Goal: Task Accomplishment & Management: Manage account settings

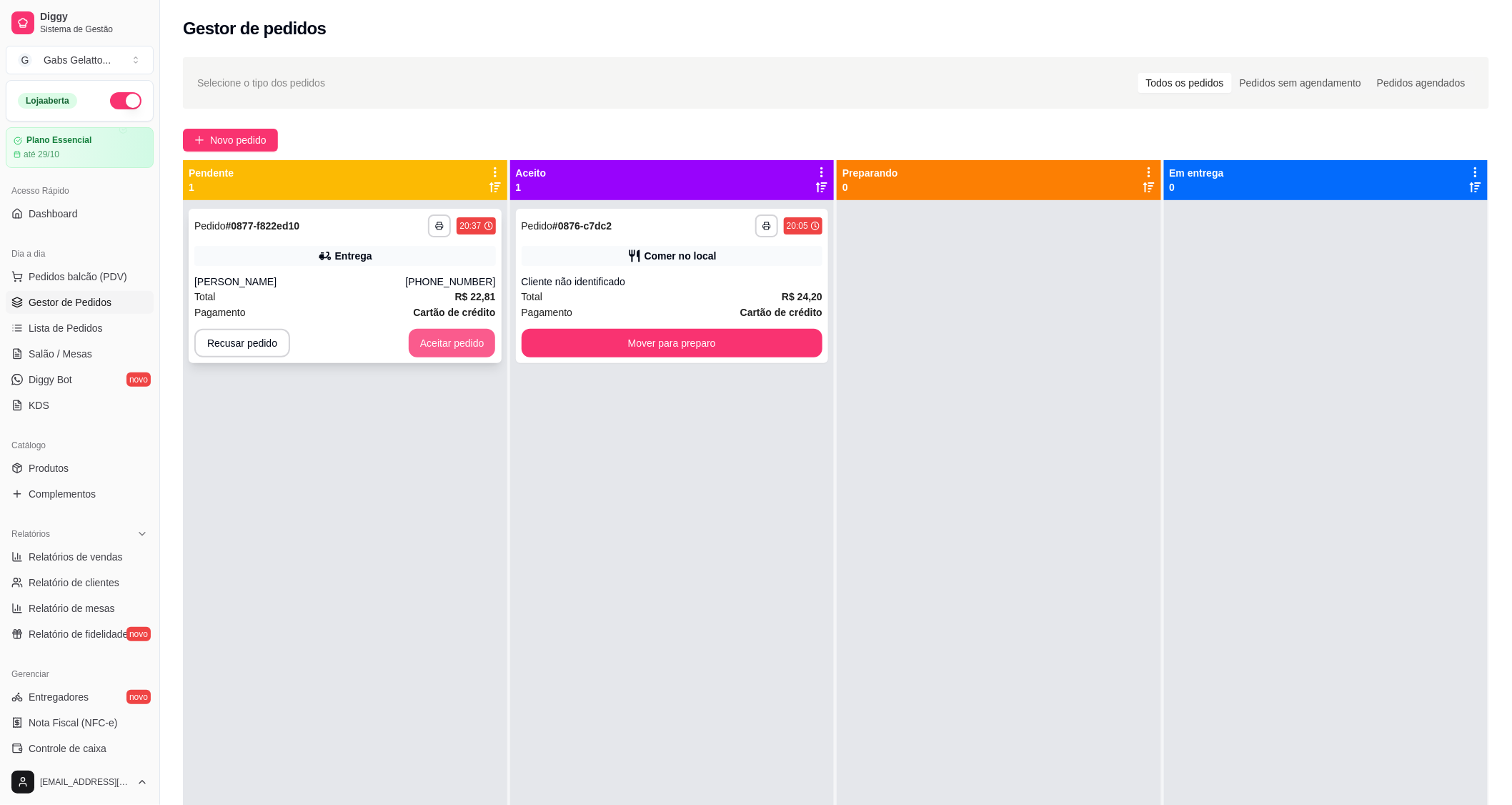
click at [458, 343] on button "Aceitar pedido" at bounding box center [452, 343] width 87 height 29
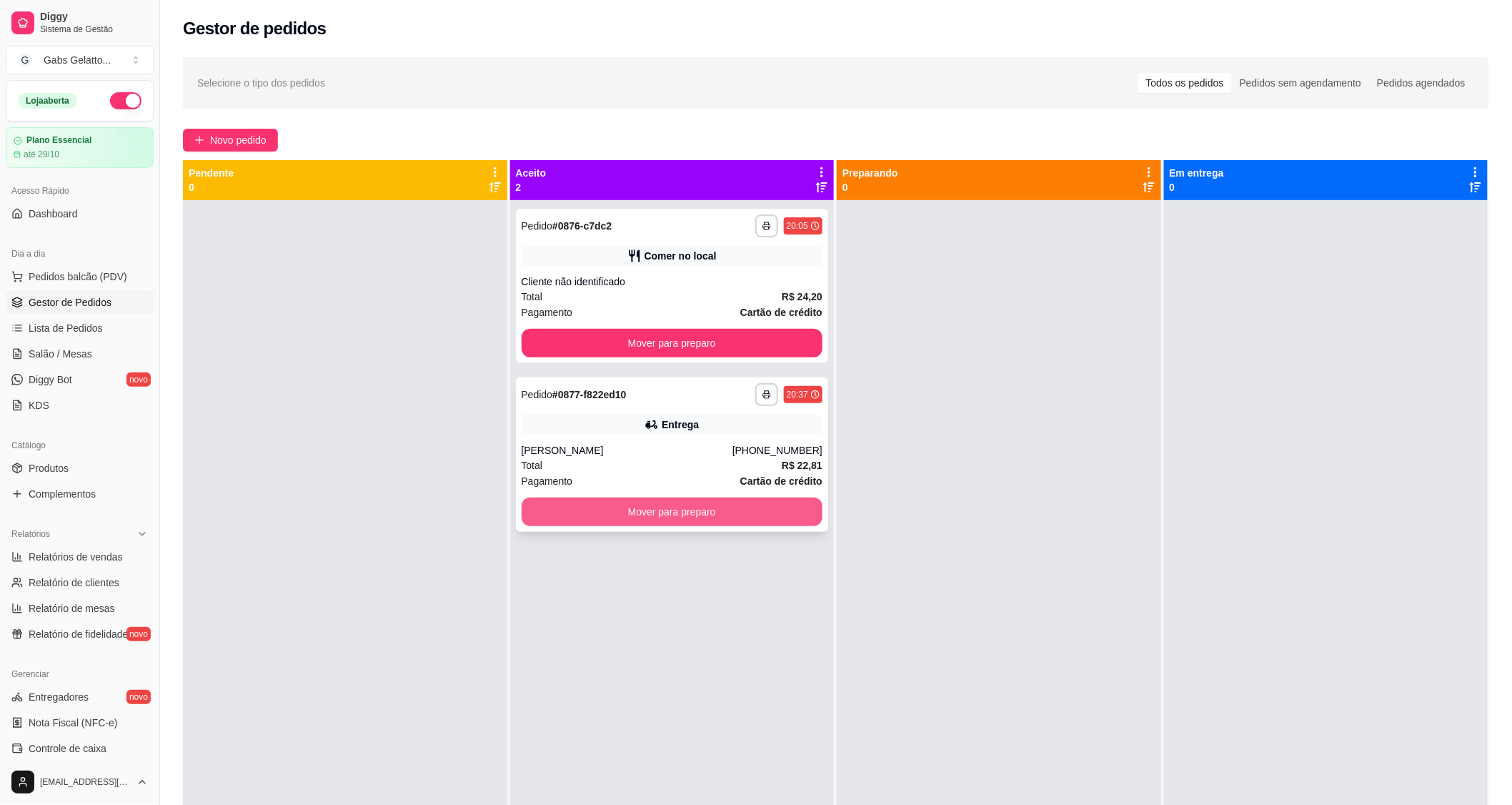
click at [690, 502] on button "Mover para preparo" at bounding box center [673, 512] width 302 height 29
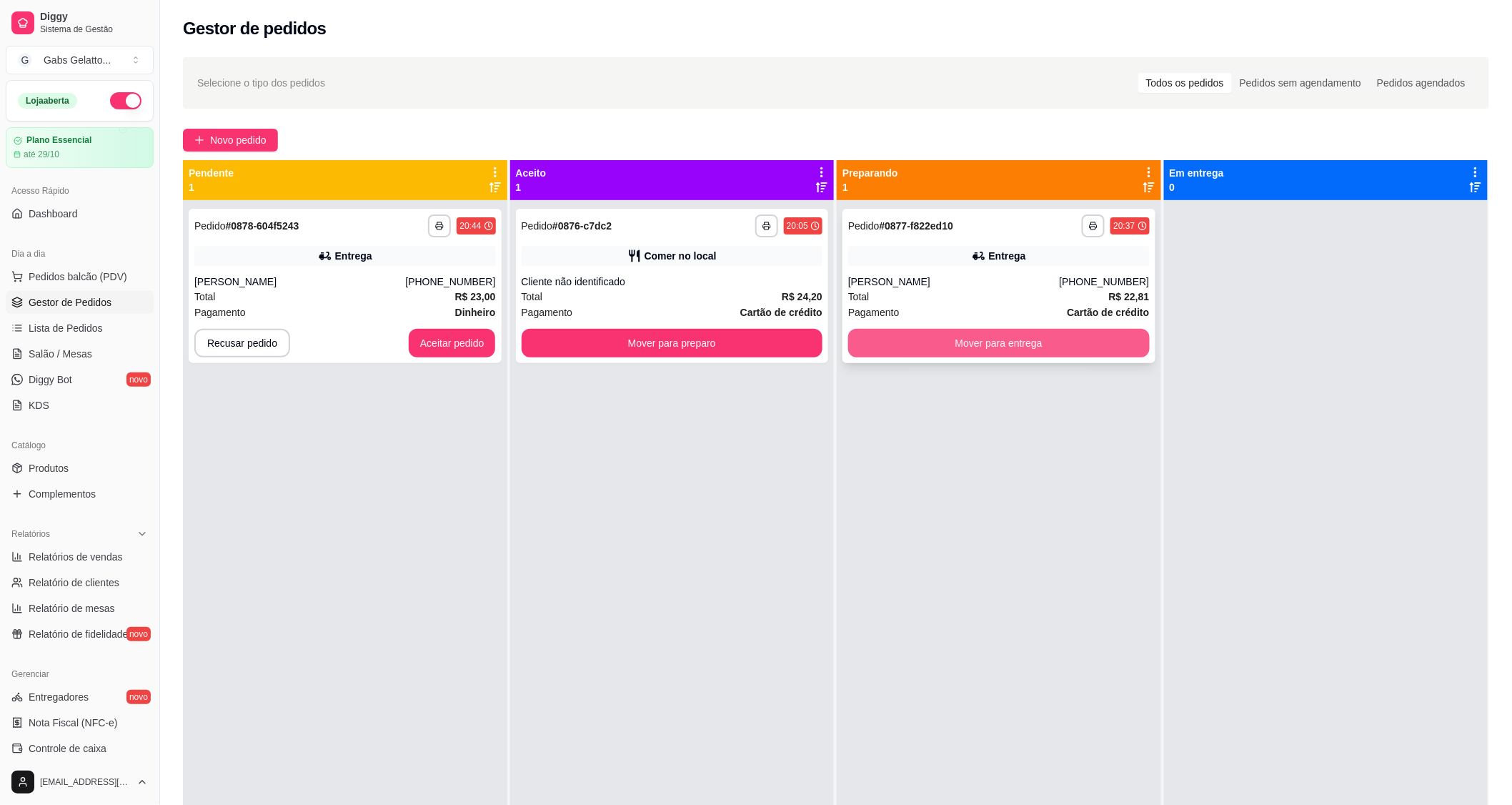
click at [938, 338] on button "Mover para entrega" at bounding box center [1000, 343] width 302 height 29
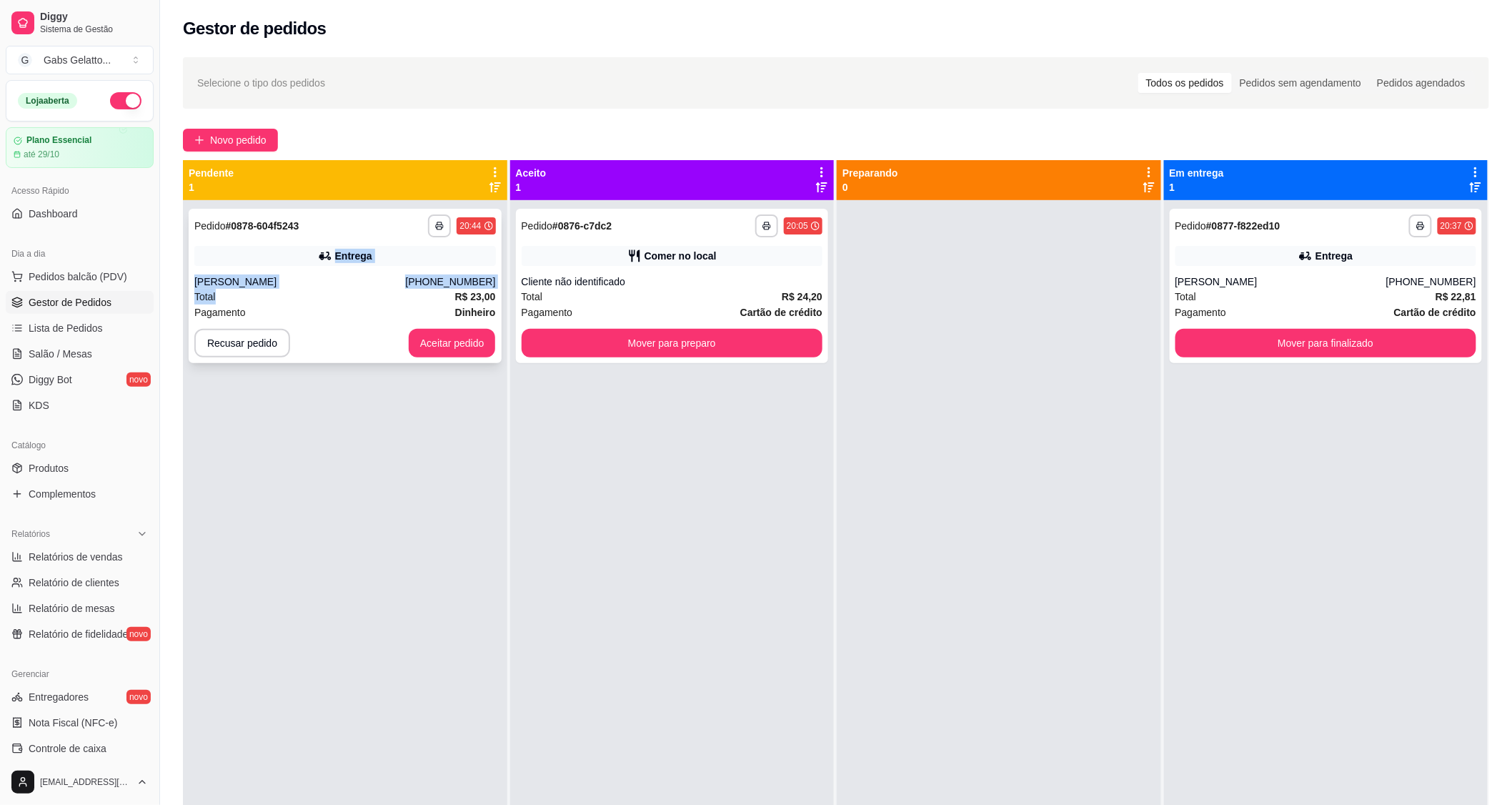
click at [330, 296] on div "**********" at bounding box center [345, 286] width 313 height 154
click at [329, 255] on icon at bounding box center [325, 256] width 14 height 14
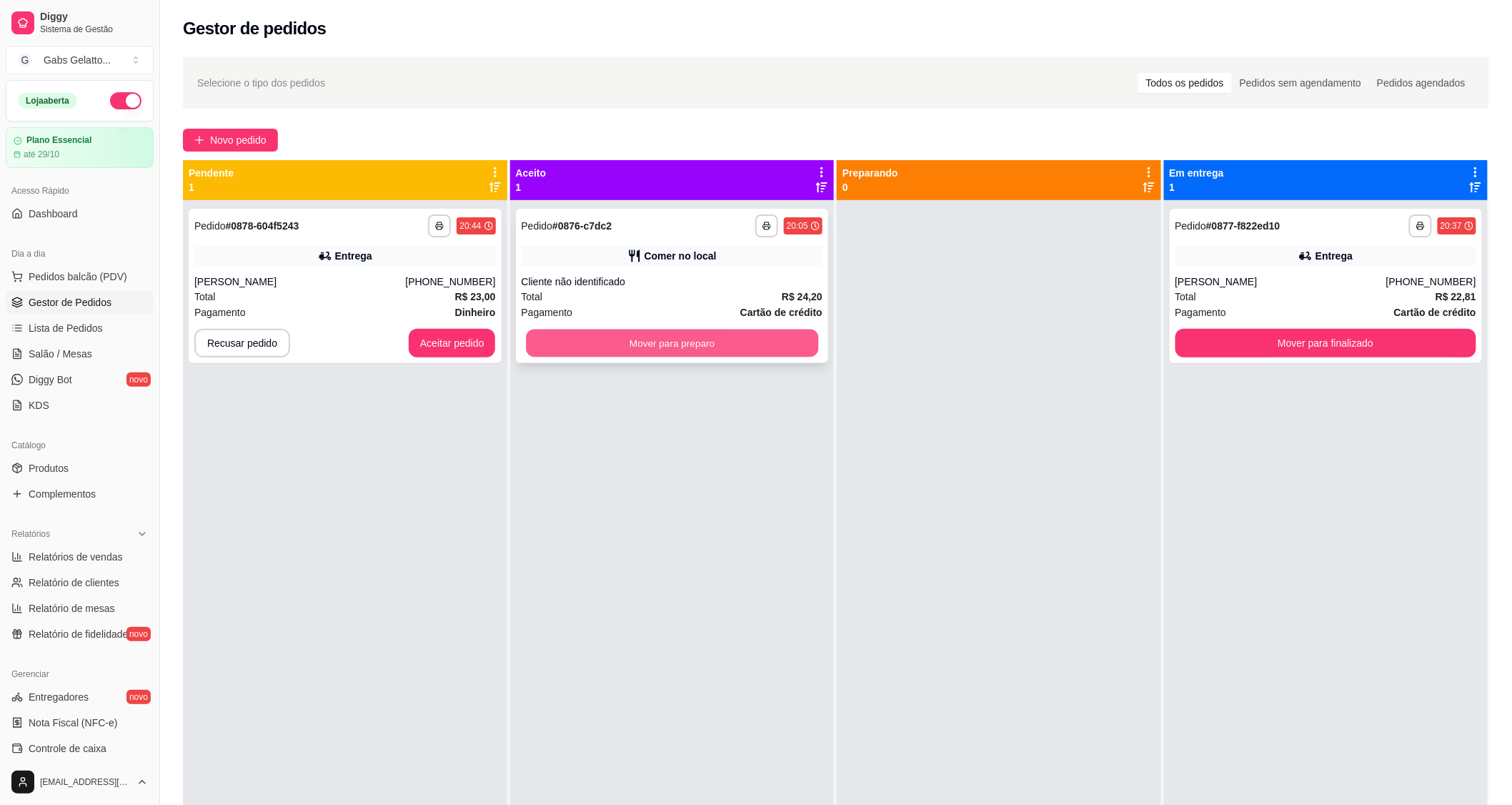
click at [725, 335] on button "Mover para preparo" at bounding box center [672, 343] width 292 height 28
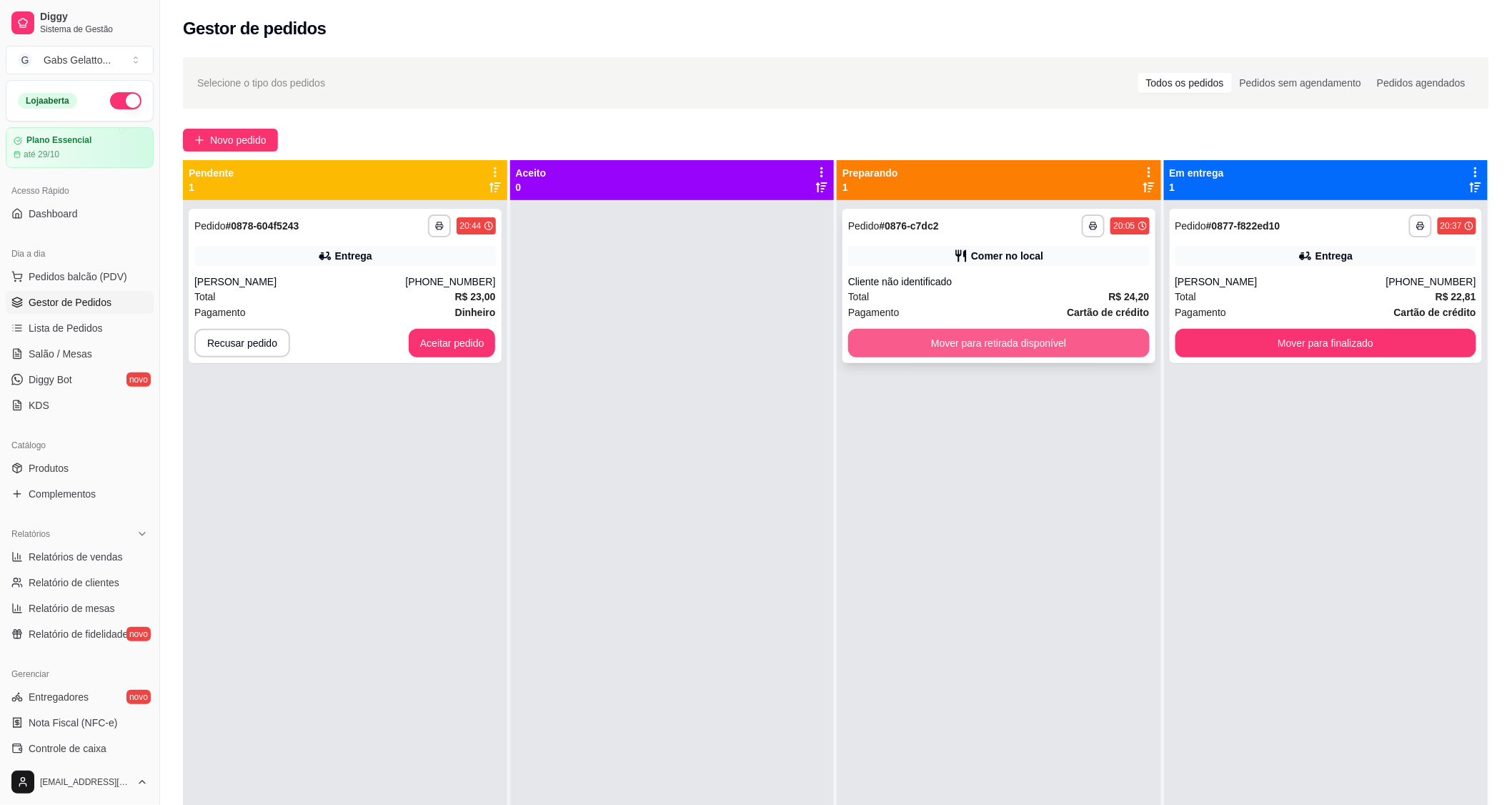
click at [980, 335] on button "Mover para retirada disponível" at bounding box center [1000, 343] width 302 height 29
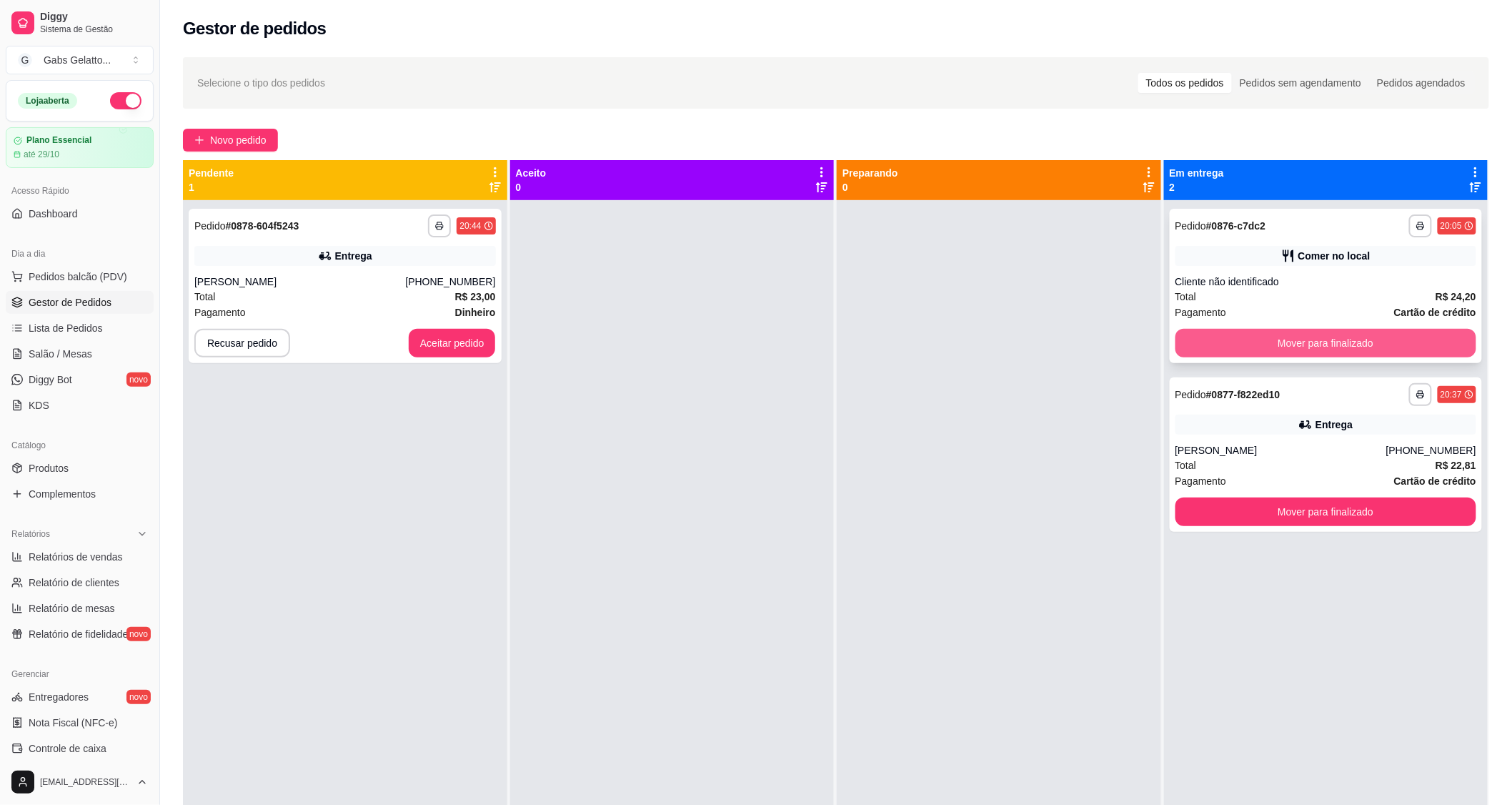
click at [1255, 346] on button "Mover para finalizado" at bounding box center [1326, 343] width 302 height 29
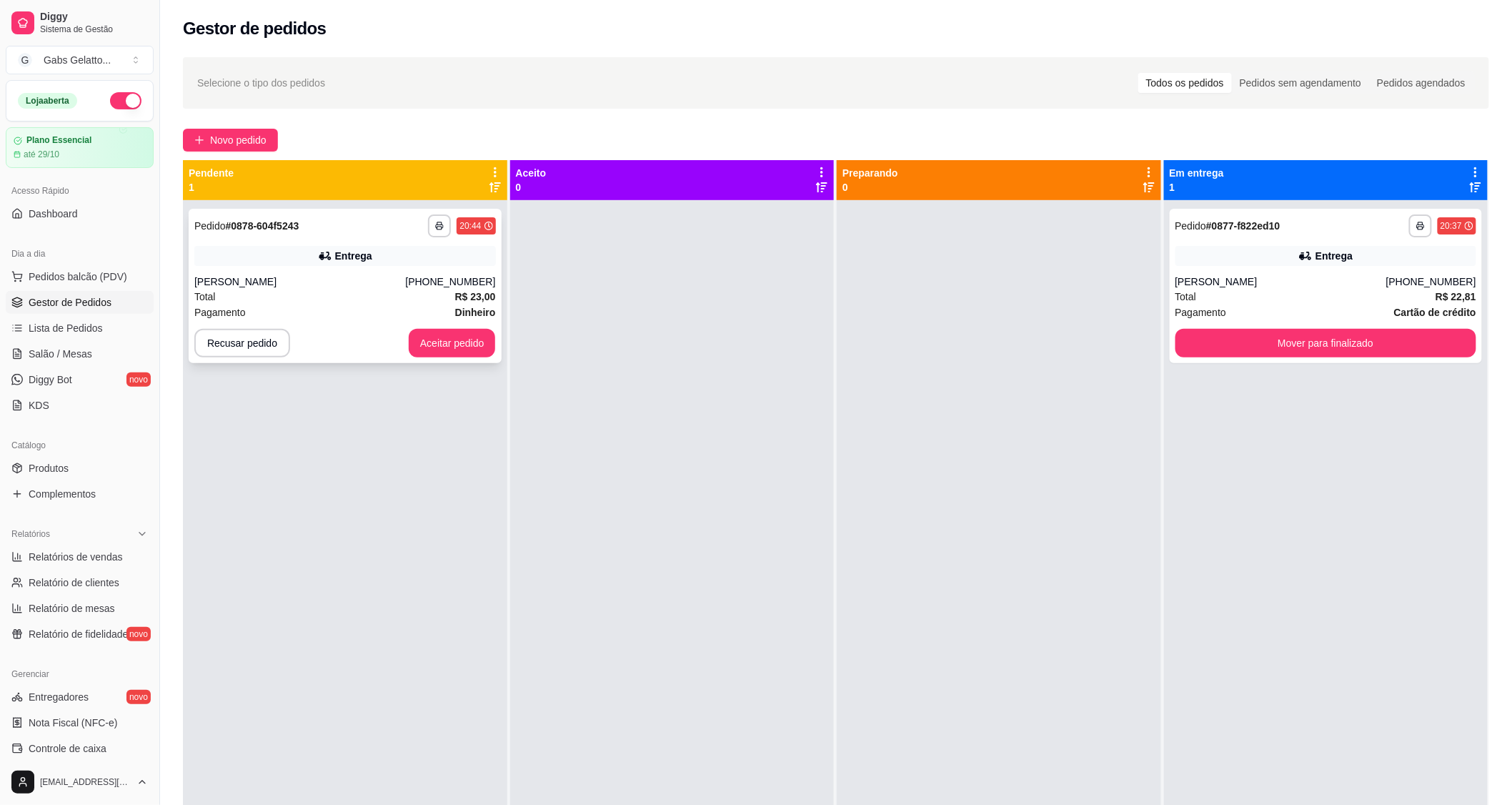
click at [261, 297] on div "Total R$ 23,00" at bounding box center [346, 296] width 302 height 16
click at [296, 268] on div "**********" at bounding box center [345, 286] width 313 height 154
click at [1012, 451] on div at bounding box center [999, 602] width 324 height 805
click at [444, 339] on button "Aceitar pedido" at bounding box center [452, 343] width 84 height 28
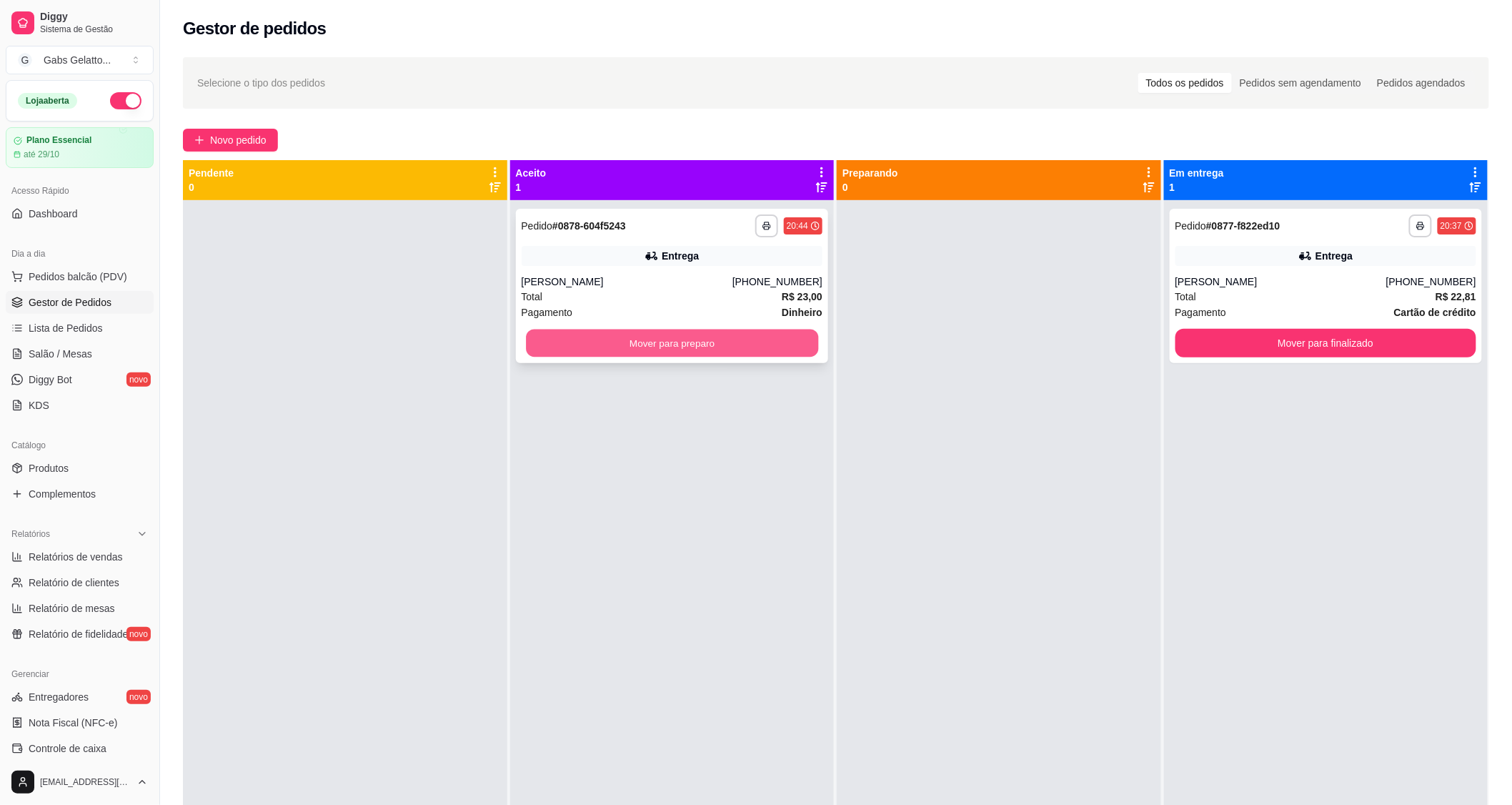
click at [617, 346] on button "Mover para preparo" at bounding box center [672, 343] width 292 height 28
click at [698, 339] on button "Mover para preparo" at bounding box center [672, 343] width 292 height 28
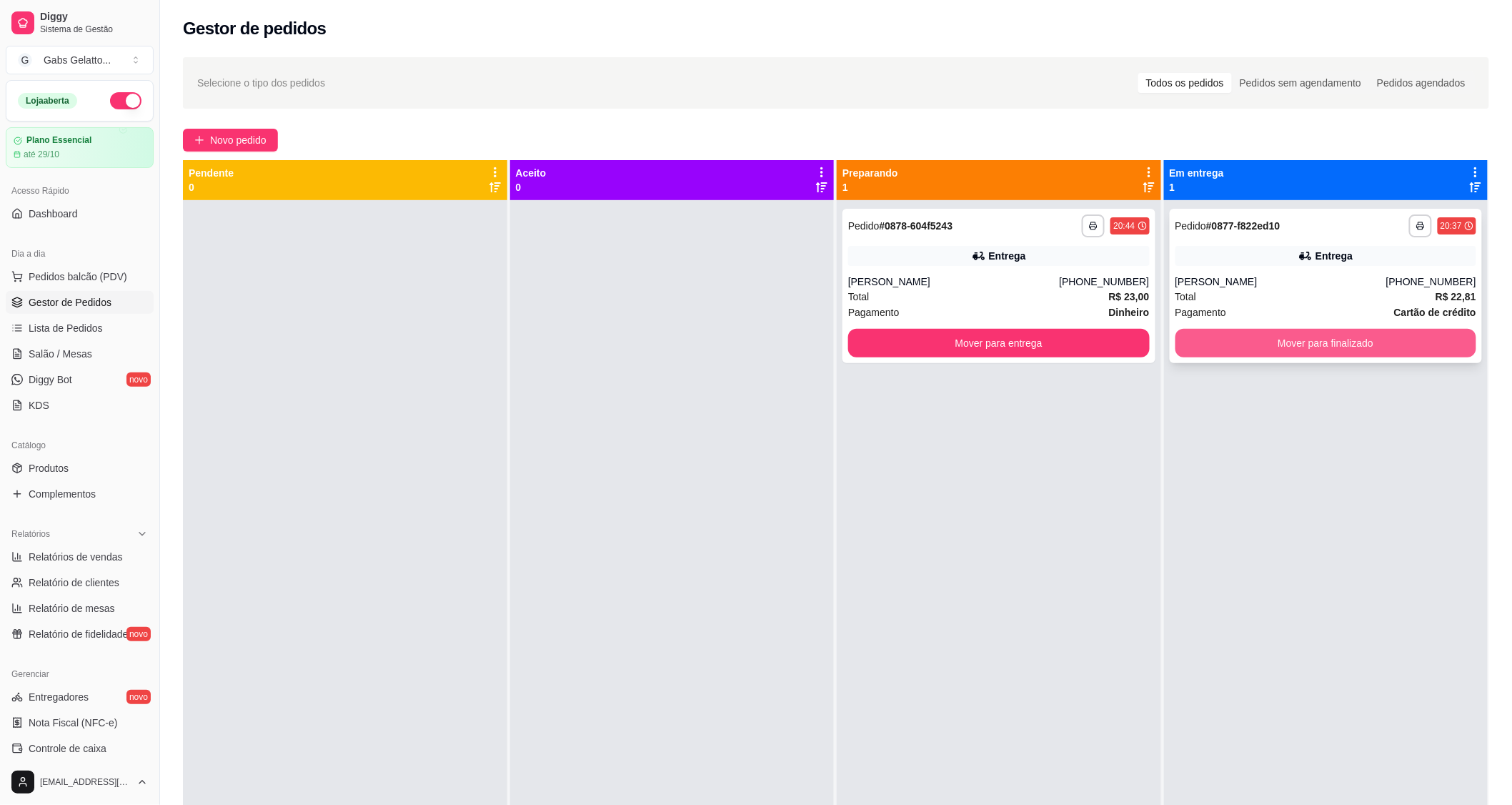
click at [1279, 341] on button "Mover para finalizado" at bounding box center [1326, 343] width 302 height 29
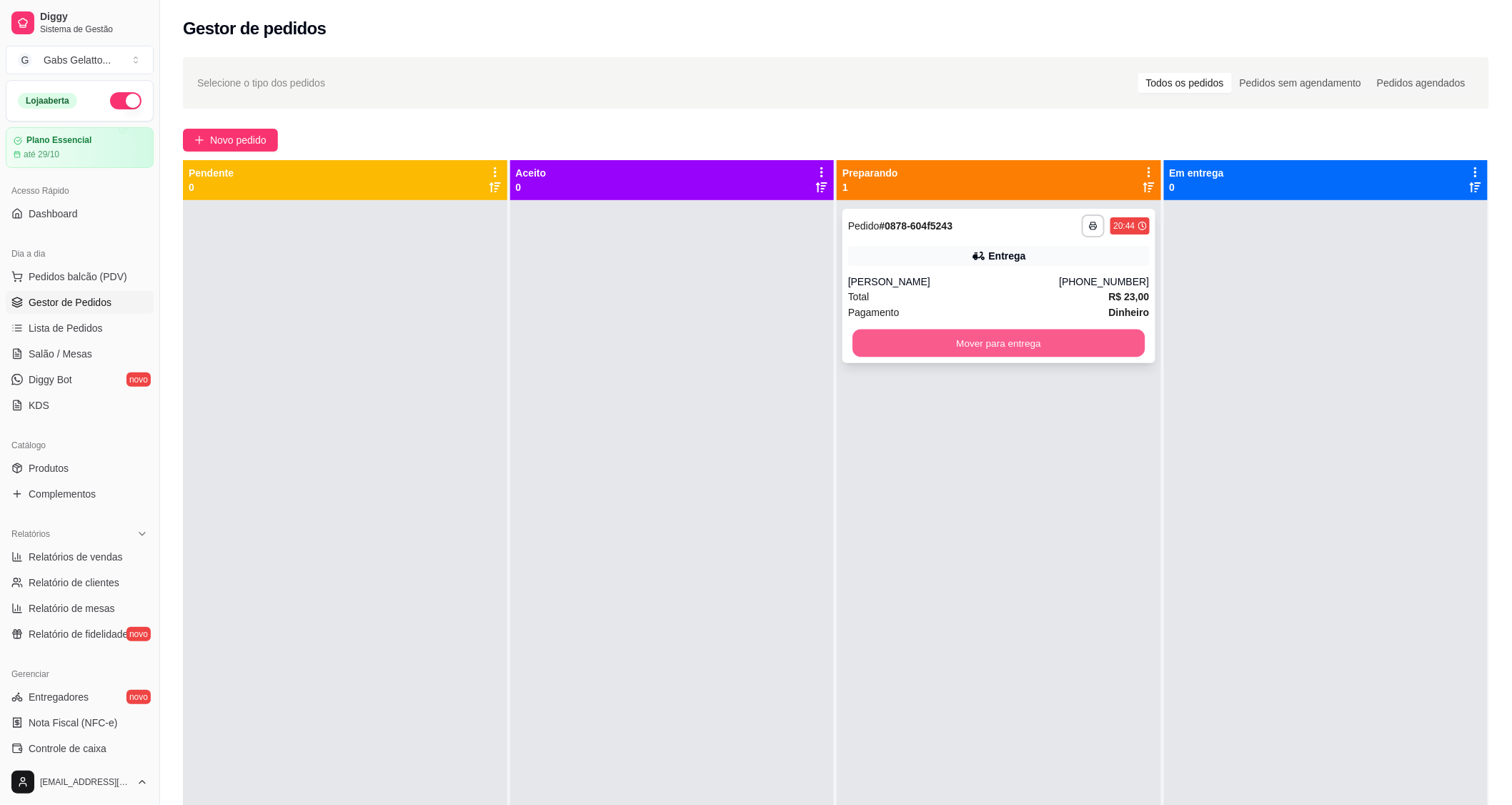
click at [1097, 334] on button "Mover para entrega" at bounding box center [999, 343] width 292 height 28
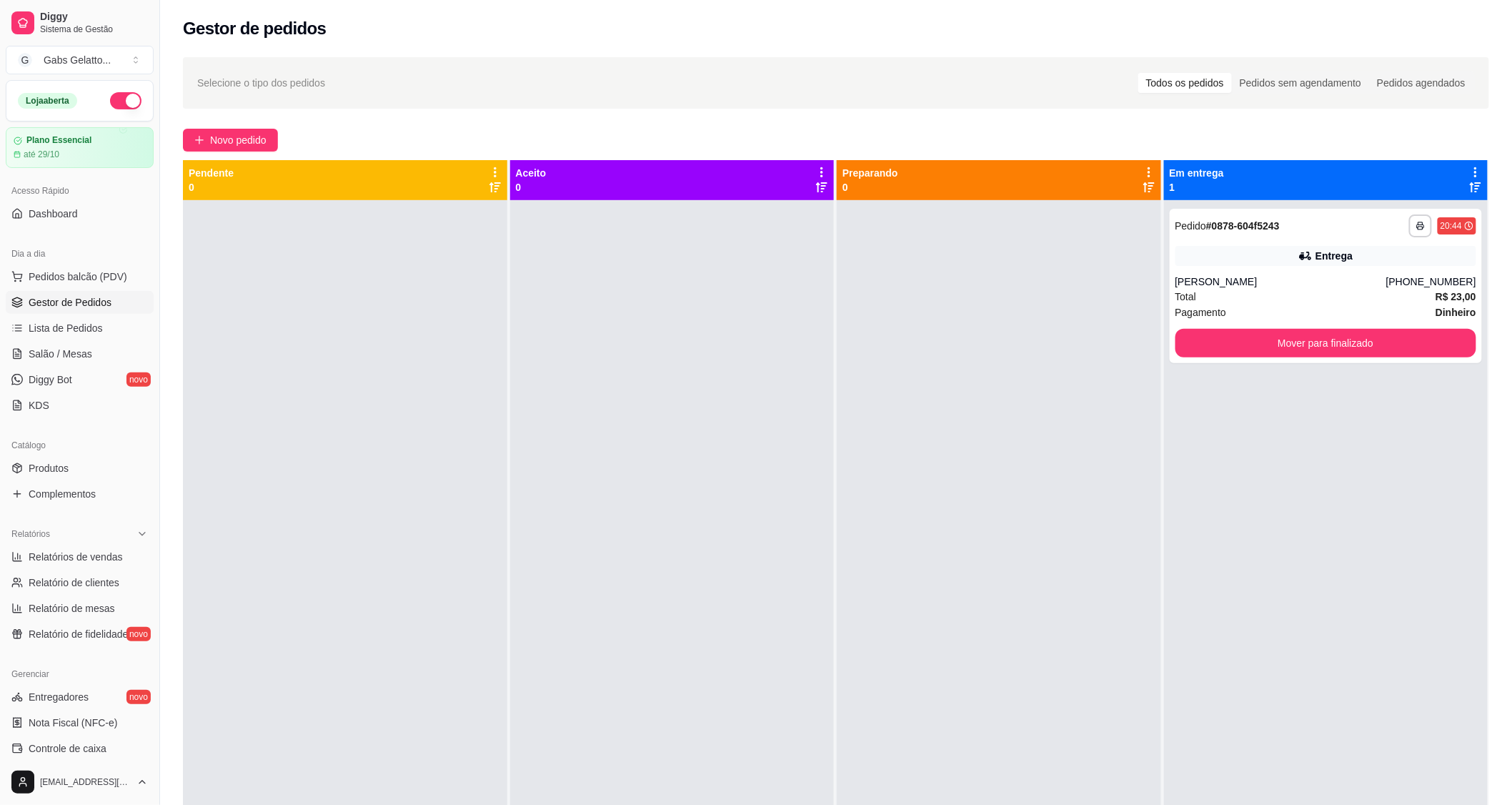
click at [412, 608] on div at bounding box center [345, 602] width 324 height 805
click at [1266, 345] on button "Mover para finalizado" at bounding box center [1326, 343] width 292 height 28
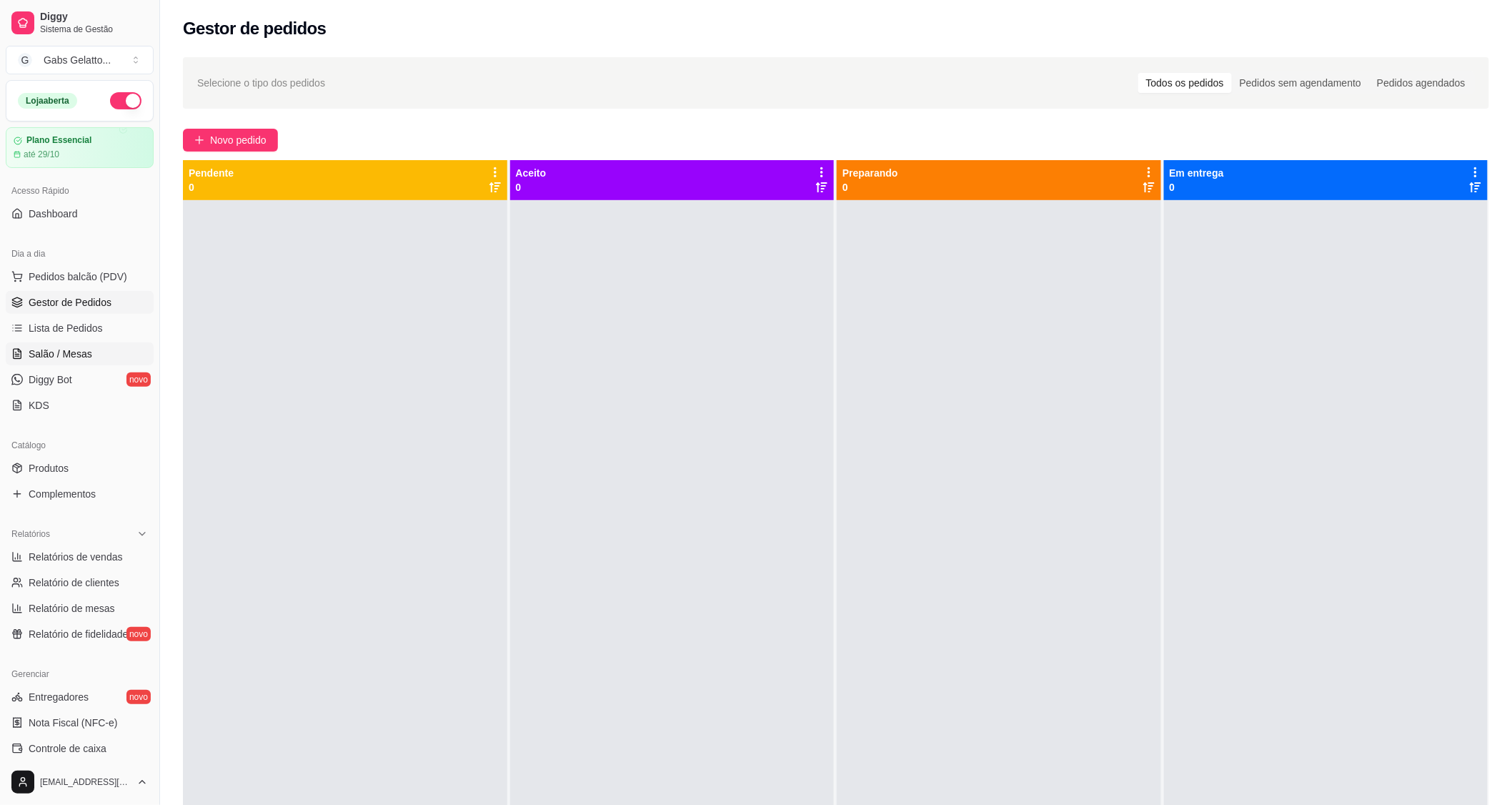
click at [46, 356] on span "Salão / Mesas" at bounding box center [60, 354] width 64 height 14
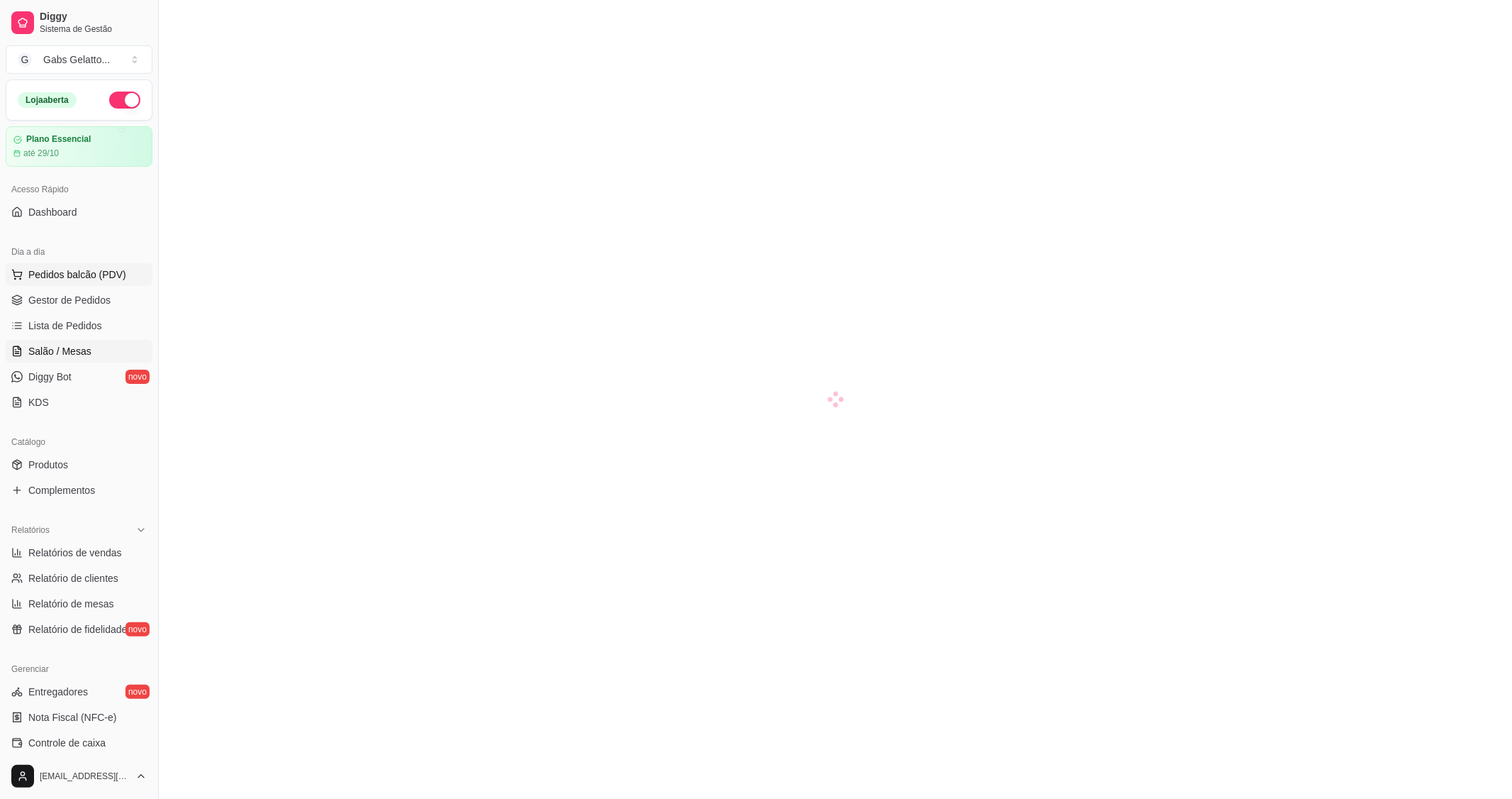
click at [75, 279] on span "Pedidos balcão (PDV)" at bounding box center [77, 274] width 98 height 14
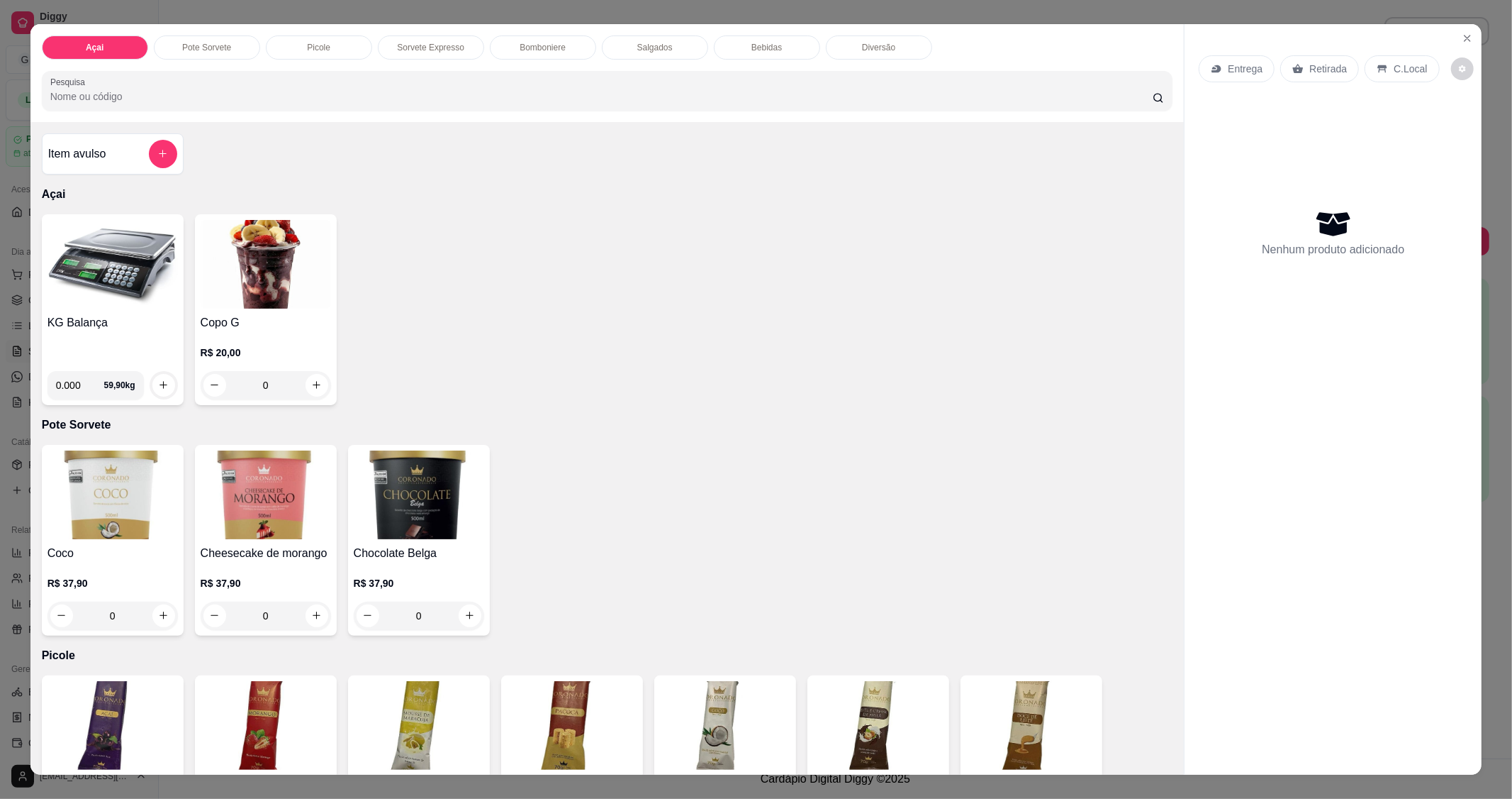
click at [130, 263] on img at bounding box center [112, 264] width 130 height 88
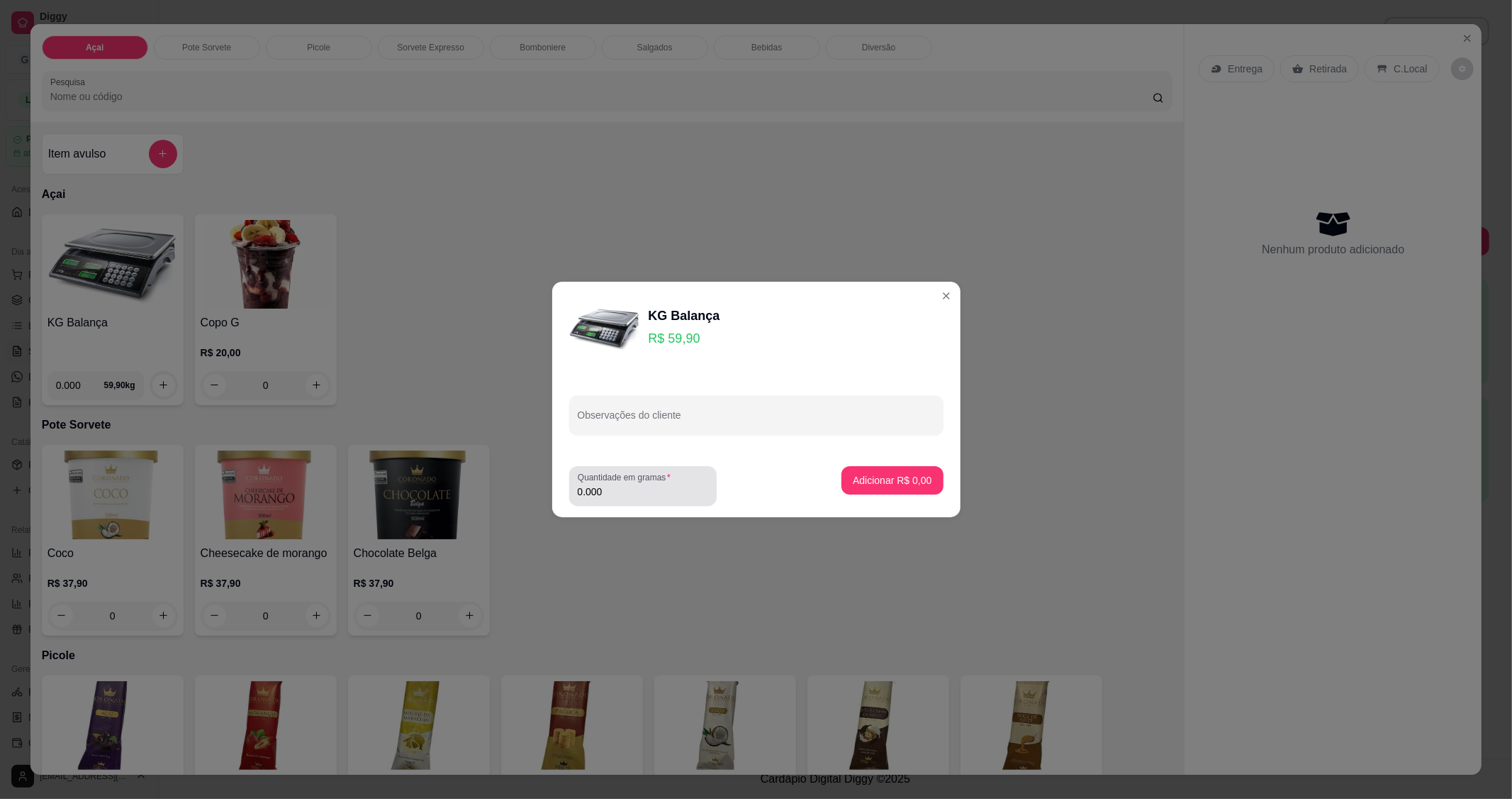
click at [646, 486] on input "0.000" at bounding box center [642, 491] width 130 height 14
type input "0.202"
click at [858, 487] on p "Adicionar R$ 12,10" at bounding box center [889, 480] width 84 height 14
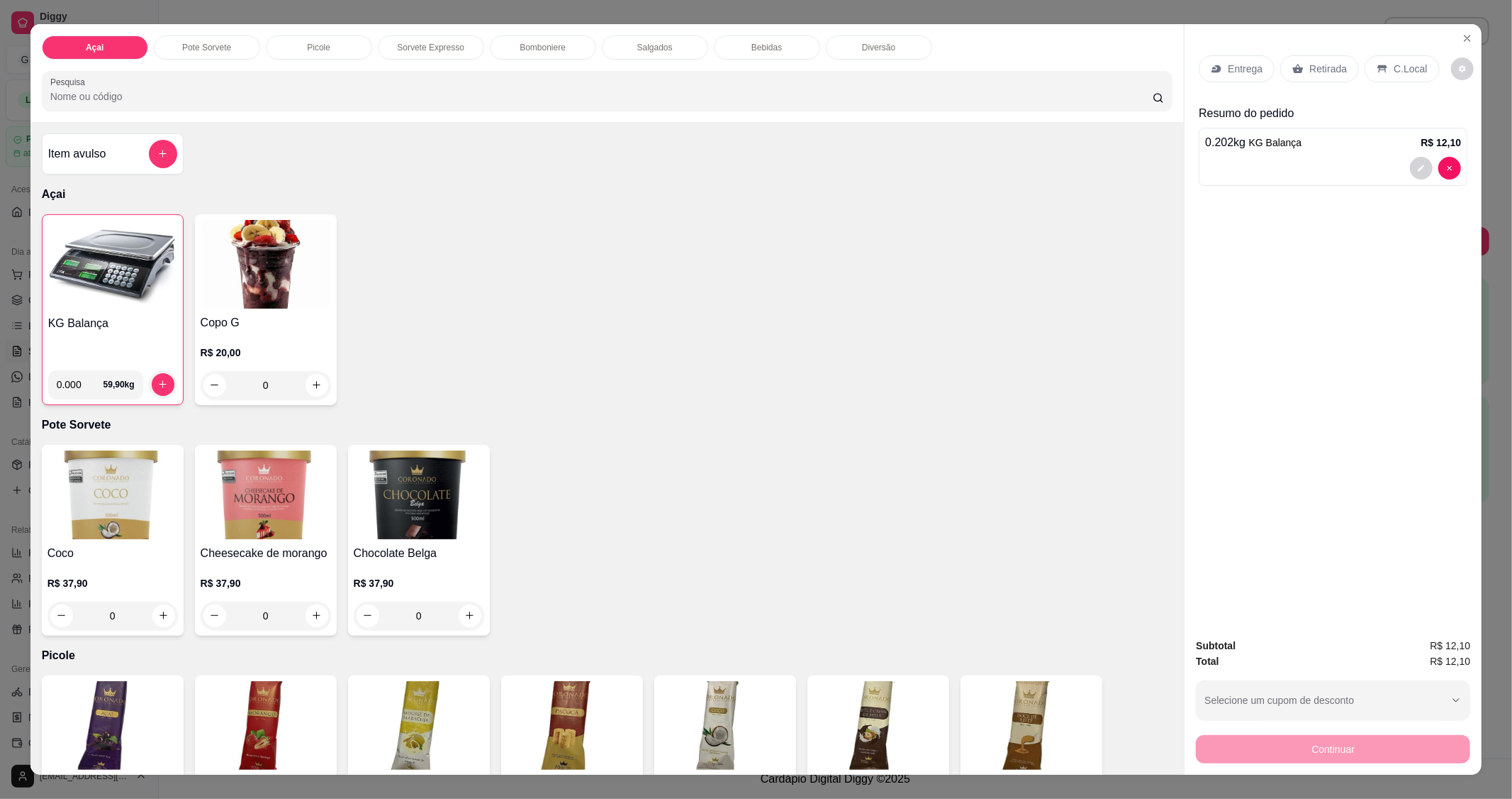
click at [1400, 76] on div "C.Local" at bounding box center [1402, 69] width 74 height 27
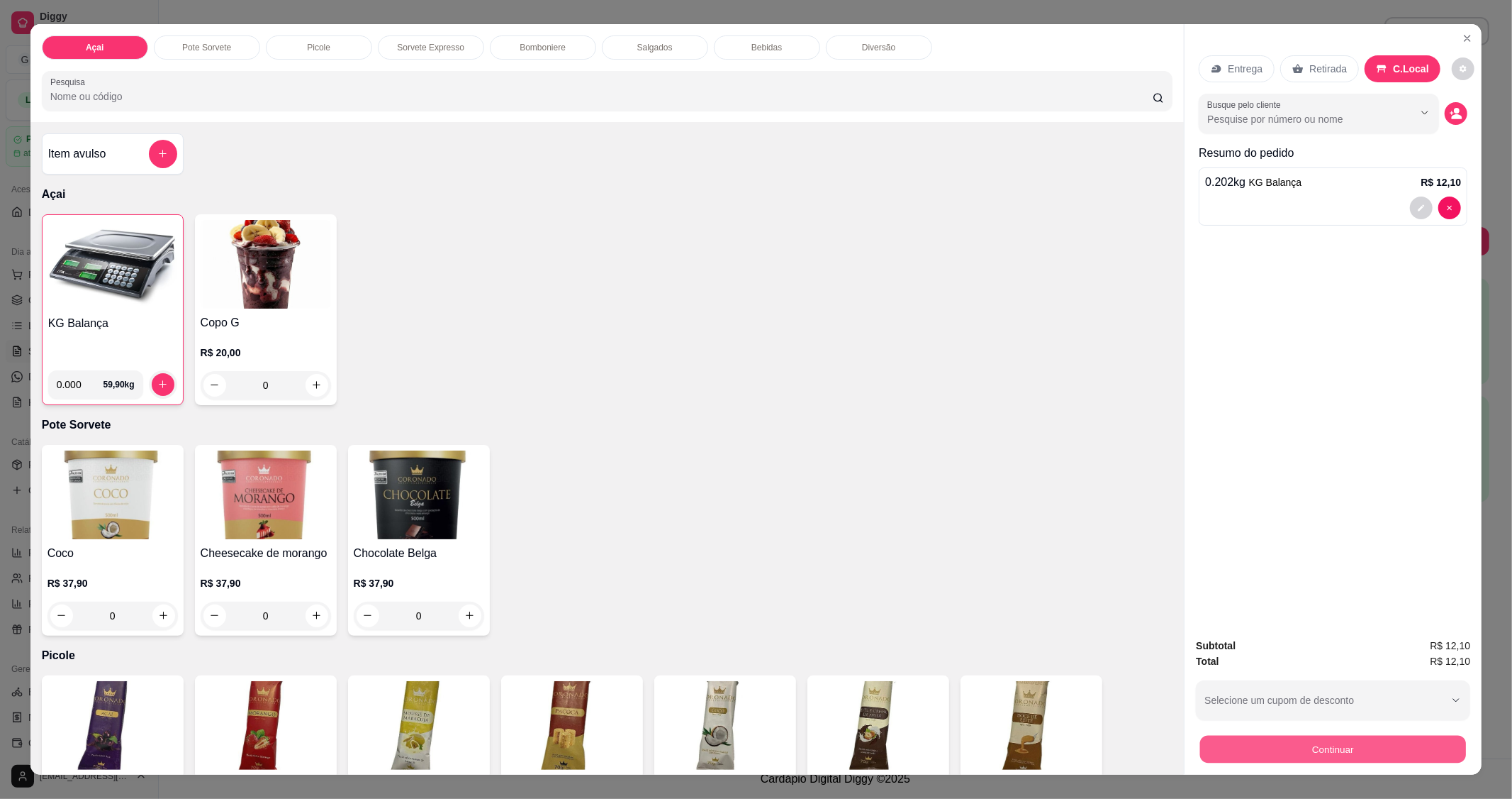
click at [1342, 751] on button "Continuar" at bounding box center [1333, 749] width 266 height 28
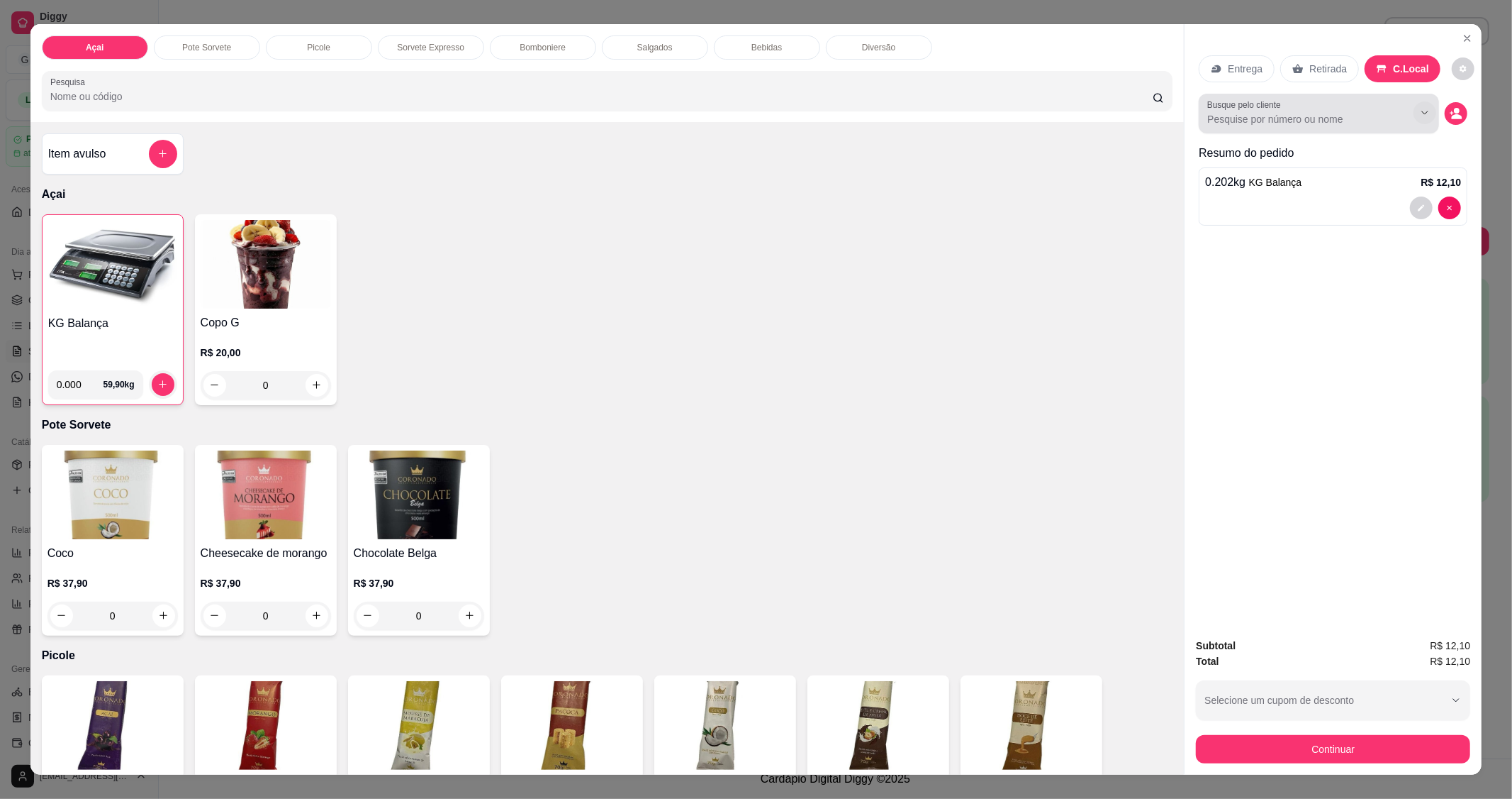
click at [1420, 107] on icon "Show suggestions" at bounding box center [1425, 113] width 11 height 11
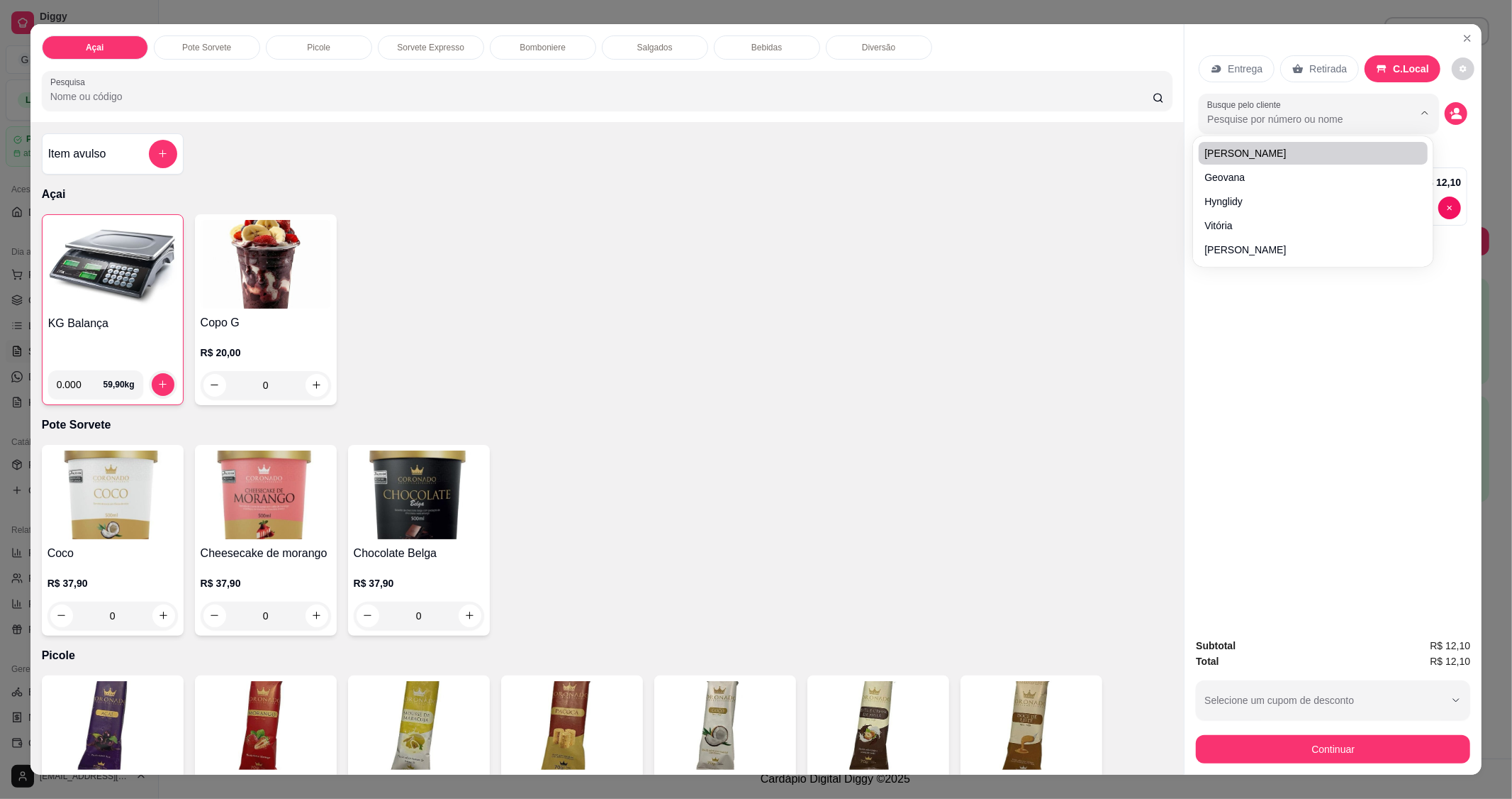
click at [1294, 114] on input "Busque pelo cliente" at bounding box center [1299, 119] width 184 height 14
type input "loha"
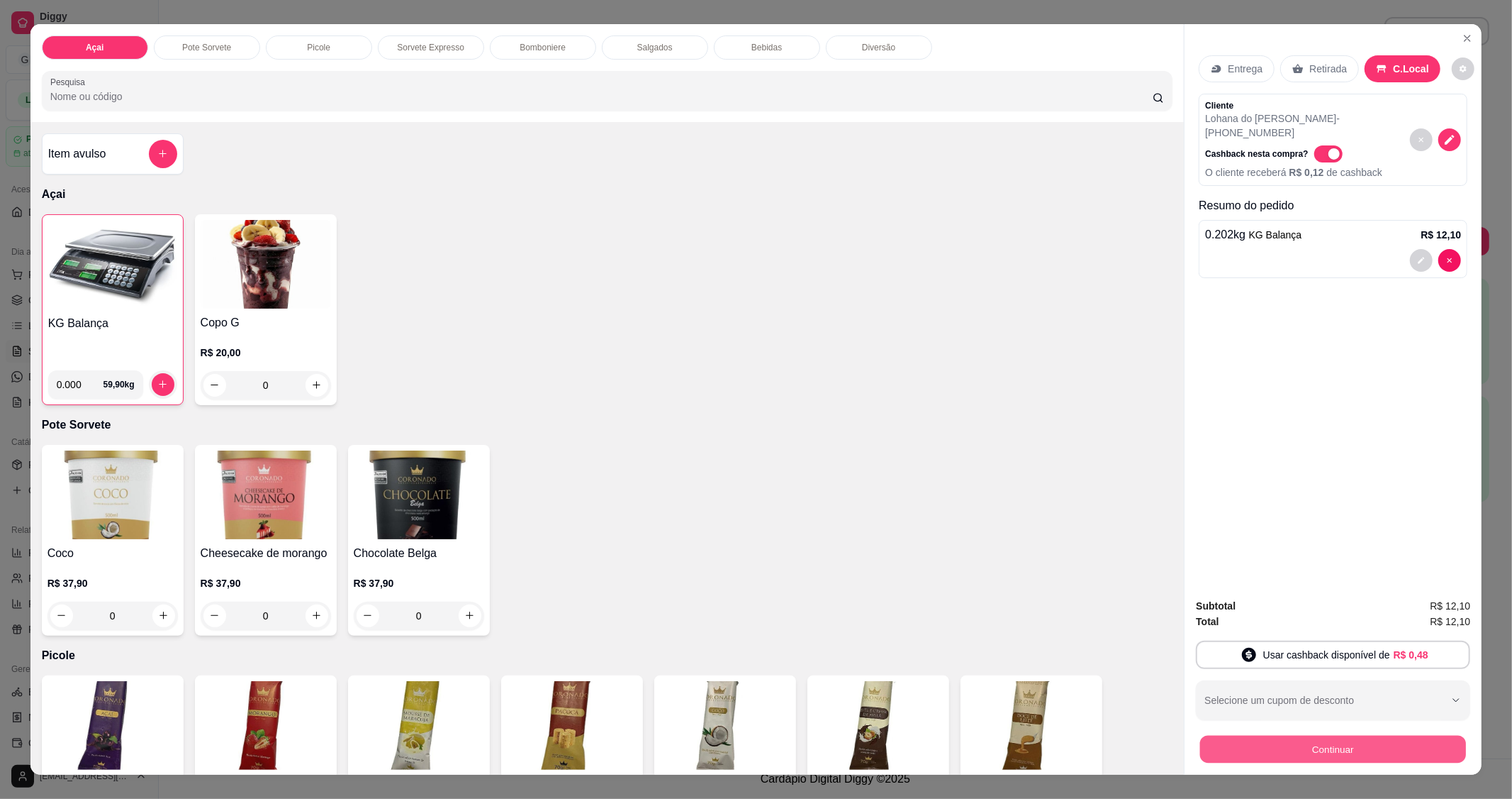
click at [1324, 736] on button "Continuar" at bounding box center [1333, 749] width 266 height 28
click at [1234, 726] on div "Subtotal R$ 12,10 Total R$ 12,10 Usar cashback disponível de R$ 0,48 Selecione …" at bounding box center [1333, 681] width 274 height 166
click at [1243, 734] on div "Continuar" at bounding box center [1333, 747] width 274 height 32
click at [1244, 743] on button "Continuar" at bounding box center [1333, 749] width 266 height 28
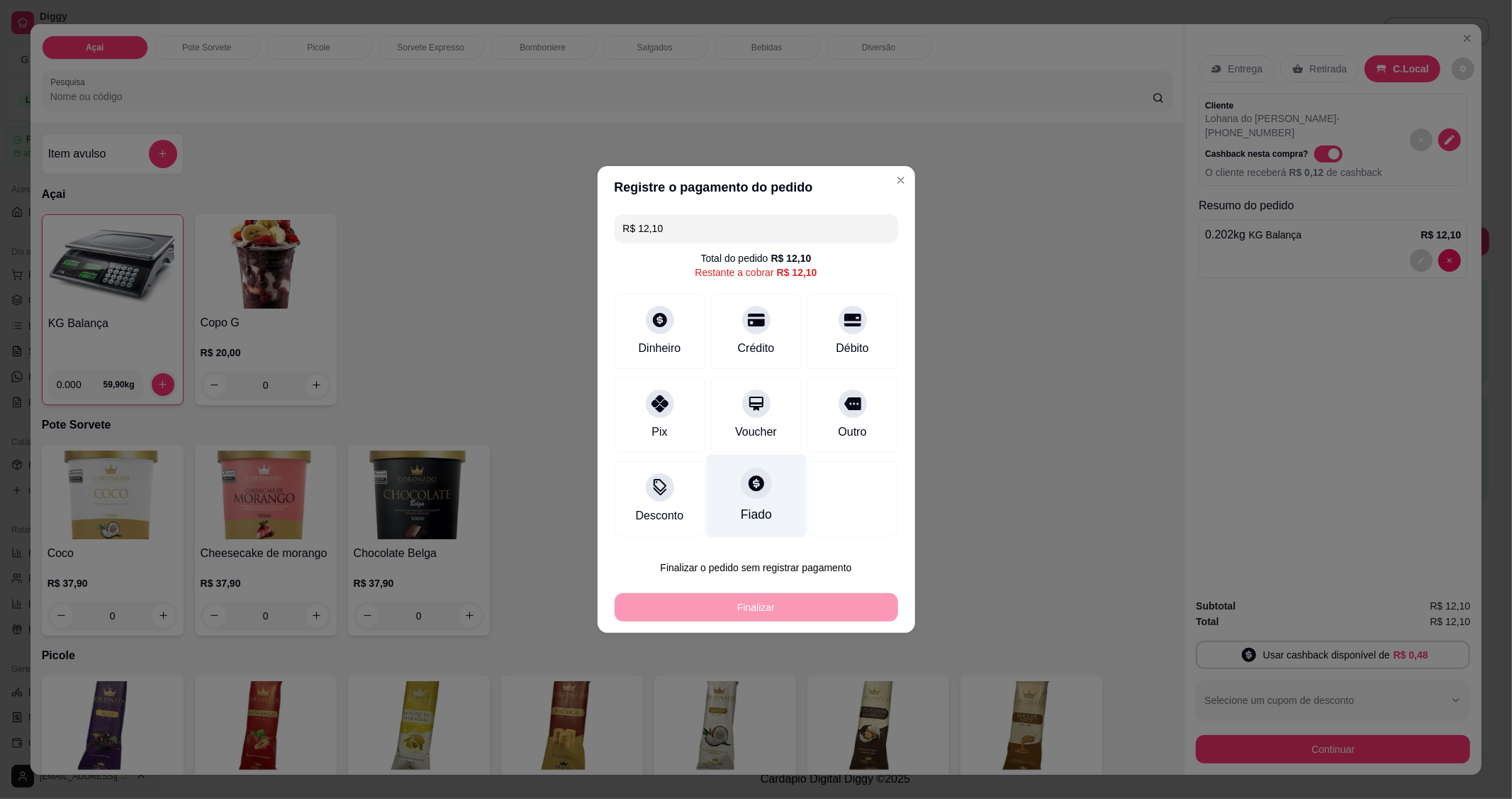
click at [747, 491] on icon at bounding box center [755, 483] width 18 height 18
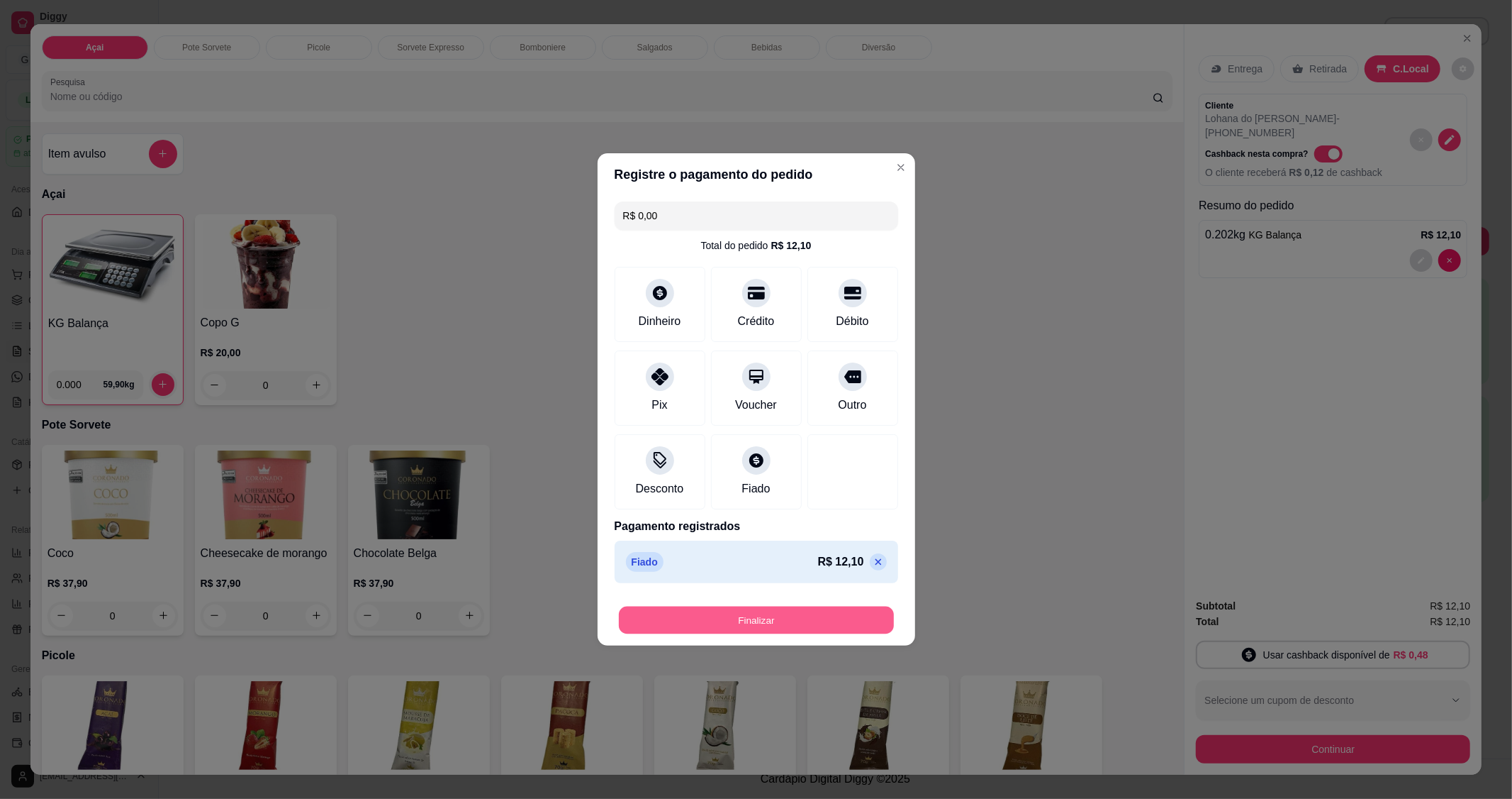
click at [801, 627] on button "Finalizar" at bounding box center [756, 620] width 275 height 28
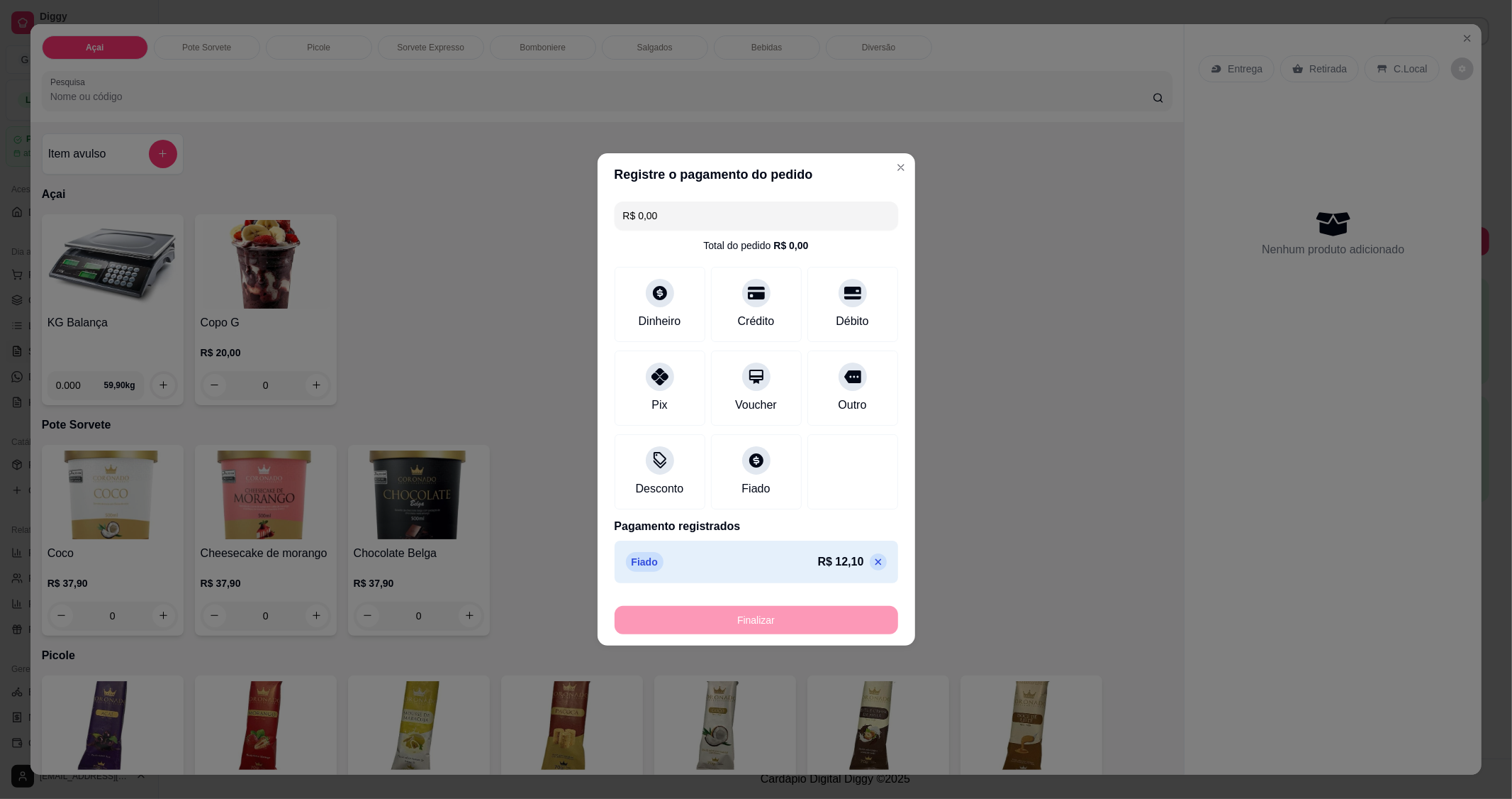
type input "-R$ 12,10"
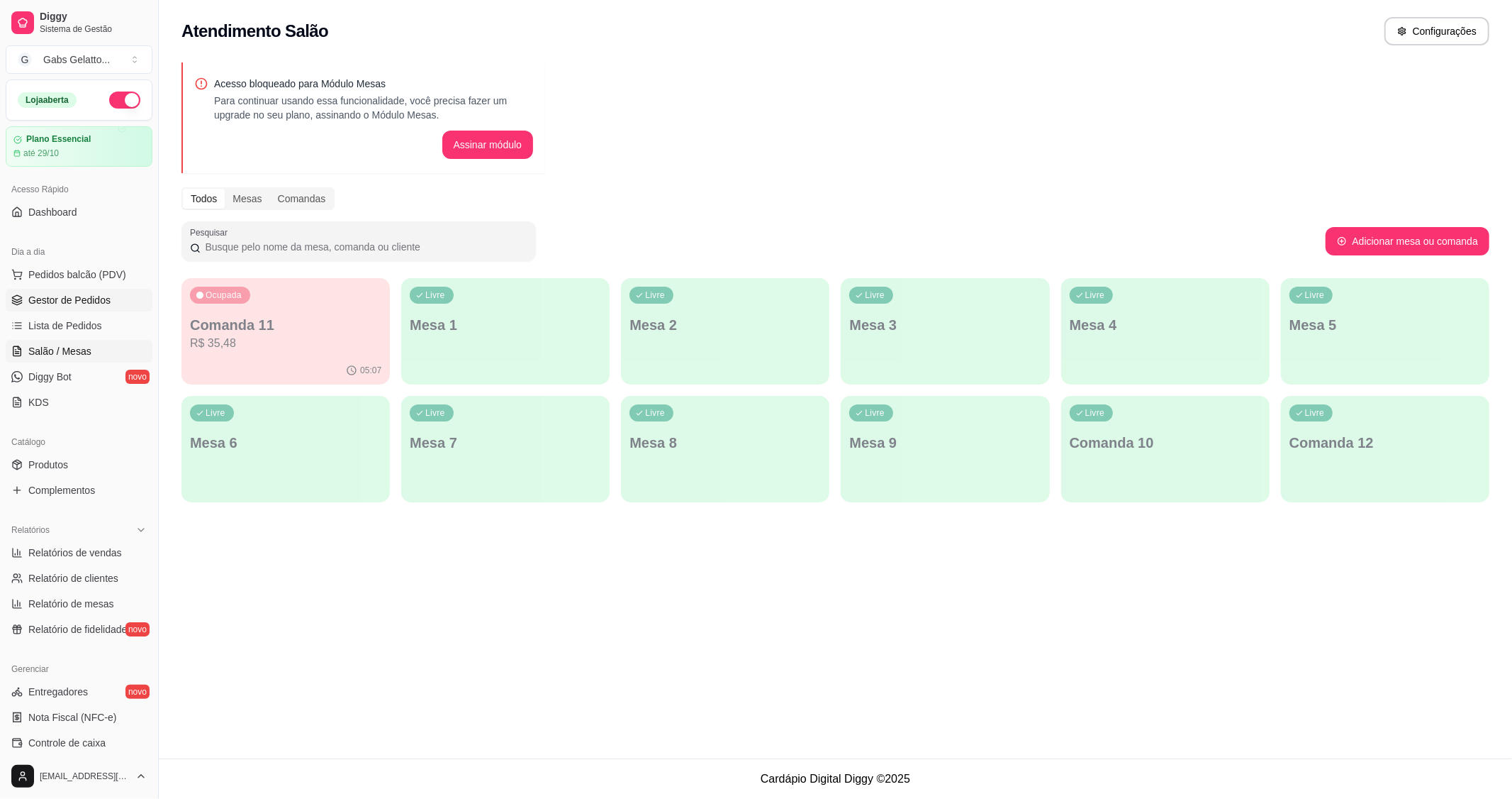
click at [61, 291] on link "Gestor de Pedidos" at bounding box center [79, 300] width 147 height 23
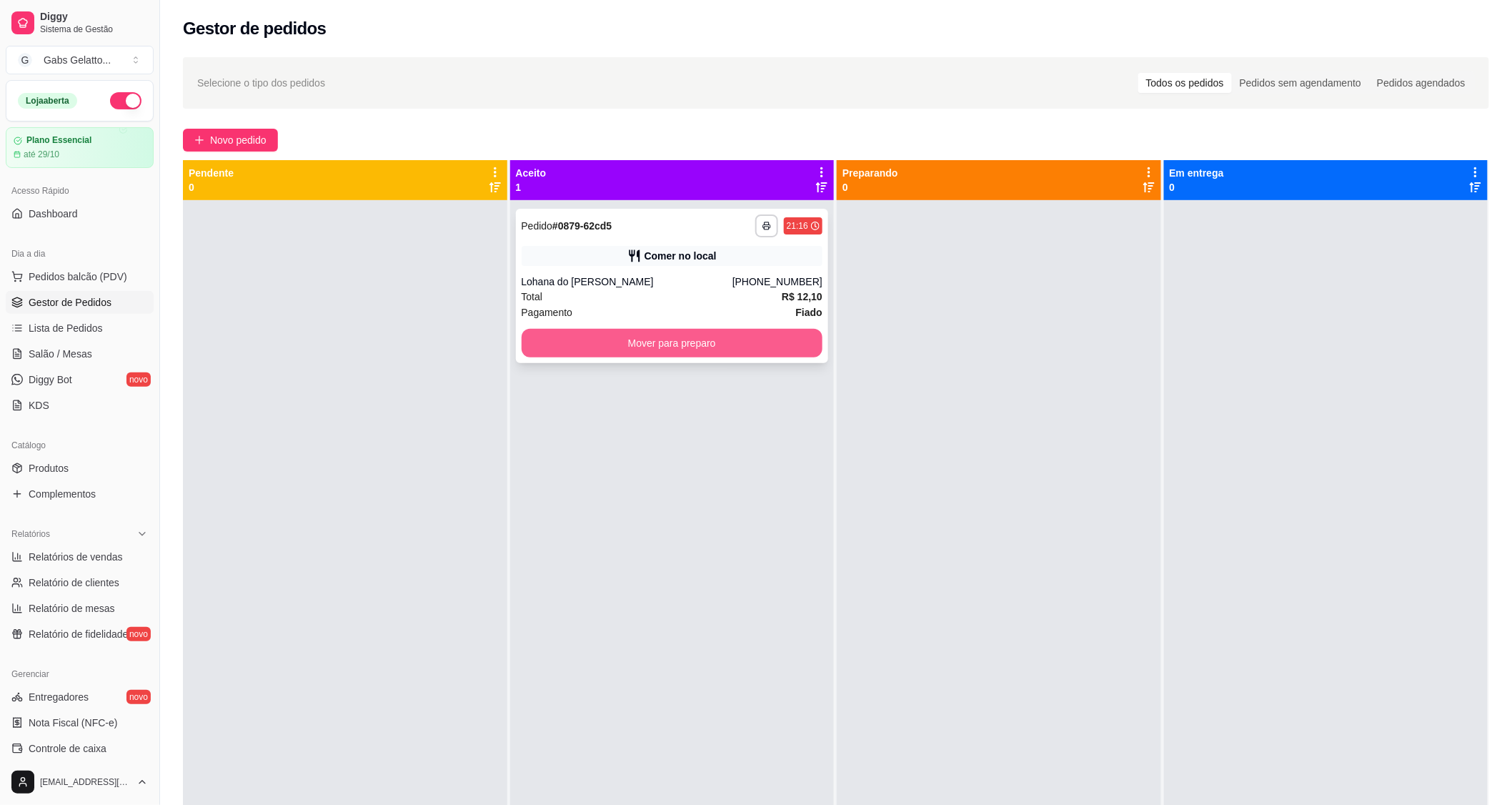
click at [631, 346] on button "Mover para preparo" at bounding box center [673, 343] width 302 height 29
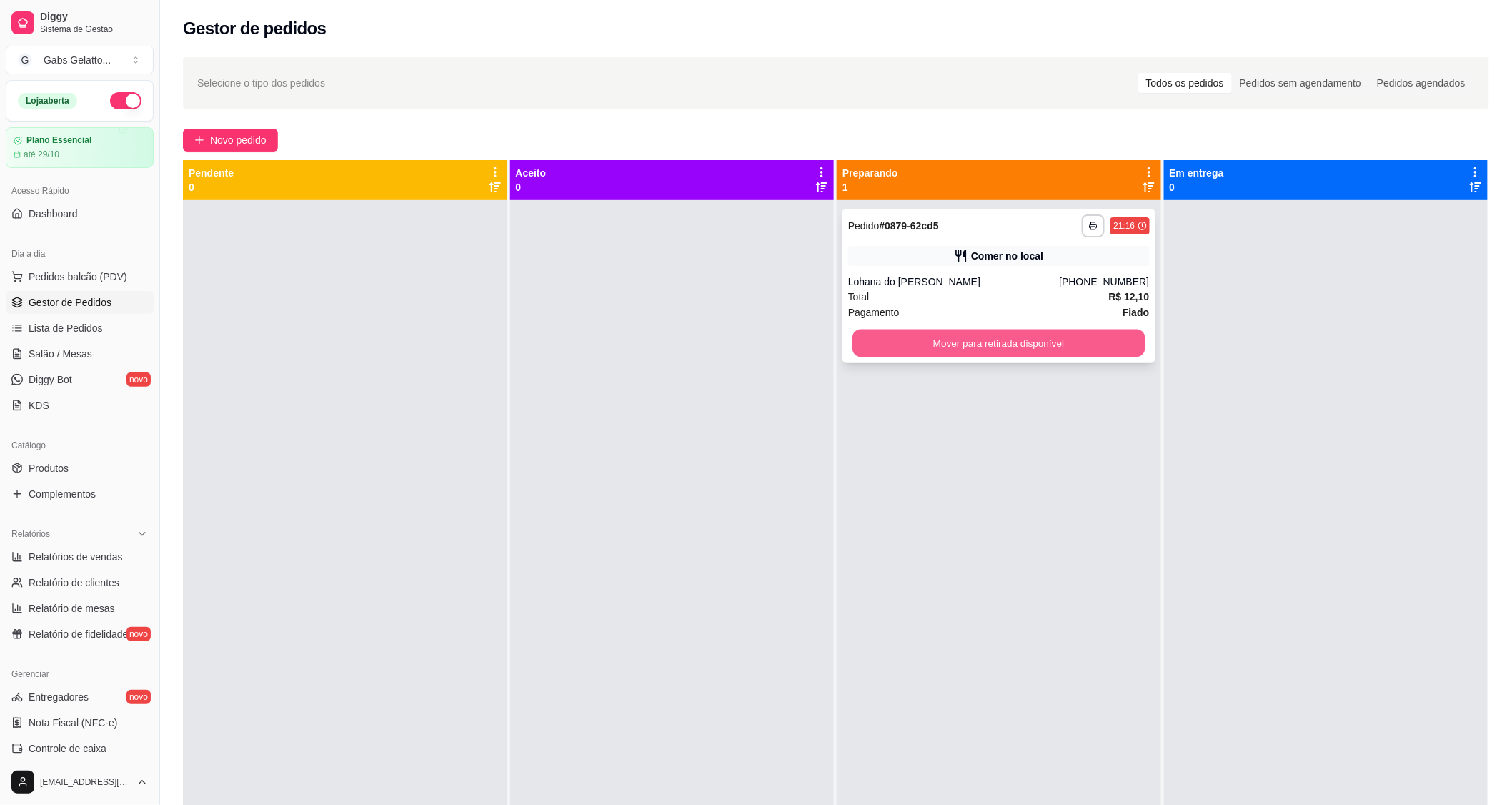
click at [955, 337] on button "Mover para retirada disponível" at bounding box center [999, 343] width 292 height 28
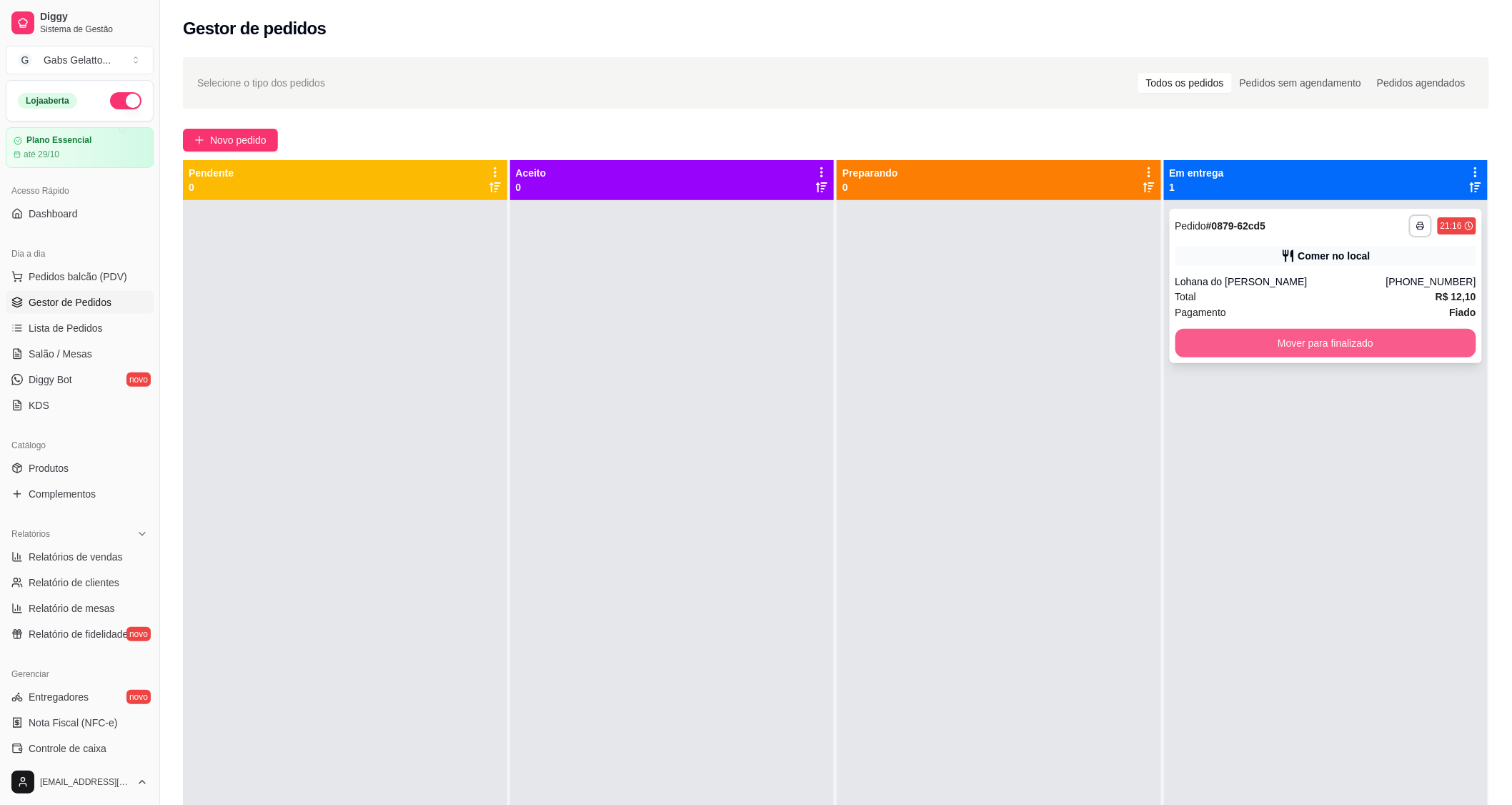
click at [1280, 340] on button "Mover para finalizado" at bounding box center [1326, 343] width 302 height 29
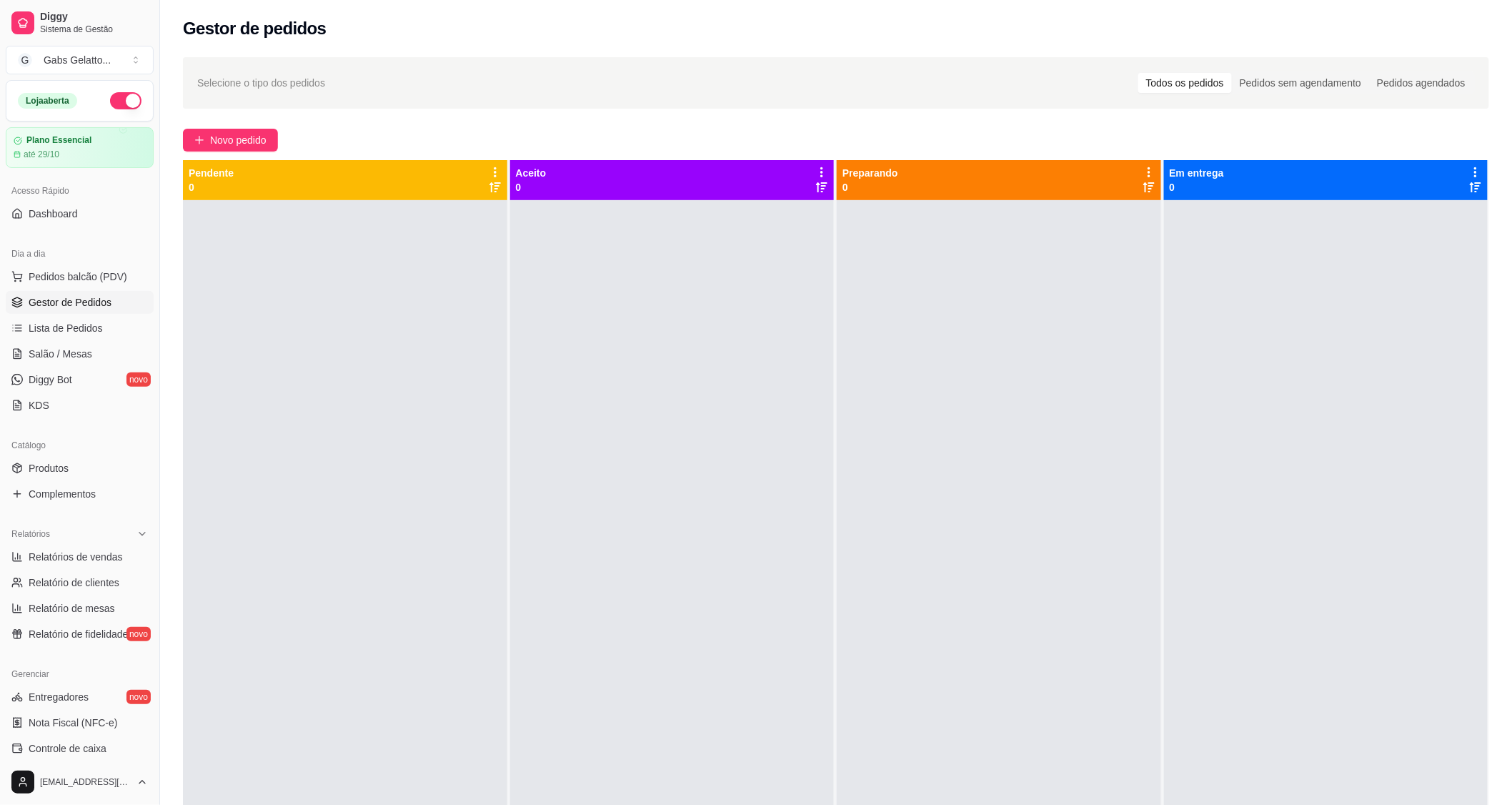
click at [1012, 337] on div at bounding box center [999, 602] width 324 height 805
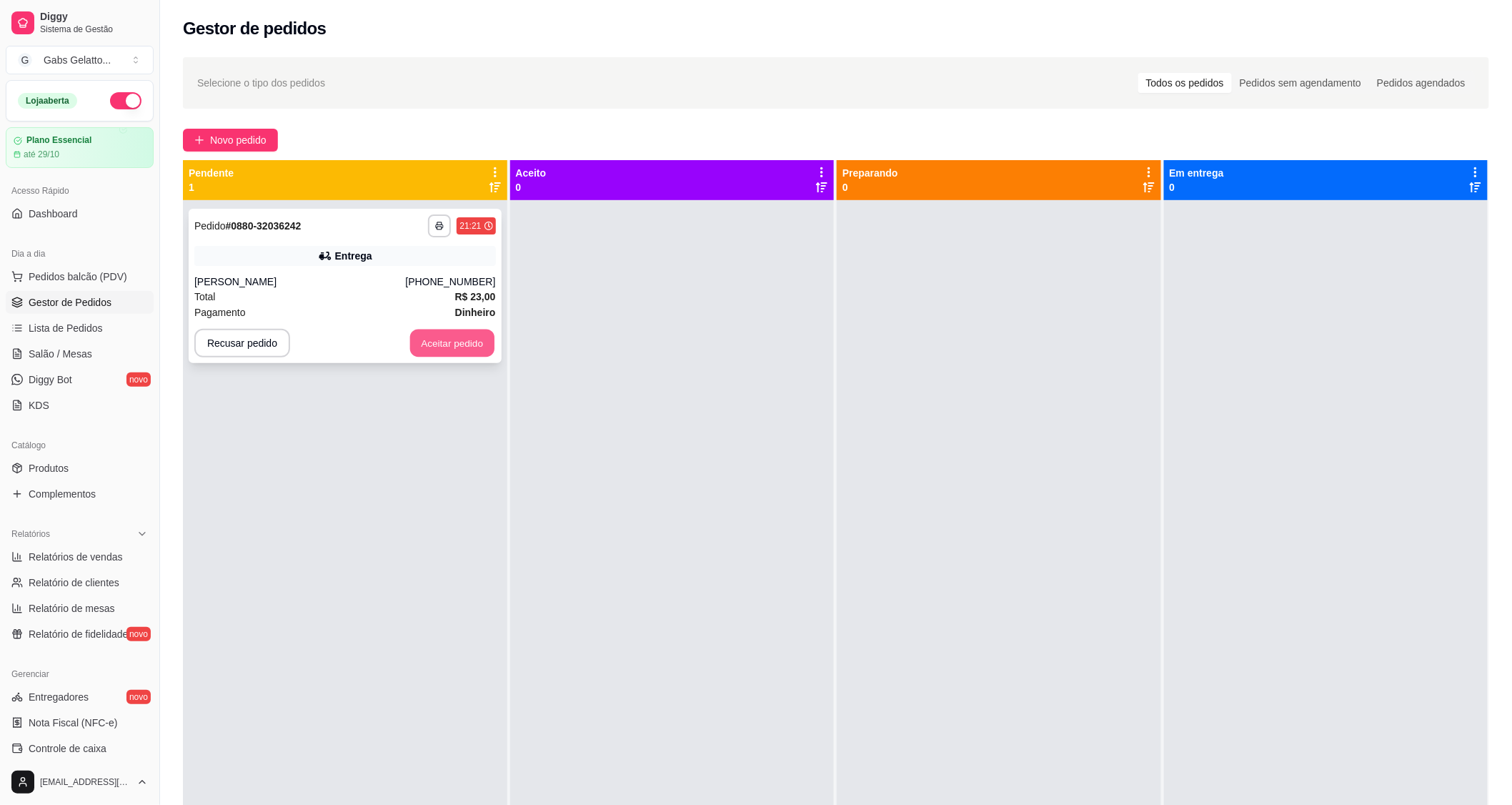
click at [433, 350] on button "Aceitar pedido" at bounding box center [452, 343] width 84 height 28
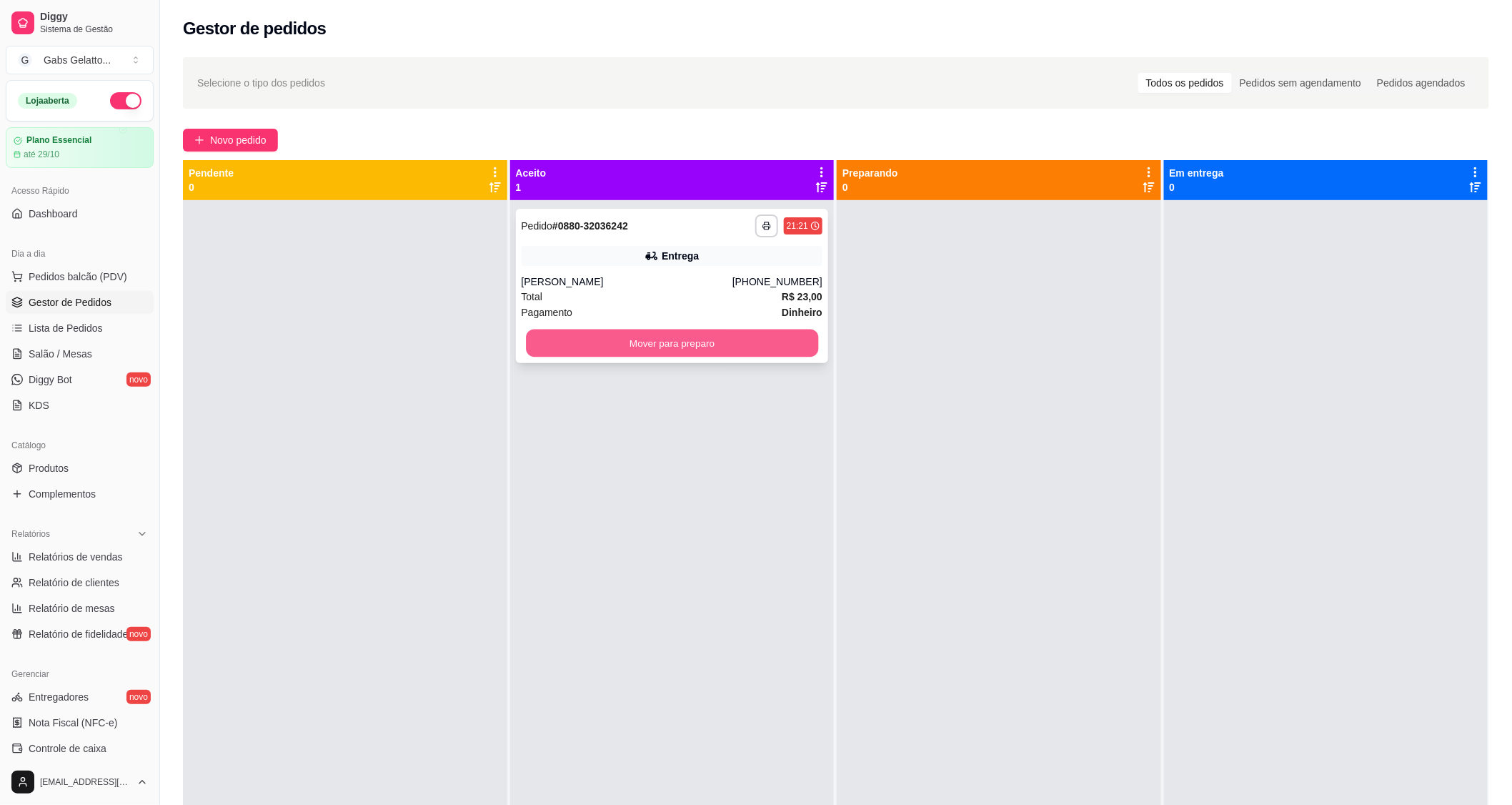
click at [605, 351] on button "Mover para preparo" at bounding box center [672, 343] width 292 height 28
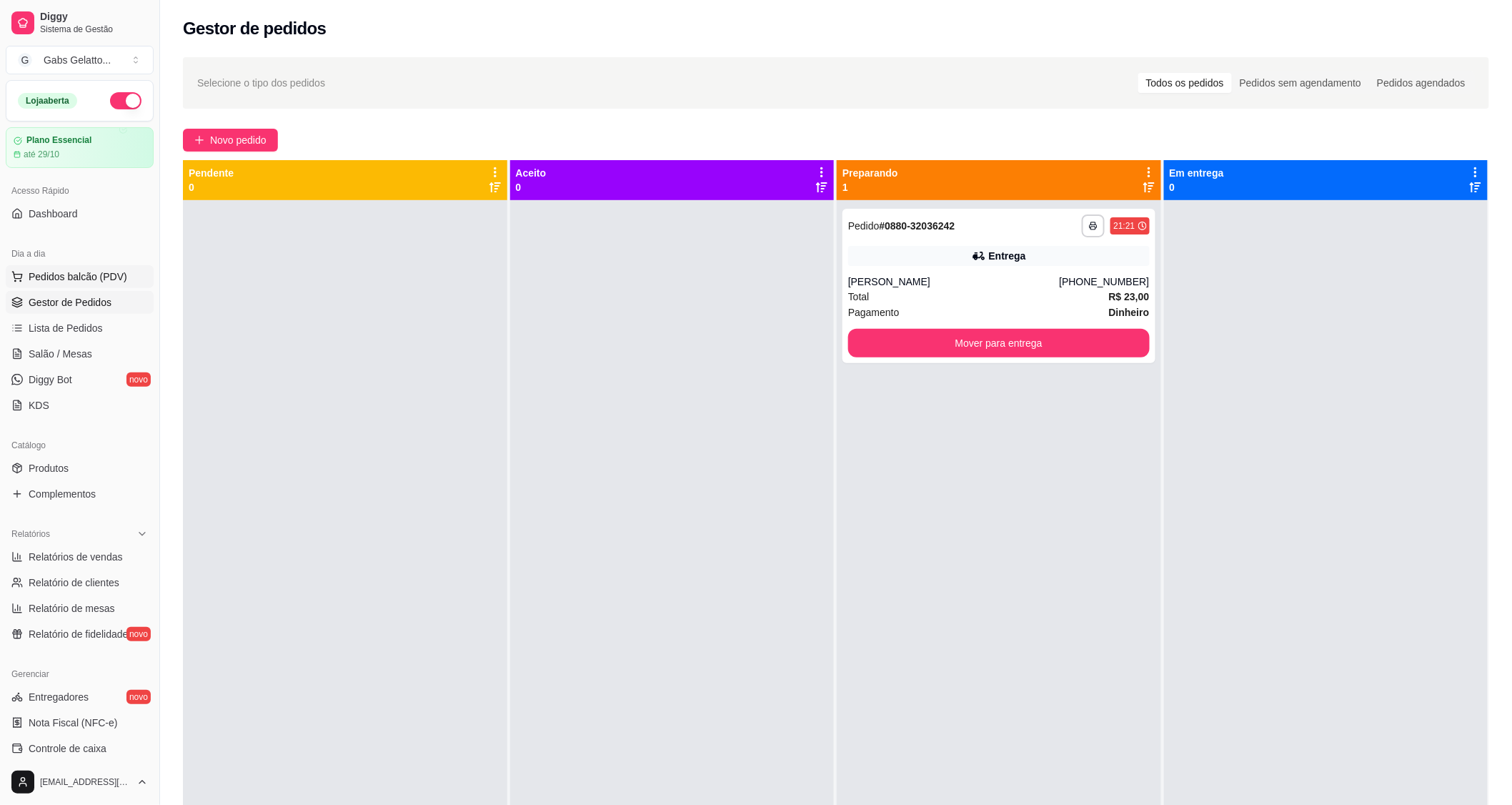
click at [67, 281] on span "Pedidos balcão (PDV)" at bounding box center [78, 277] width 99 height 14
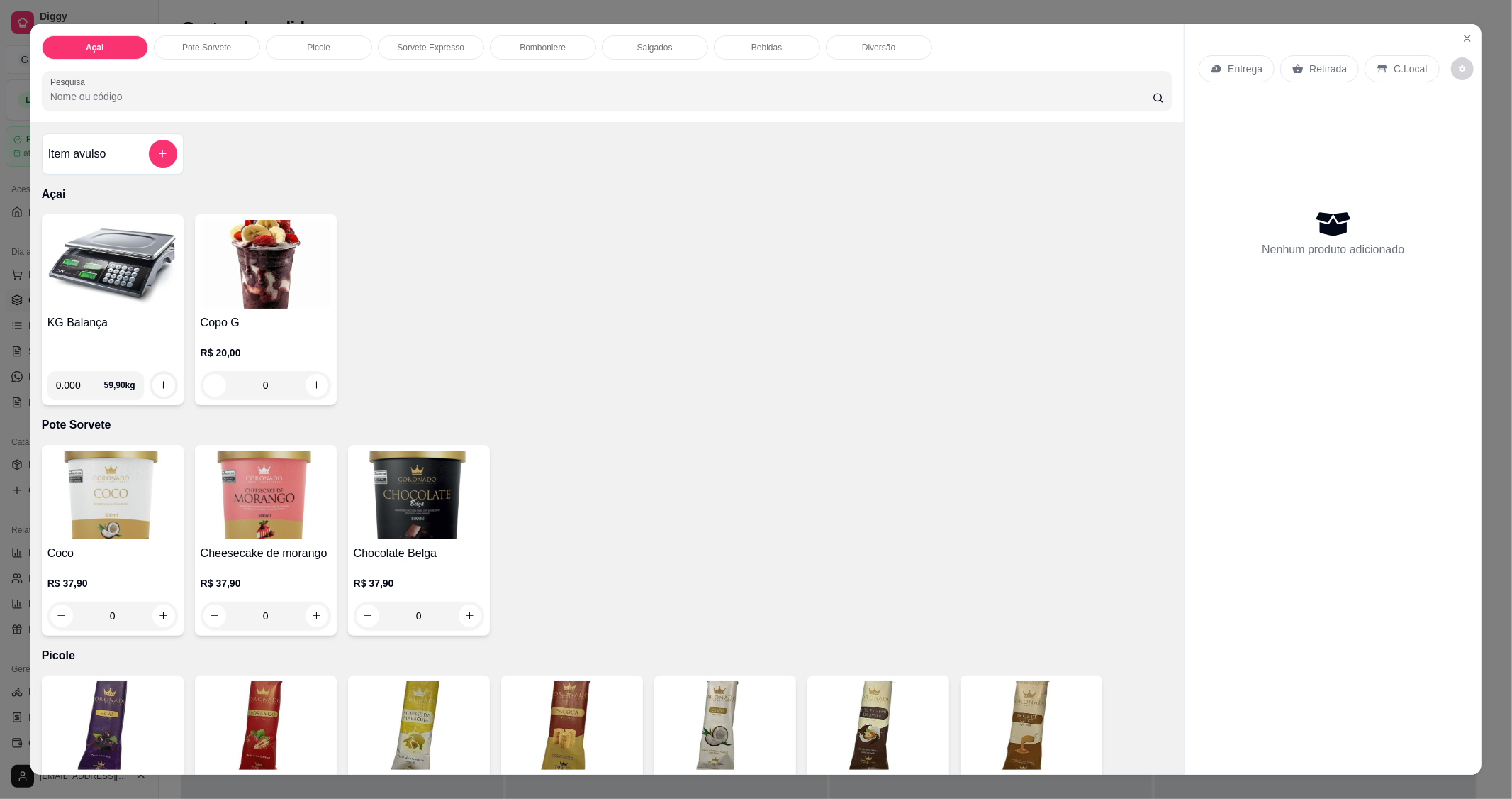
click at [114, 300] on img at bounding box center [112, 264] width 130 height 88
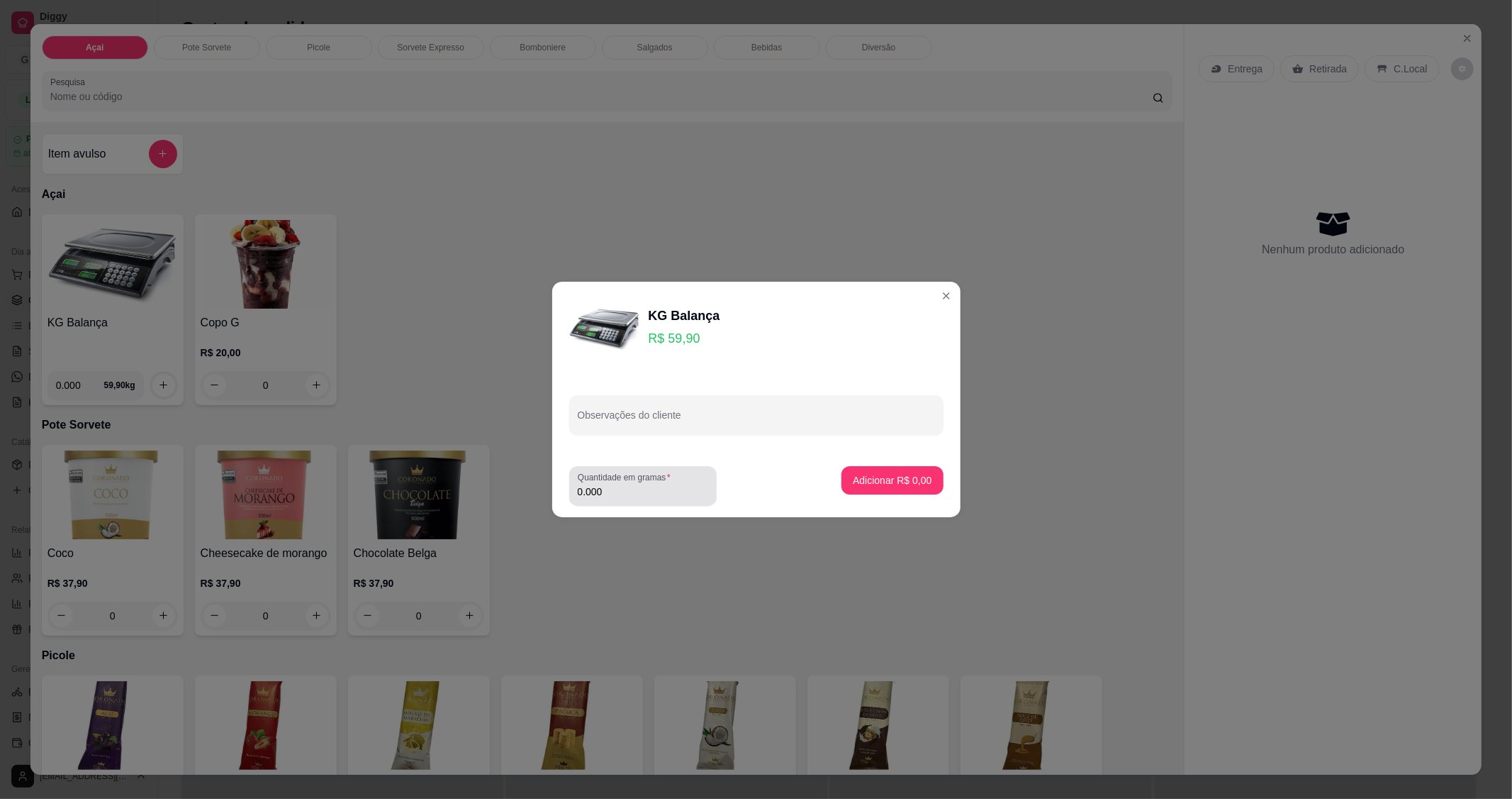
click at [626, 494] on input "0.000" at bounding box center [642, 491] width 130 height 14
type input "0.294"
click at [889, 487] on button "Adicionar R$ 17,61" at bounding box center [890, 480] width 104 height 28
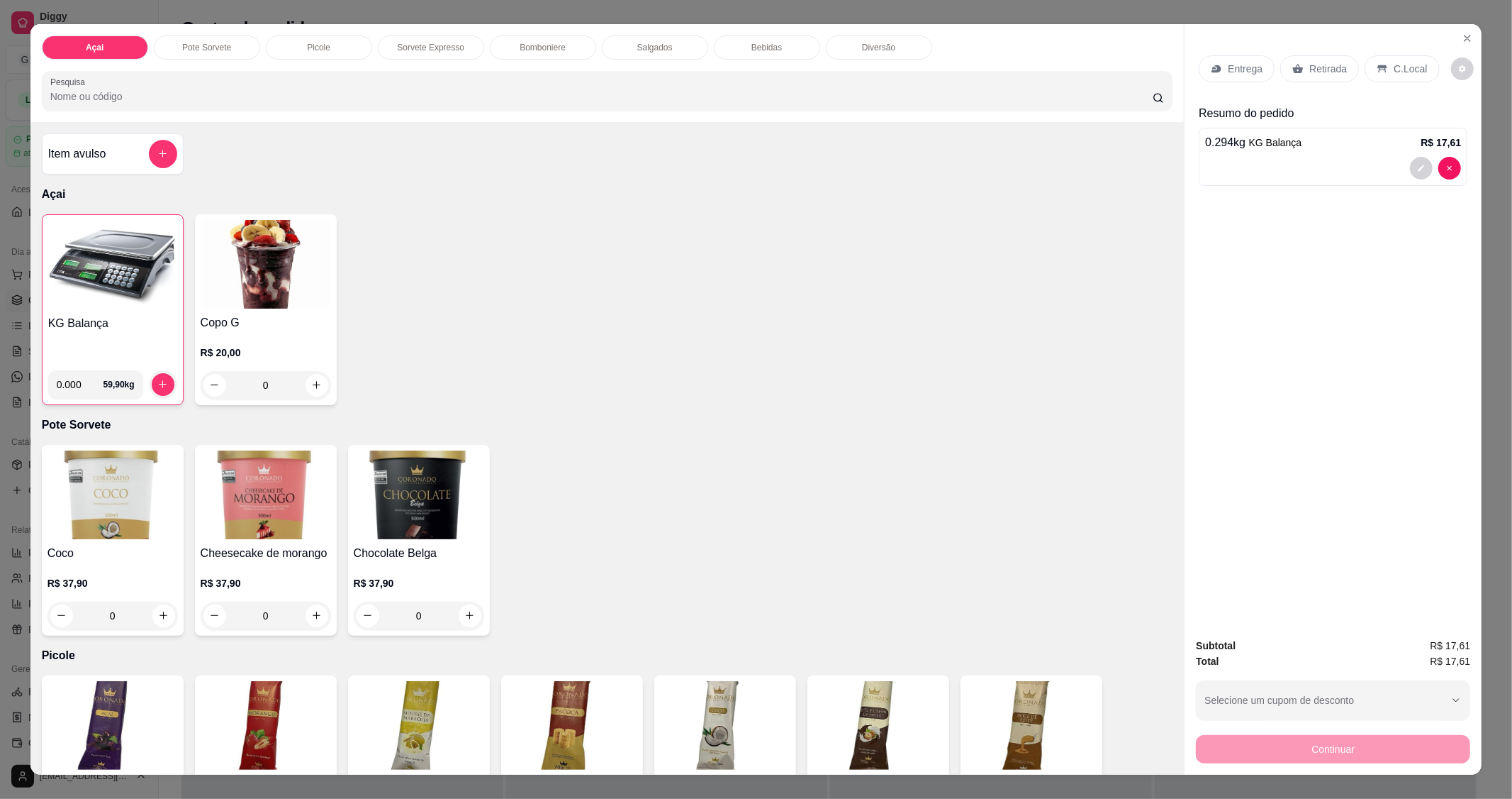
click at [137, 260] on img at bounding box center [113, 265] width 129 height 88
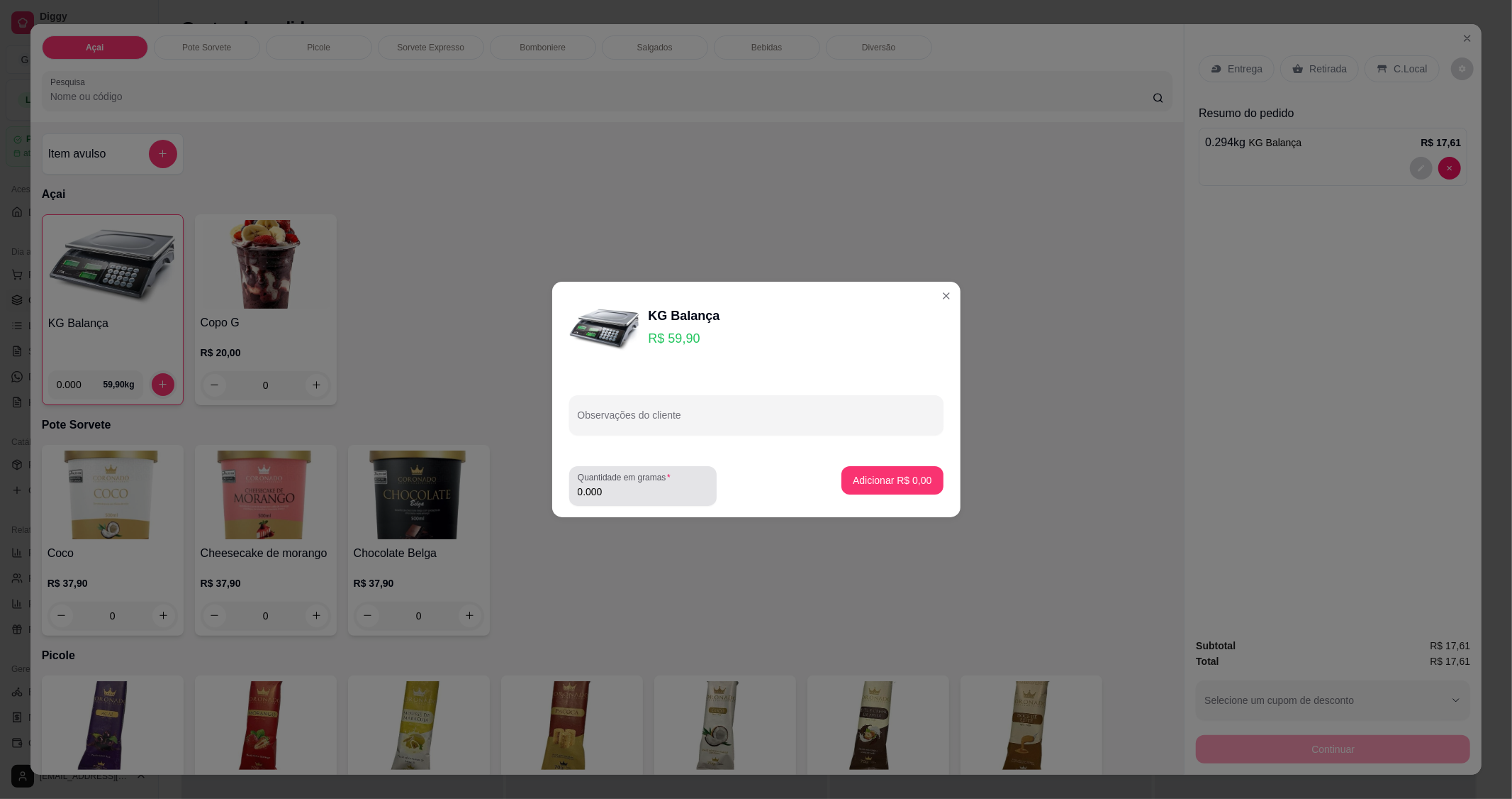
click at [619, 497] on input "0.000" at bounding box center [642, 491] width 130 height 14
click at [650, 490] on input "0.000" at bounding box center [631, 491] width 108 height 14
type input "0.640"
click at [880, 484] on p "Adicionar R$ 38,34" at bounding box center [889, 480] width 84 height 14
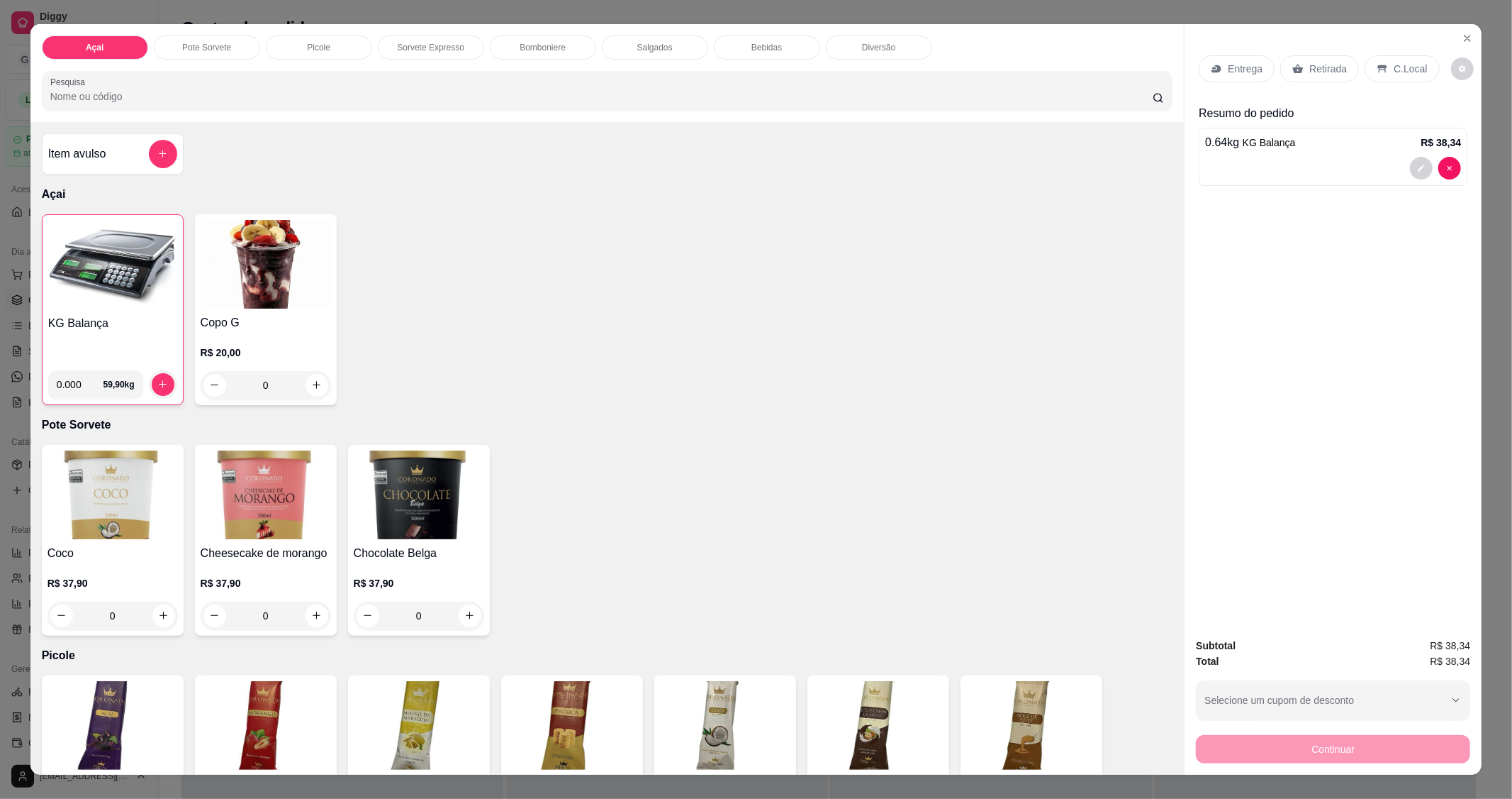
click at [1394, 69] on p "C.Local" at bounding box center [1410, 69] width 33 height 14
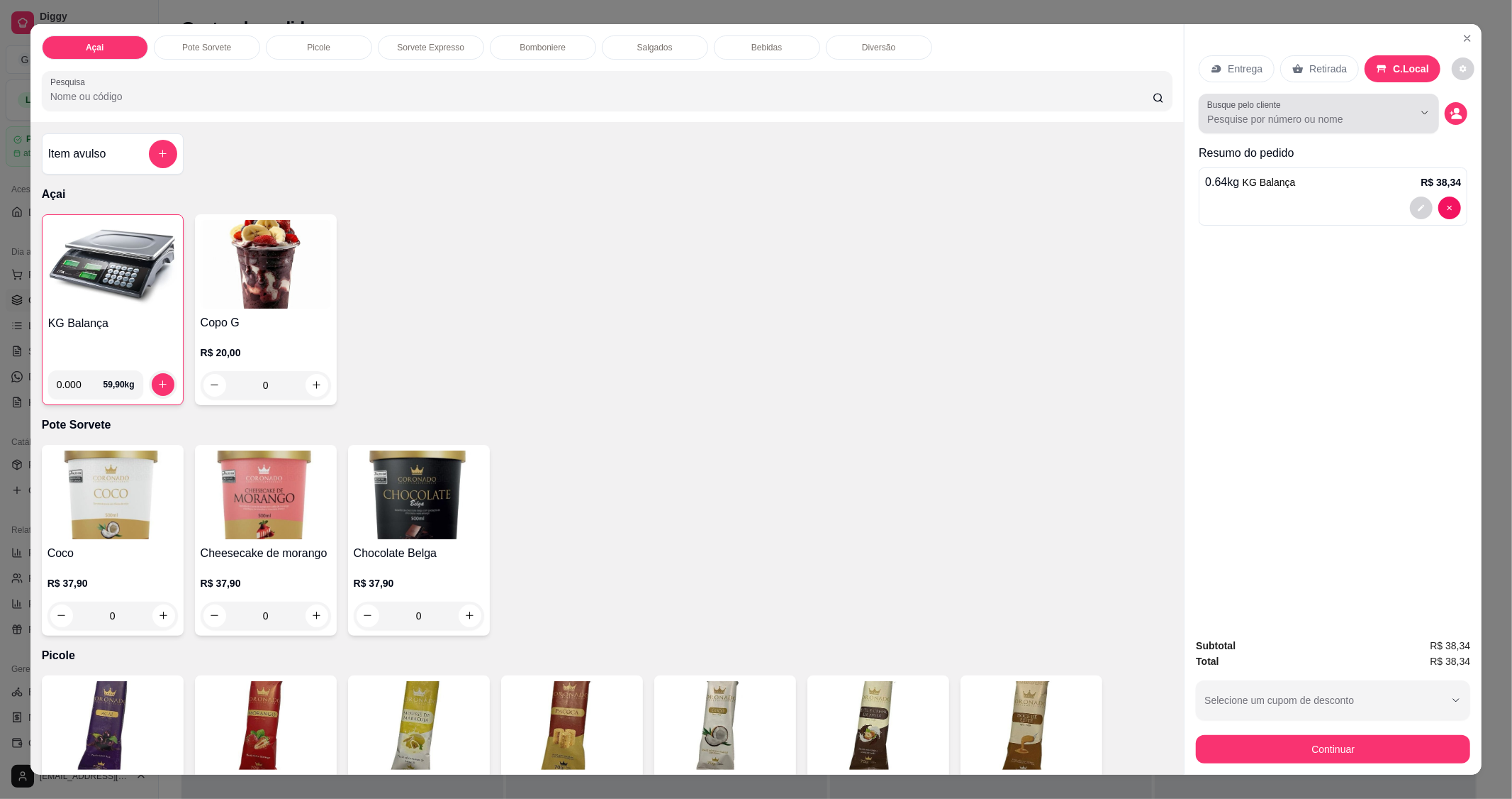
click at [1329, 102] on div at bounding box center [1319, 114] width 223 height 28
type input "icar"
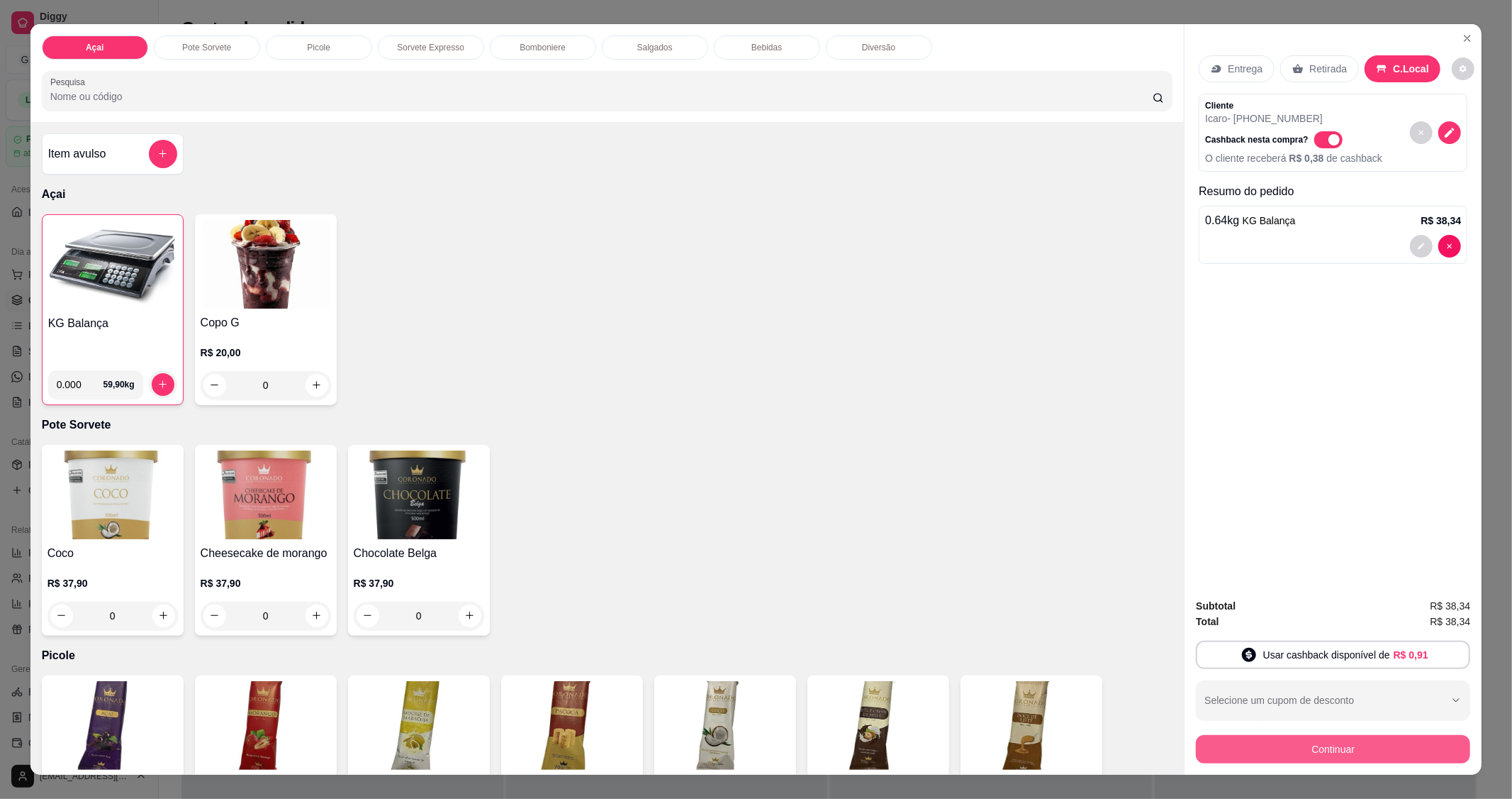
click at [1342, 755] on button "Continuar" at bounding box center [1333, 749] width 274 height 28
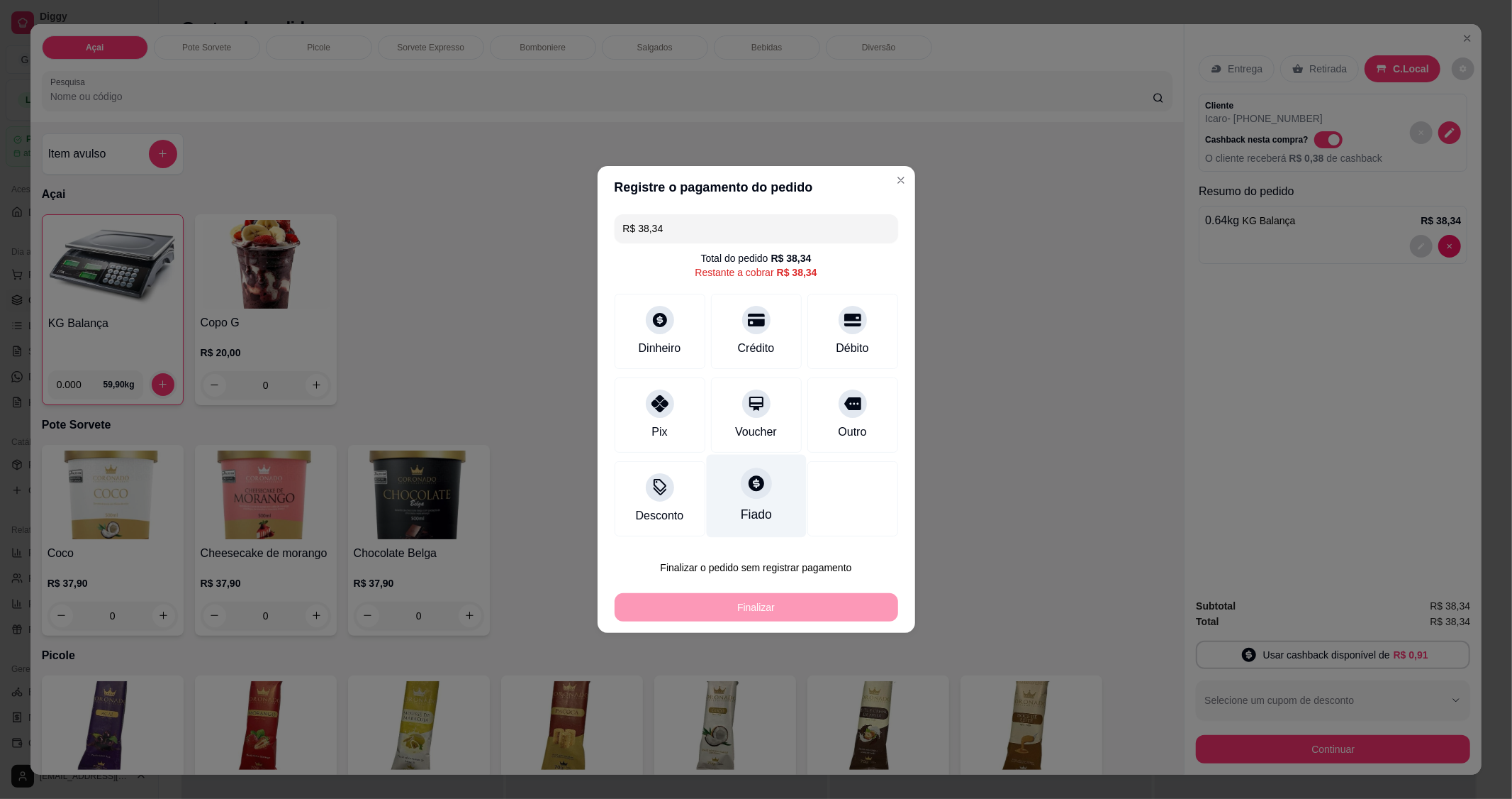
click at [751, 492] on icon at bounding box center [755, 483] width 18 height 18
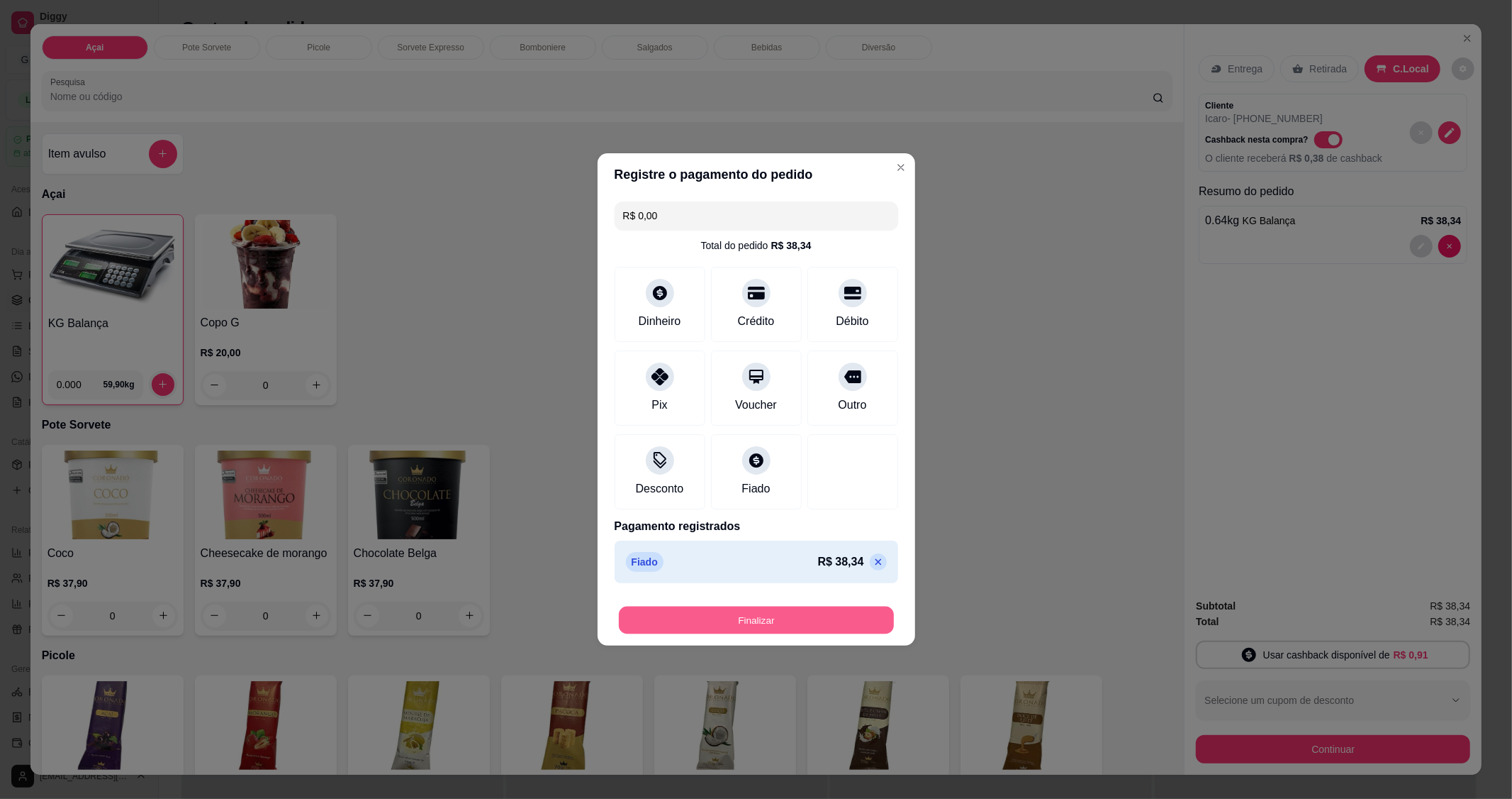
click at [761, 618] on button "Finalizar" at bounding box center [756, 620] width 275 height 28
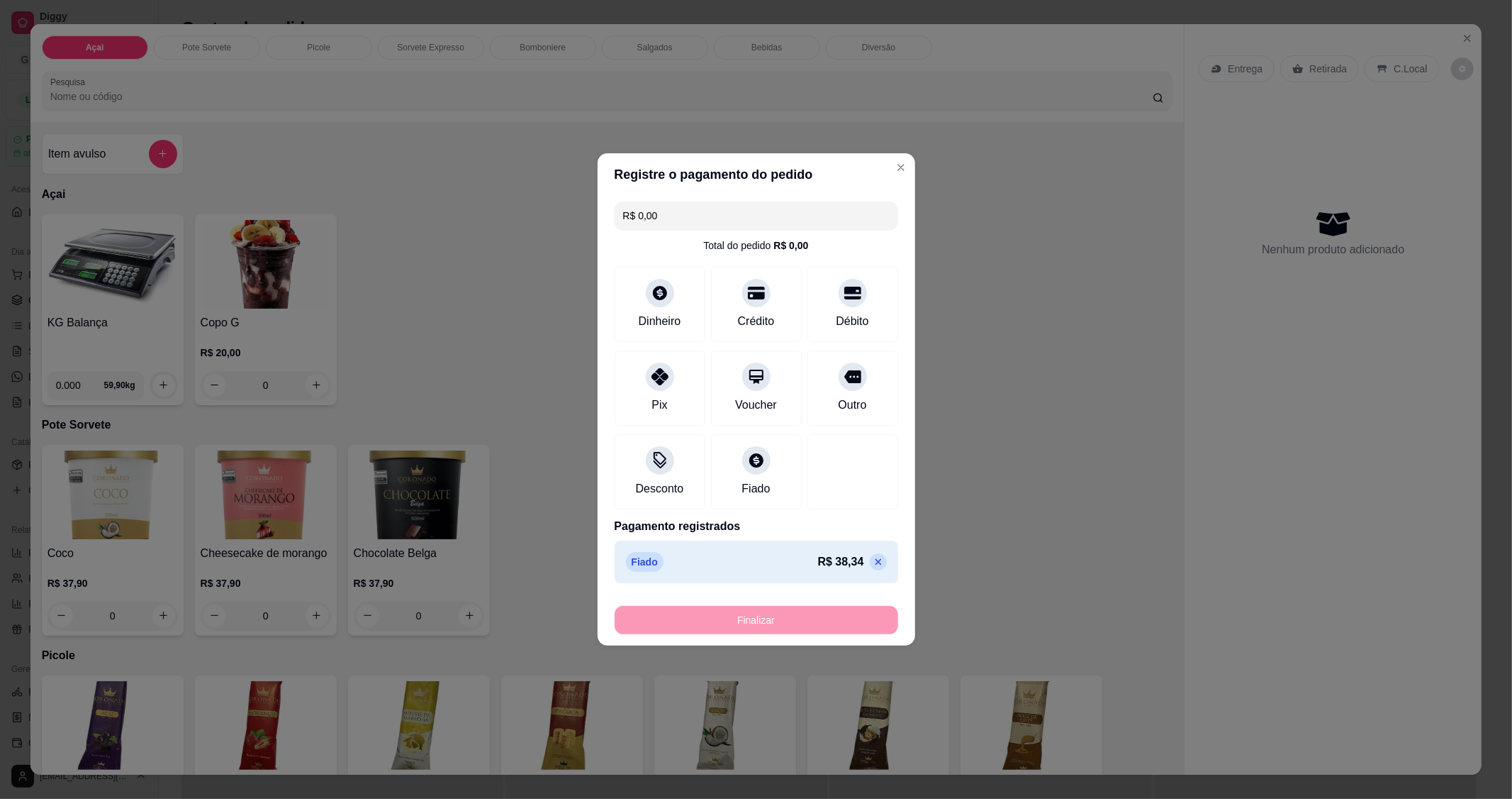
type input "-R$ 38,34"
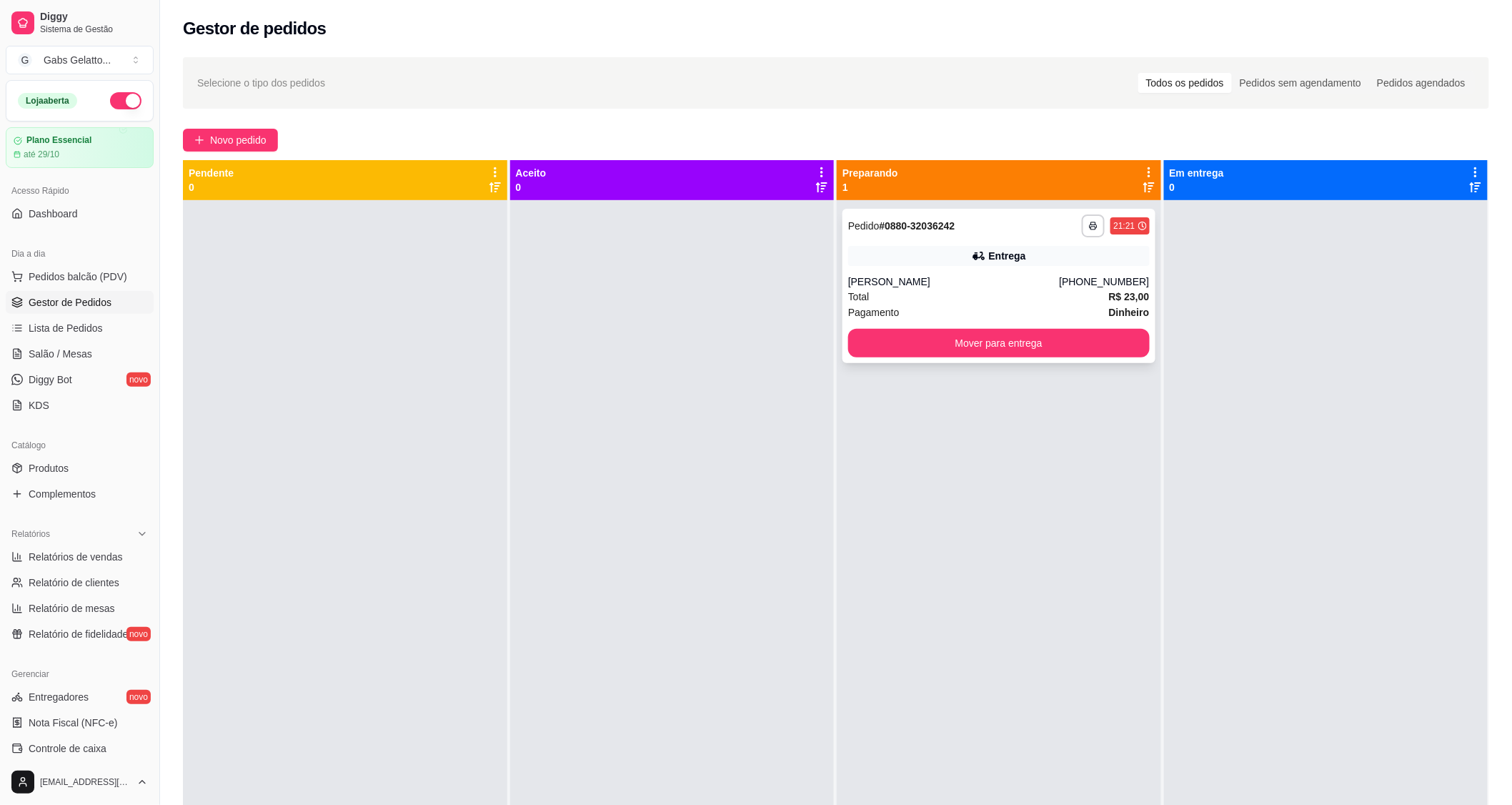
click at [926, 267] on div "**********" at bounding box center [999, 286] width 313 height 154
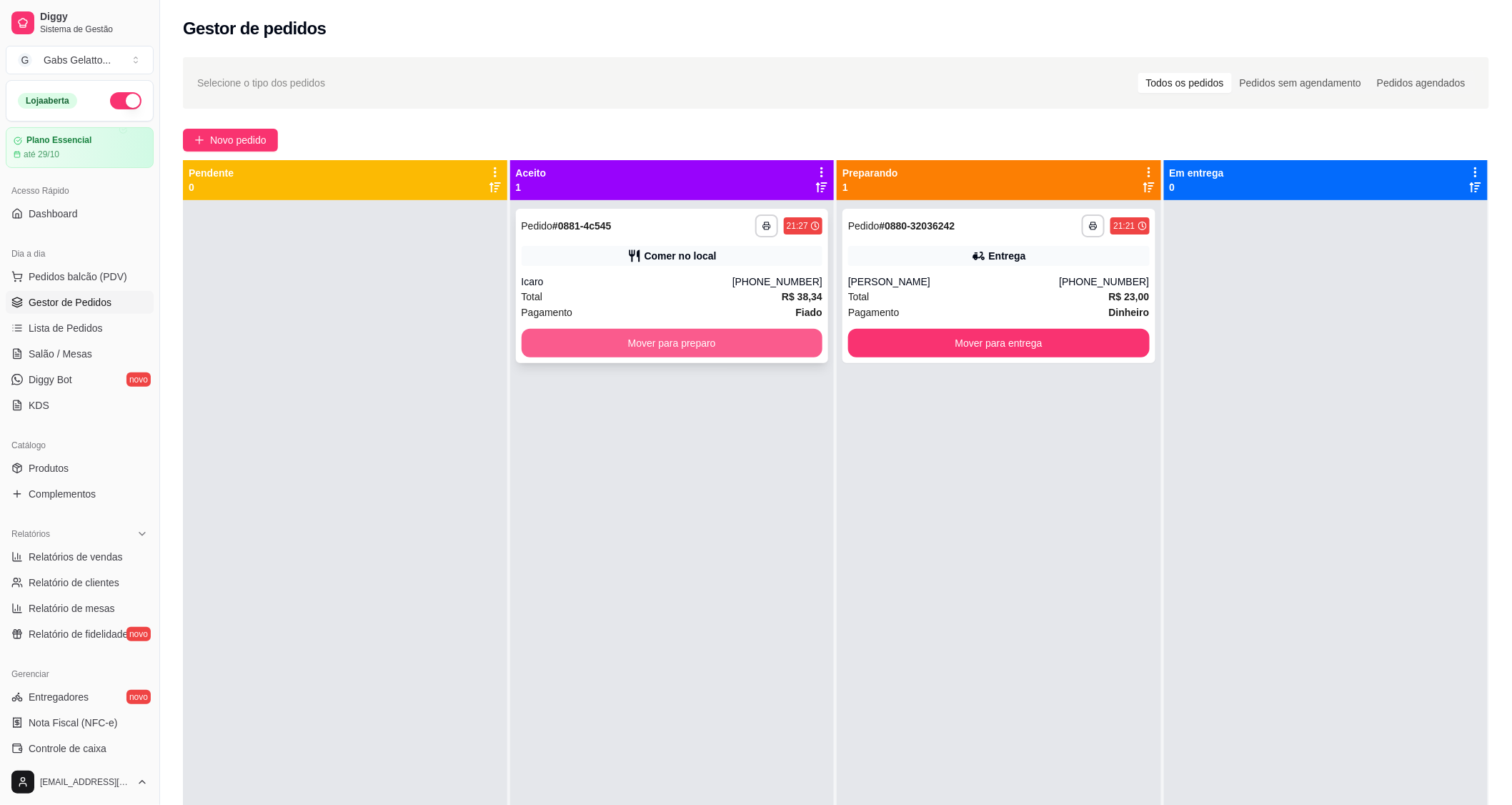
click at [623, 349] on button "Mover para preparo" at bounding box center [673, 343] width 302 height 29
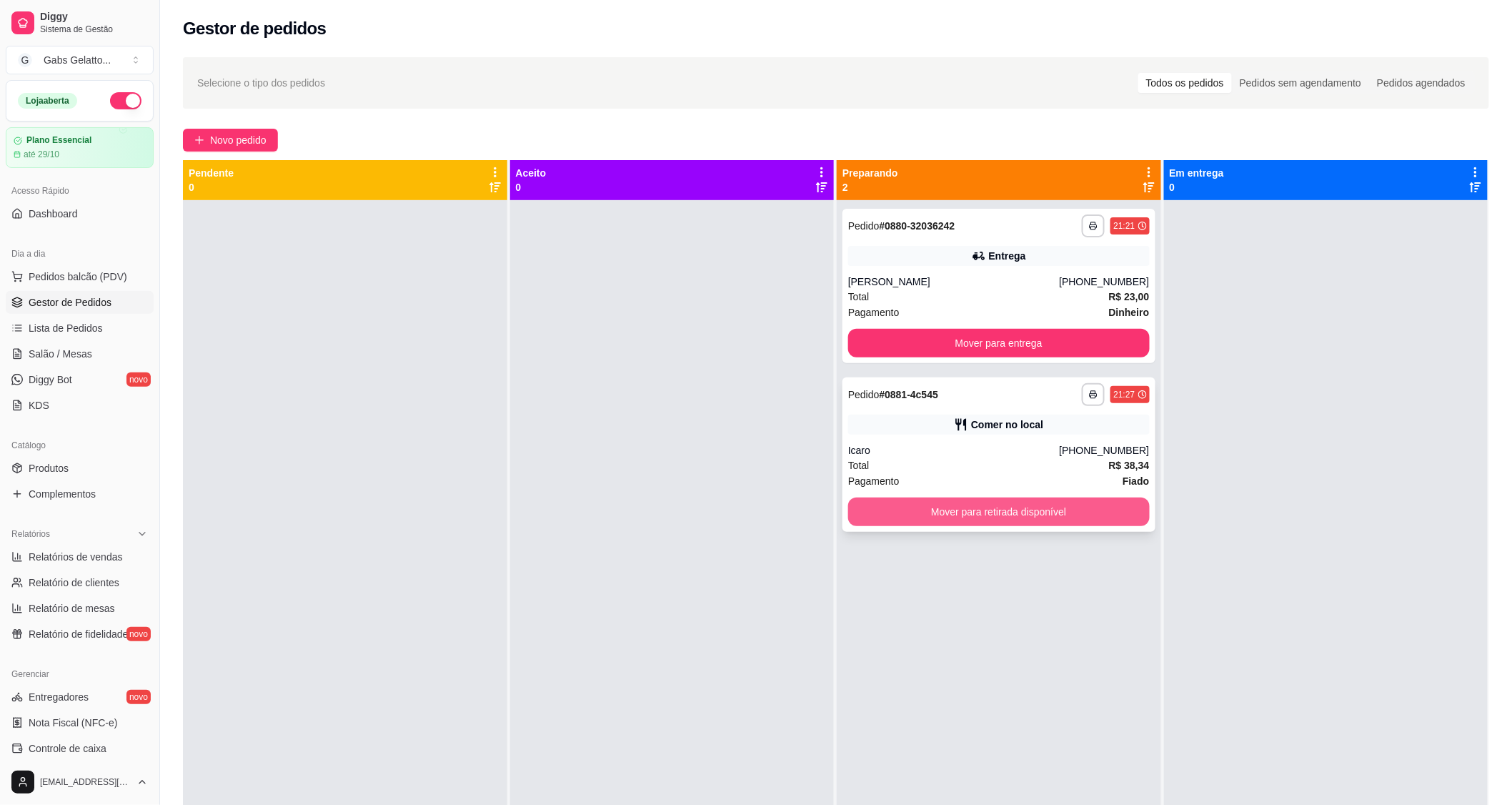
click at [975, 513] on button "Mover para retirada disponível" at bounding box center [1000, 512] width 302 height 29
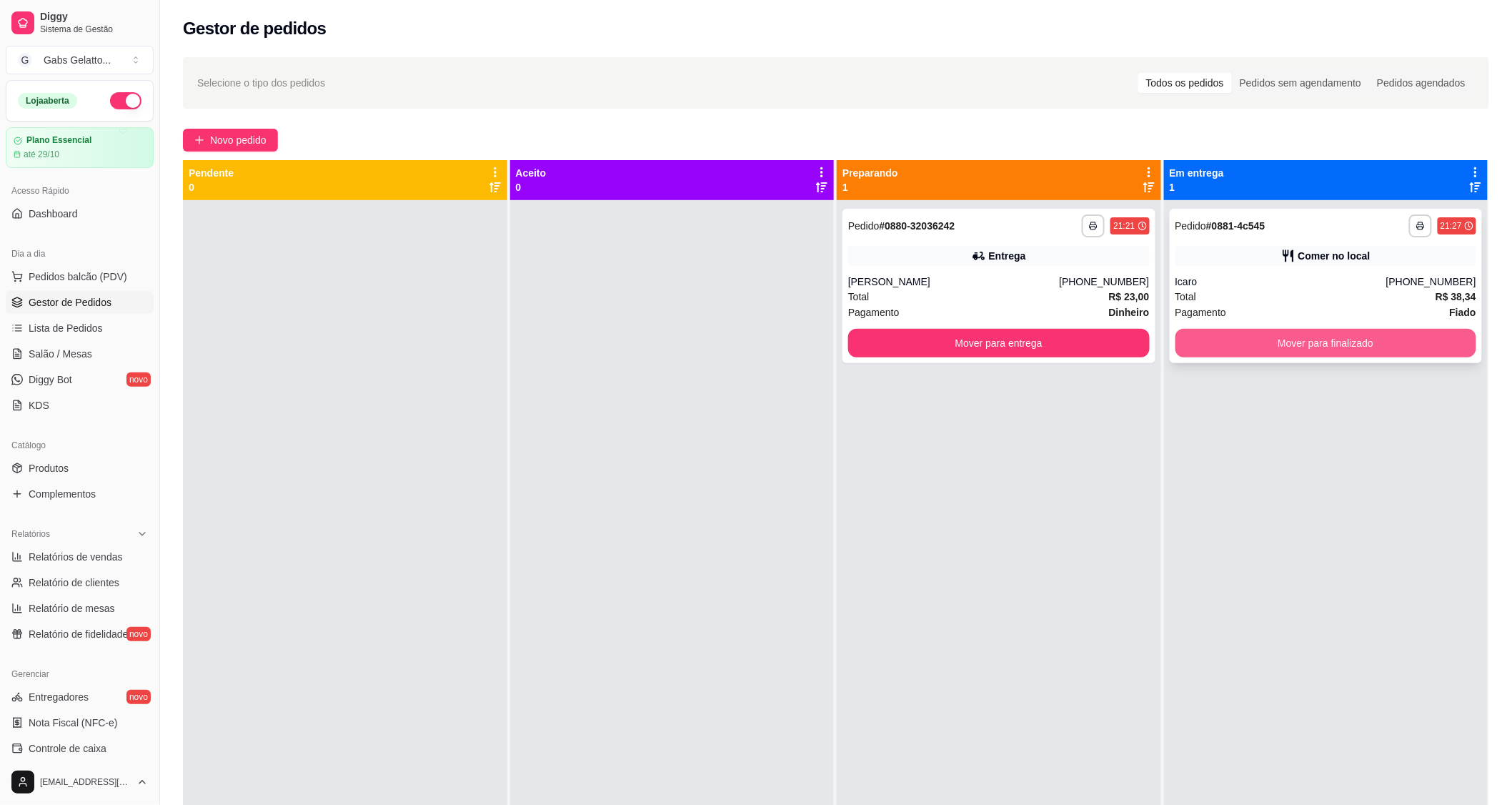
click at [1247, 338] on button "Mover para finalizado" at bounding box center [1326, 343] width 302 height 29
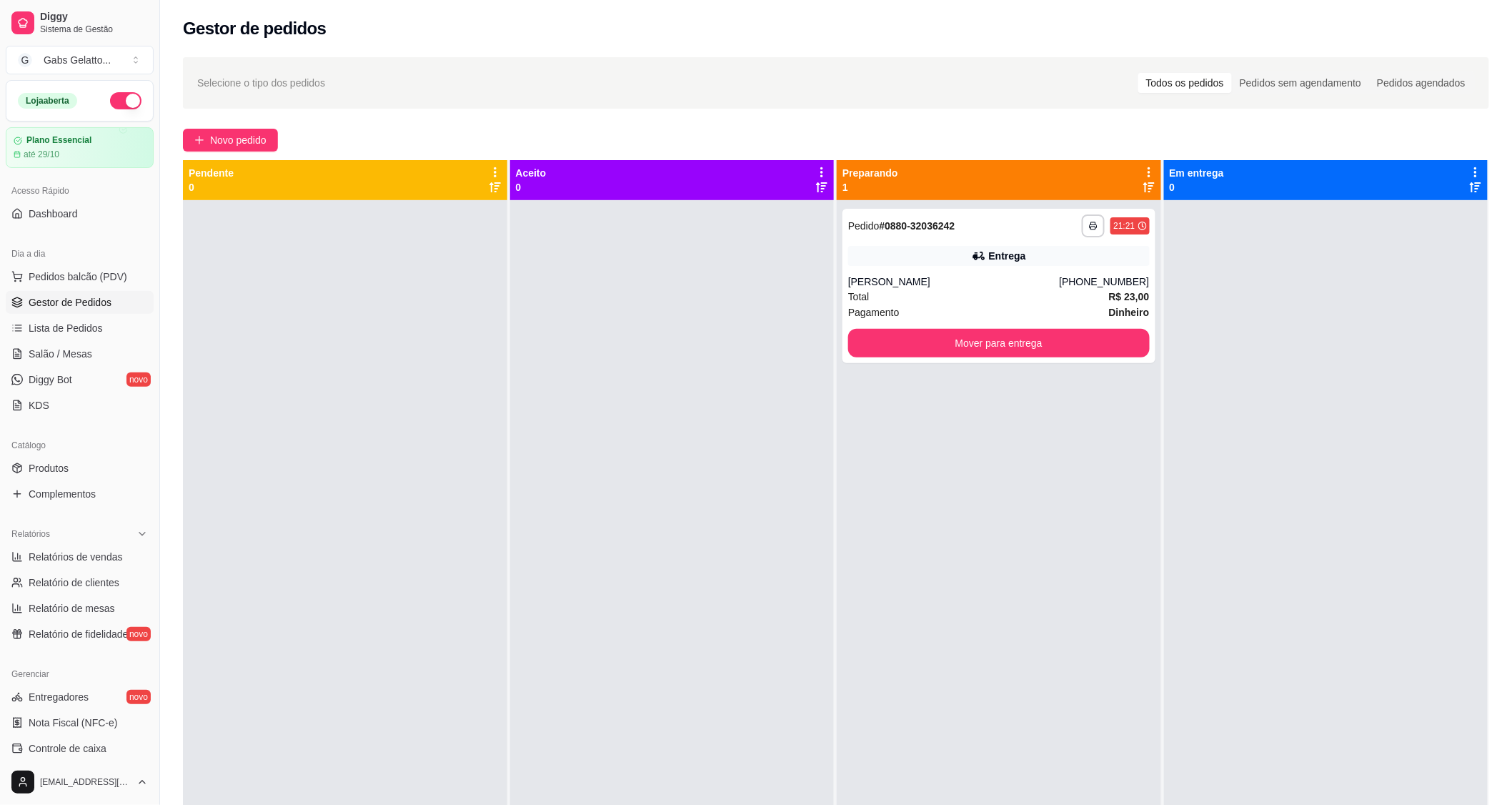
drag, startPoint x: 317, startPoint y: 347, endPoint x: 343, endPoint y: 373, distance: 36.8
click at [343, 373] on div at bounding box center [345, 602] width 324 height 805
click at [53, 331] on span "Lista de Pedidos" at bounding box center [66, 328] width 75 height 14
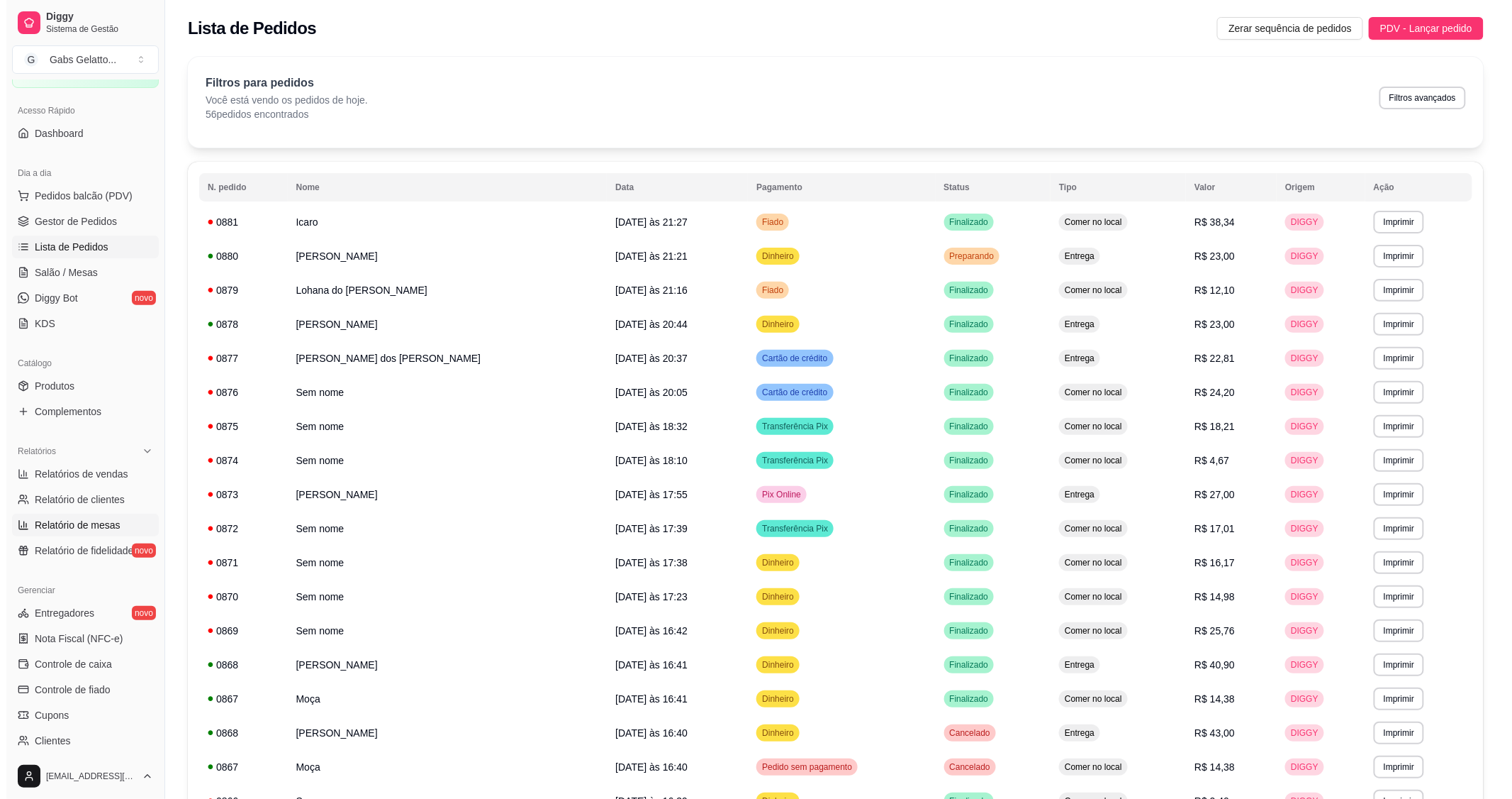
scroll to position [158, 0]
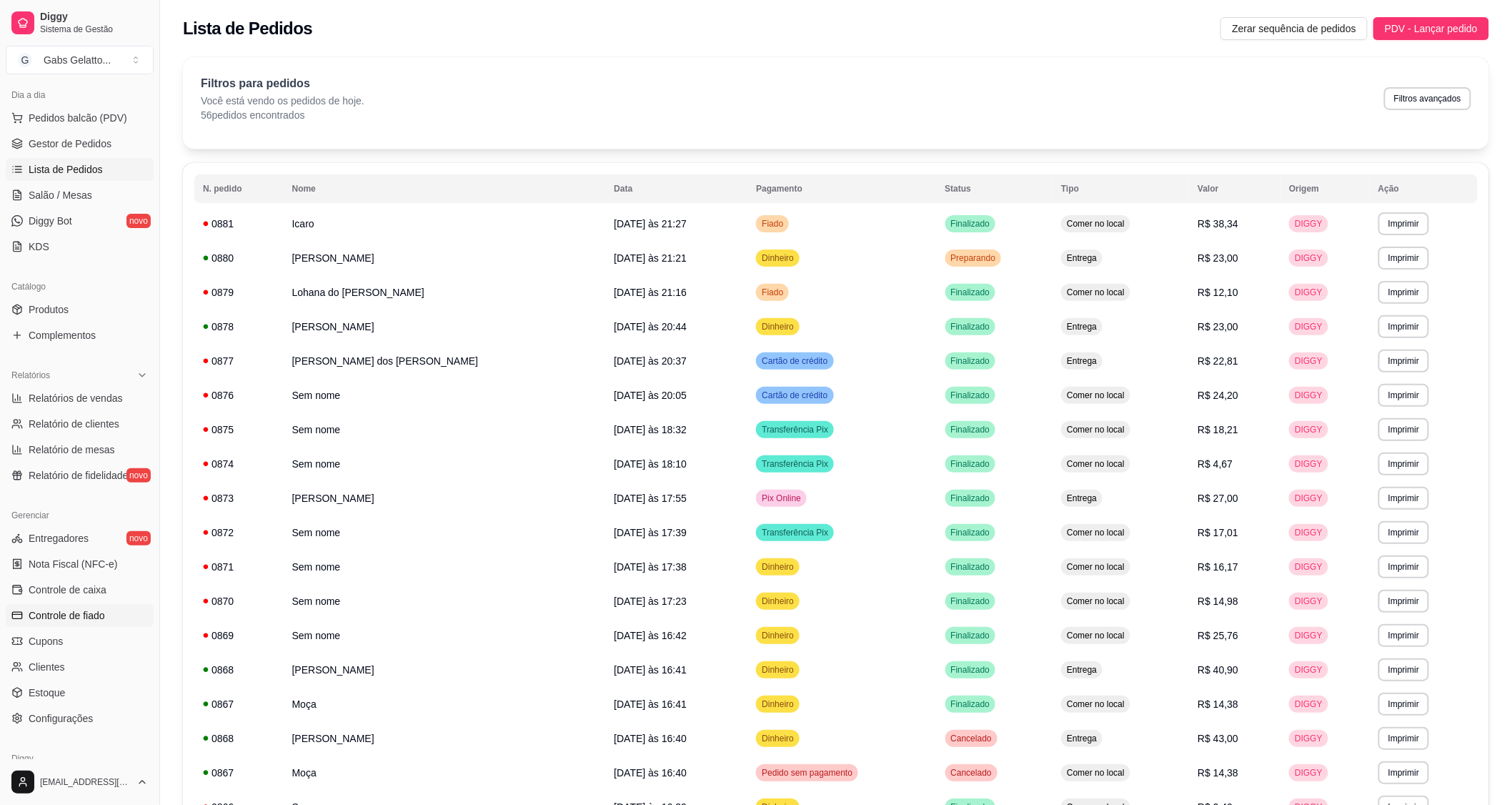
click at [89, 619] on span "Controle de fiado" at bounding box center [67, 615] width 76 height 14
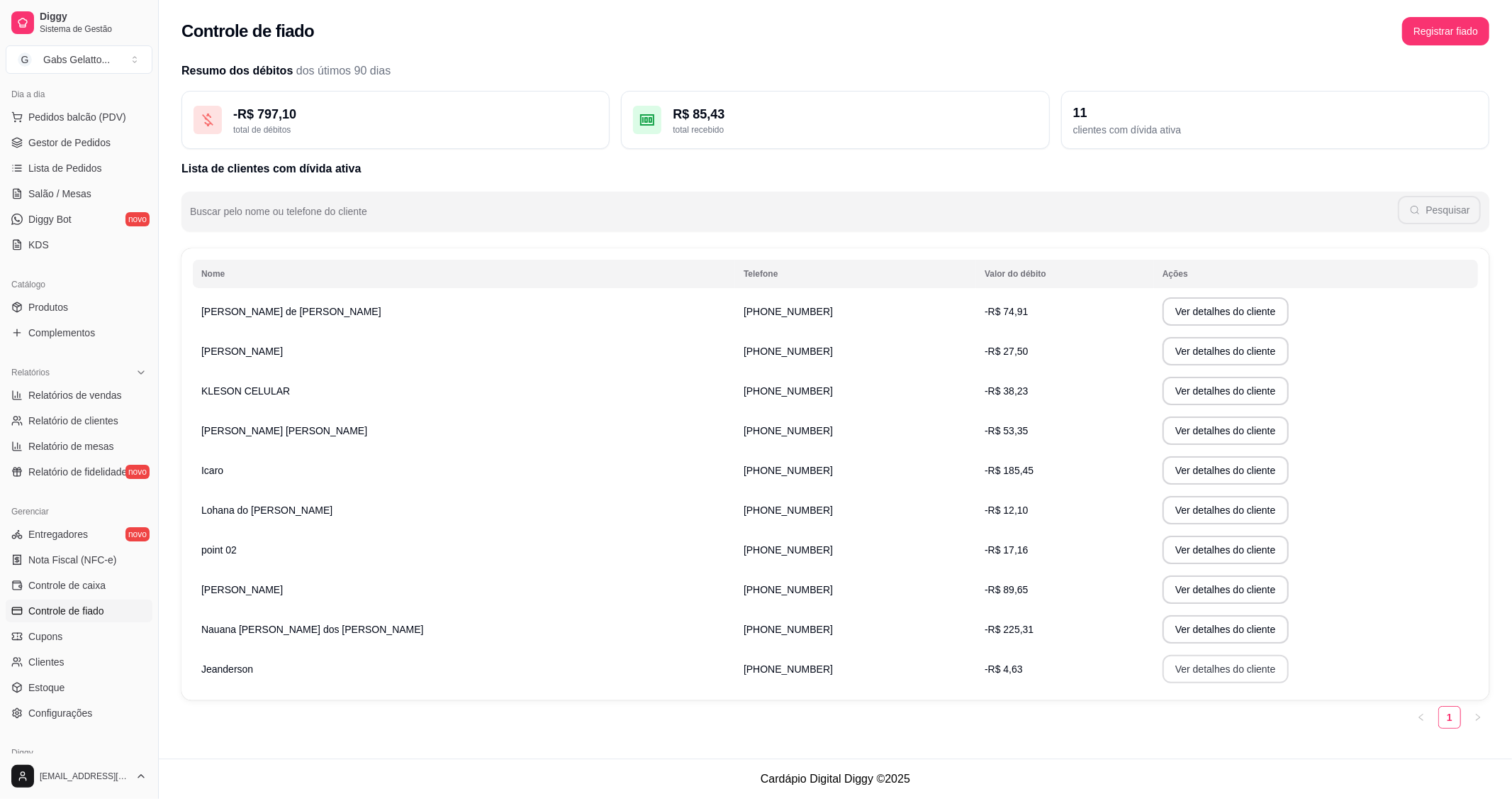
click at [1163, 677] on button "Ver detalhes do cliente" at bounding box center [1226, 669] width 126 height 28
click at [985, 663] on span "-R$ 4,63" at bounding box center [1004, 669] width 39 height 11
click at [1163, 665] on button "Ver detalhes do cliente" at bounding box center [1226, 669] width 126 height 28
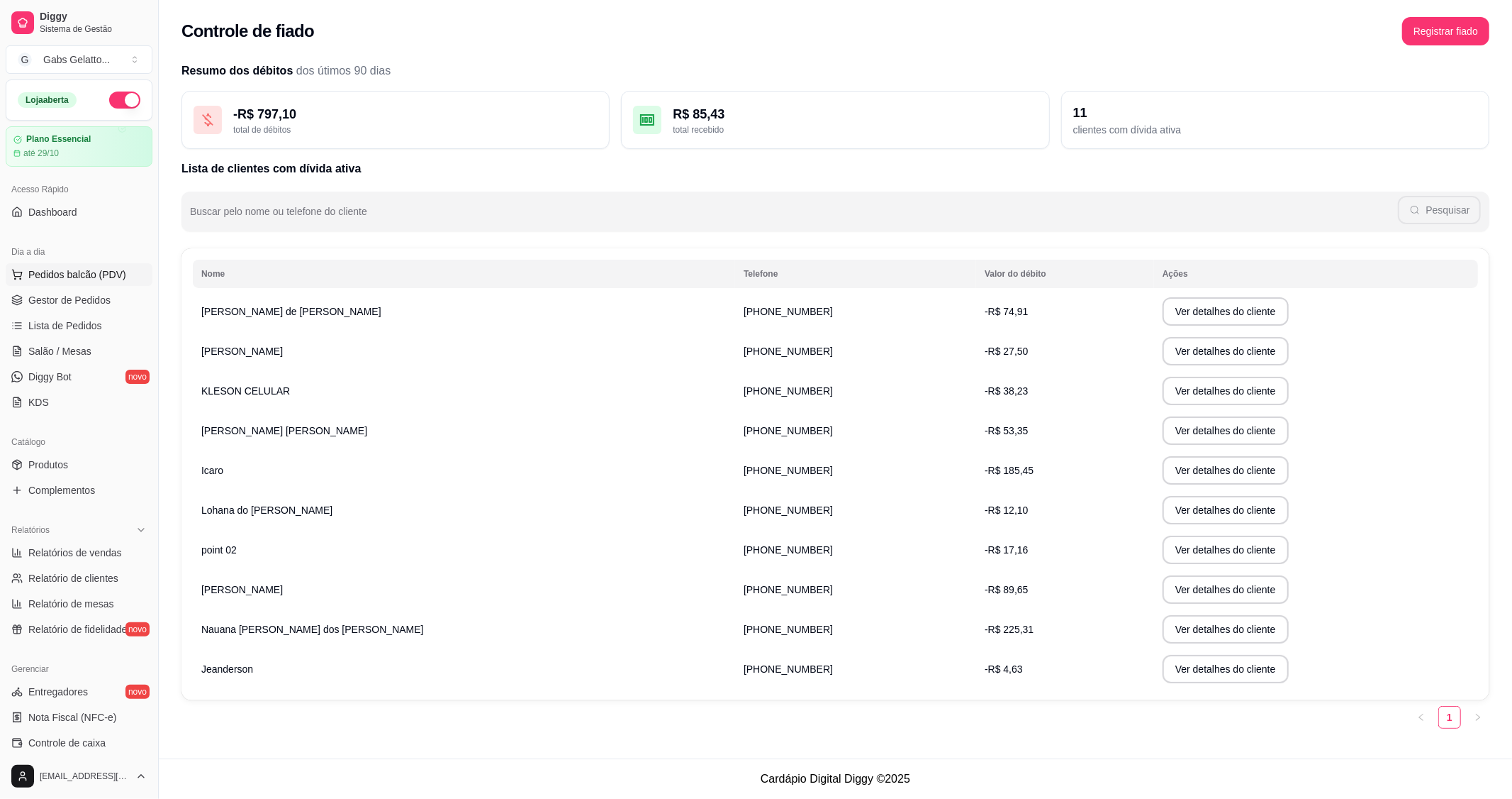
click at [102, 275] on span "Pedidos balcão (PDV)" at bounding box center [77, 274] width 98 height 14
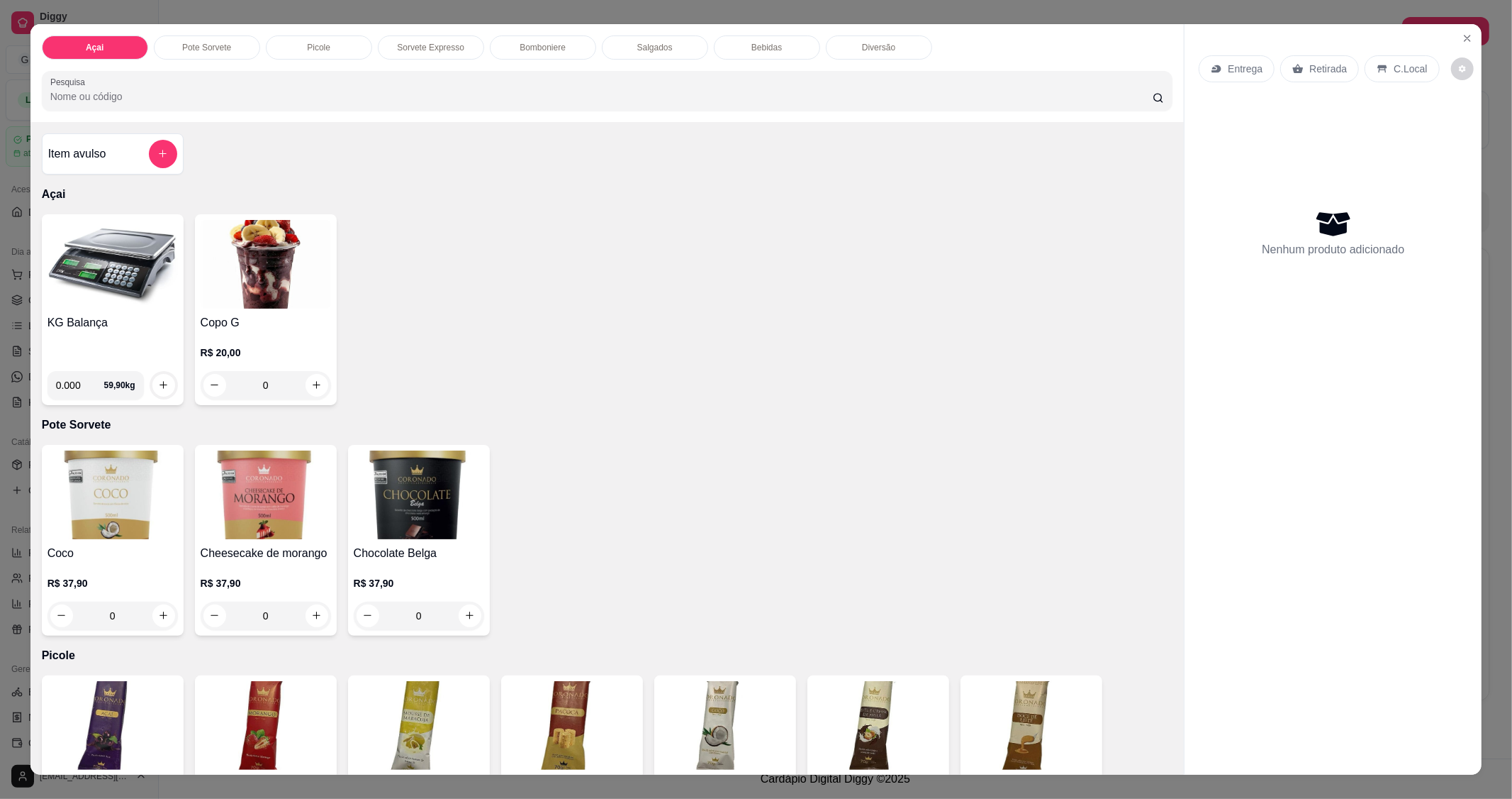
click at [71, 256] on img at bounding box center [112, 264] width 130 height 88
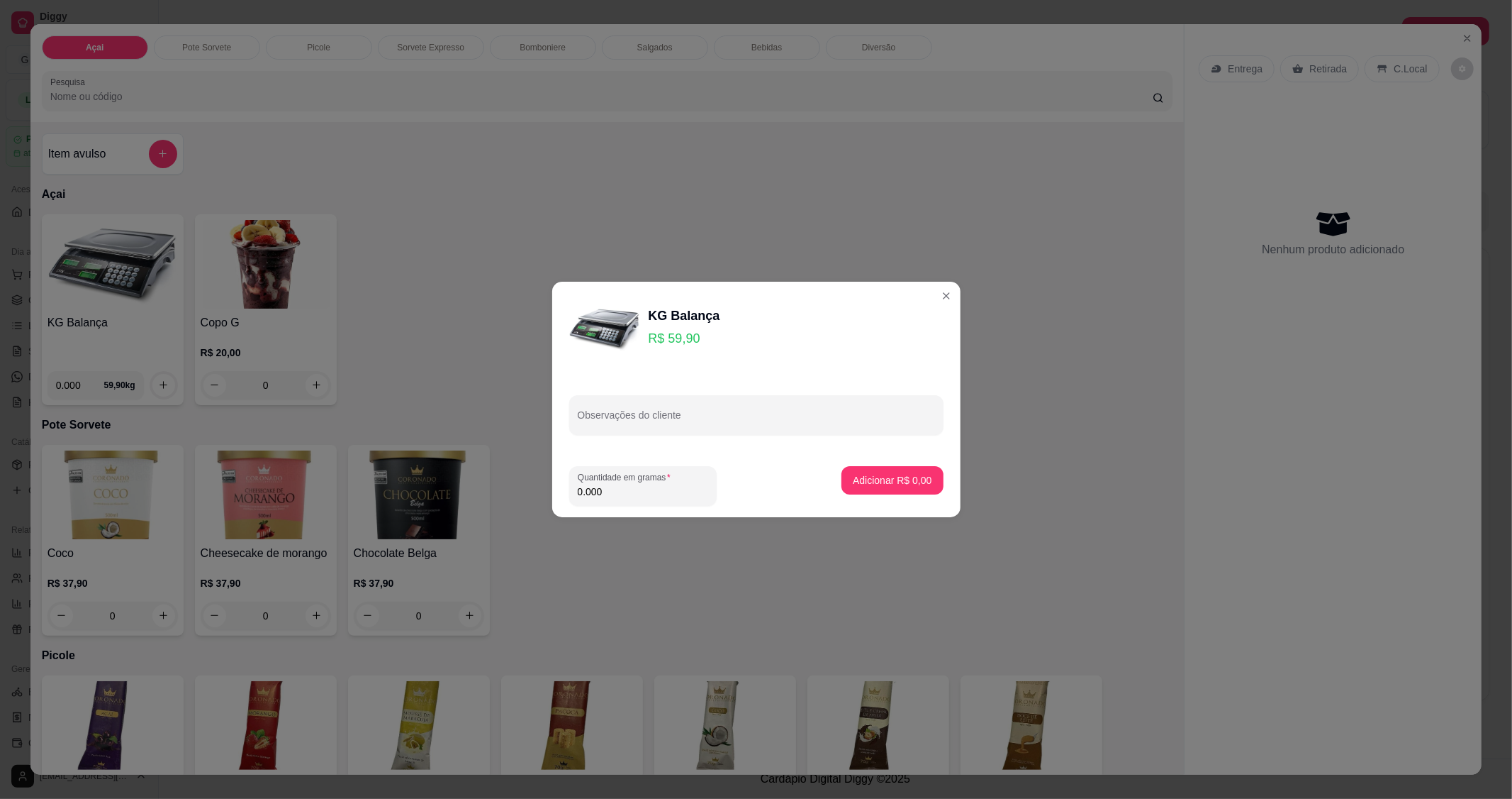
click at [640, 491] on input "0.000" at bounding box center [642, 491] width 130 height 14
type input "0.370"
click at [862, 491] on button "Adicionar R$ 22,16" at bounding box center [889, 480] width 107 height 28
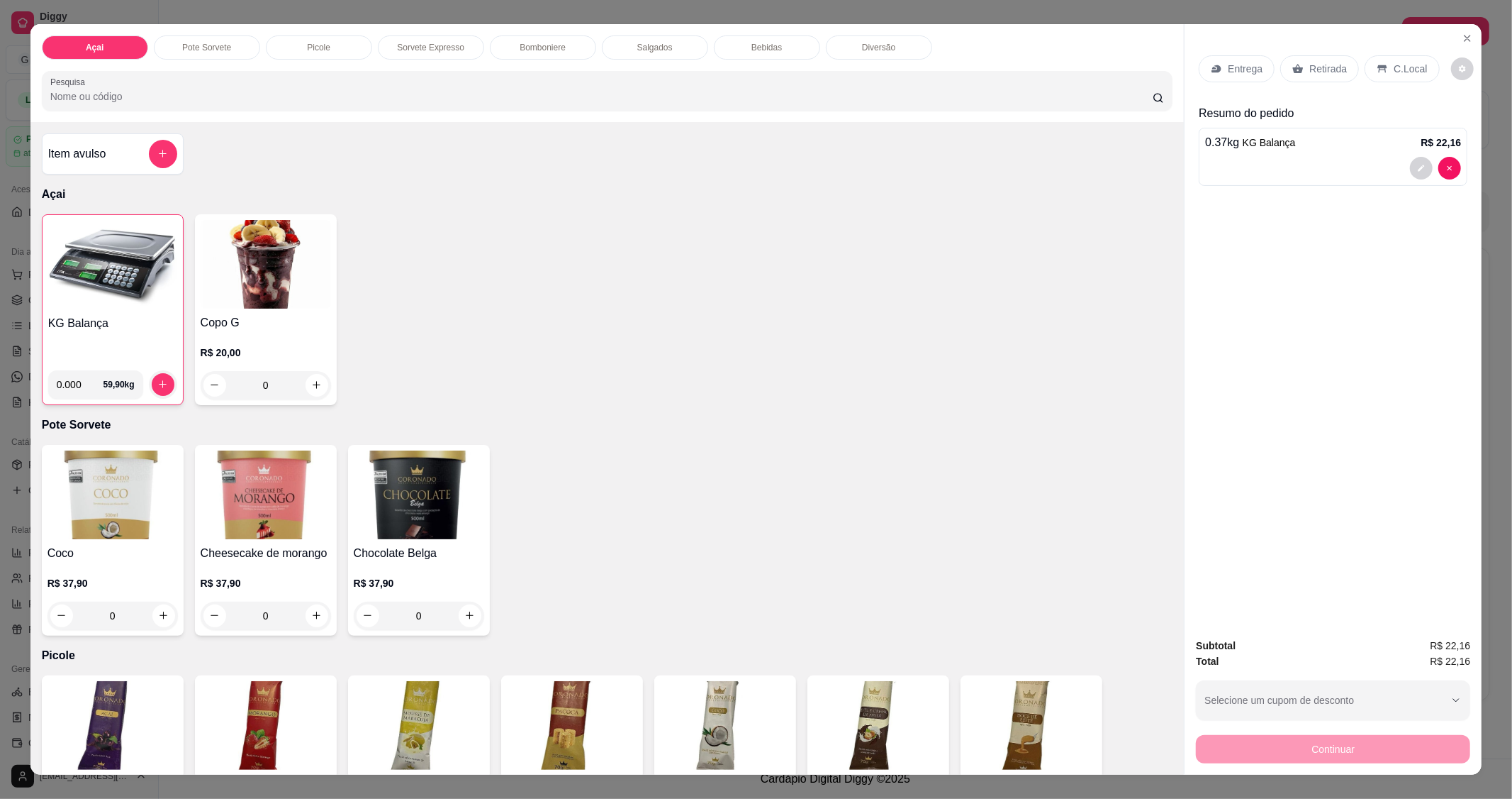
click at [873, 487] on div "Coco R$ 37,90 0 Cheesecake de morango R$ 37,90 0 Chocolate Belga R$ 37,90 0" at bounding box center [607, 540] width 1131 height 191
click at [1394, 68] on p "C.Local" at bounding box center [1410, 69] width 33 height 14
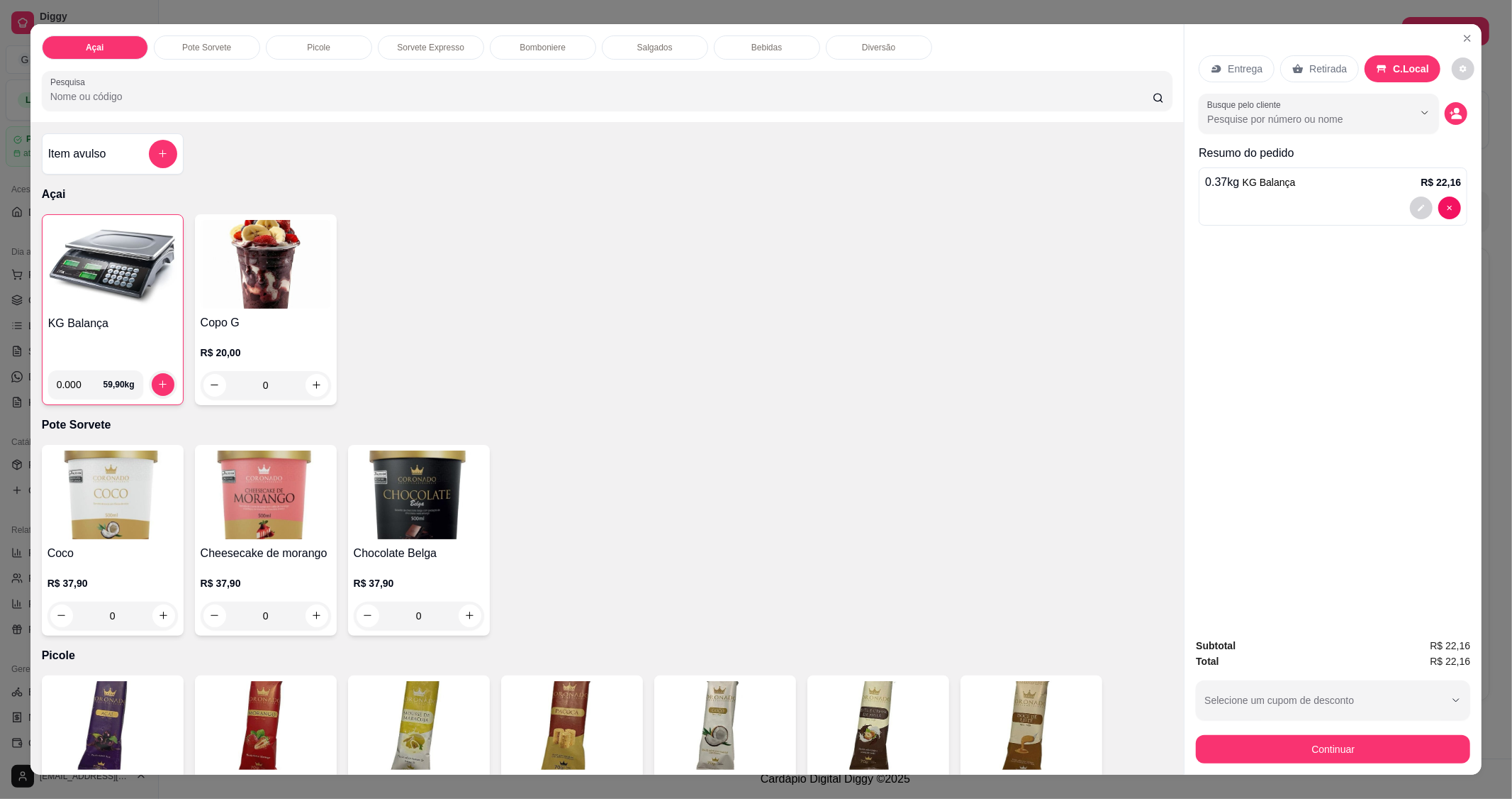
click at [1335, 747] on button "Continuar" at bounding box center [1333, 749] width 274 height 28
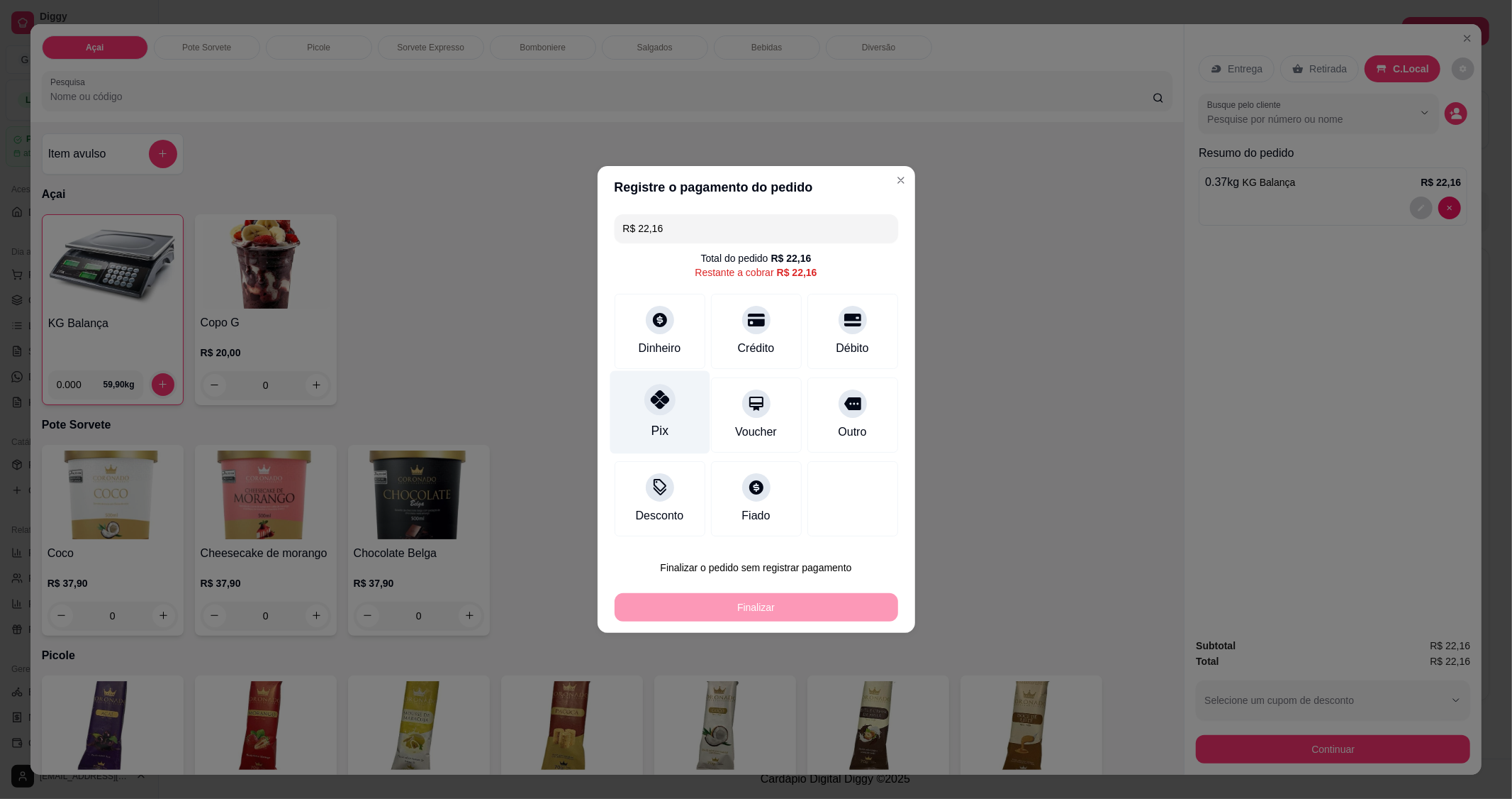
click at [651, 400] on icon at bounding box center [659, 399] width 18 height 18
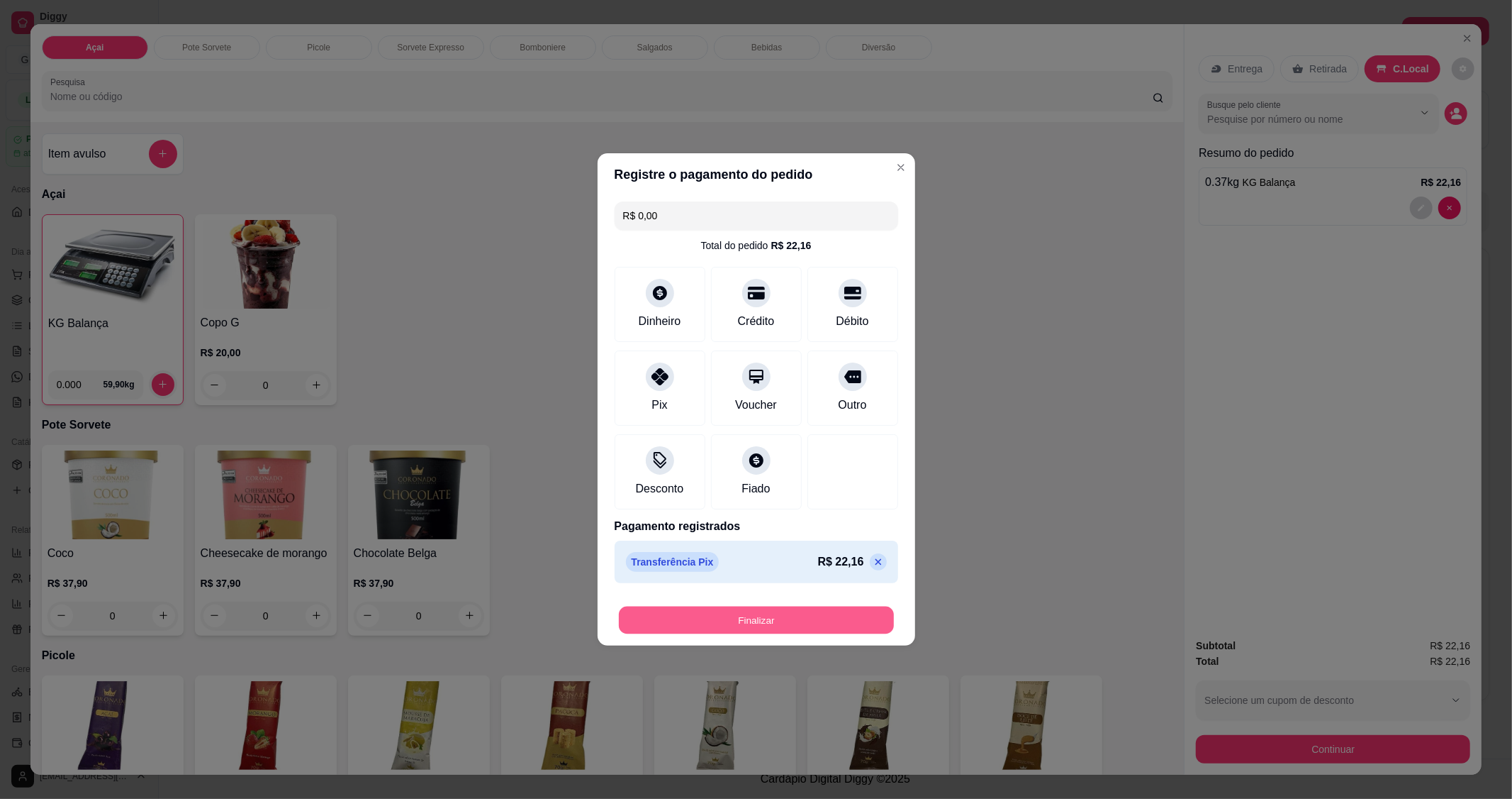
click at [746, 629] on button "Finalizar" at bounding box center [756, 620] width 275 height 28
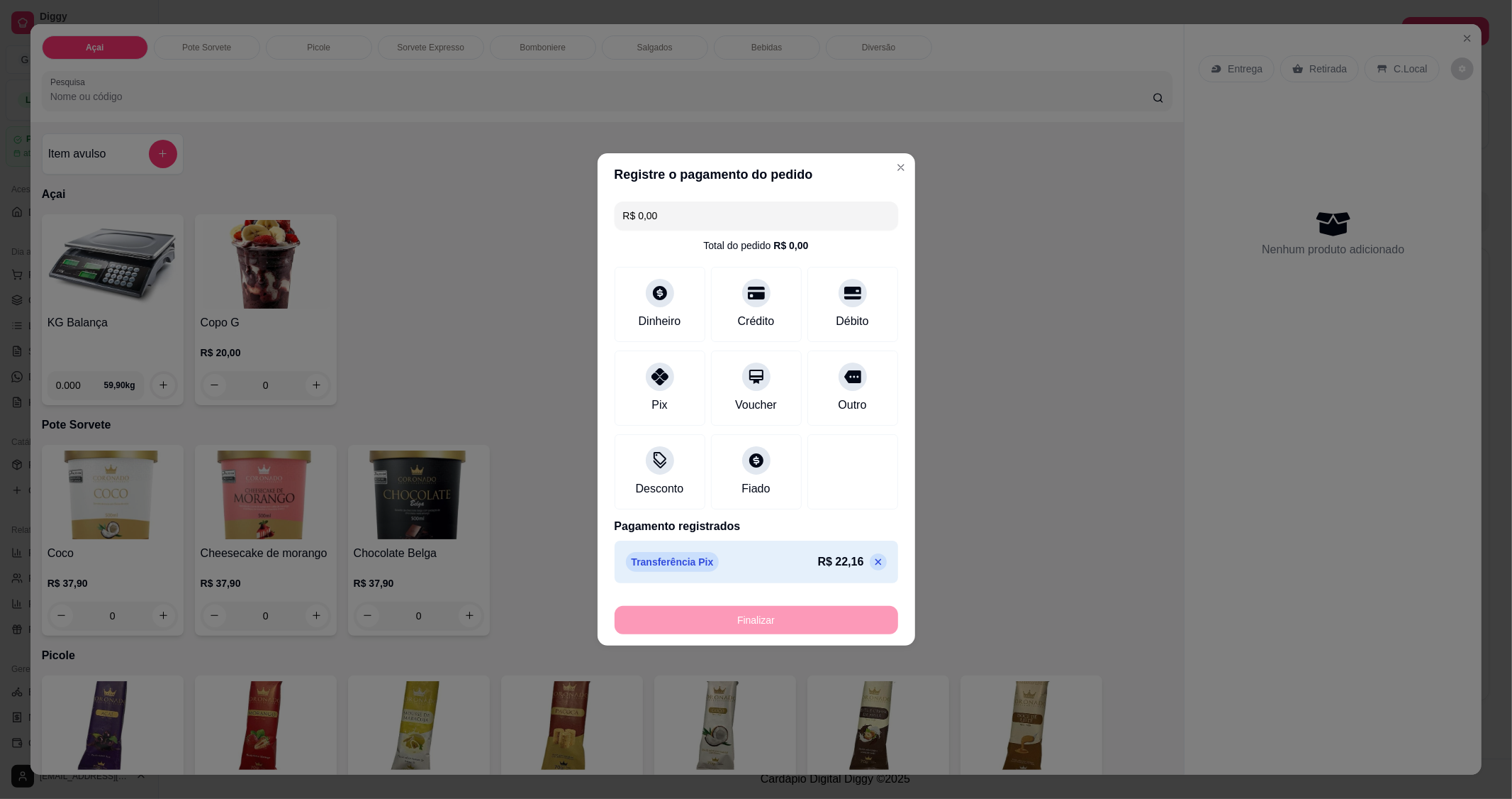
type input "-R$ 22,16"
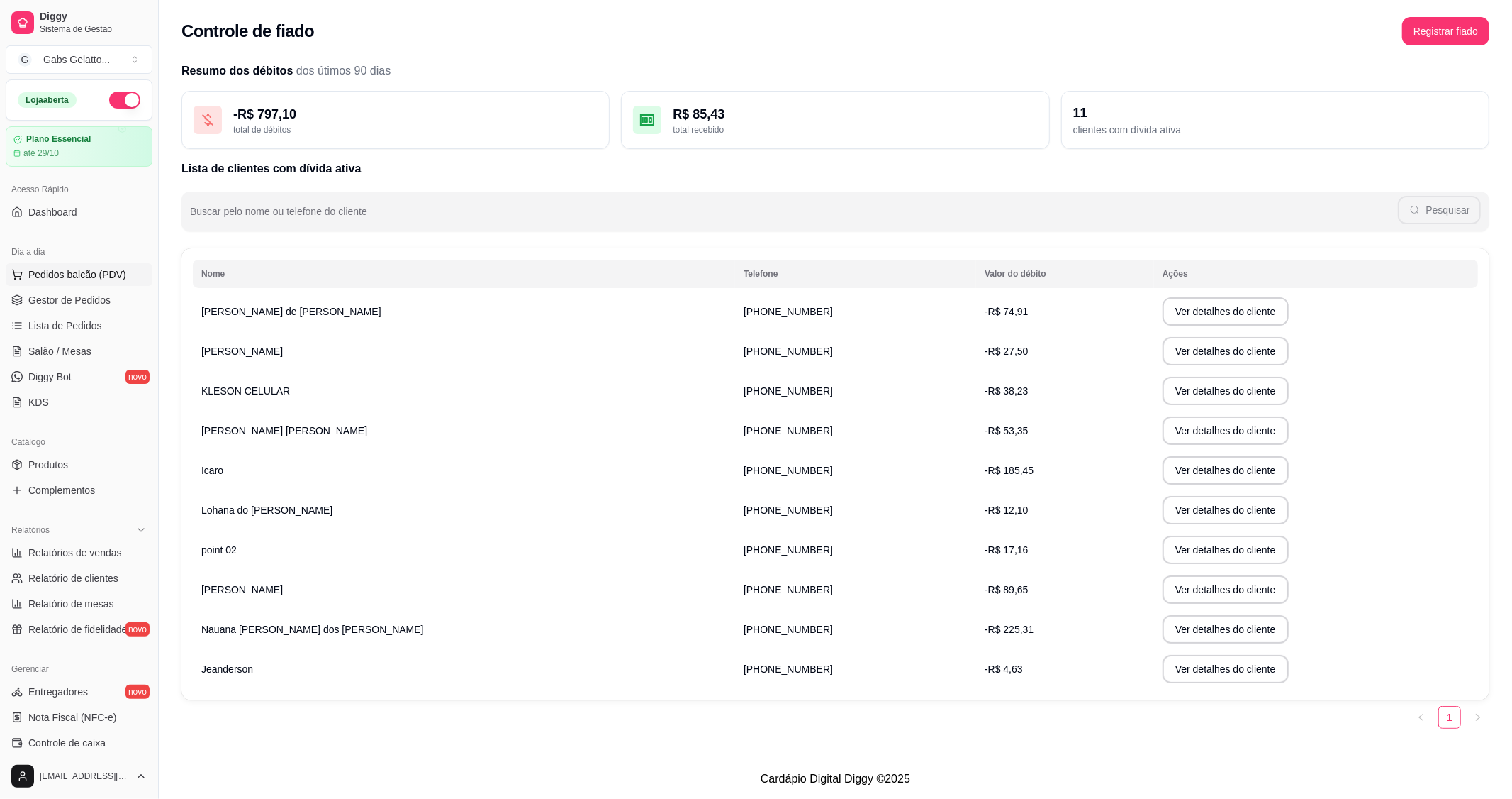
click at [116, 281] on span "Pedidos balcão (PDV)" at bounding box center [77, 274] width 98 height 14
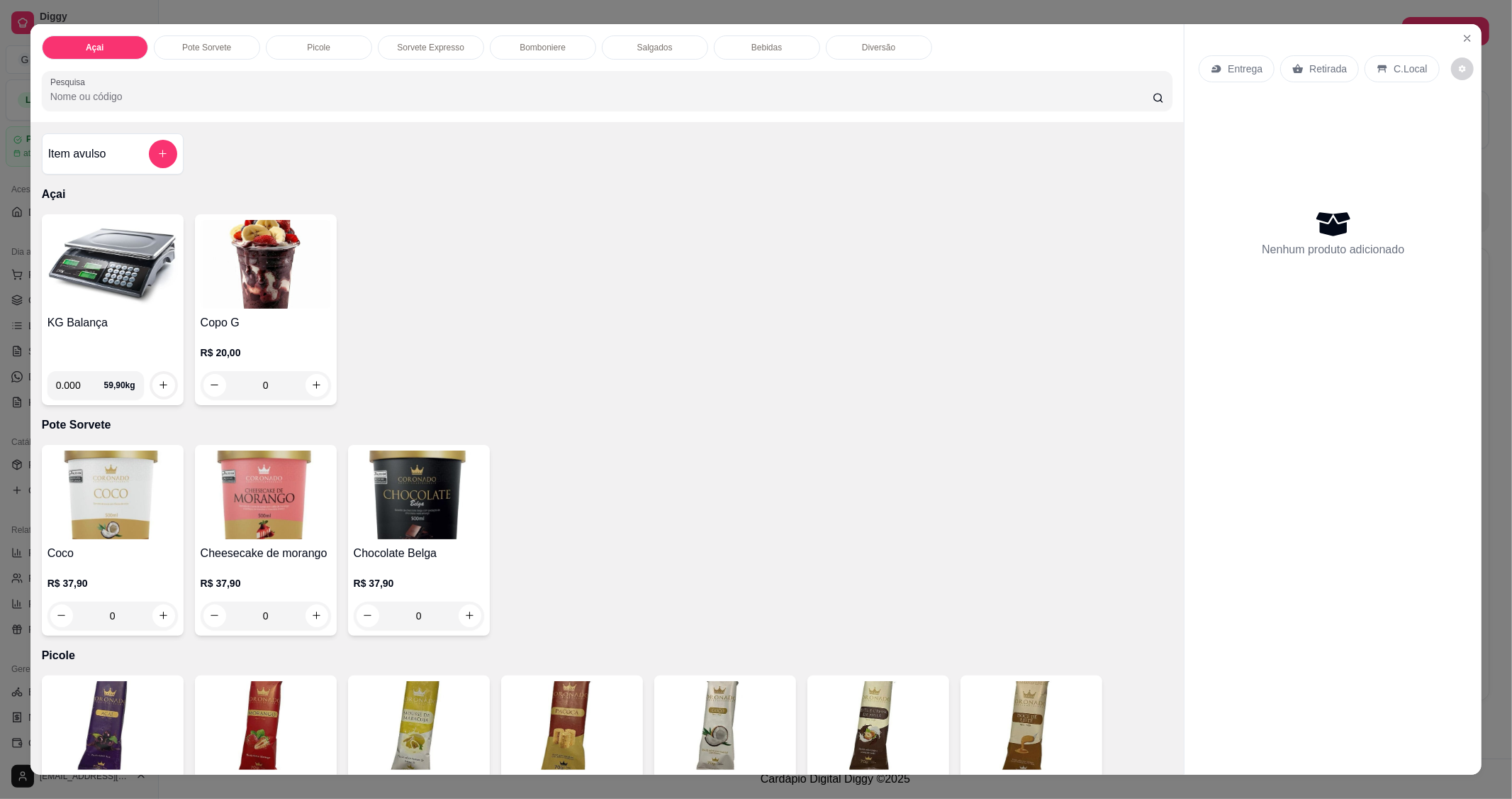
click at [88, 267] on img at bounding box center [112, 264] width 130 height 88
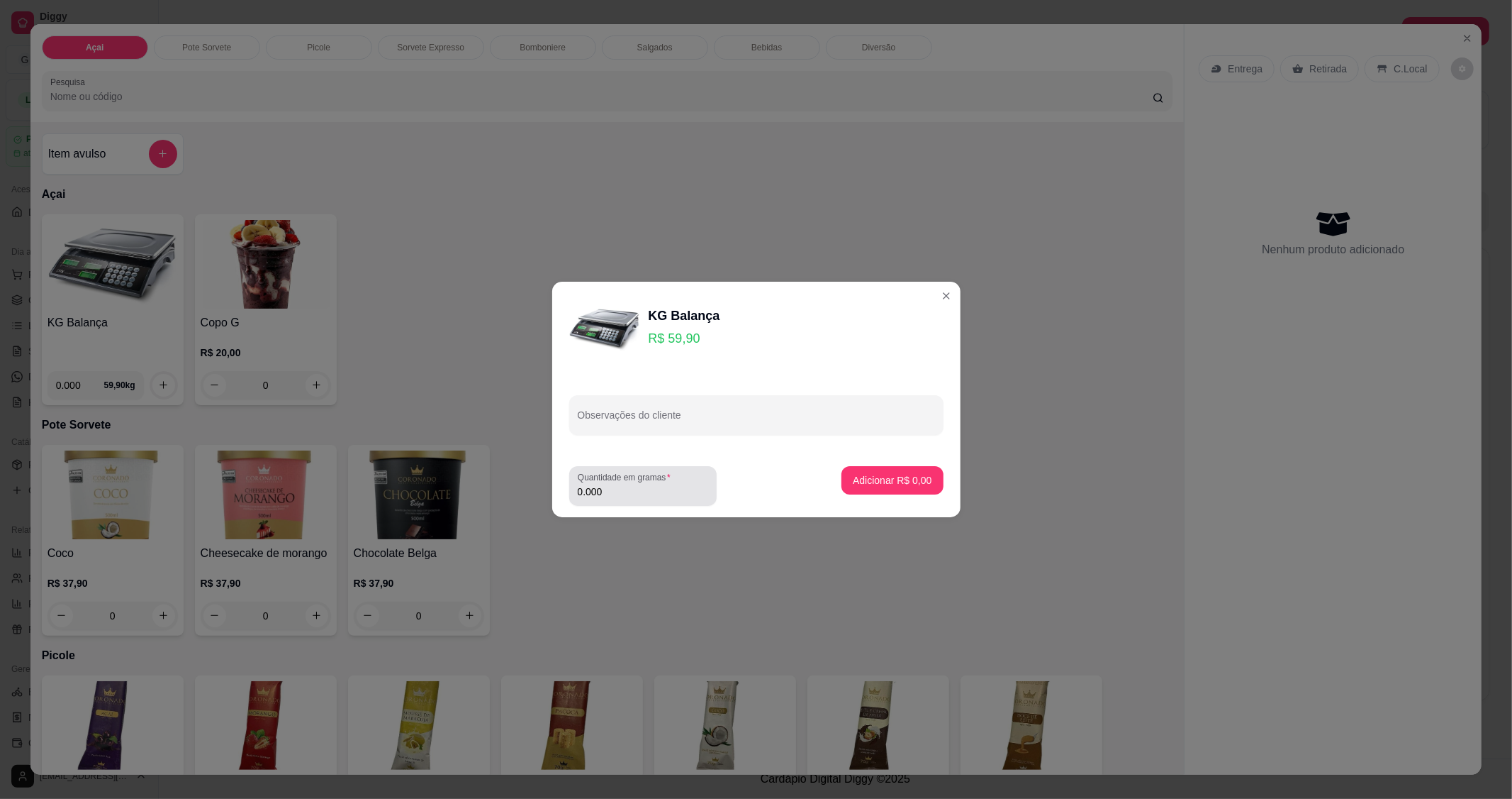
click at [603, 484] on input "0.000" at bounding box center [642, 491] width 130 height 14
type input "0.388"
click at [836, 469] on button "Adicionar R$ 23,24" at bounding box center [889, 480] width 107 height 28
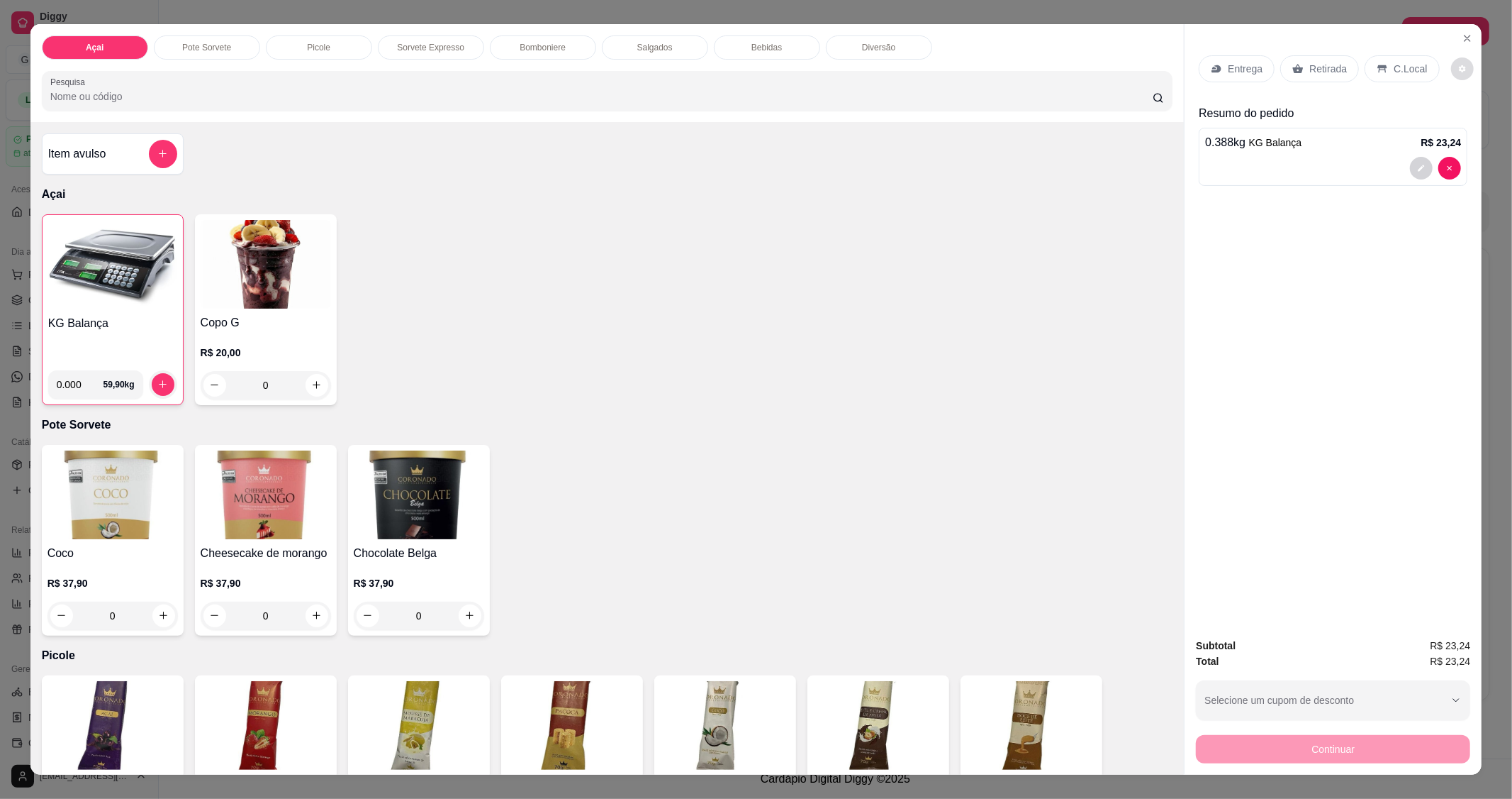
click at [1404, 60] on div "C.Local" at bounding box center [1402, 69] width 74 height 27
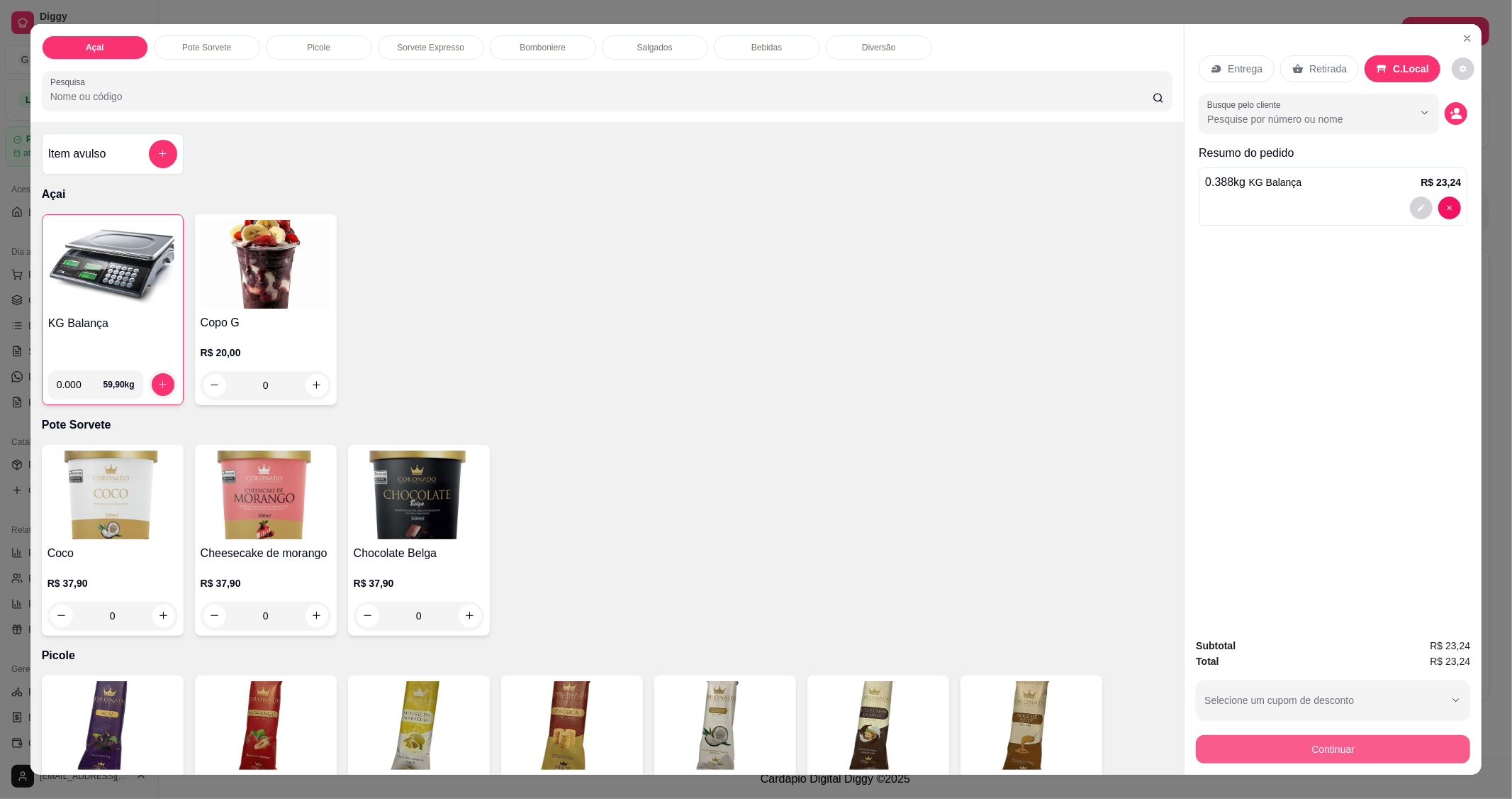
click at [1357, 747] on button "Continuar" at bounding box center [1333, 749] width 274 height 28
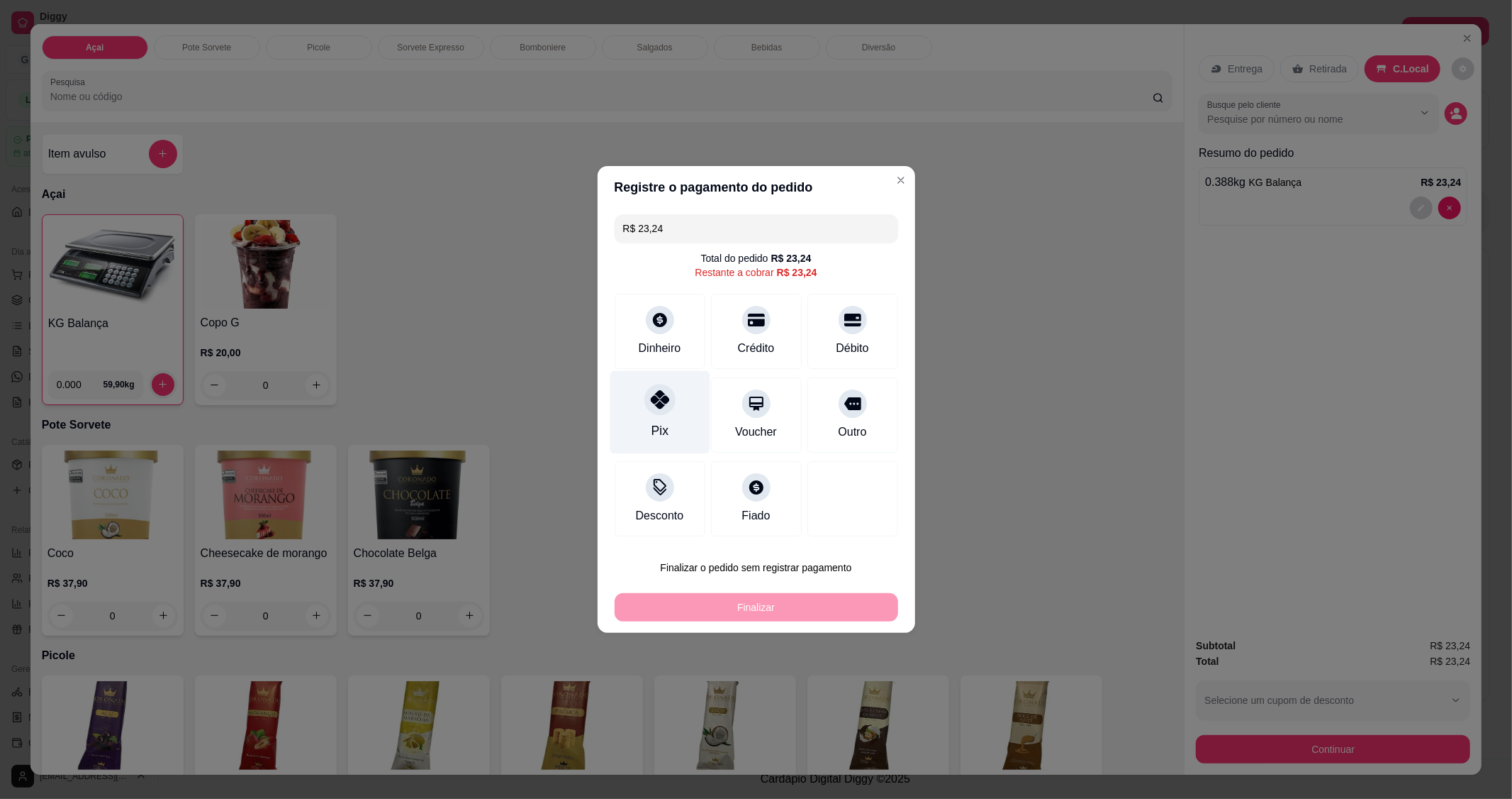
click at [645, 402] on div at bounding box center [661, 400] width 32 height 32
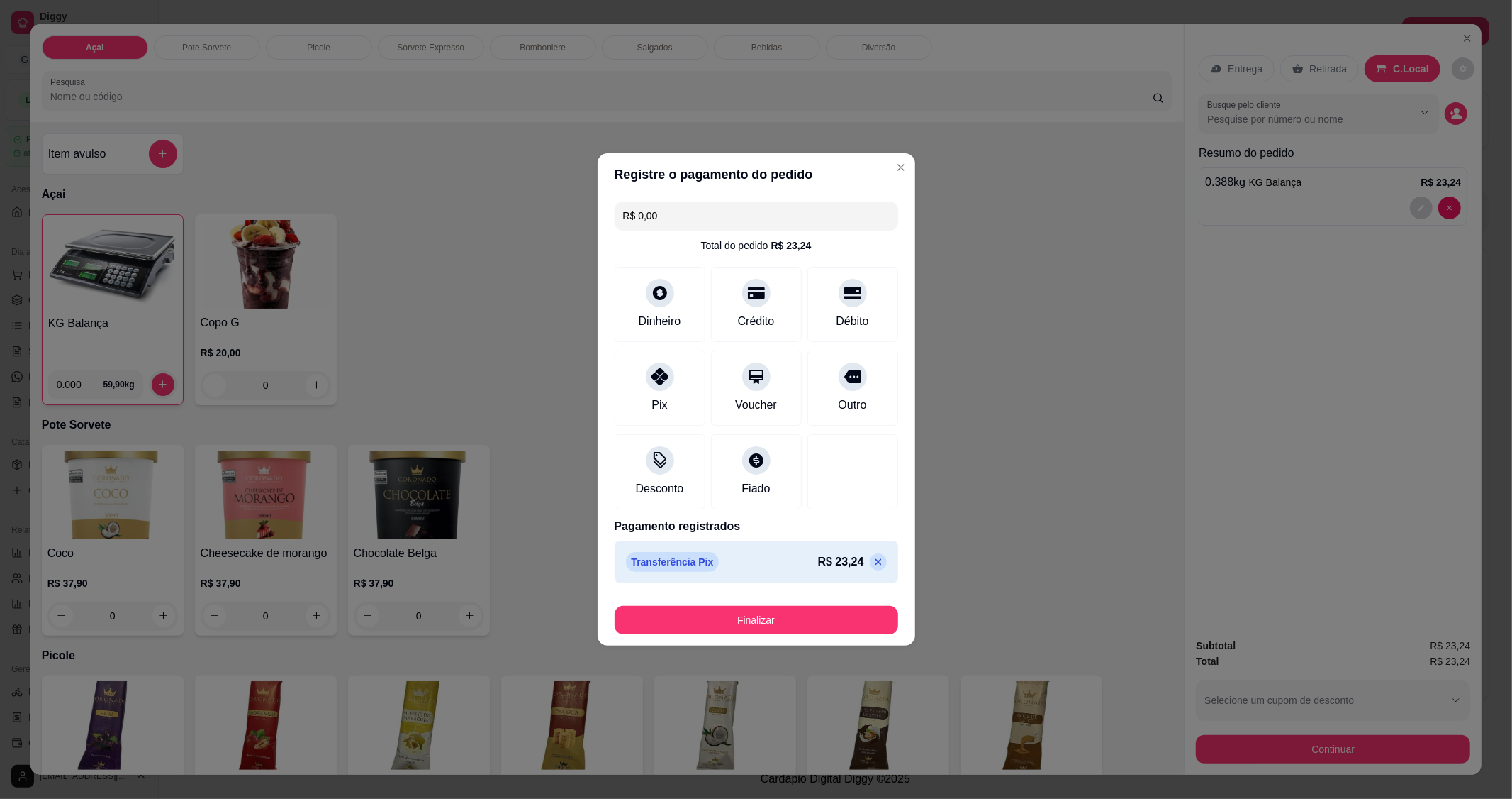
click at [810, 605] on div "Finalizar" at bounding box center [757, 617] width 284 height 34
click at [809, 610] on button "Finalizar" at bounding box center [757, 620] width 284 height 28
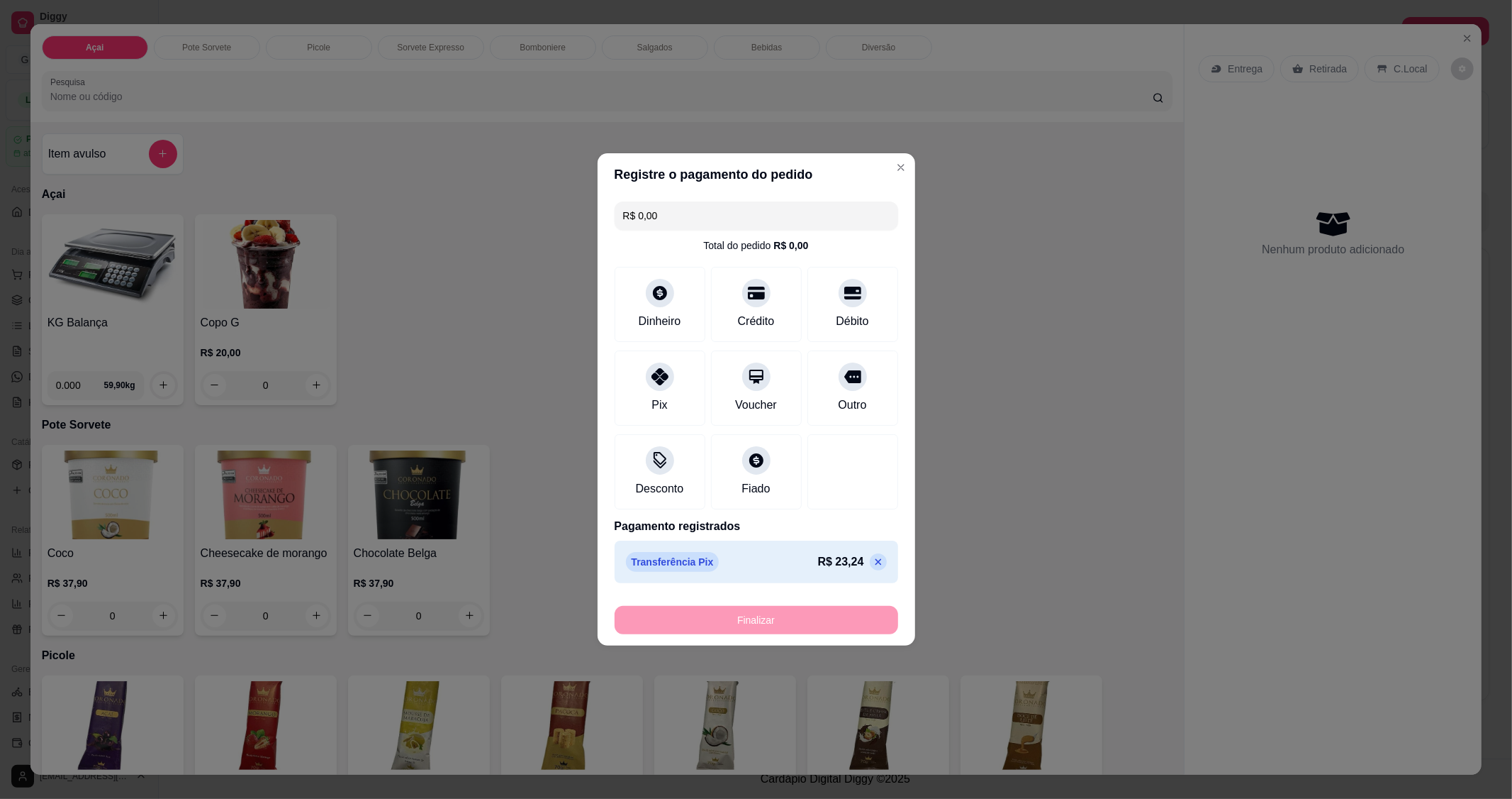
type input "-R$ 23,24"
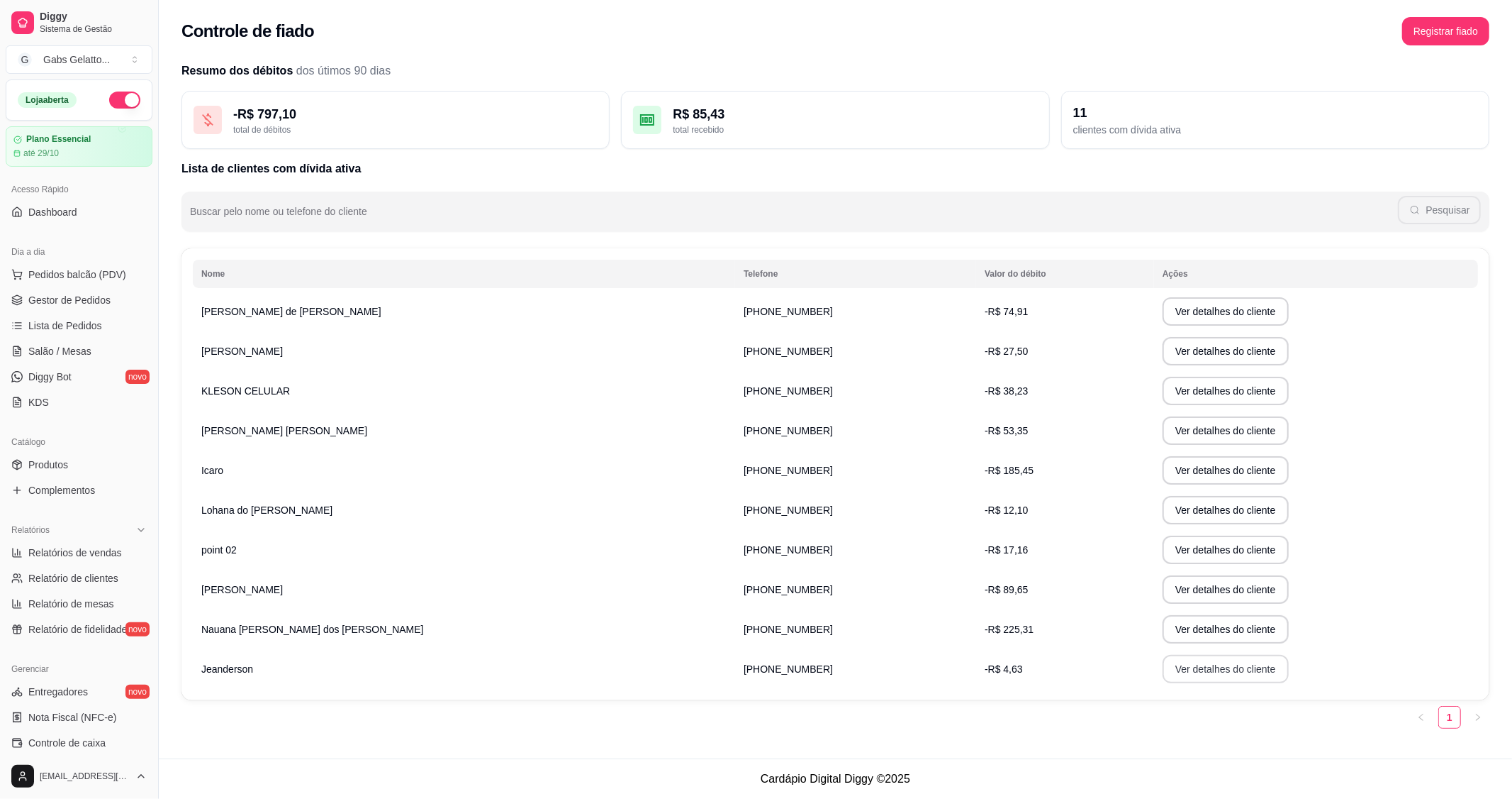
click at [1163, 664] on button "Ver detalhes do cliente" at bounding box center [1226, 669] width 126 height 28
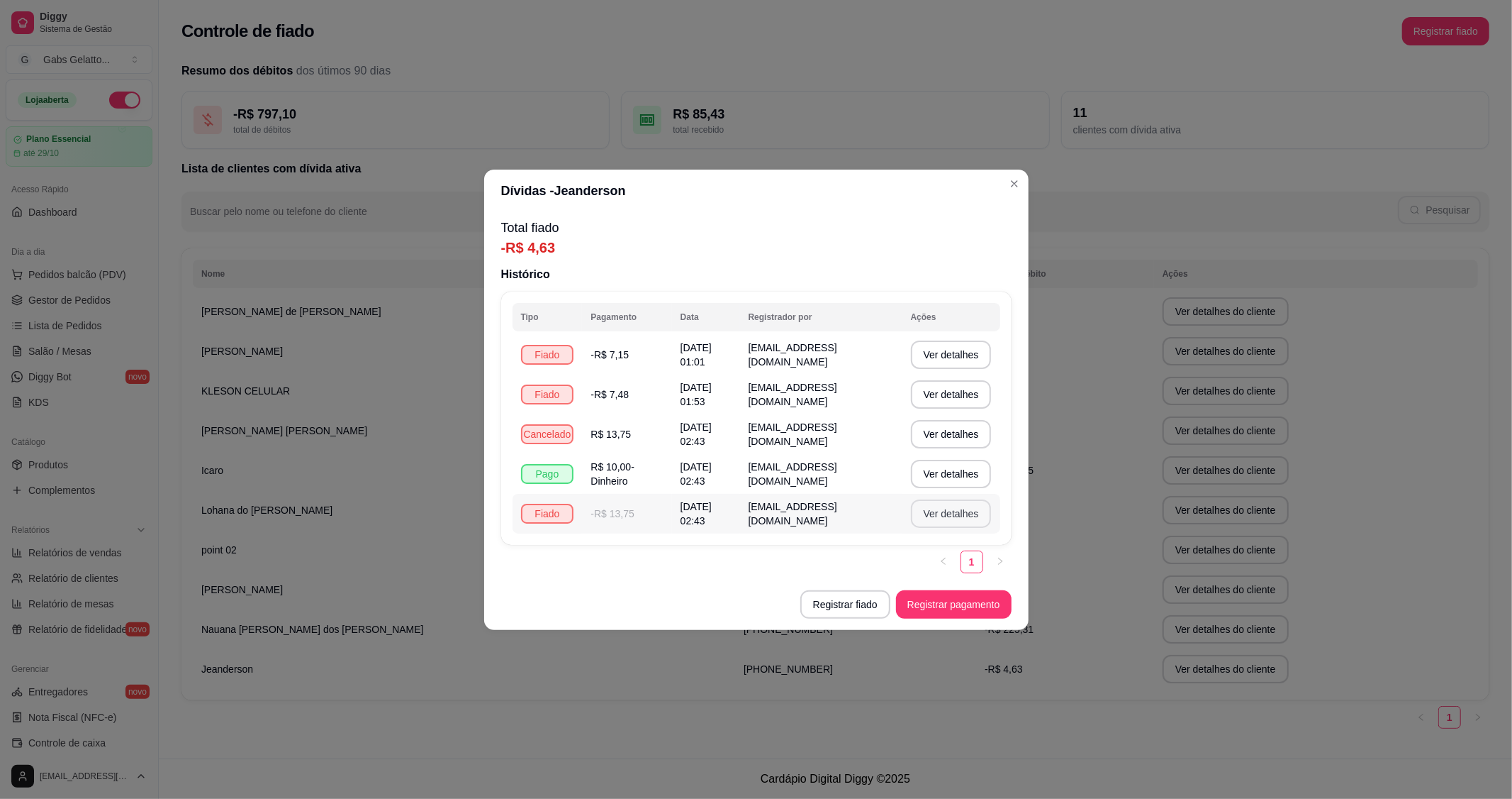
click at [955, 514] on button "Ver detalhes" at bounding box center [952, 513] width 81 height 28
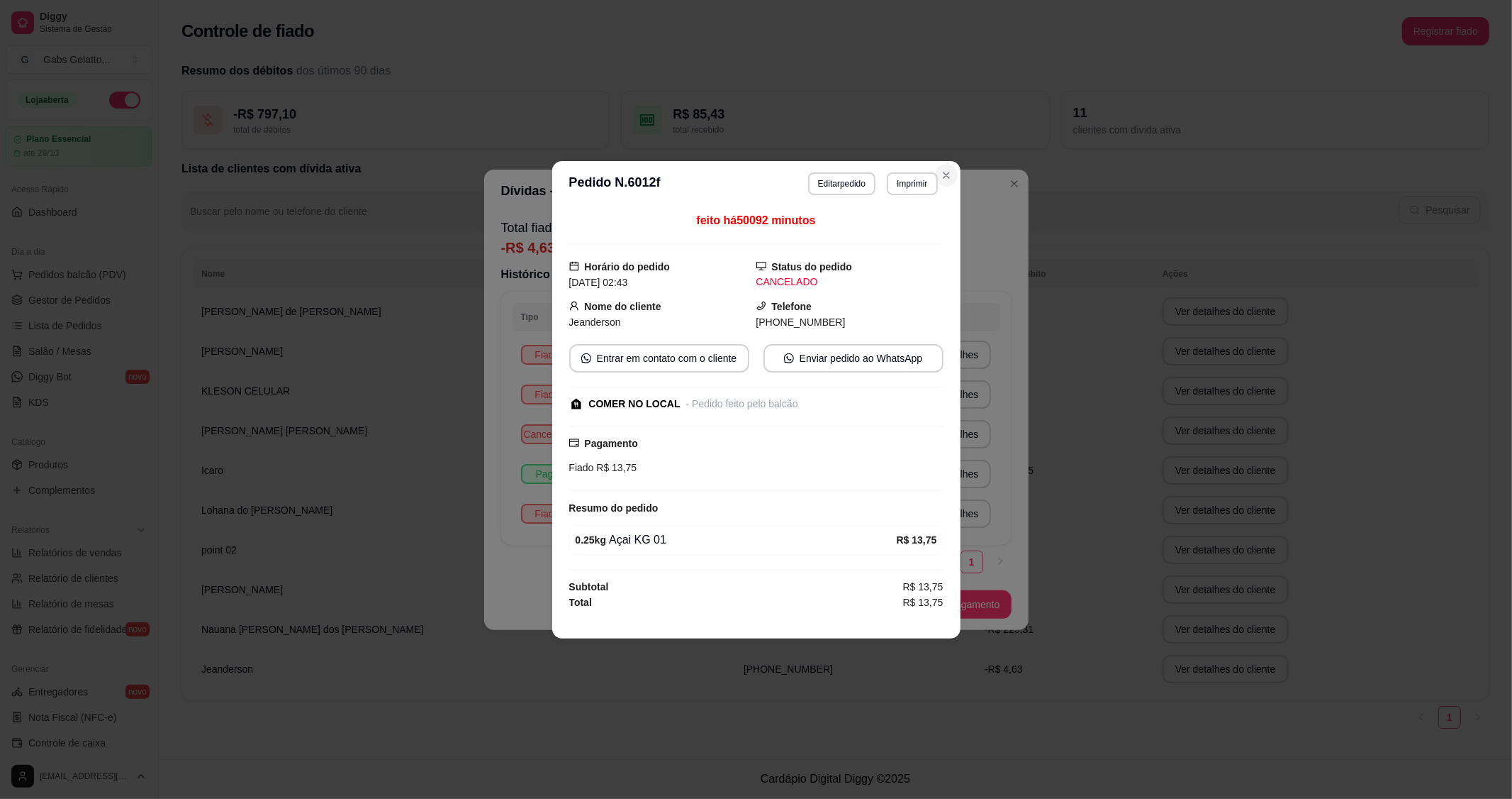
click at [952, 166] on button "Close" at bounding box center [946, 175] width 23 height 23
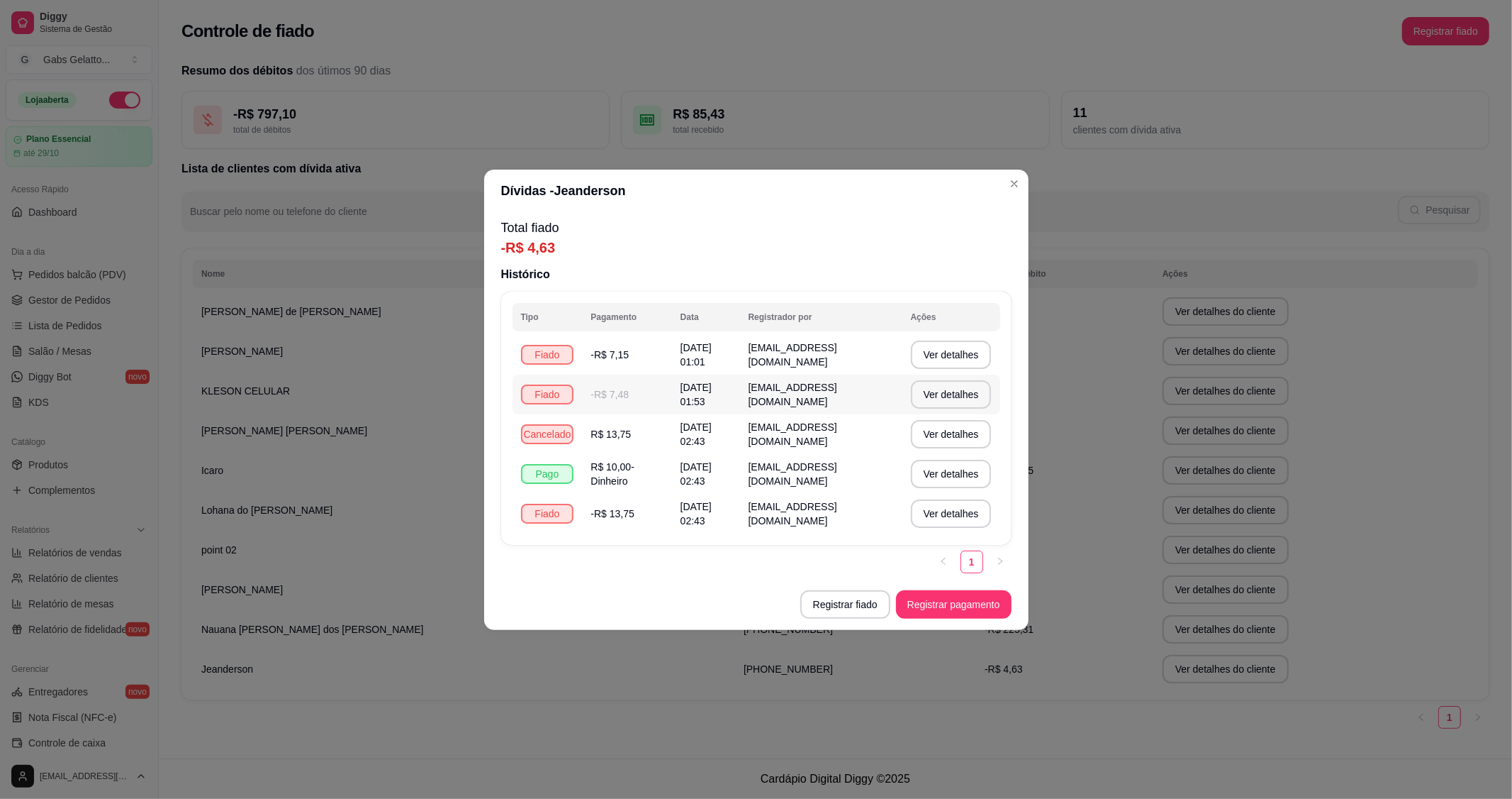
click at [650, 386] on td "-R$ 7,48" at bounding box center [626, 394] width 89 height 39
click at [943, 388] on button "Ver detalhes" at bounding box center [952, 394] width 81 height 28
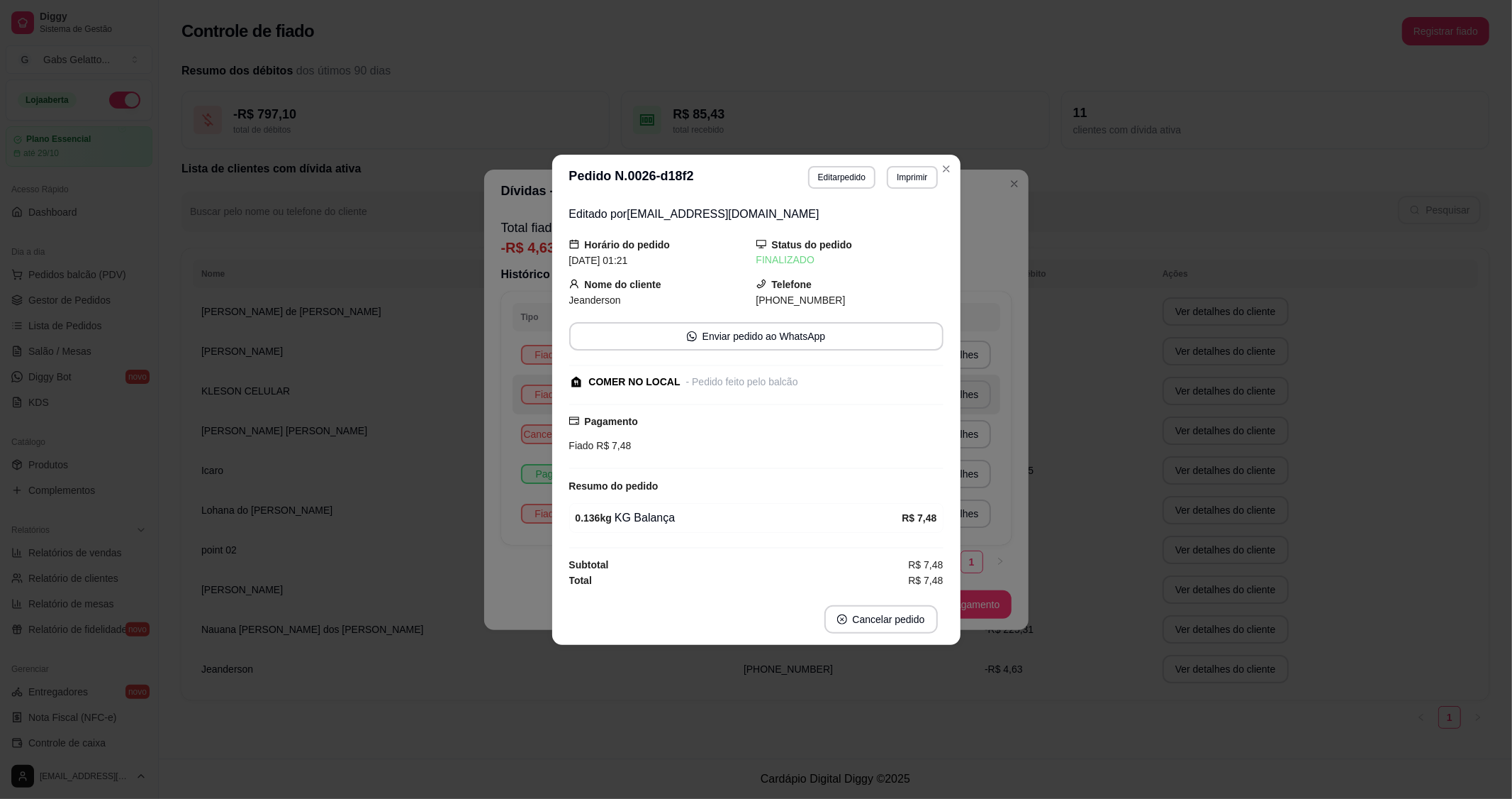
click at [1097, 386] on div "**********" at bounding box center [756, 399] width 1512 height 799
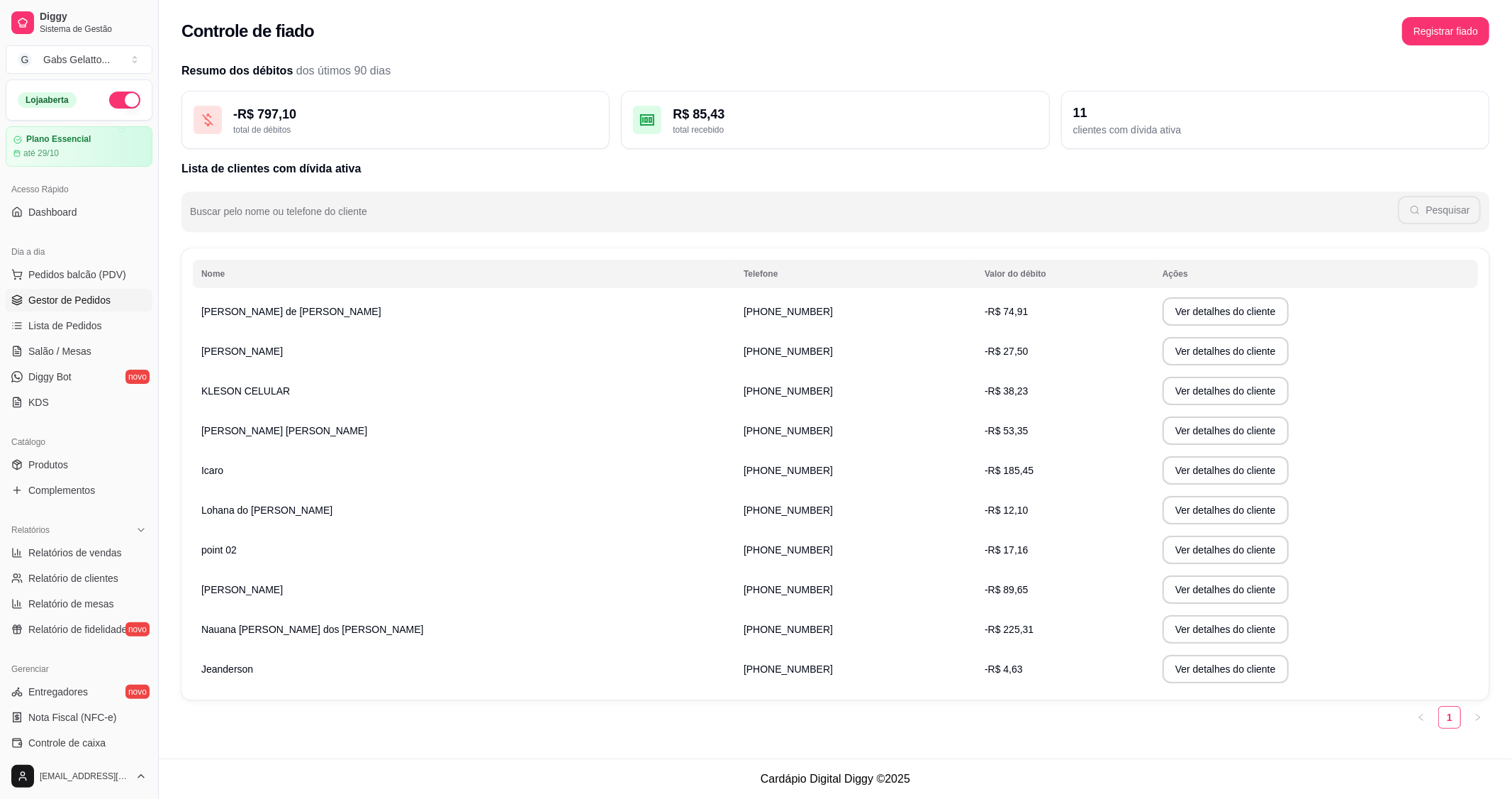
click at [91, 298] on span "Gestor de Pedidos" at bounding box center [69, 300] width 82 height 14
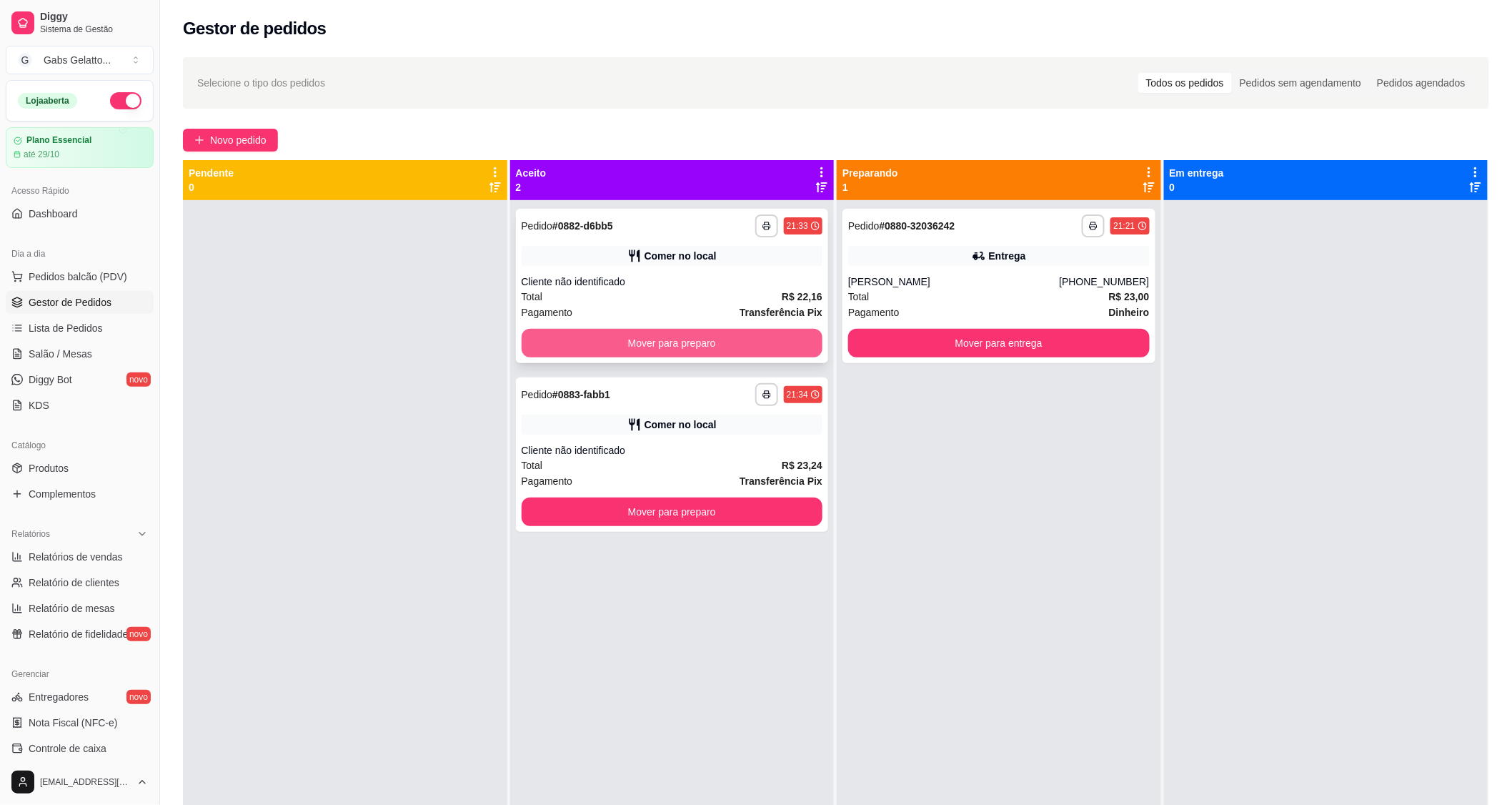
click at [632, 354] on button "Mover para preparo" at bounding box center [673, 343] width 302 height 29
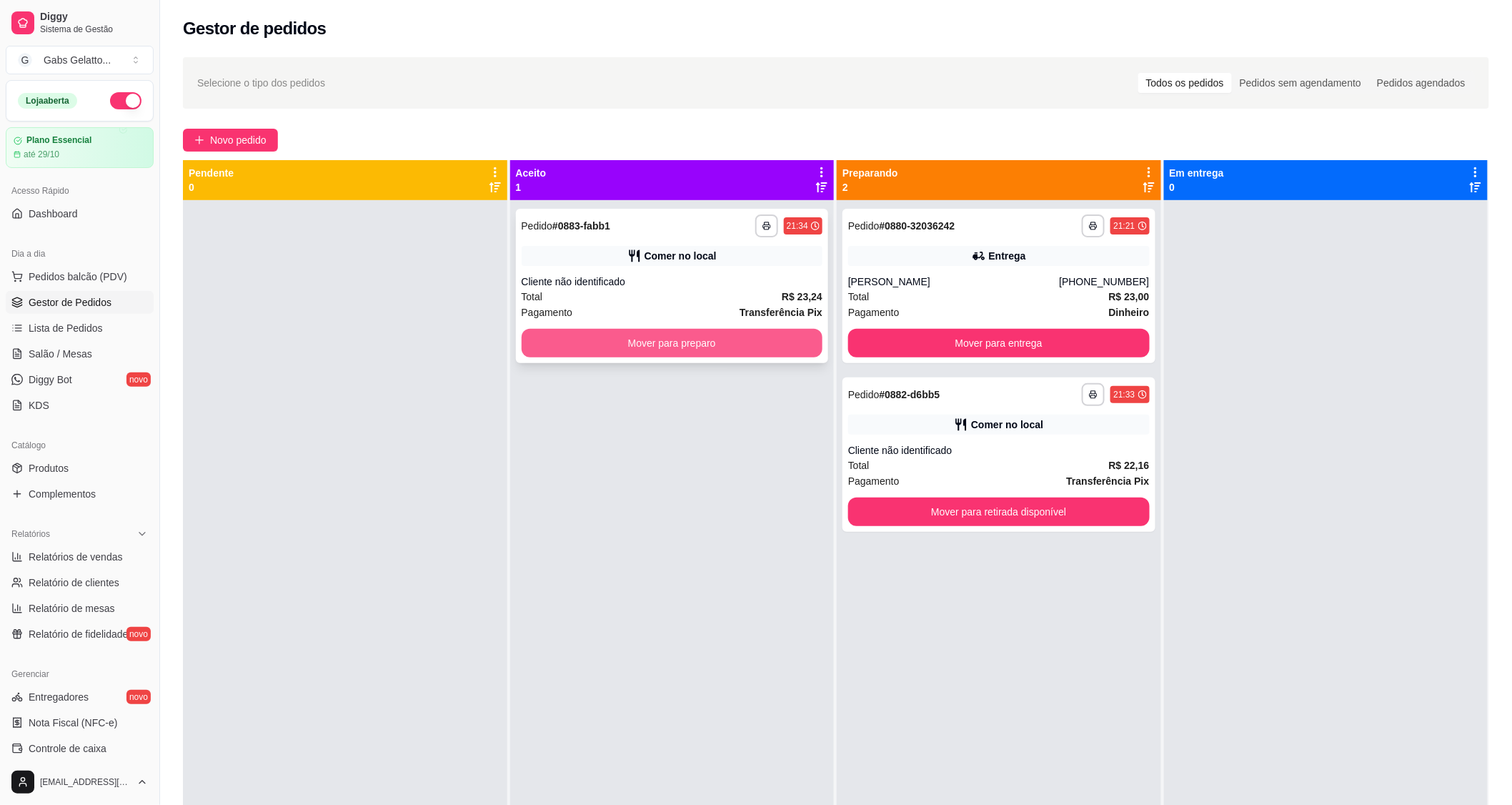
click at [656, 348] on button "Mover para preparo" at bounding box center [673, 343] width 302 height 29
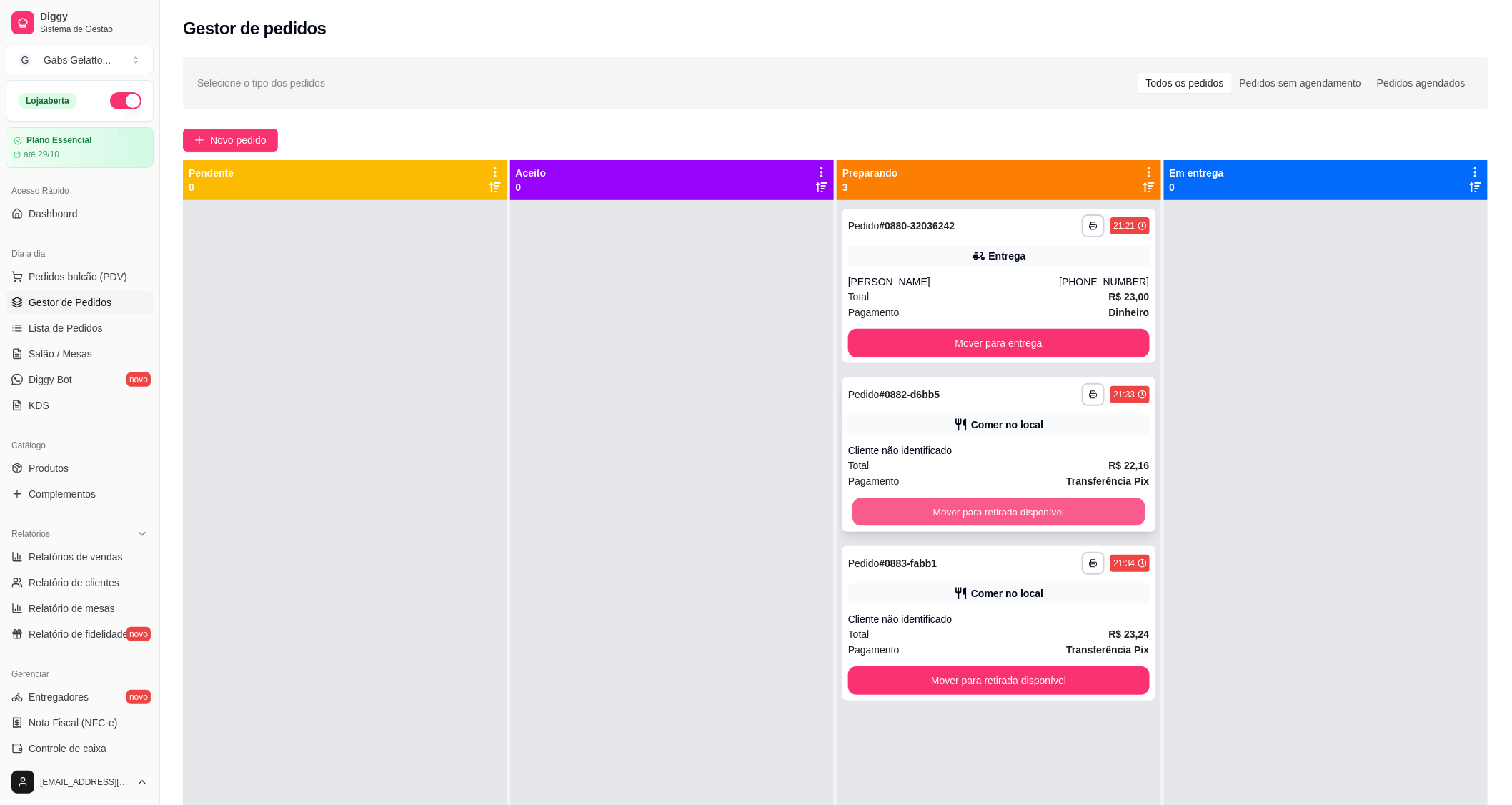
click at [983, 509] on button "Mover para retirada disponível" at bounding box center [999, 512] width 292 height 28
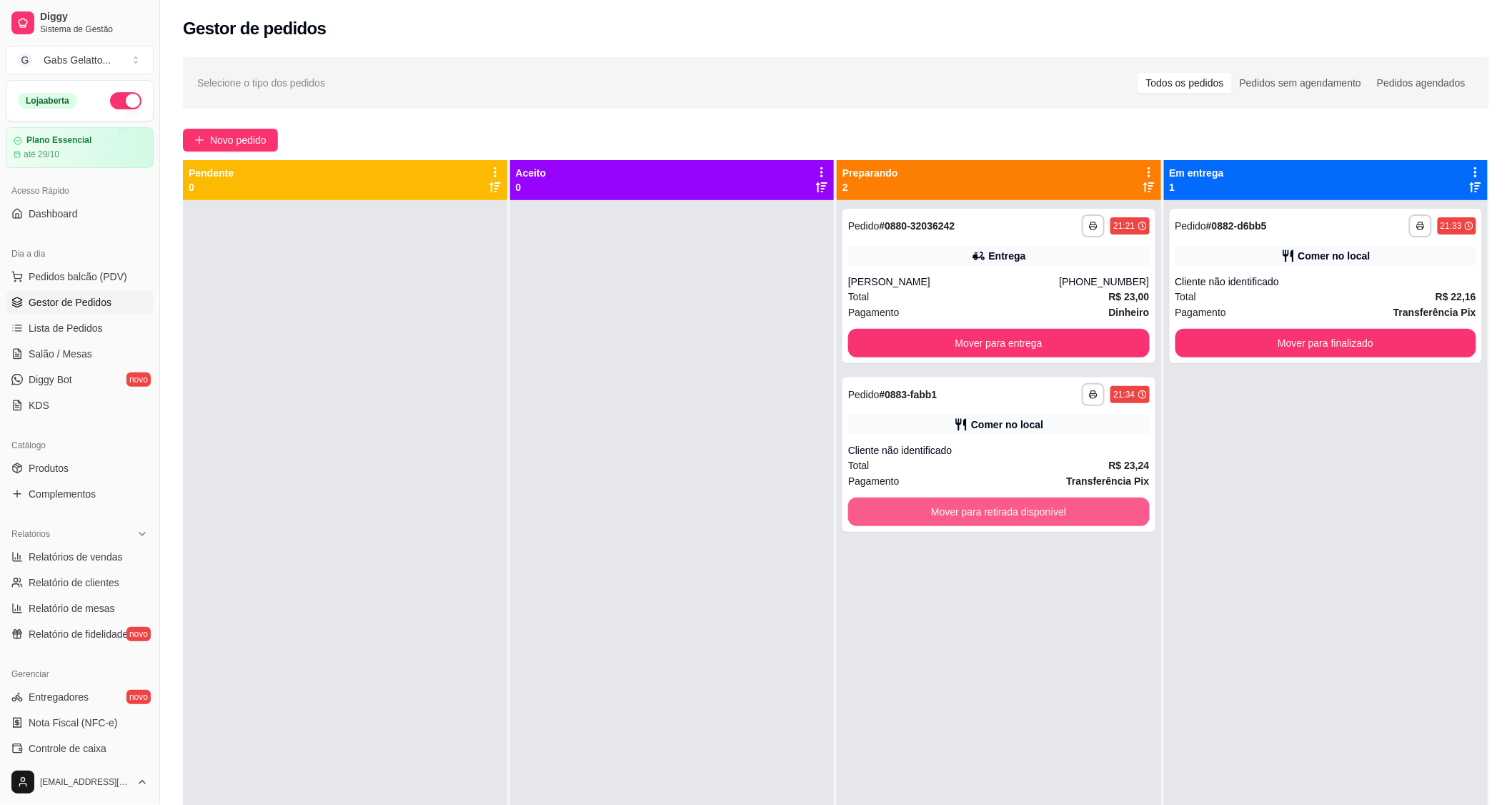
click at [983, 509] on button "Mover para retirada disponível" at bounding box center [1000, 512] width 302 height 29
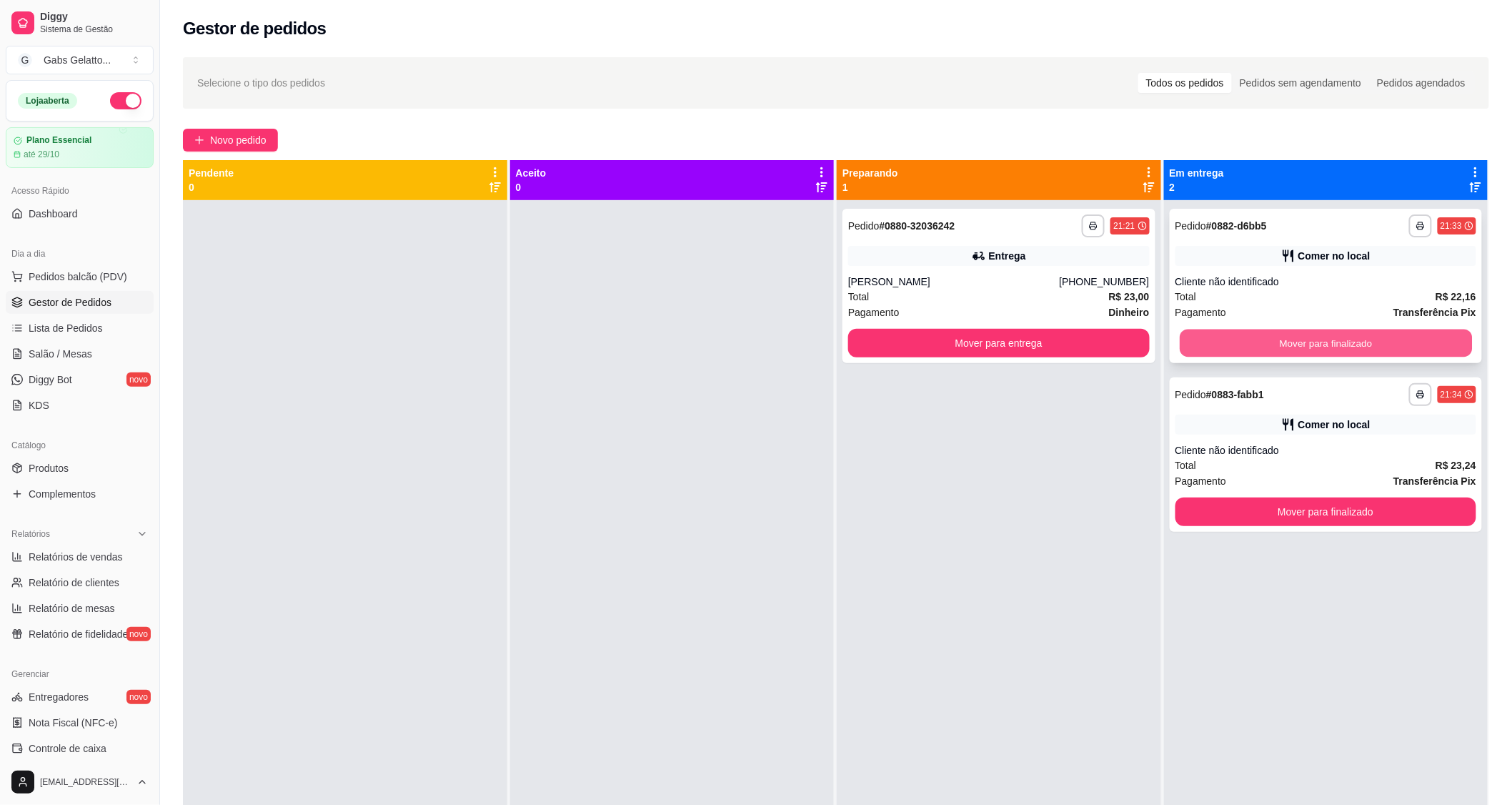
click at [1230, 346] on button "Mover para finalizado" at bounding box center [1326, 343] width 292 height 28
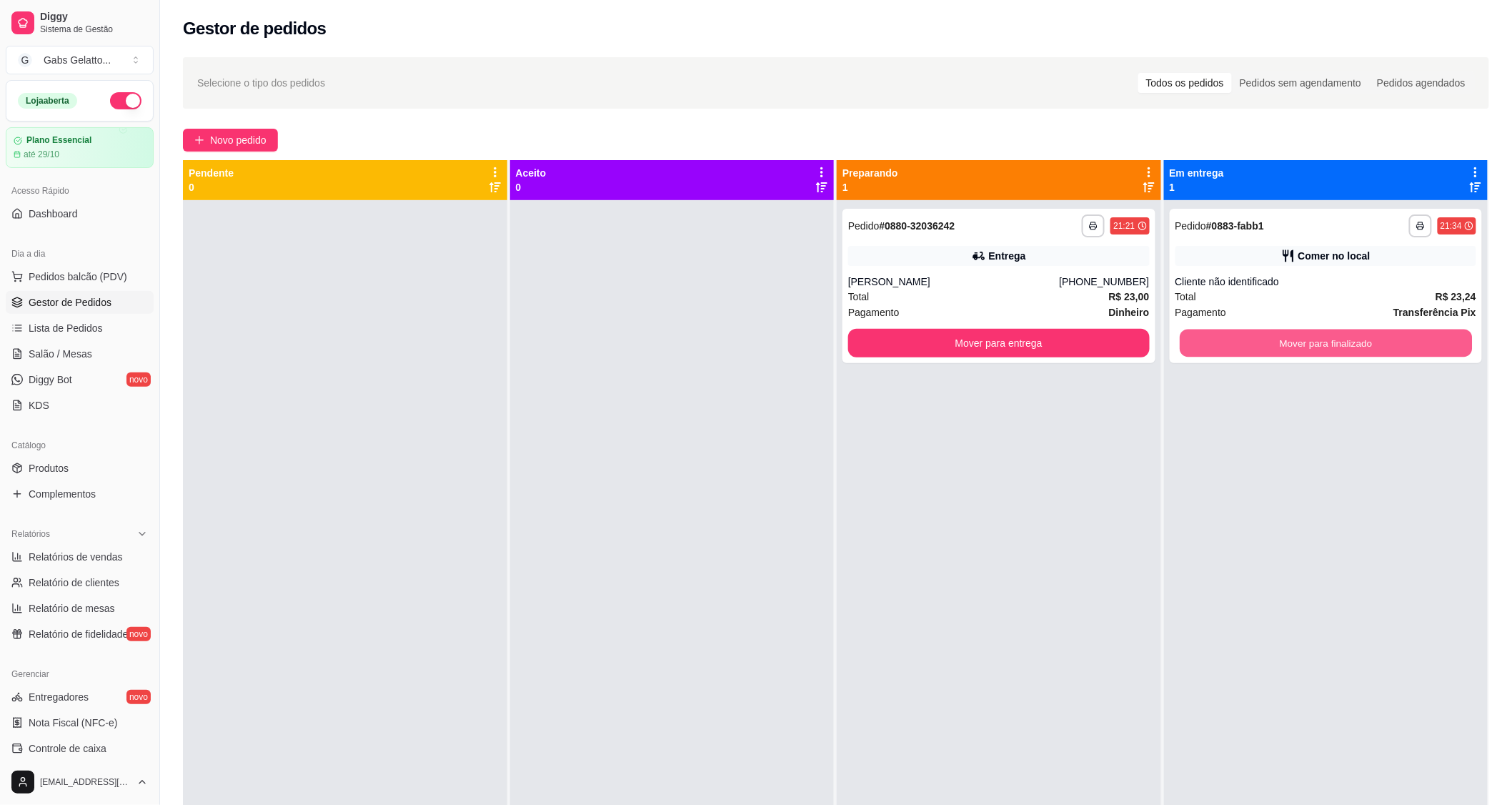
click at [1230, 346] on button "Mover para finalizado" at bounding box center [1326, 343] width 292 height 28
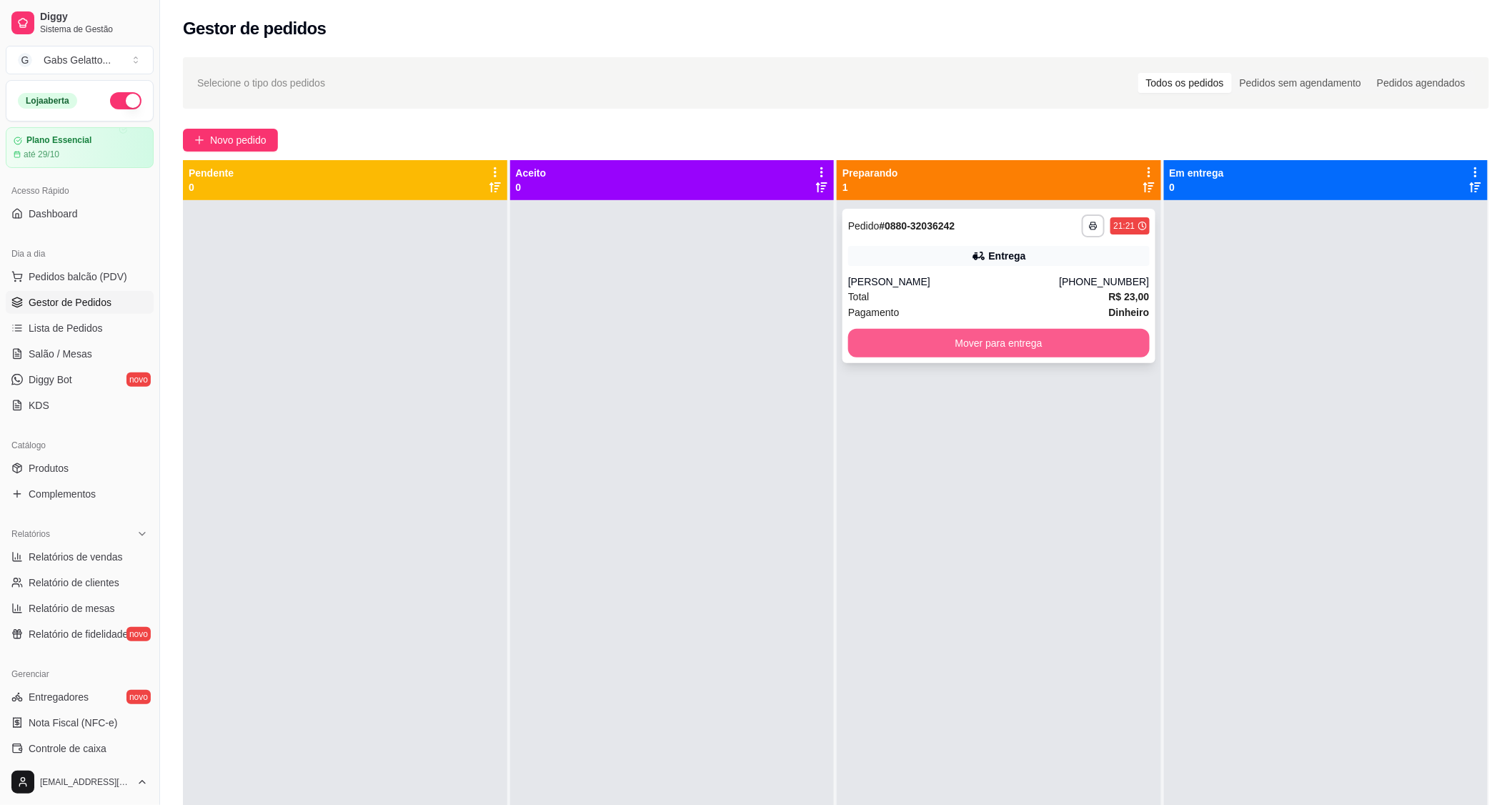
click at [1097, 351] on button "Mover para entrega" at bounding box center [1000, 343] width 302 height 29
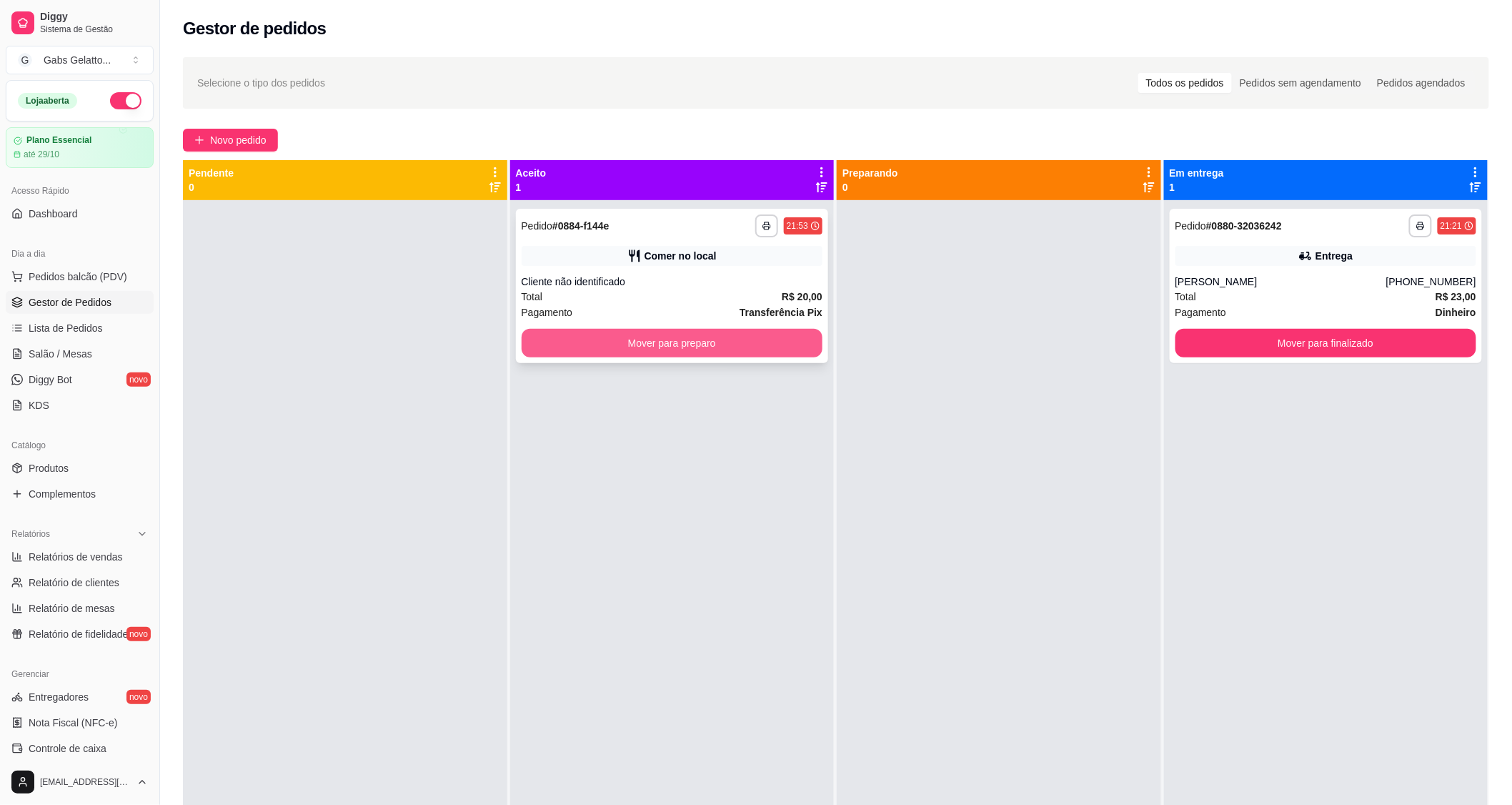
click at [752, 350] on button "Mover para preparo" at bounding box center [673, 343] width 302 height 29
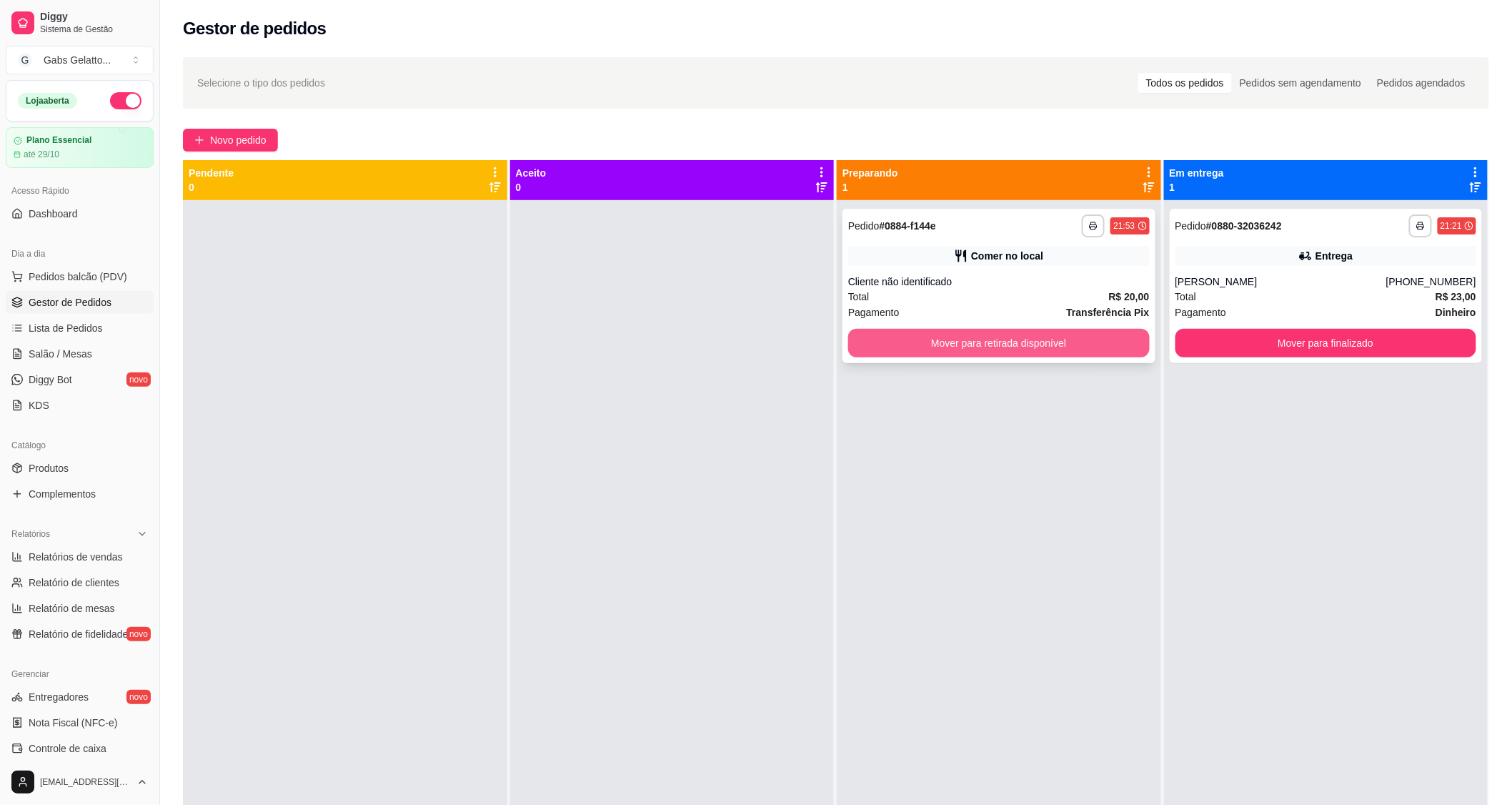
click at [917, 349] on button "Mover para retirada disponível" at bounding box center [1000, 343] width 302 height 29
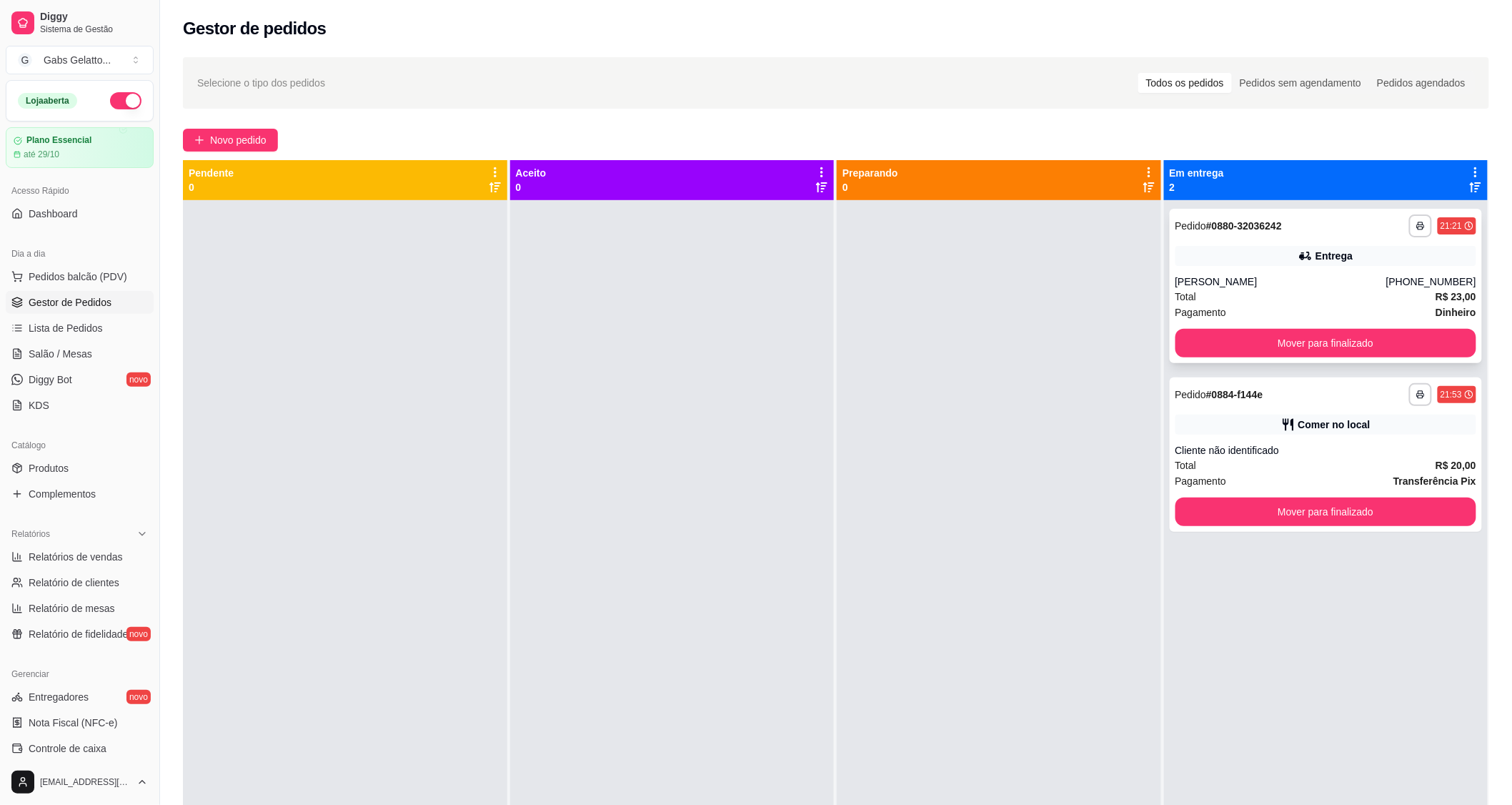
click at [1218, 260] on div "Entrega" at bounding box center [1326, 255] width 302 height 20
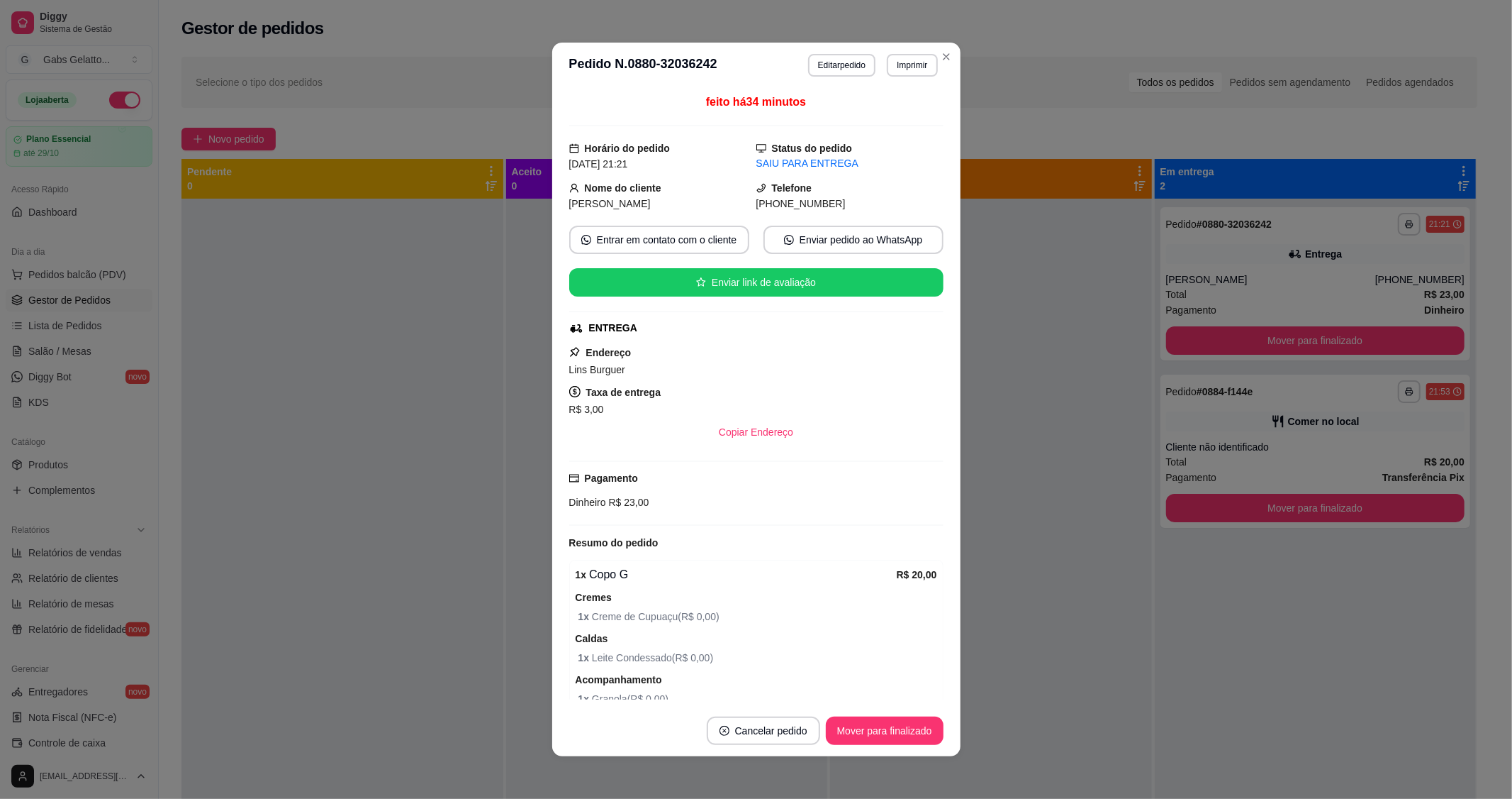
scroll to position [79, 0]
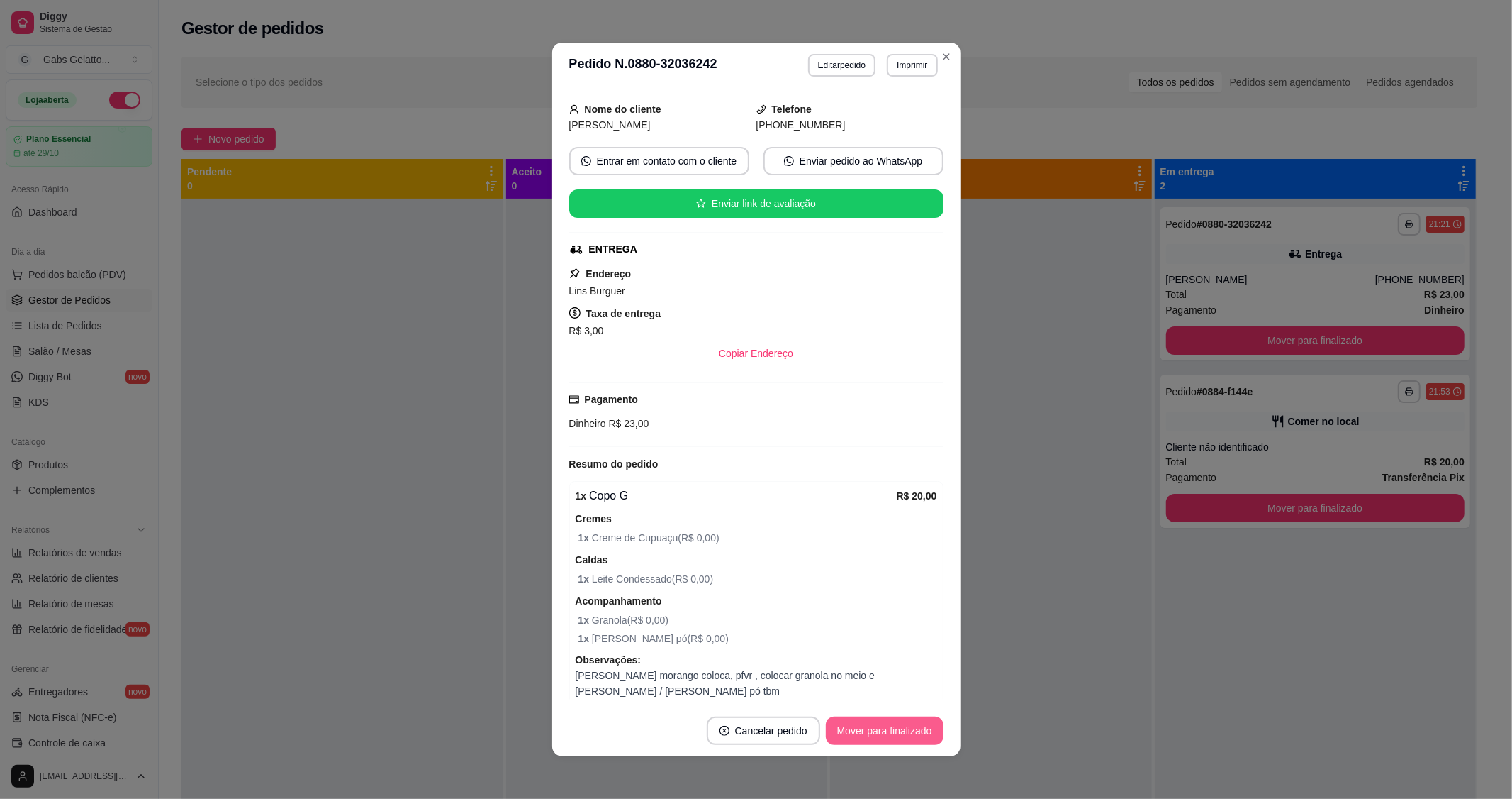
click at [847, 730] on button "Mover para finalizado" at bounding box center [884, 730] width 117 height 28
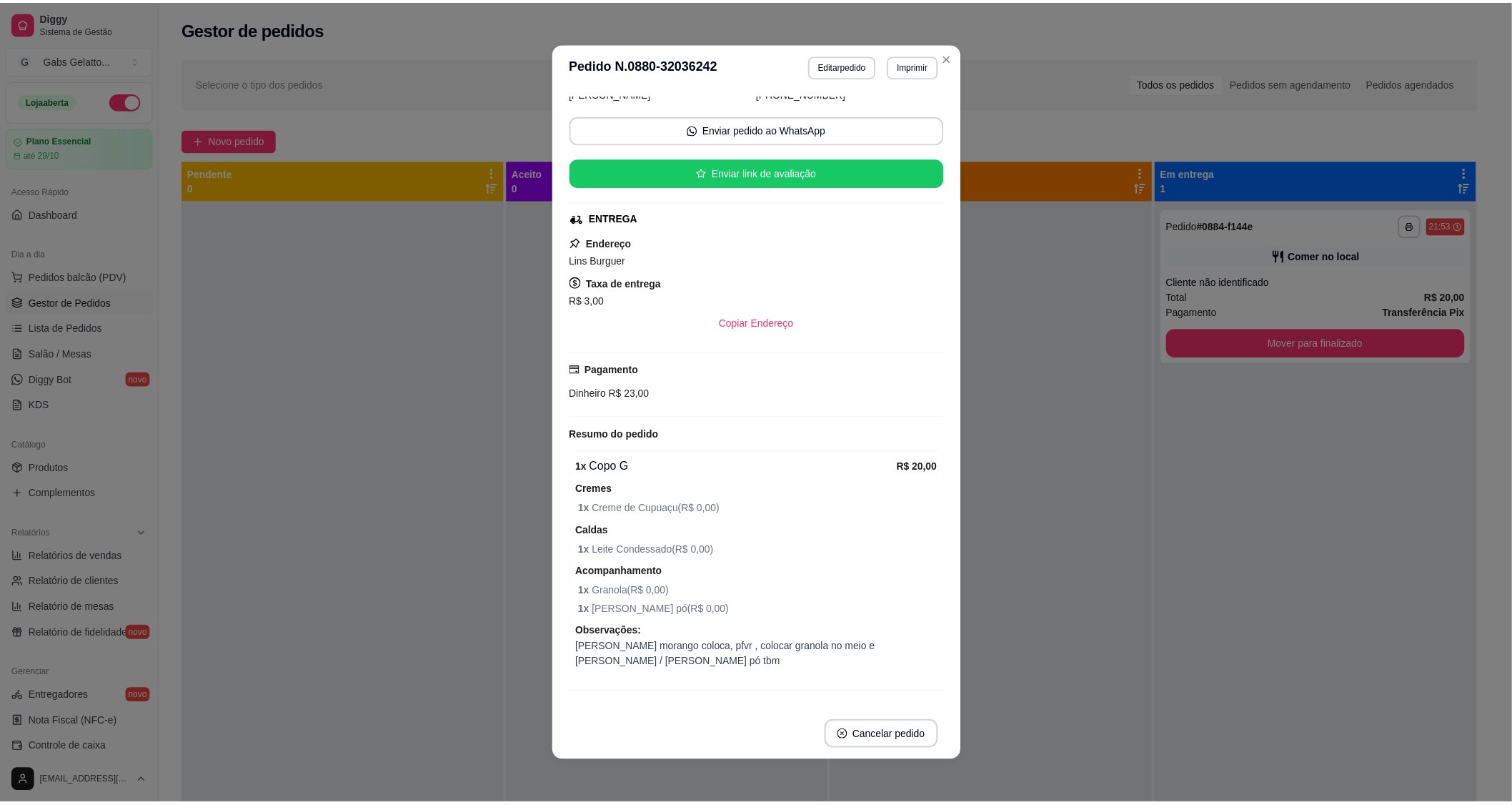
scroll to position [46, 0]
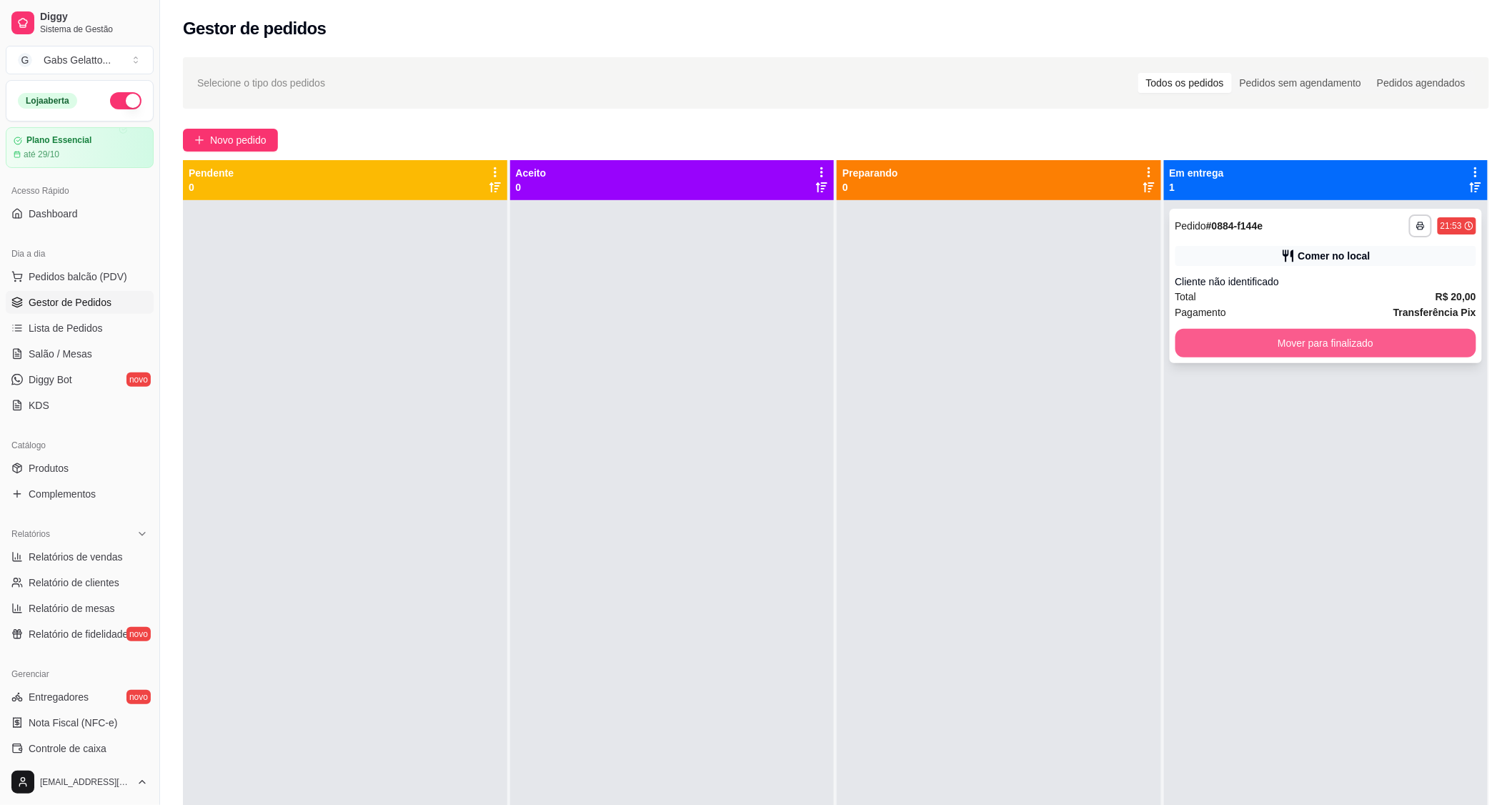
click at [1353, 339] on button "Mover para finalizado" at bounding box center [1326, 343] width 302 height 29
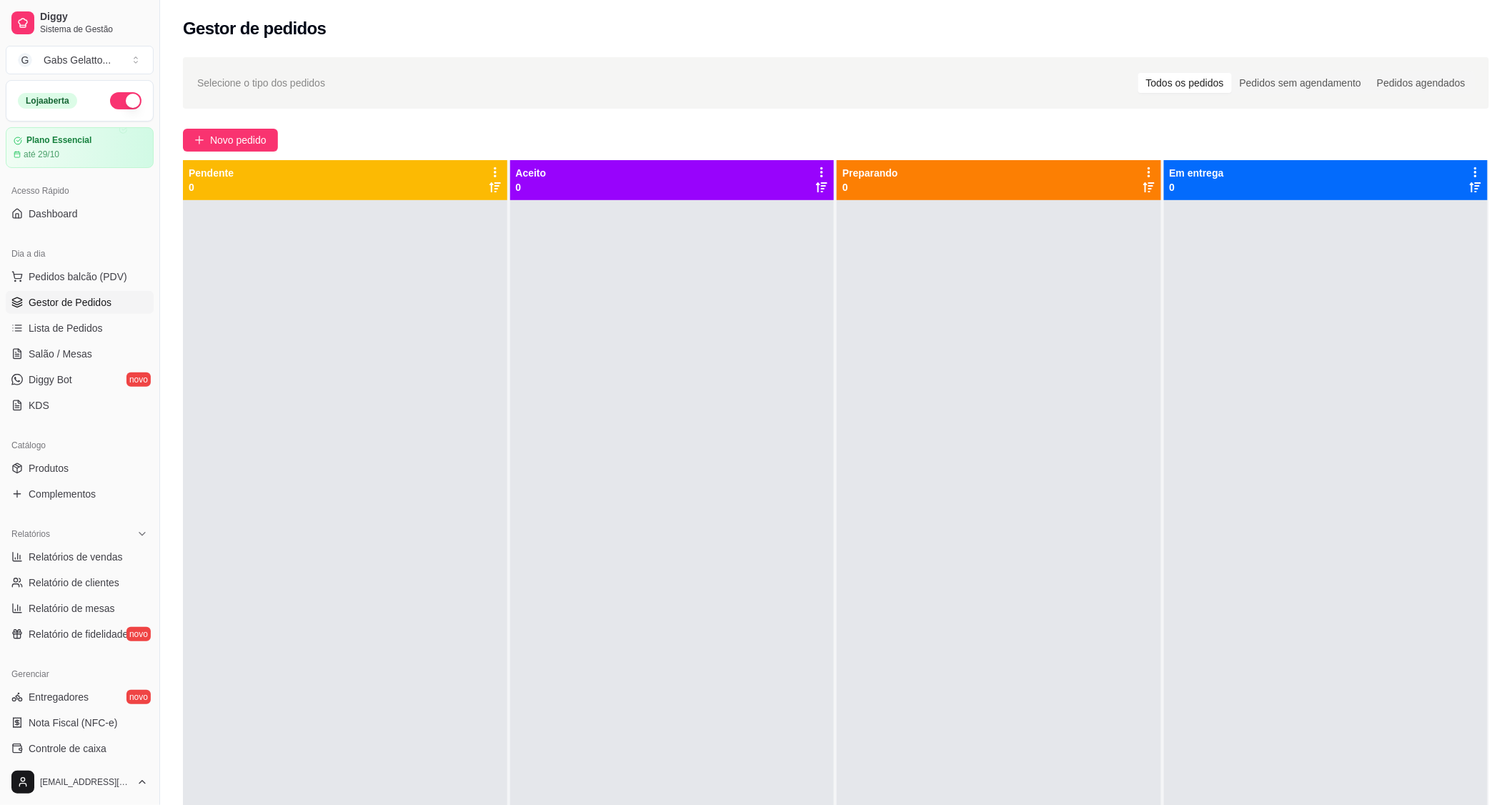
click at [349, 440] on div at bounding box center [345, 602] width 324 height 805
click at [90, 261] on div "Dia a dia" at bounding box center [79, 253] width 148 height 23
click at [91, 275] on span "Pedidos balcão (PDV)" at bounding box center [78, 277] width 99 height 14
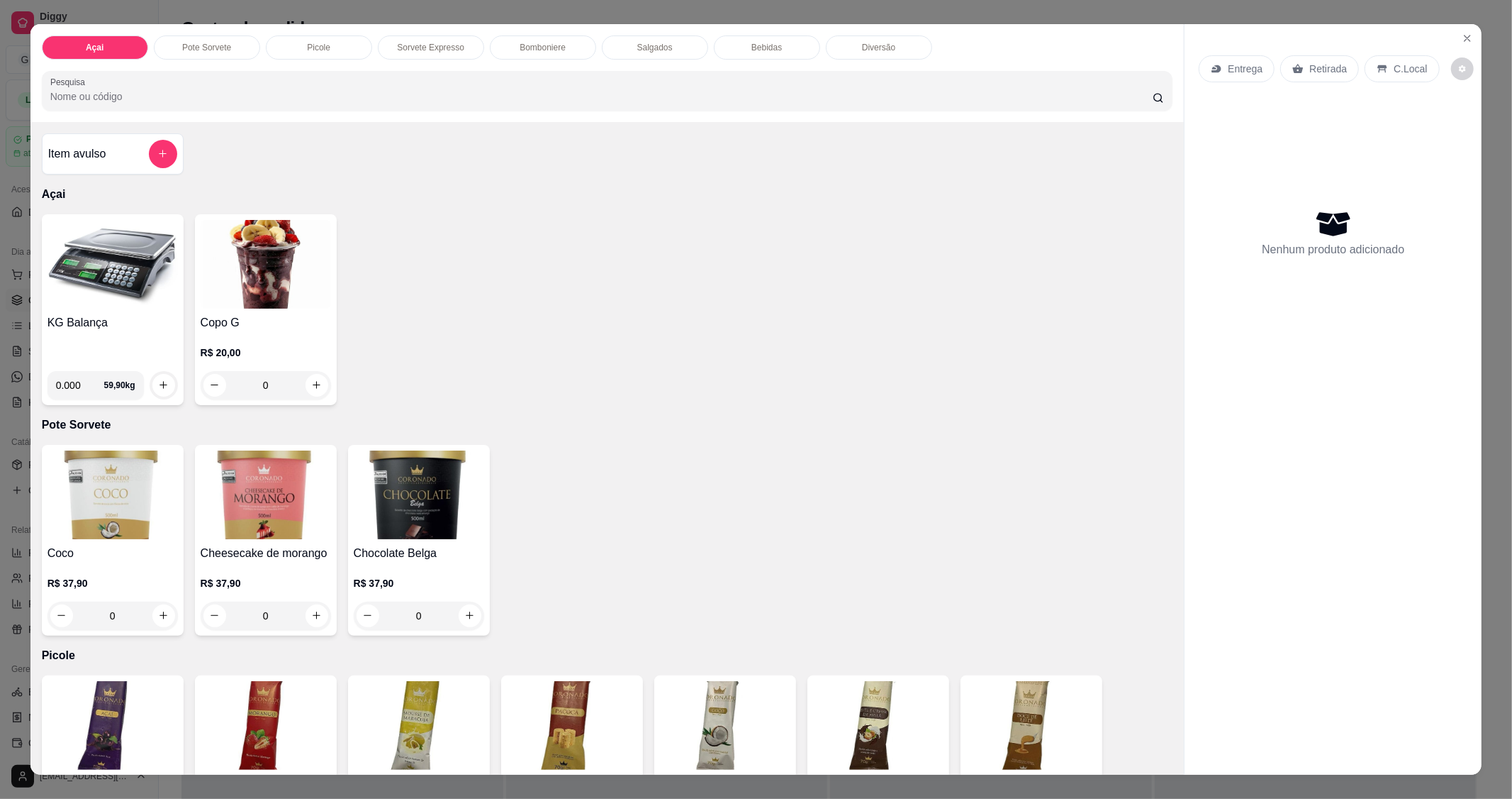
click at [87, 294] on img at bounding box center [112, 264] width 130 height 88
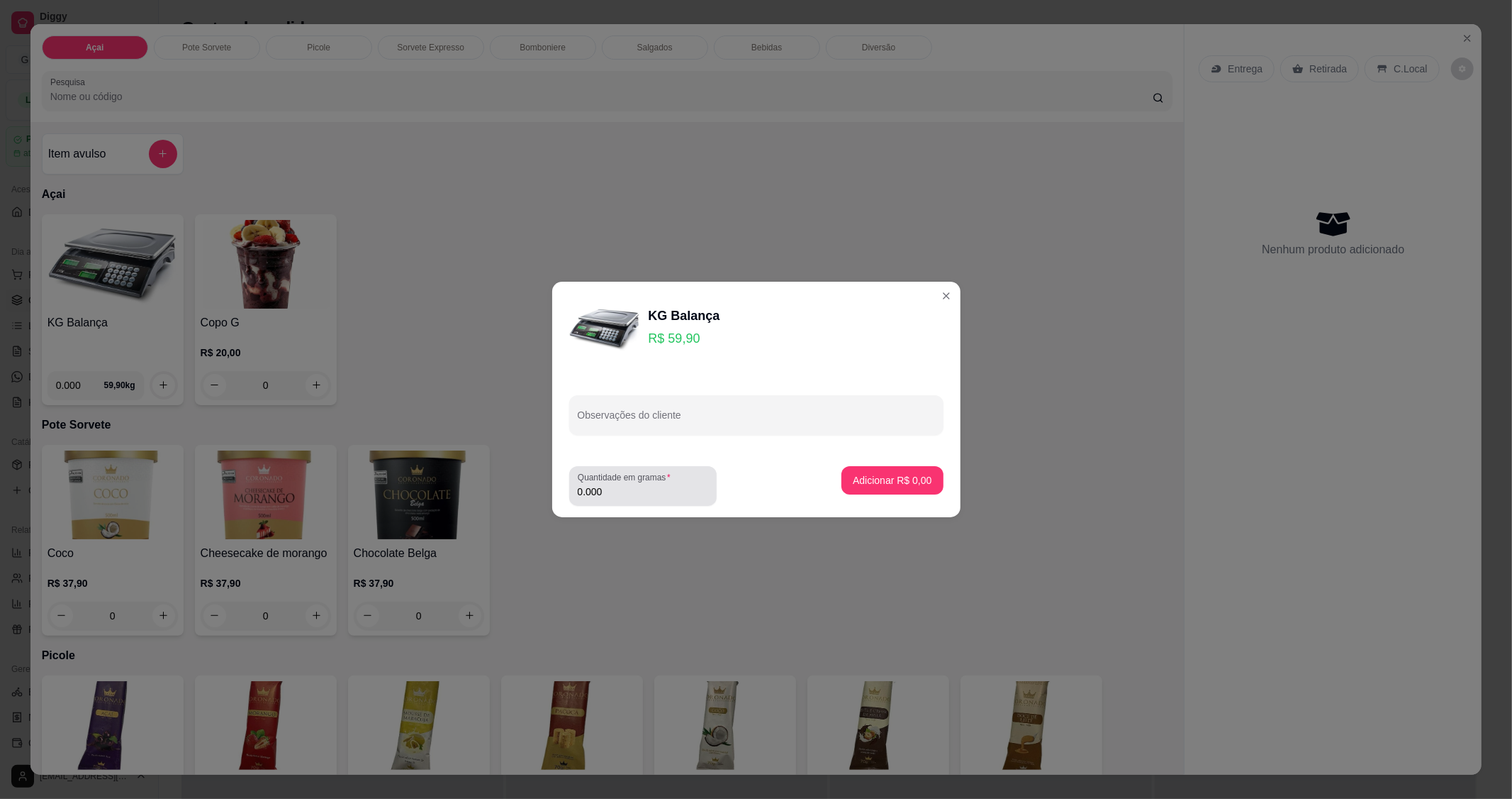
click at [605, 495] on input "0.000" at bounding box center [642, 491] width 130 height 14
type input "0.400"
click at [900, 472] on button "Adicionar R$ 23,96" at bounding box center [890, 480] width 104 height 28
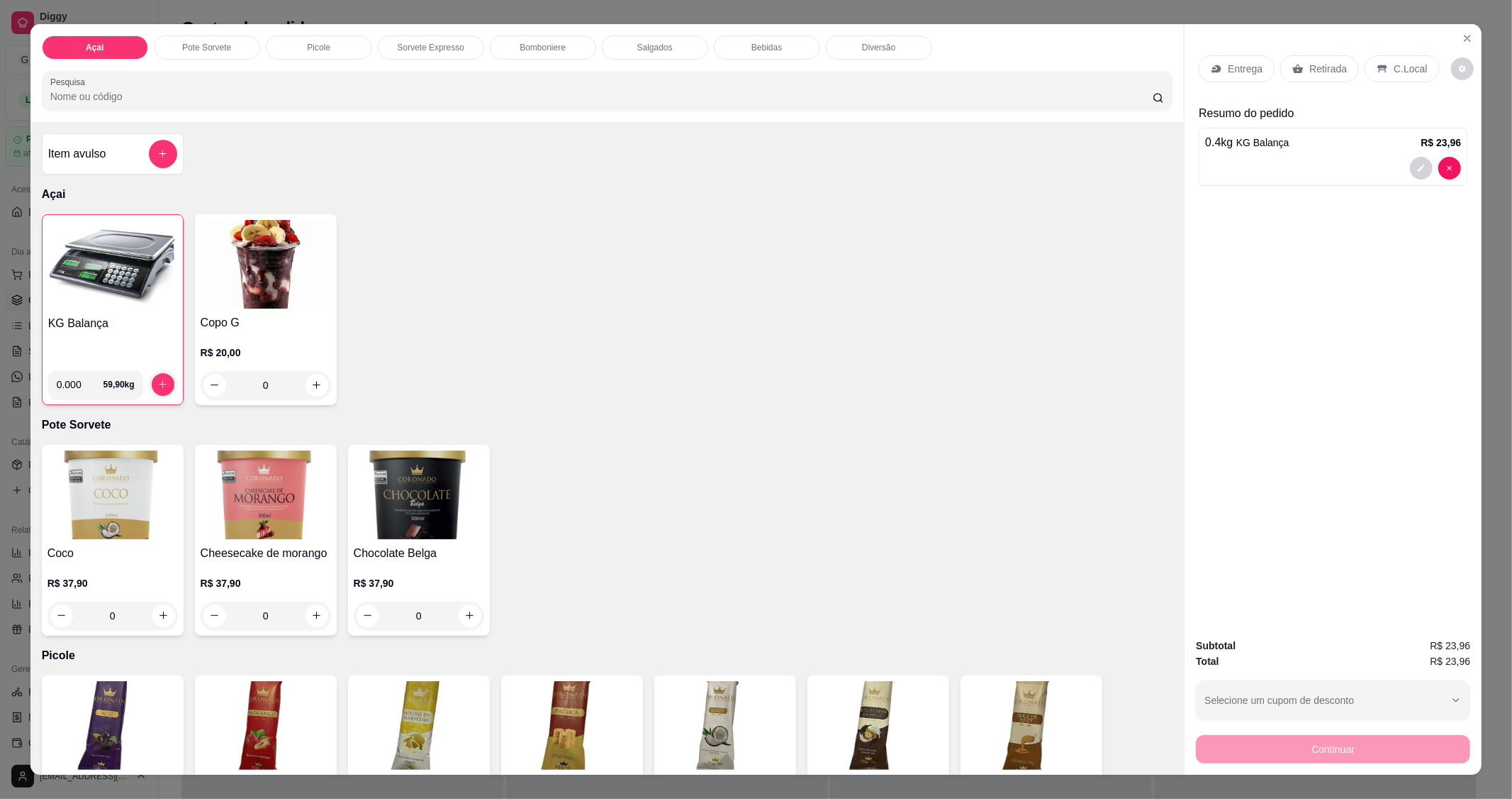
click at [1377, 73] on icon at bounding box center [1383, 69] width 11 height 11
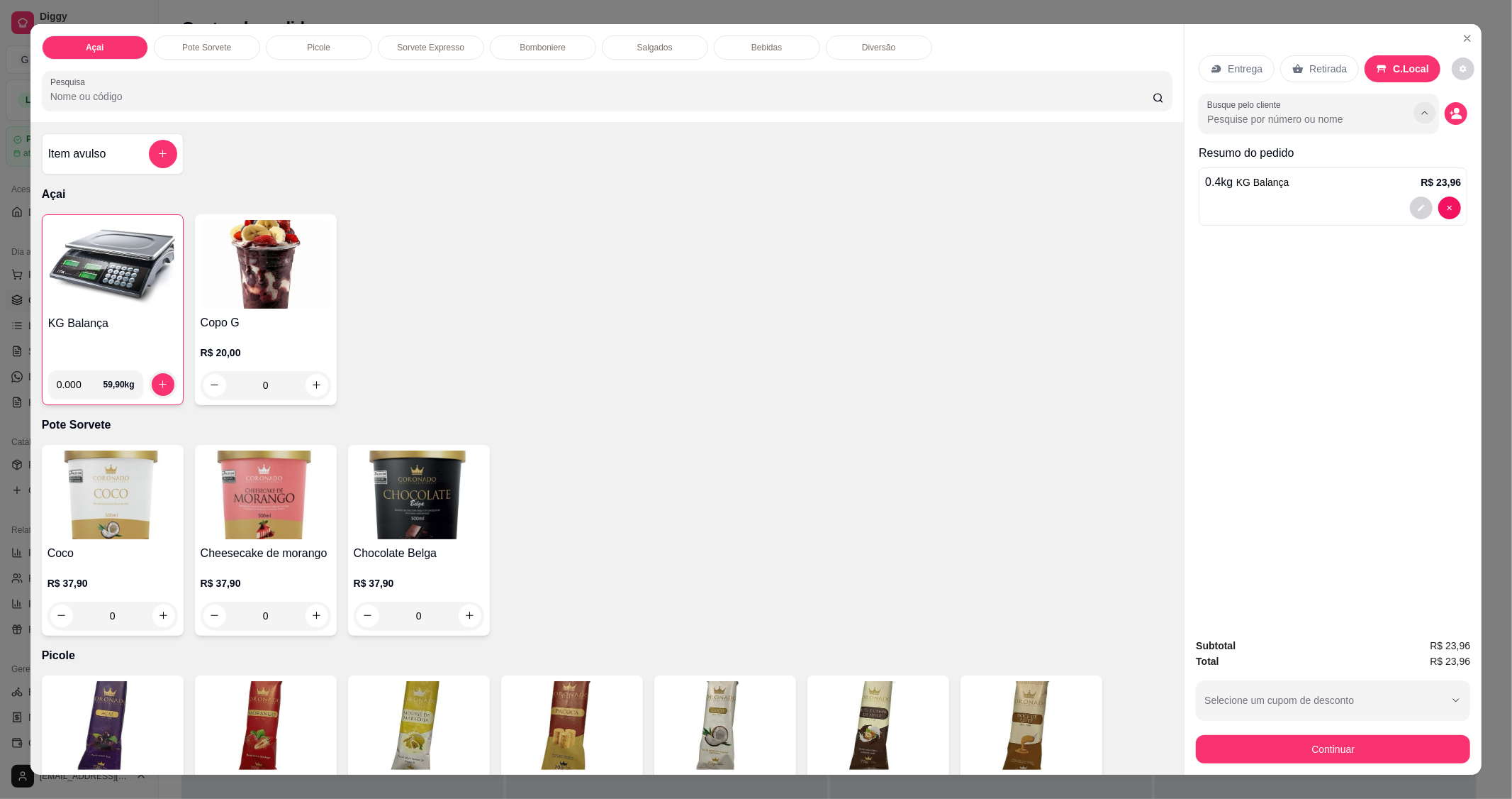
click at [1426, 121] on button "Show suggestions" at bounding box center [1425, 113] width 22 height 22
click at [1261, 118] on input "Busque pelo cliente" at bounding box center [1299, 119] width 184 height 14
type input "NAU"
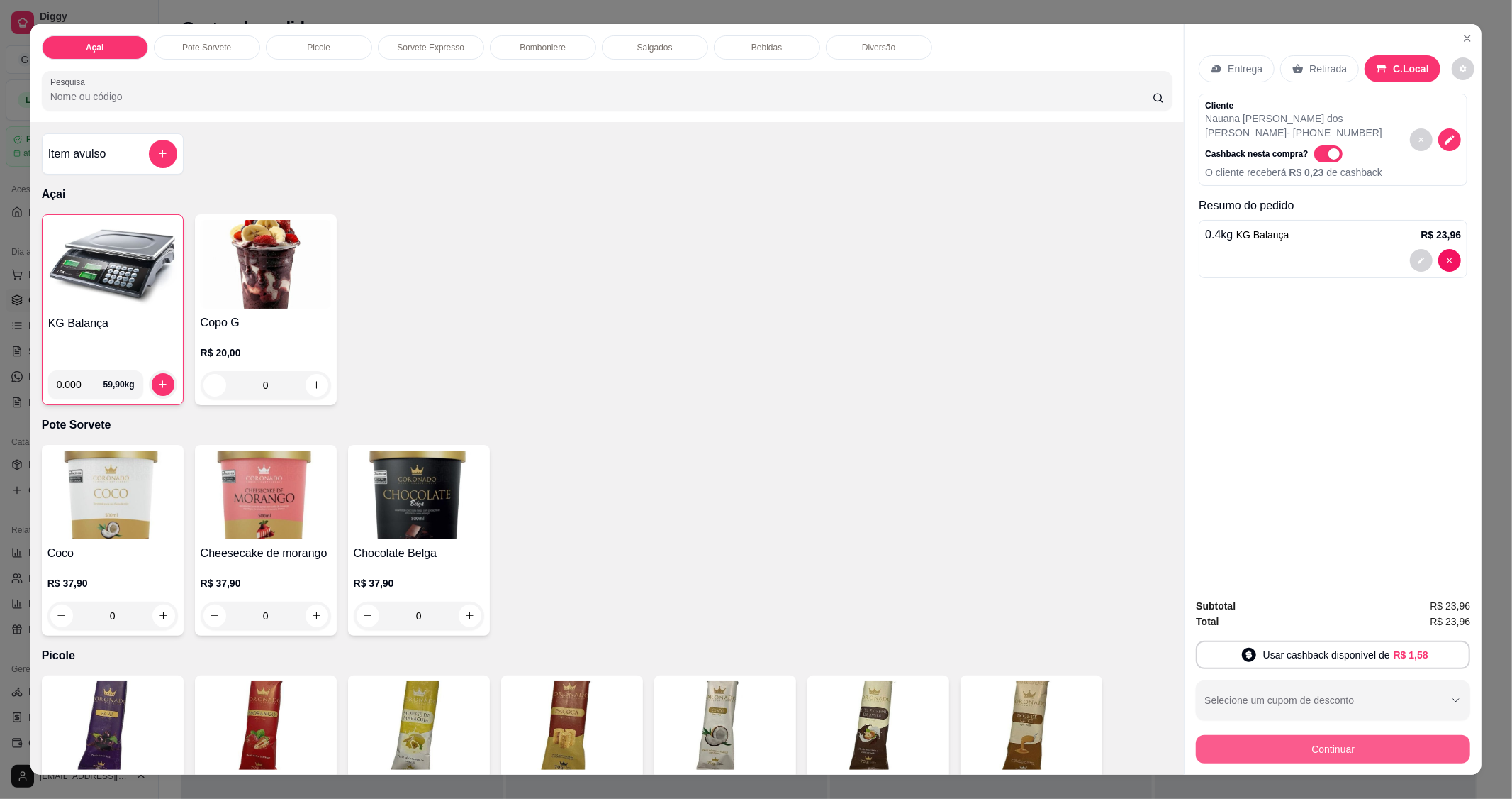
click at [1384, 743] on button "Continuar" at bounding box center [1333, 749] width 274 height 28
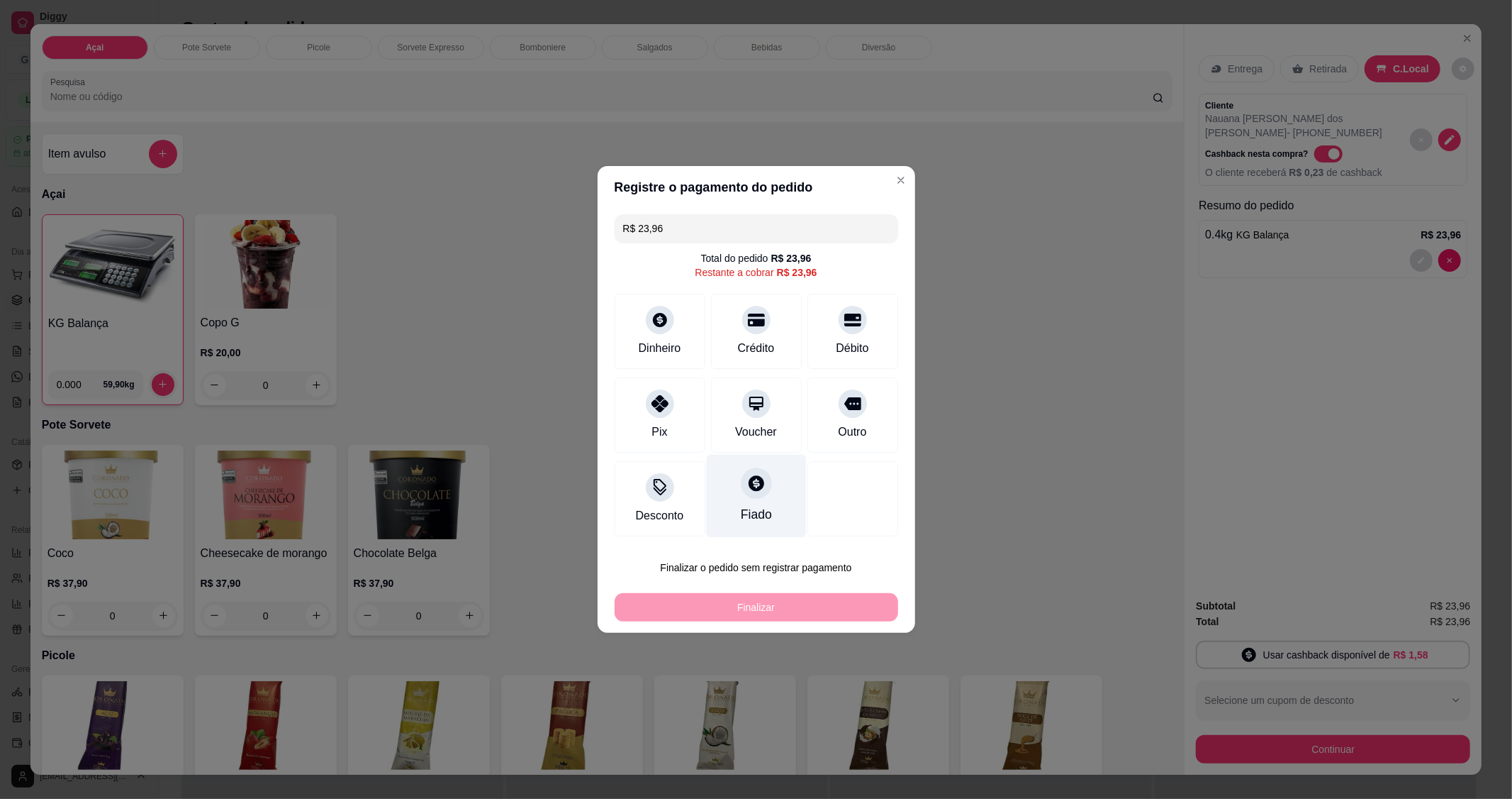
click at [762, 476] on div "Fiado" at bounding box center [756, 496] width 100 height 83
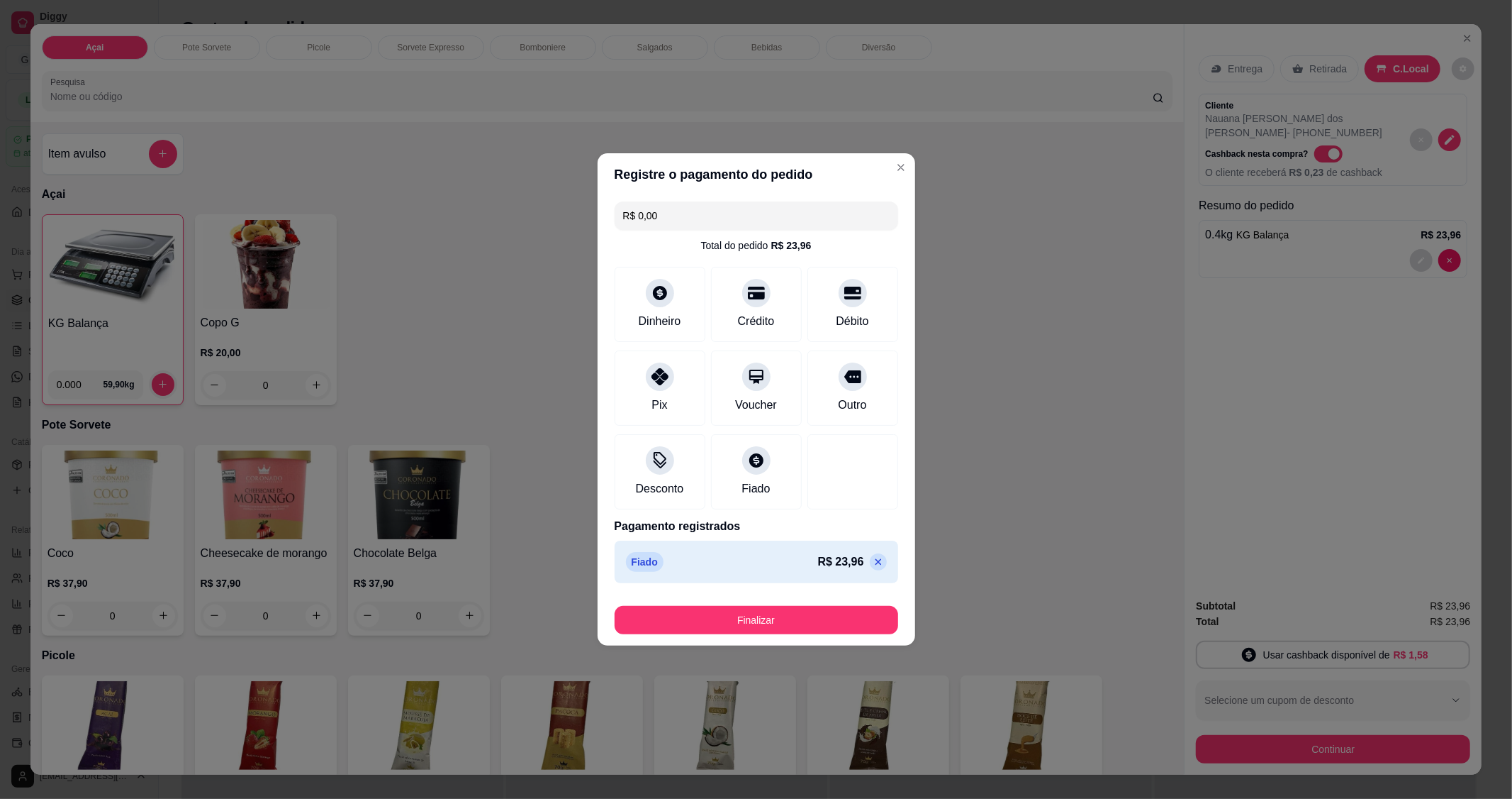
click at [791, 604] on div "Finalizar" at bounding box center [757, 617] width 284 height 34
click at [790, 608] on button "Finalizar" at bounding box center [756, 620] width 275 height 28
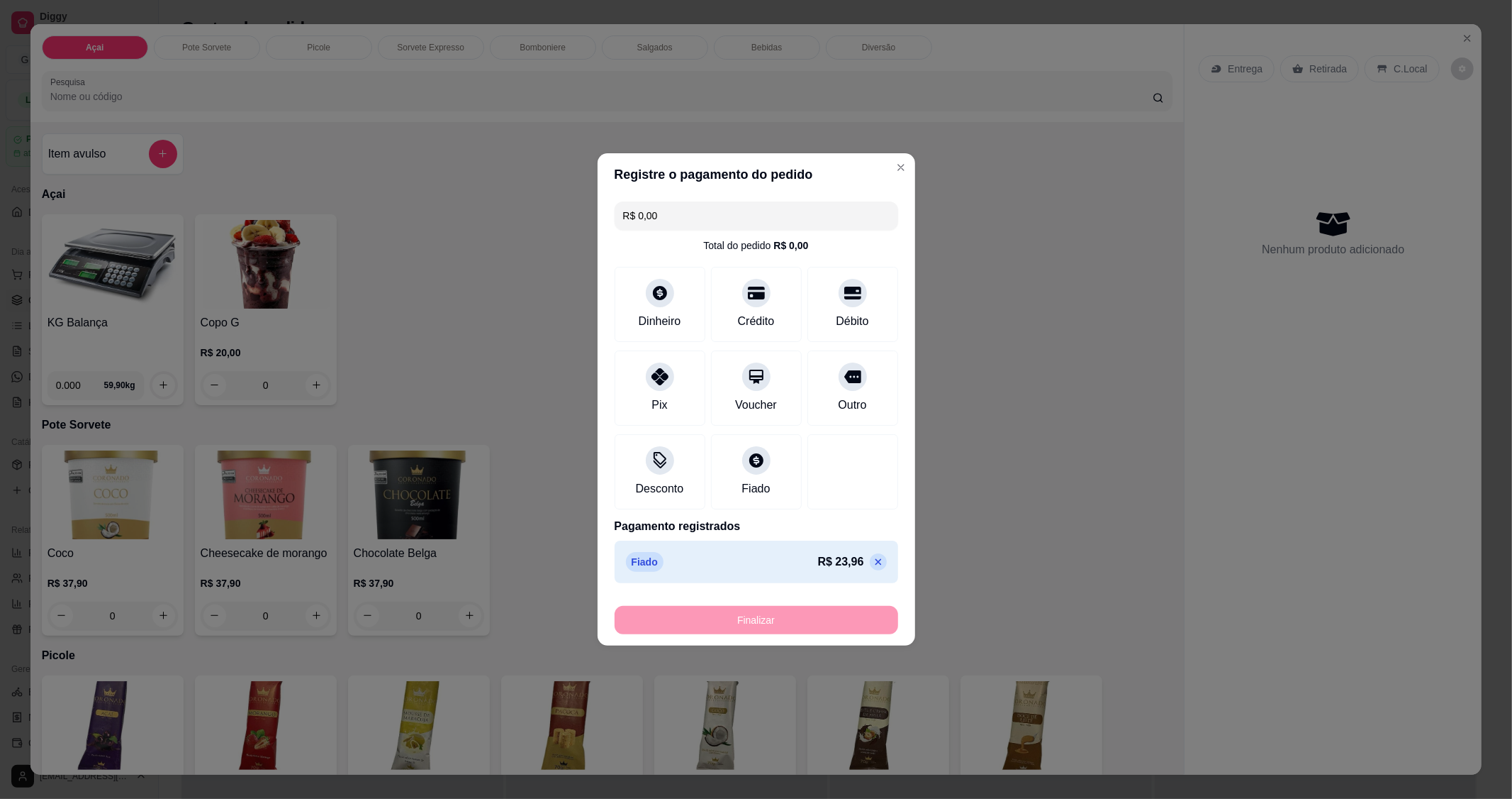
type input "-R$ 23,96"
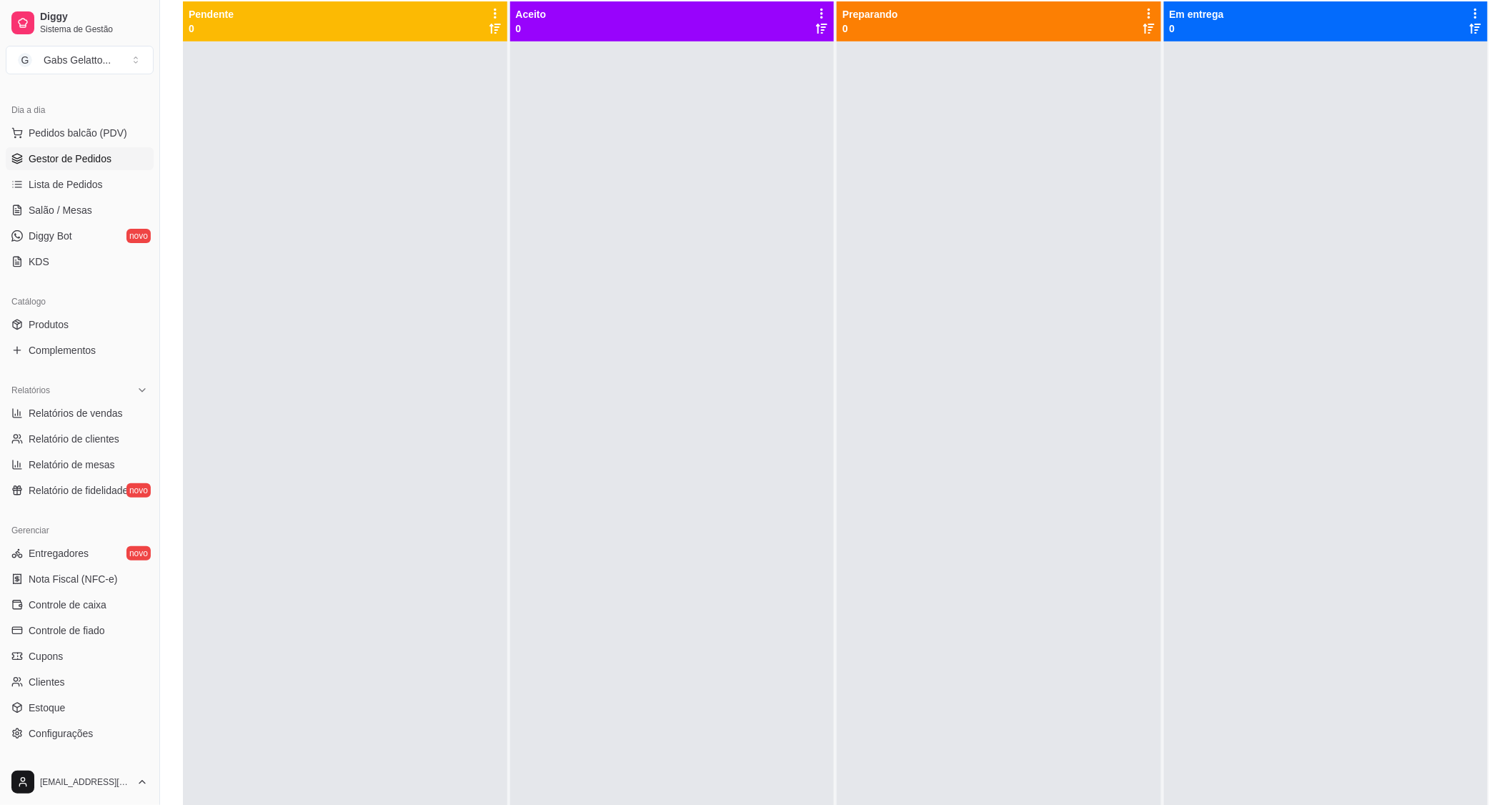
scroll to position [223, 0]
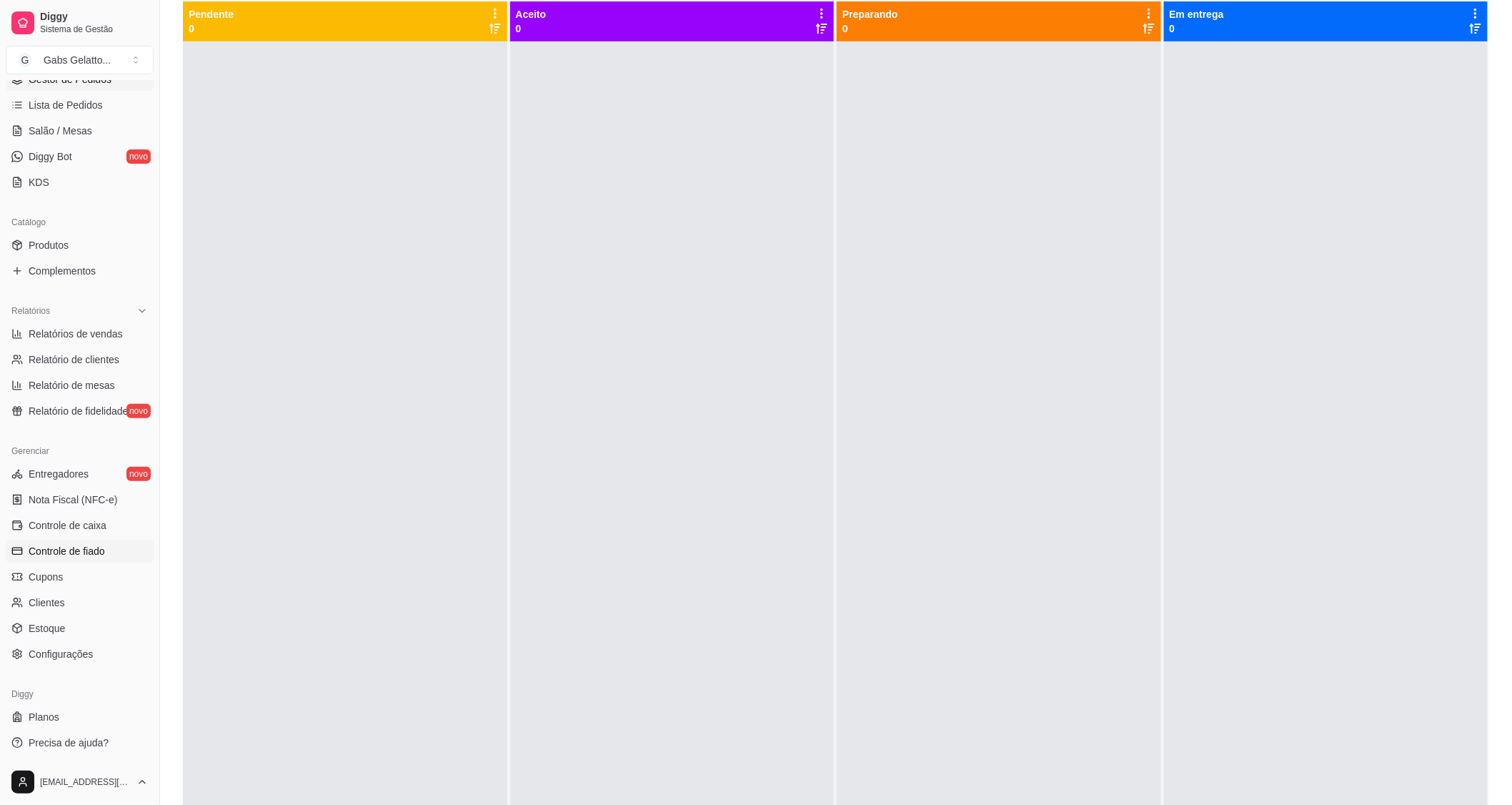
click at [95, 552] on span "Controle de fiado" at bounding box center [67, 551] width 76 height 14
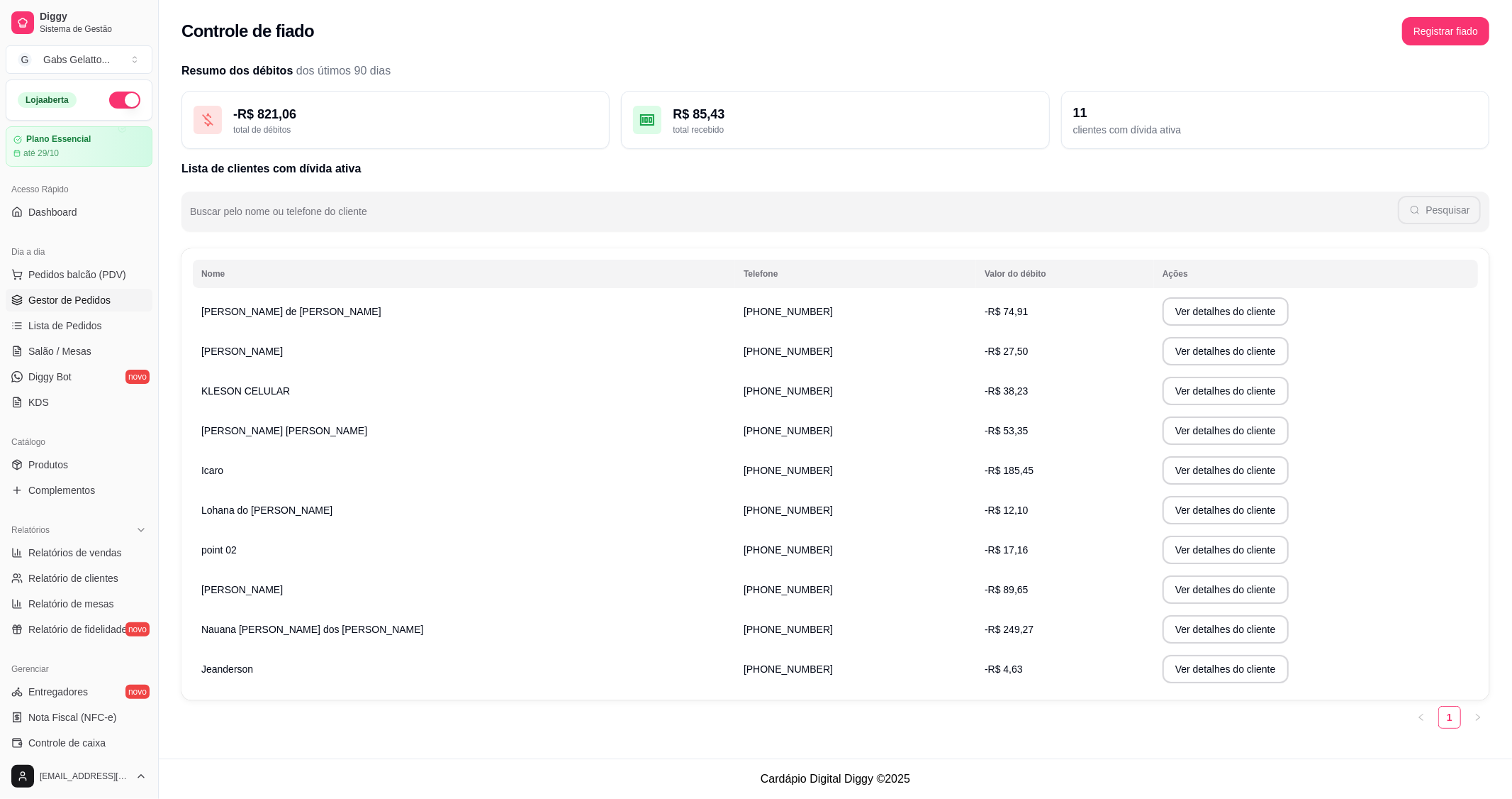
click at [96, 301] on span "Gestor de Pedidos" at bounding box center [69, 300] width 82 height 14
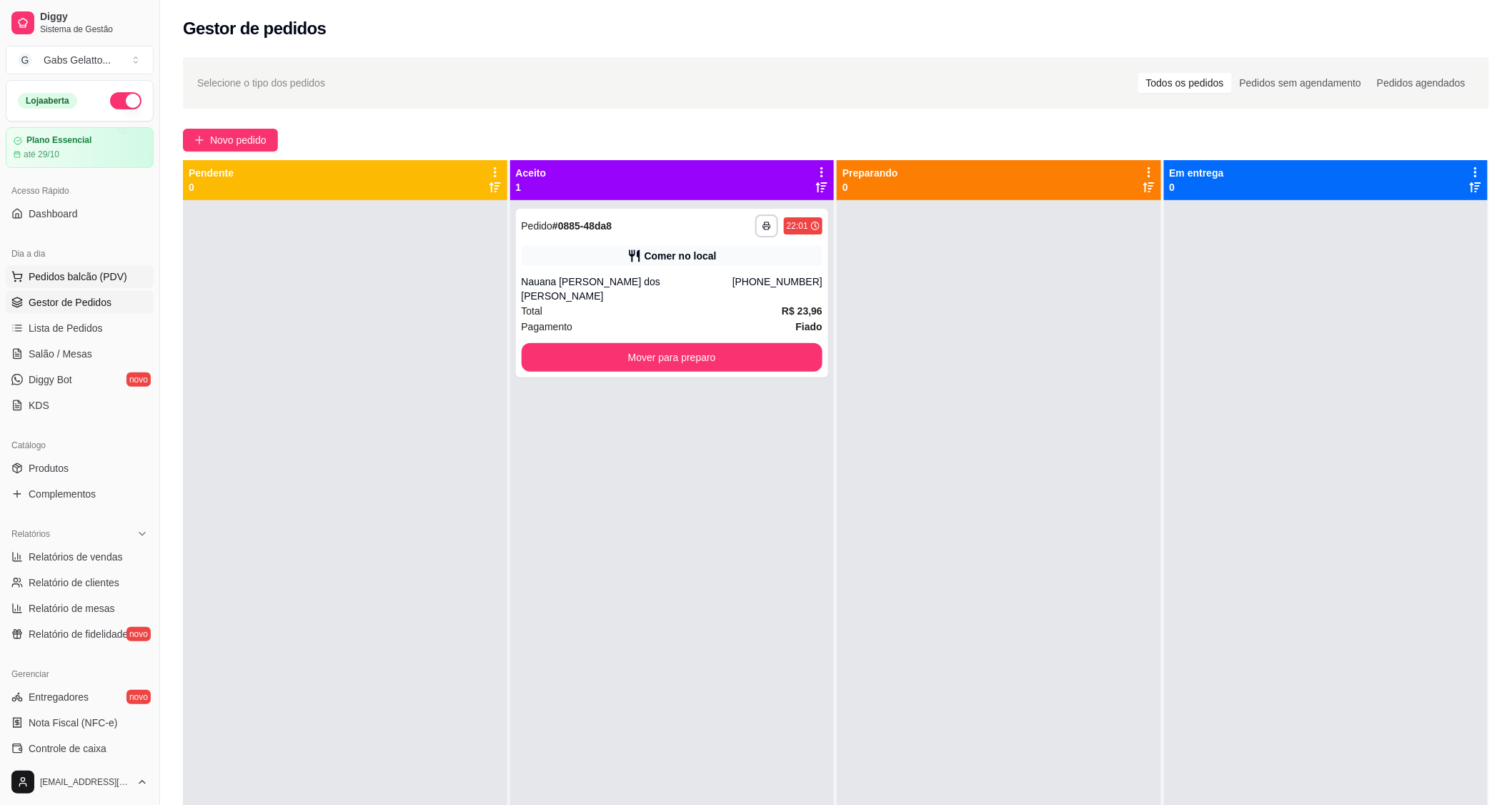
click at [48, 287] on button "Pedidos balcão (PDV)" at bounding box center [79, 277] width 148 height 23
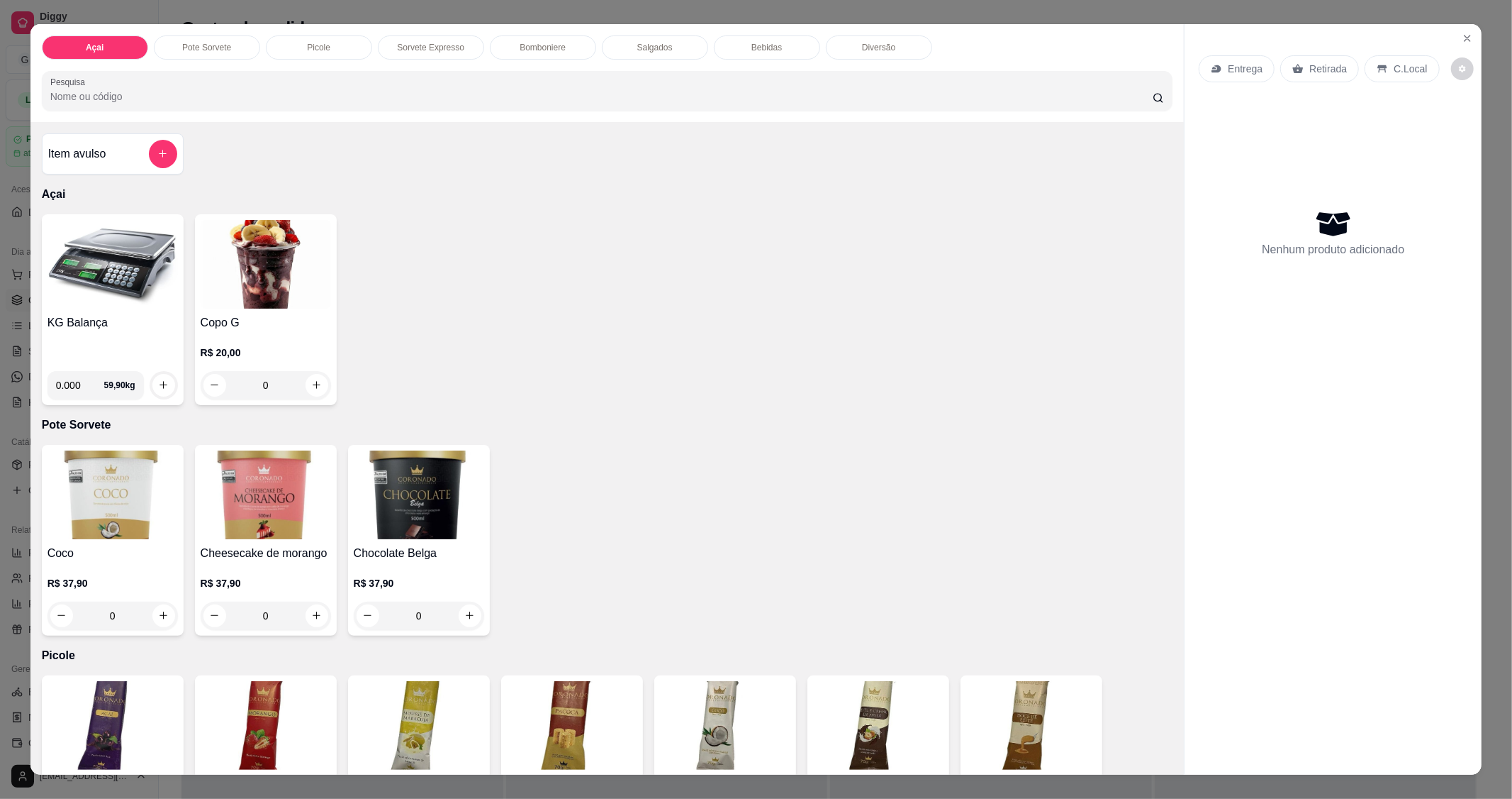
click at [123, 307] on img at bounding box center [112, 264] width 130 height 88
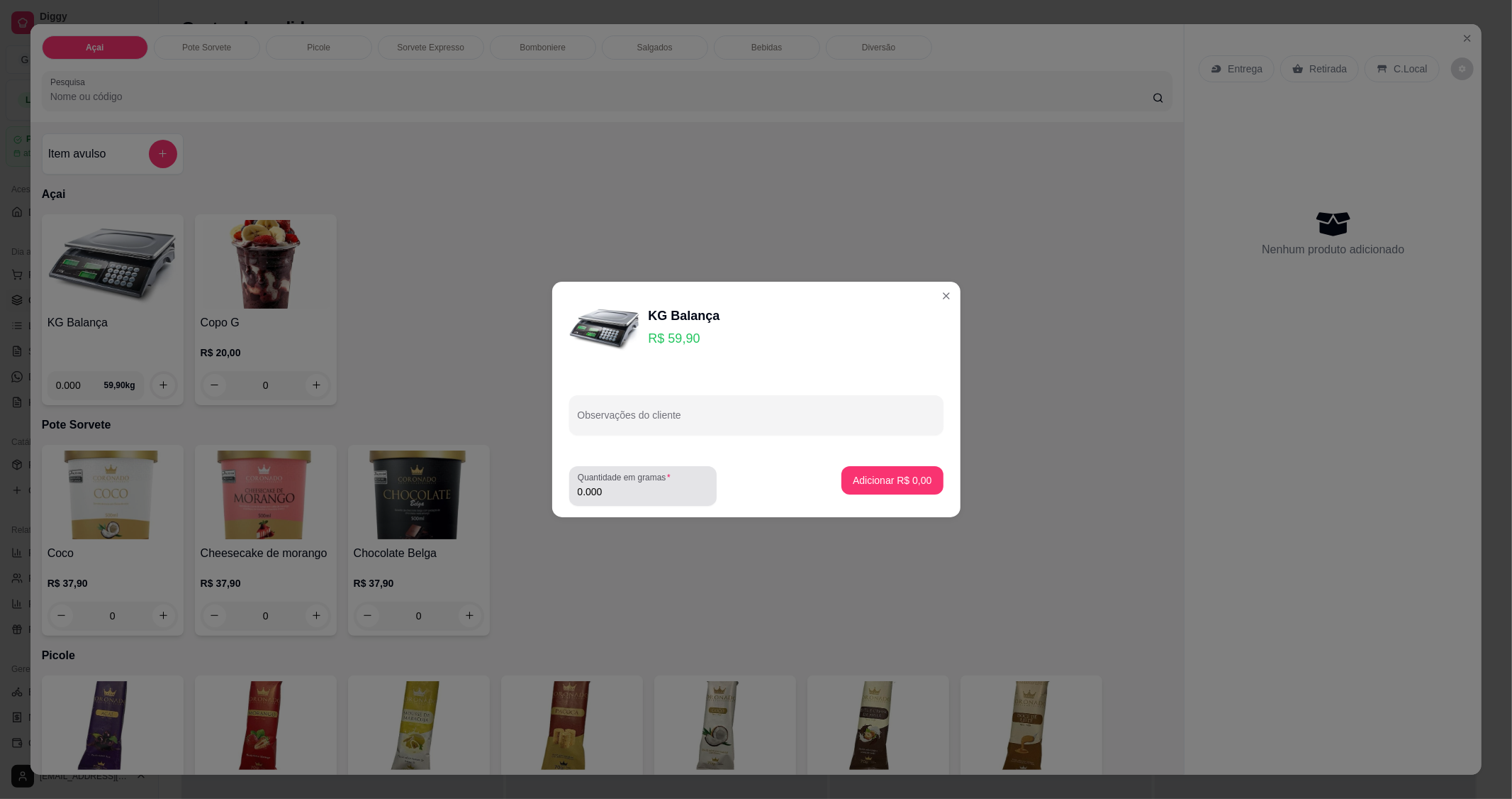
click at [659, 504] on div "Quantidade em gramas 0.000" at bounding box center [642, 486] width 147 height 39
type input "0.158"
click at [913, 479] on p "Adicionar R$ 9,46" at bounding box center [892, 480] width 79 height 14
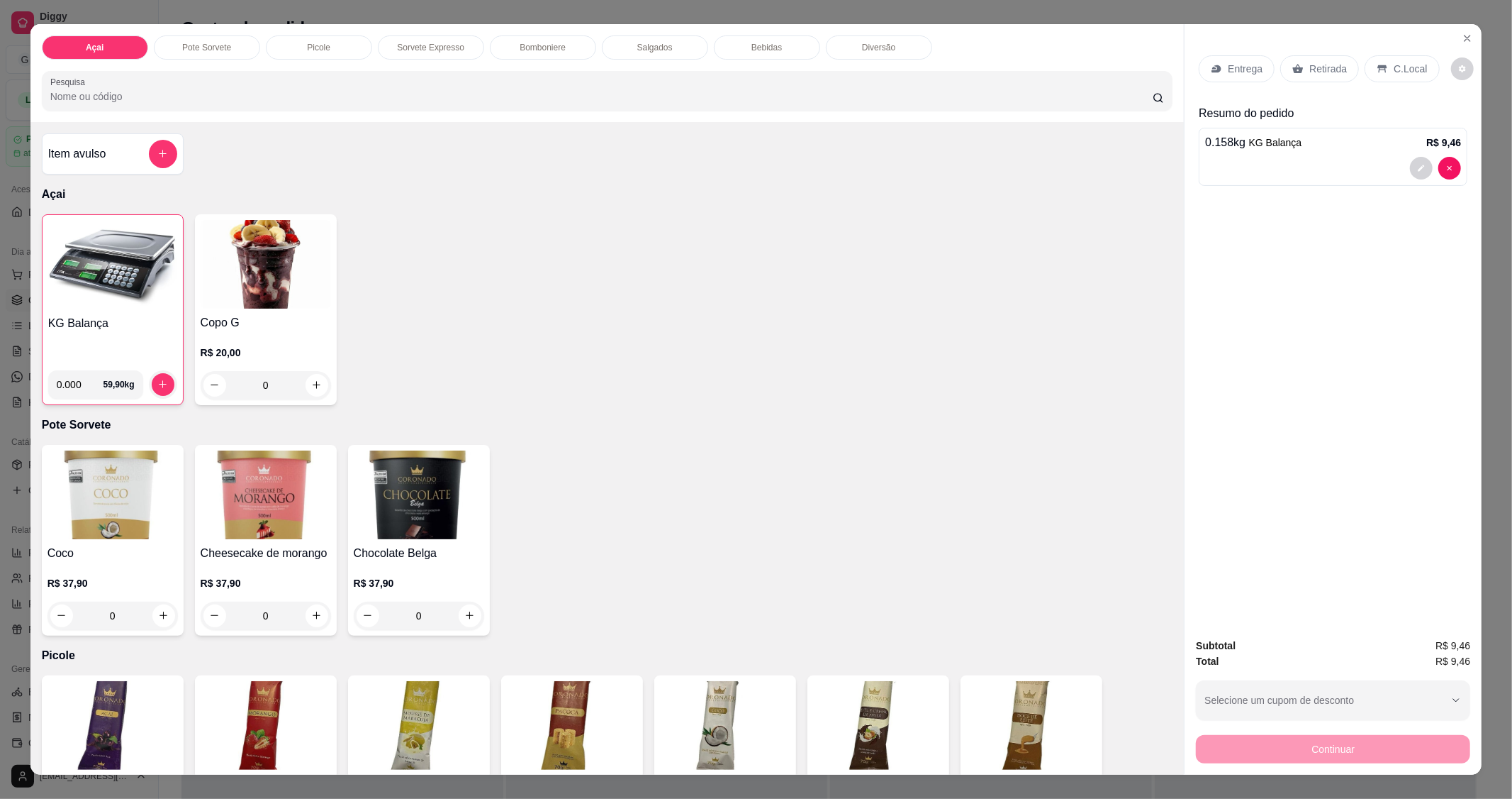
click at [1413, 69] on p "C.Local" at bounding box center [1410, 69] width 33 height 14
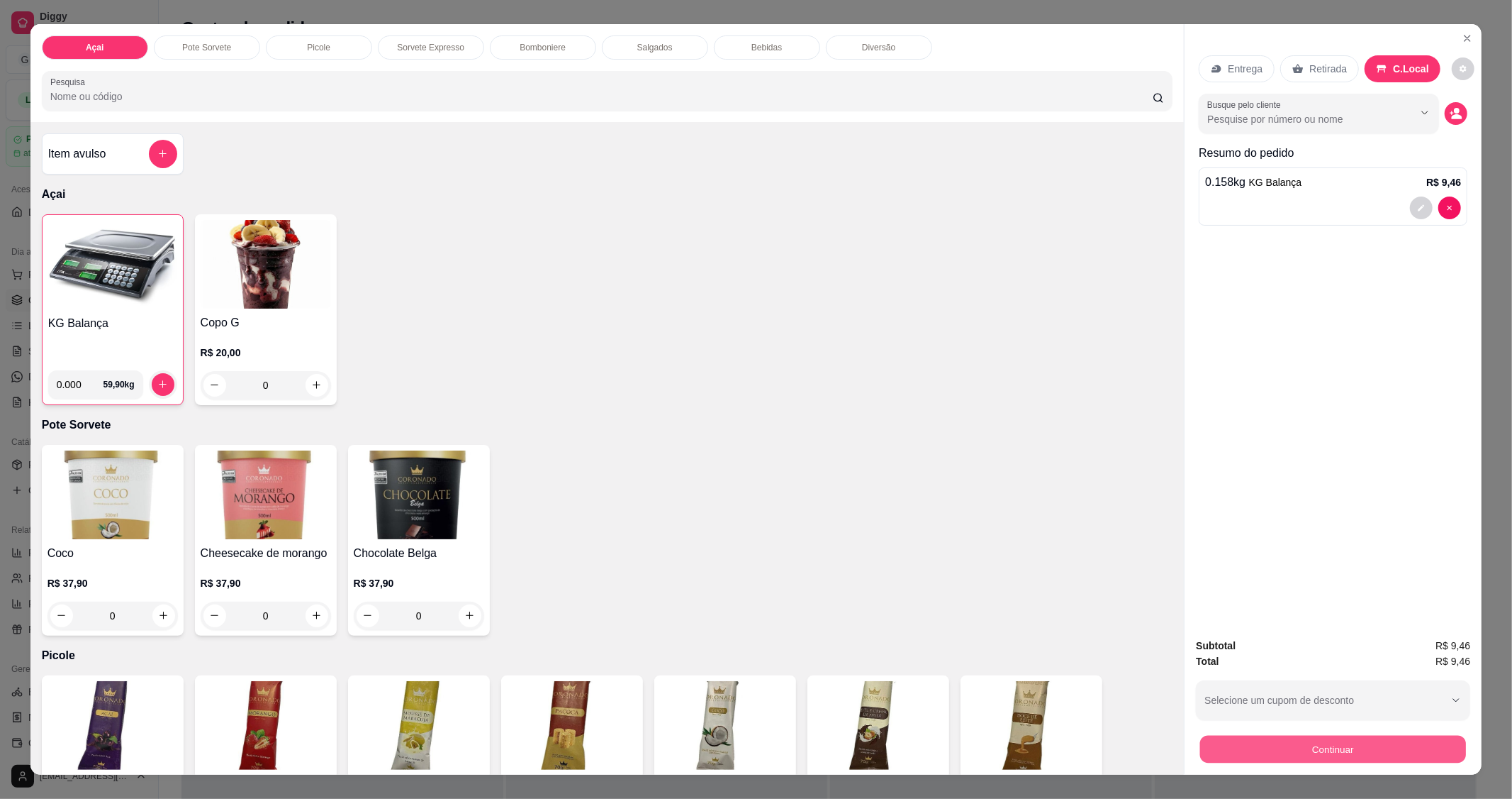
click at [1313, 739] on button "Continuar" at bounding box center [1333, 749] width 266 height 28
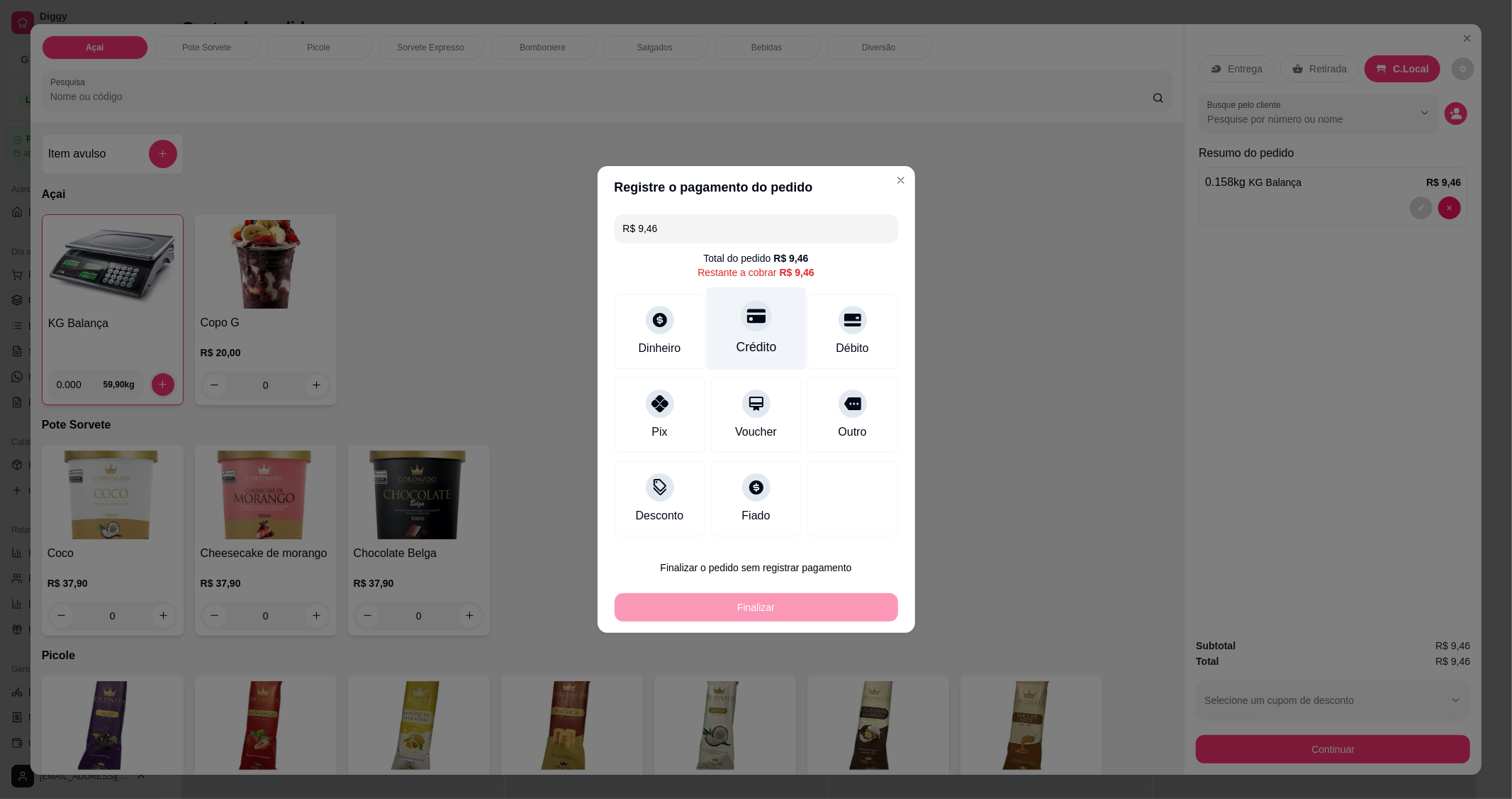
click at [757, 334] on div "Crédito" at bounding box center [756, 328] width 100 height 83
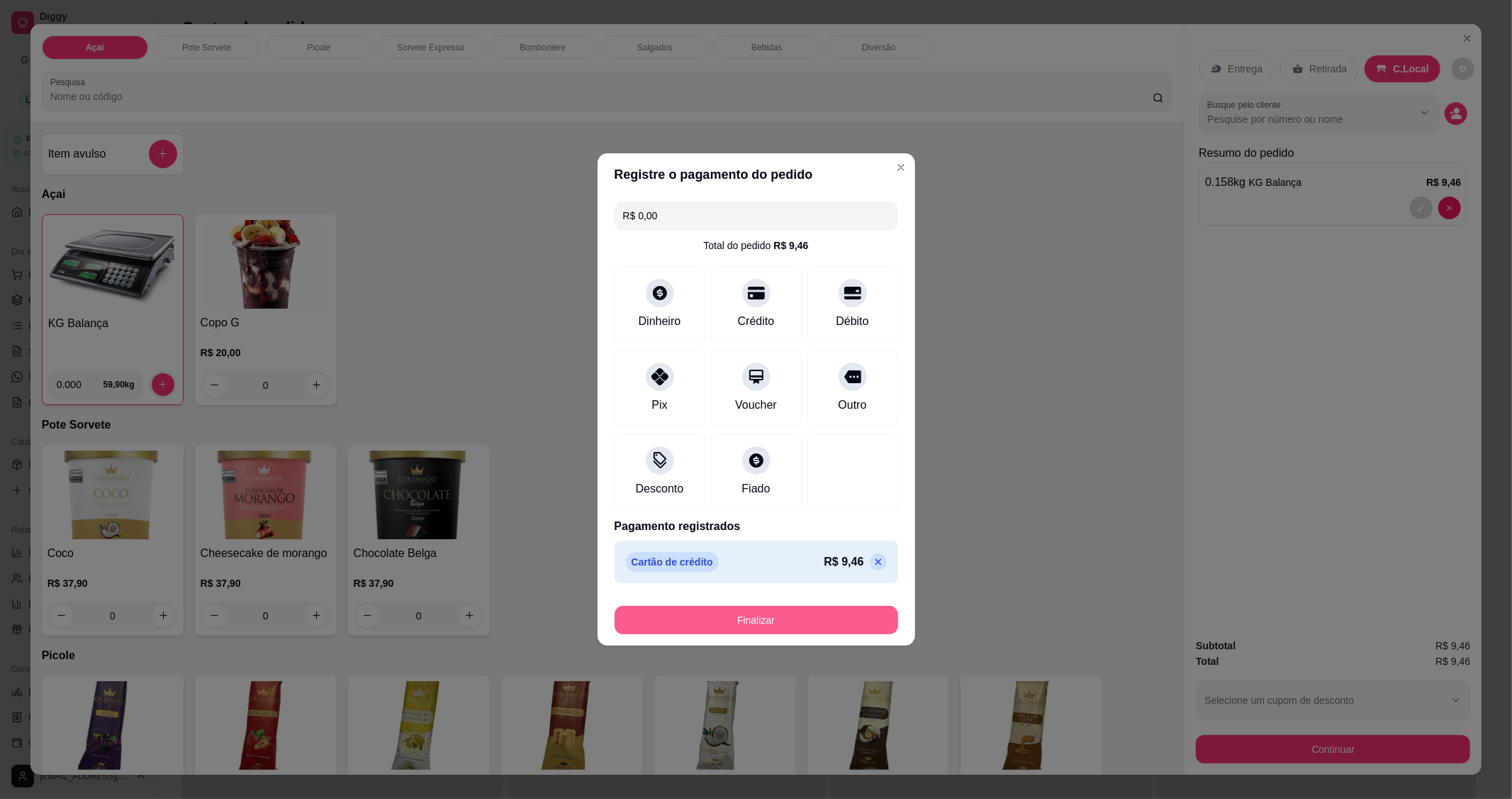
click at [746, 607] on button "Finalizar" at bounding box center [757, 620] width 284 height 28
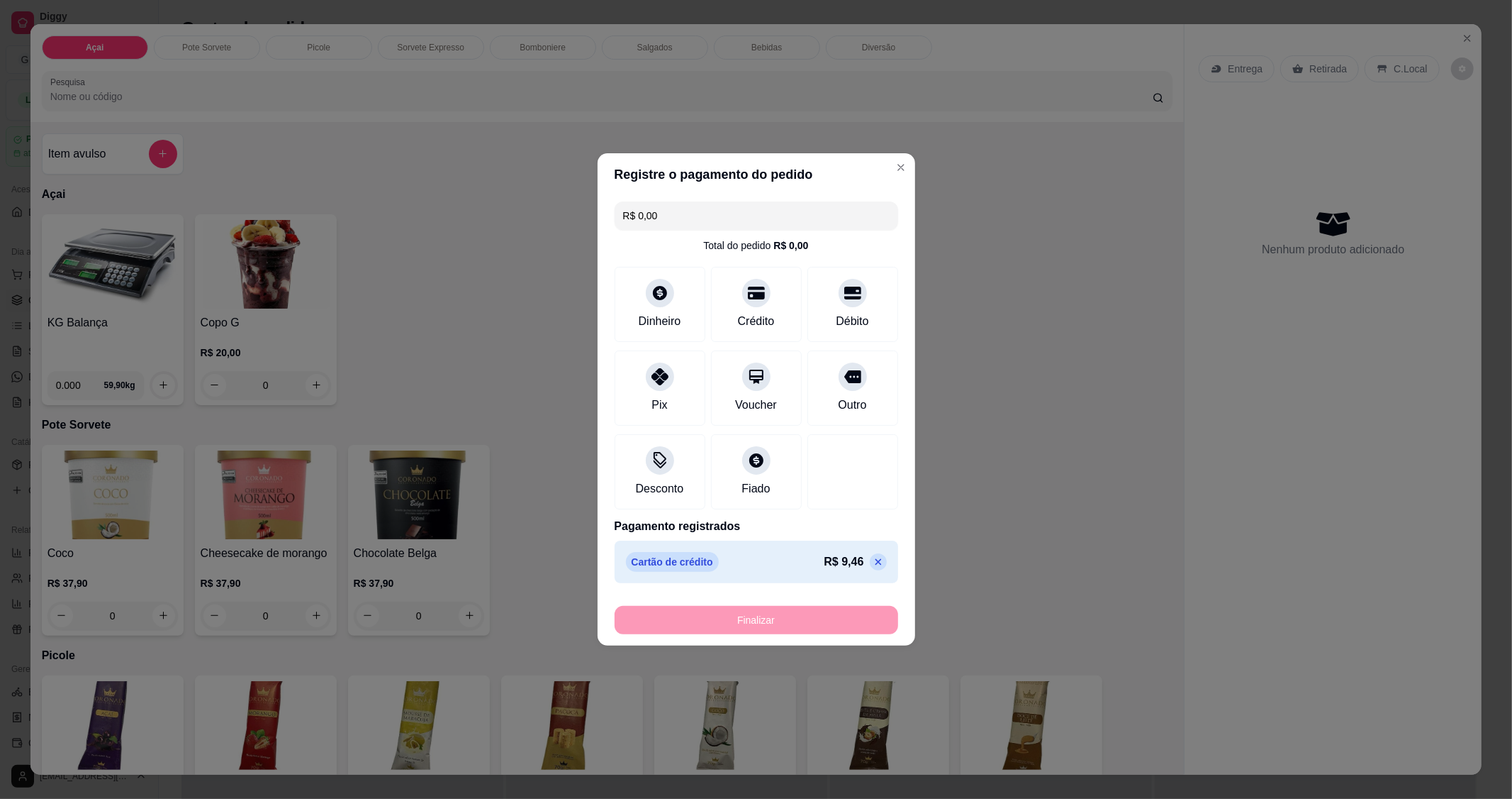
type input "-R$ 9,46"
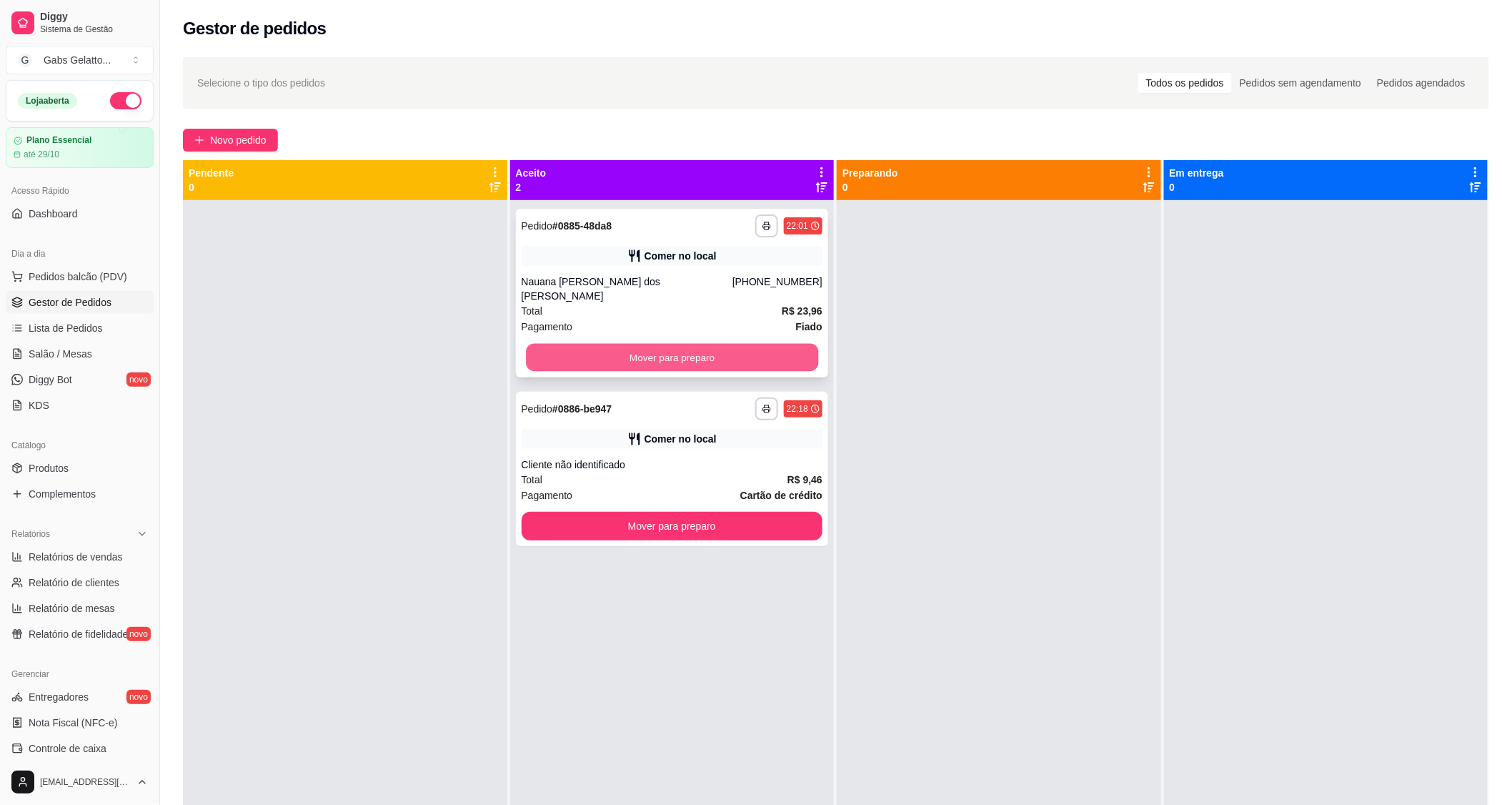
click at [779, 348] on button "Mover para preparo" at bounding box center [672, 358] width 292 height 28
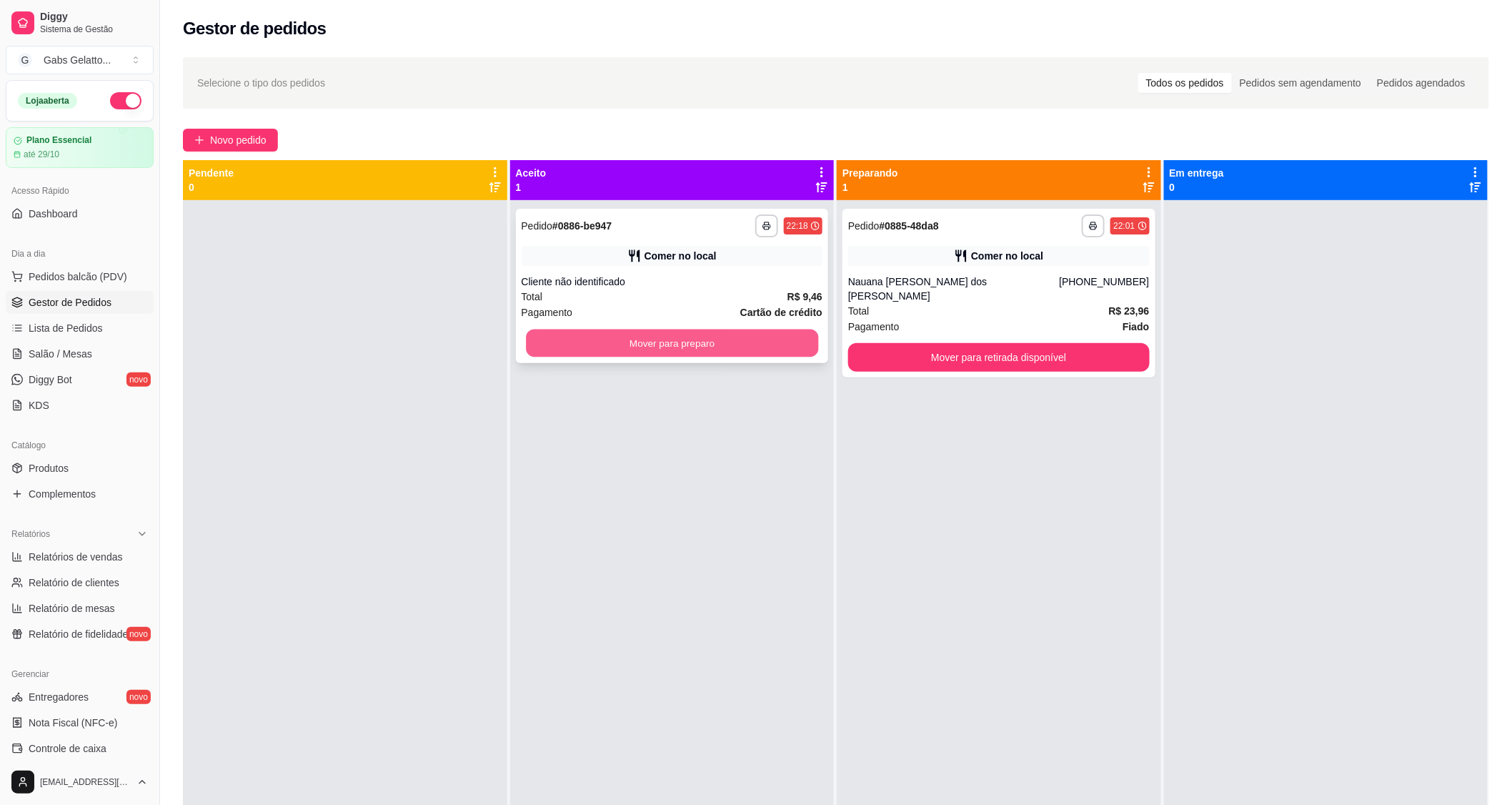
click at [779, 347] on button "Mover para preparo" at bounding box center [672, 343] width 292 height 28
click at [938, 325] on div "**********" at bounding box center [999, 293] width 313 height 168
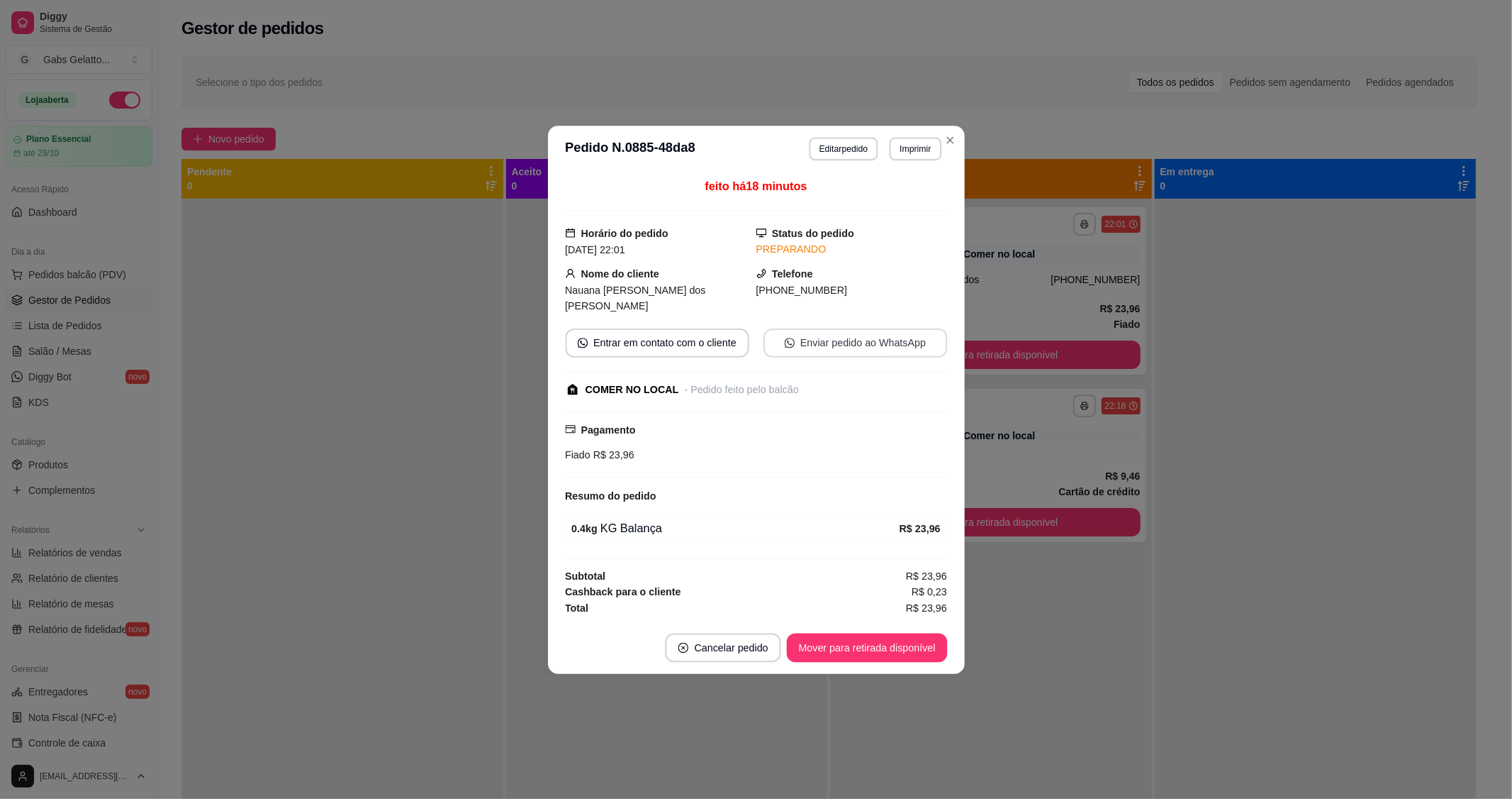
click at [929, 335] on button "Enviar pedido ao WhatsApp" at bounding box center [855, 342] width 184 height 29
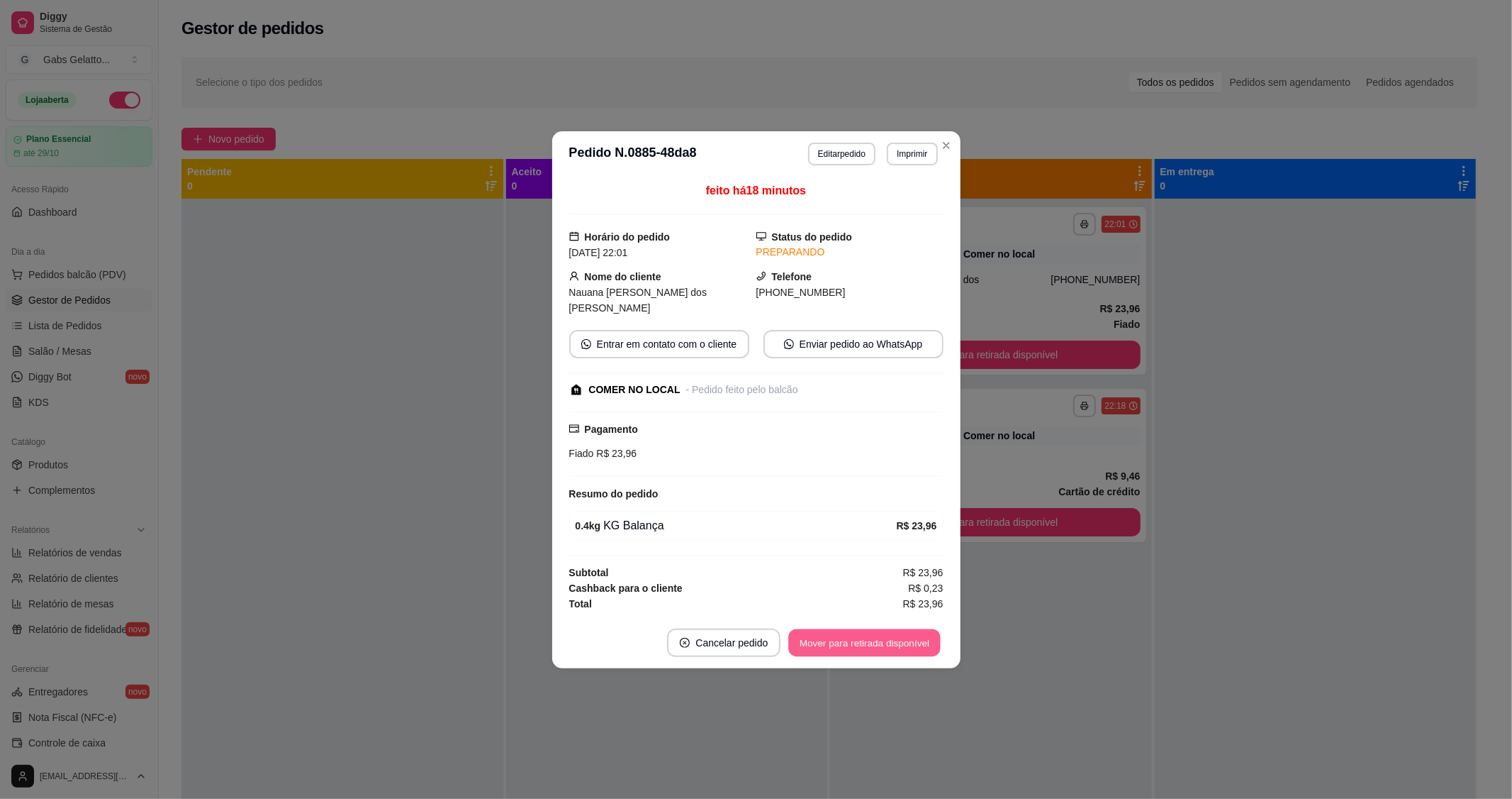
click at [870, 640] on button "Mover para retirada disponível" at bounding box center [865, 642] width 151 height 28
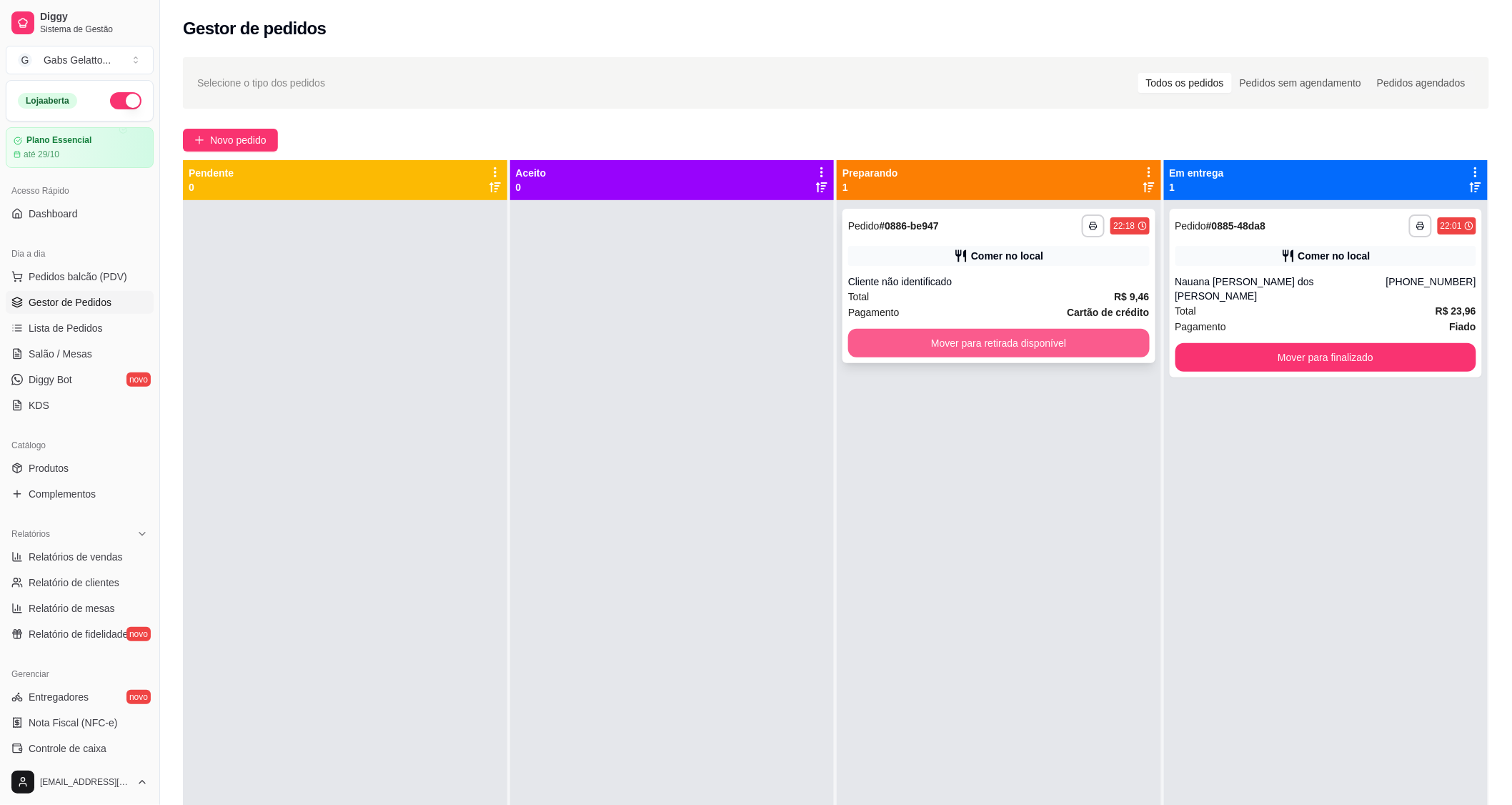
click at [1065, 336] on button "Mover para retirada disponível" at bounding box center [1000, 343] width 302 height 29
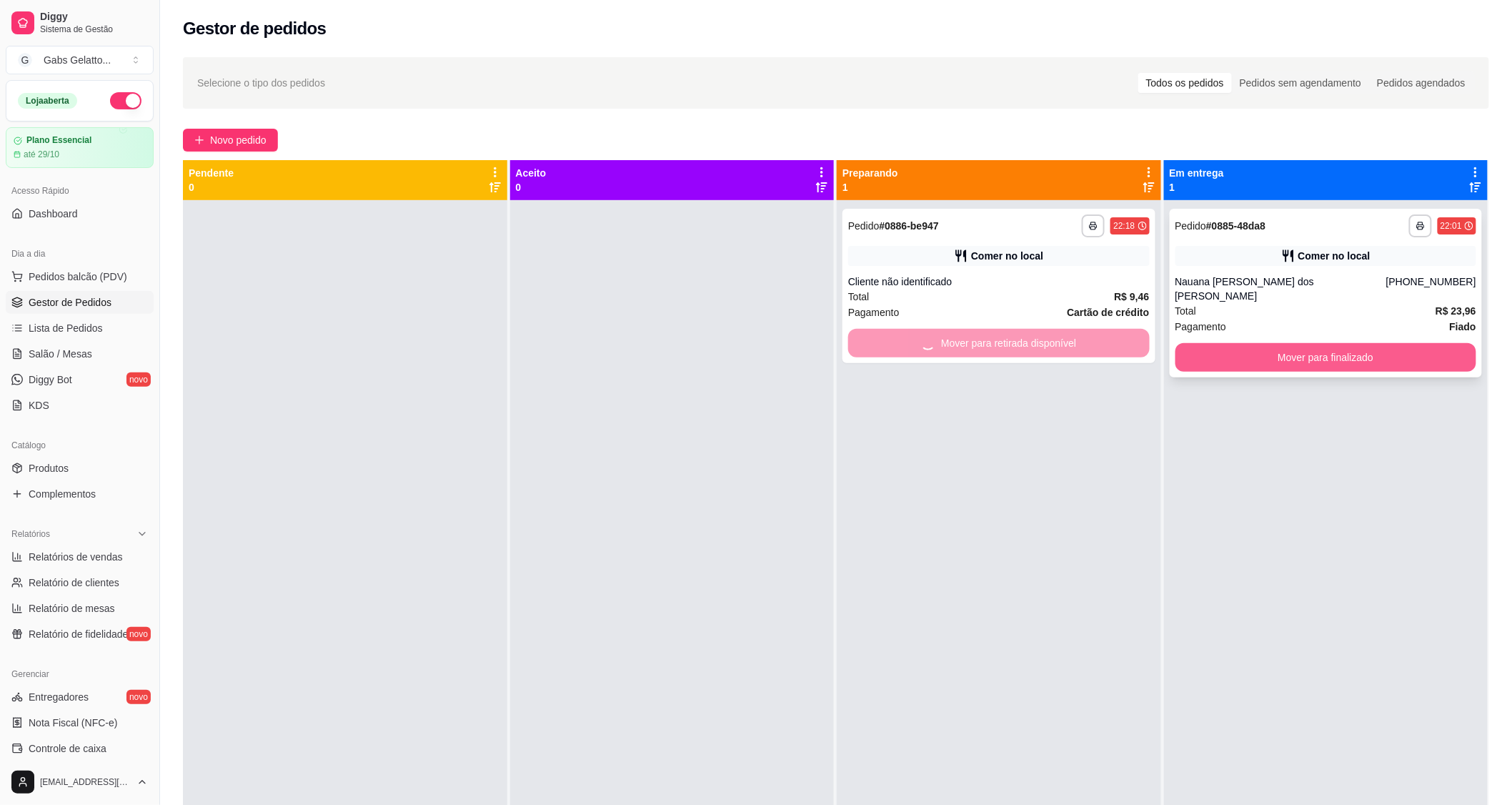
click at [1246, 343] on button "Mover para finalizado" at bounding box center [1326, 358] width 302 height 29
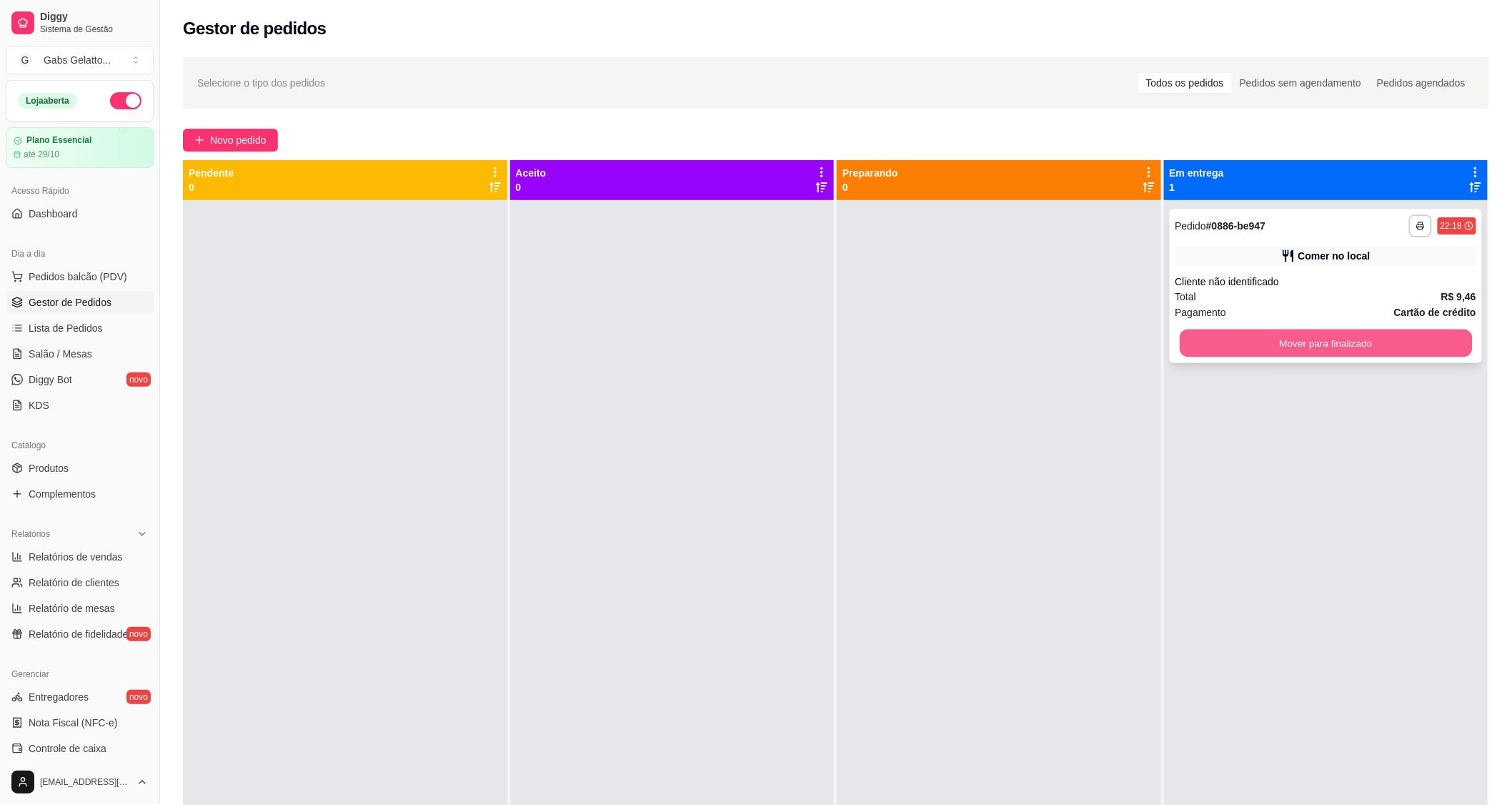
click at [1220, 338] on button "Mover para finalizado" at bounding box center [1326, 343] width 292 height 28
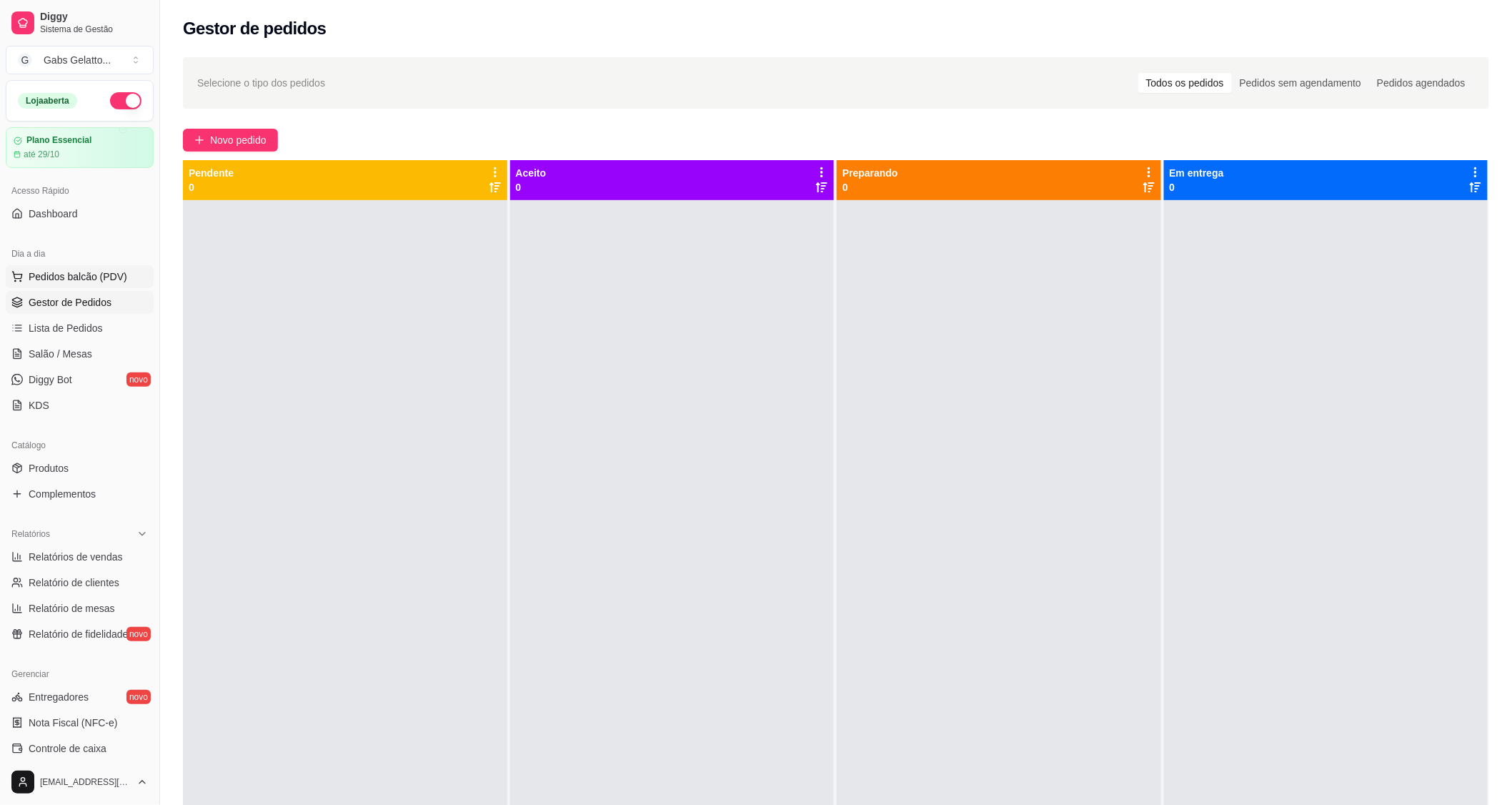
click at [74, 288] on button "Pedidos balcão (PDV)" at bounding box center [79, 277] width 148 height 23
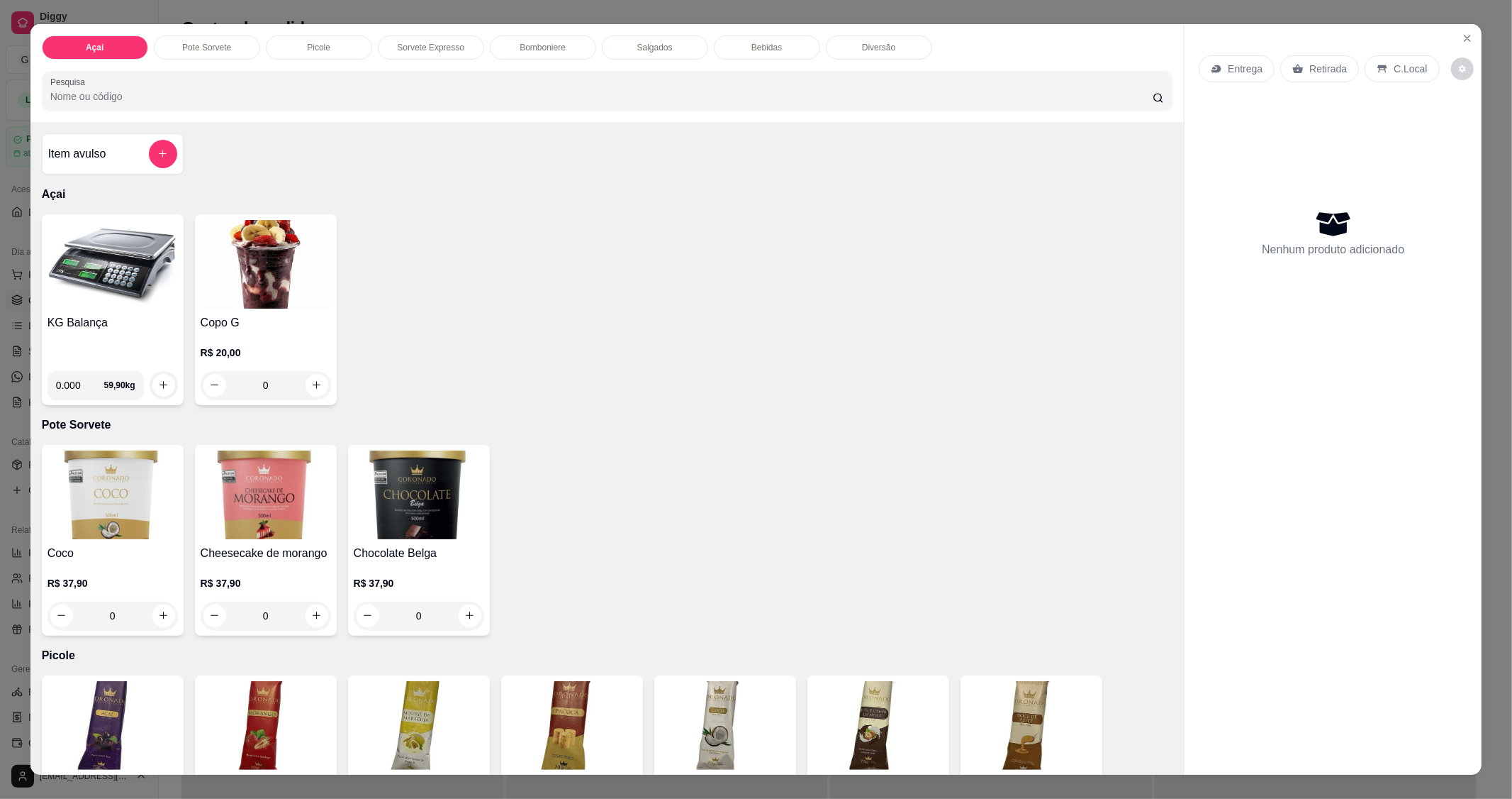
click at [97, 325] on h4 "KG Balança" at bounding box center [112, 323] width 130 height 17
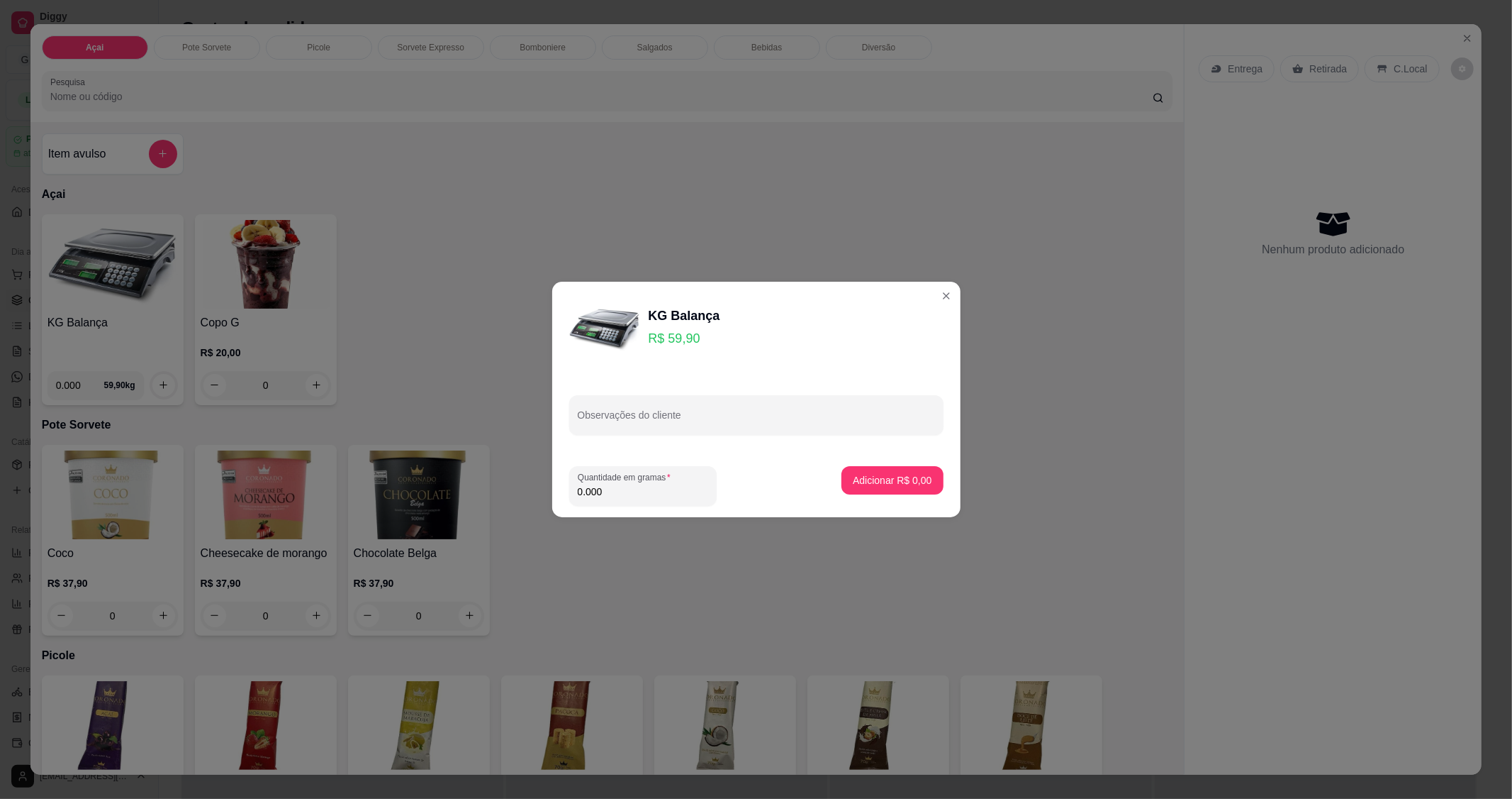
click at [653, 487] on input "0.000" at bounding box center [642, 491] width 130 height 14
type input "0.152"
click at [868, 476] on p "Adicionar R$ 9,10" at bounding box center [892, 480] width 79 height 14
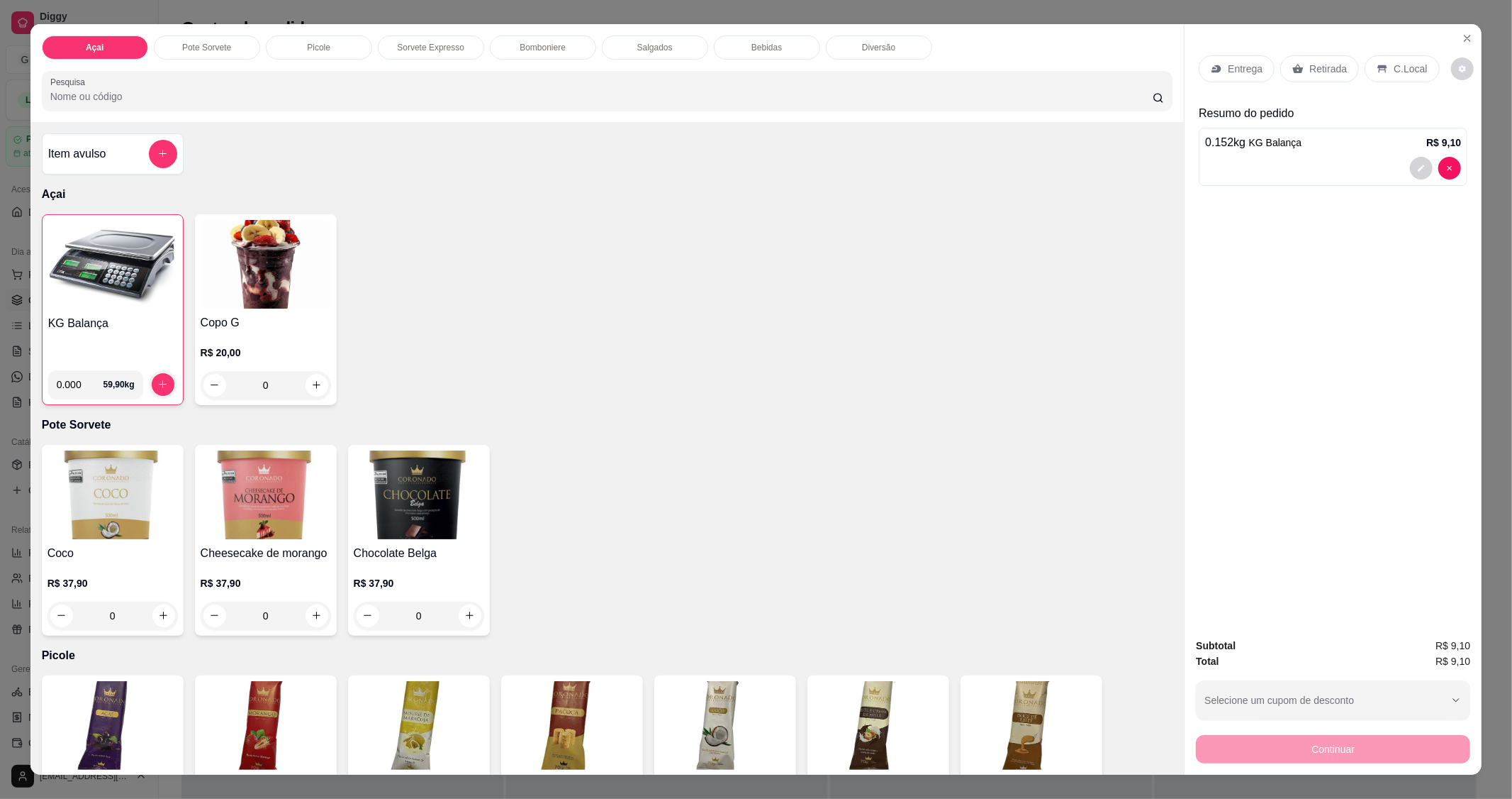
click at [1398, 66] on p "C.Local" at bounding box center [1410, 69] width 33 height 14
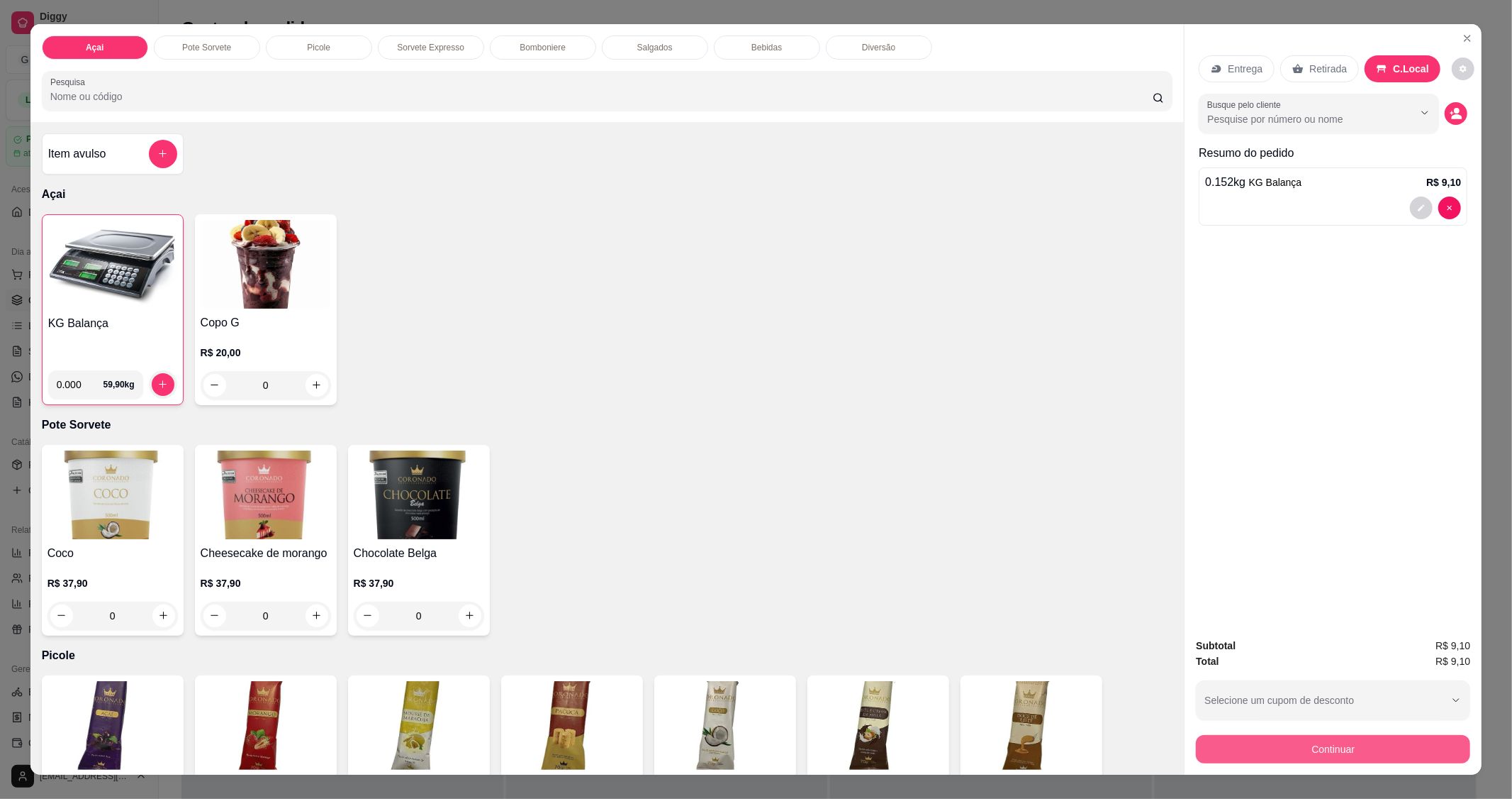
click at [1350, 752] on button "Continuar" at bounding box center [1333, 749] width 274 height 28
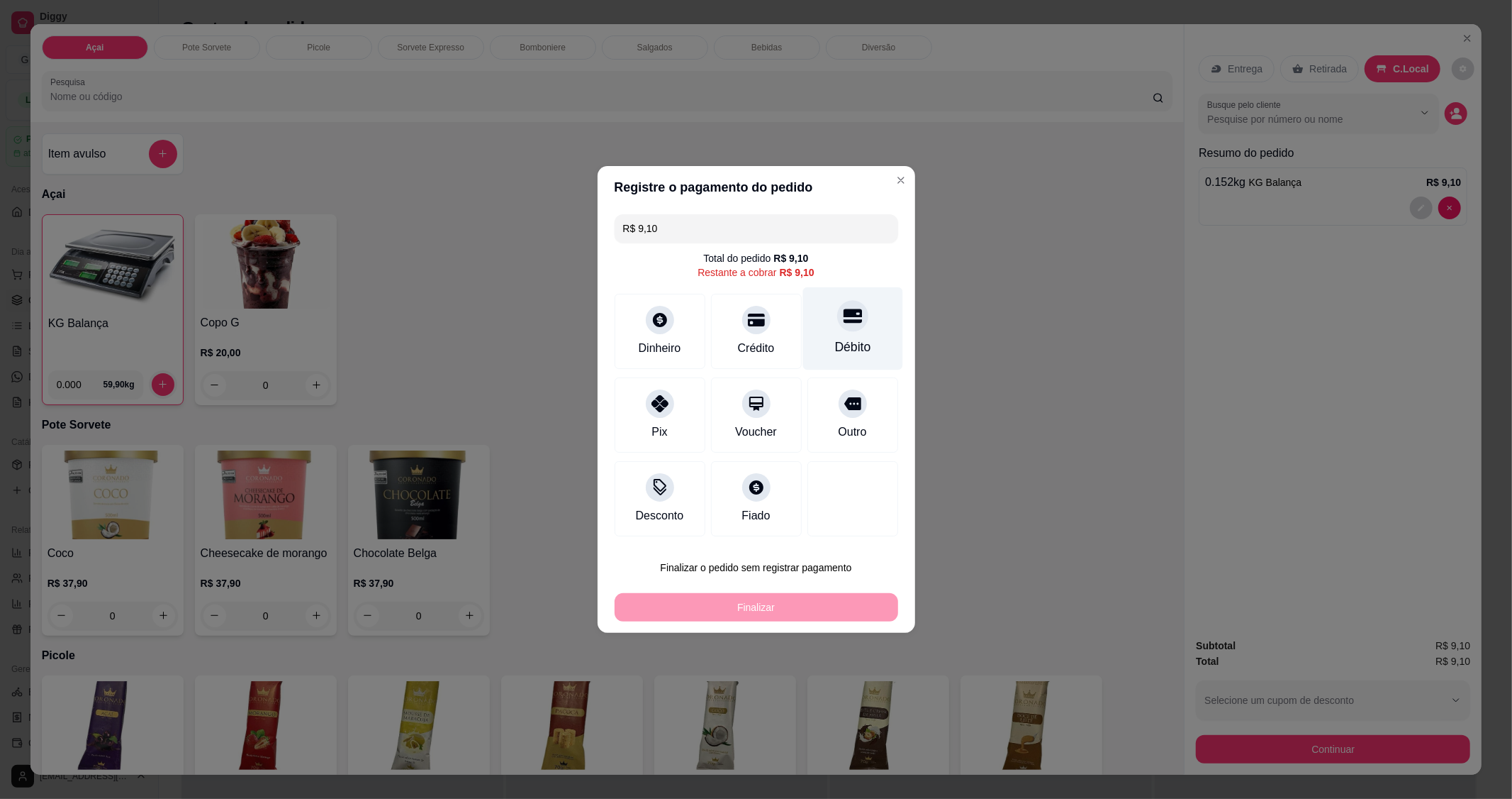
click at [852, 296] on div "Débito" at bounding box center [852, 328] width 100 height 83
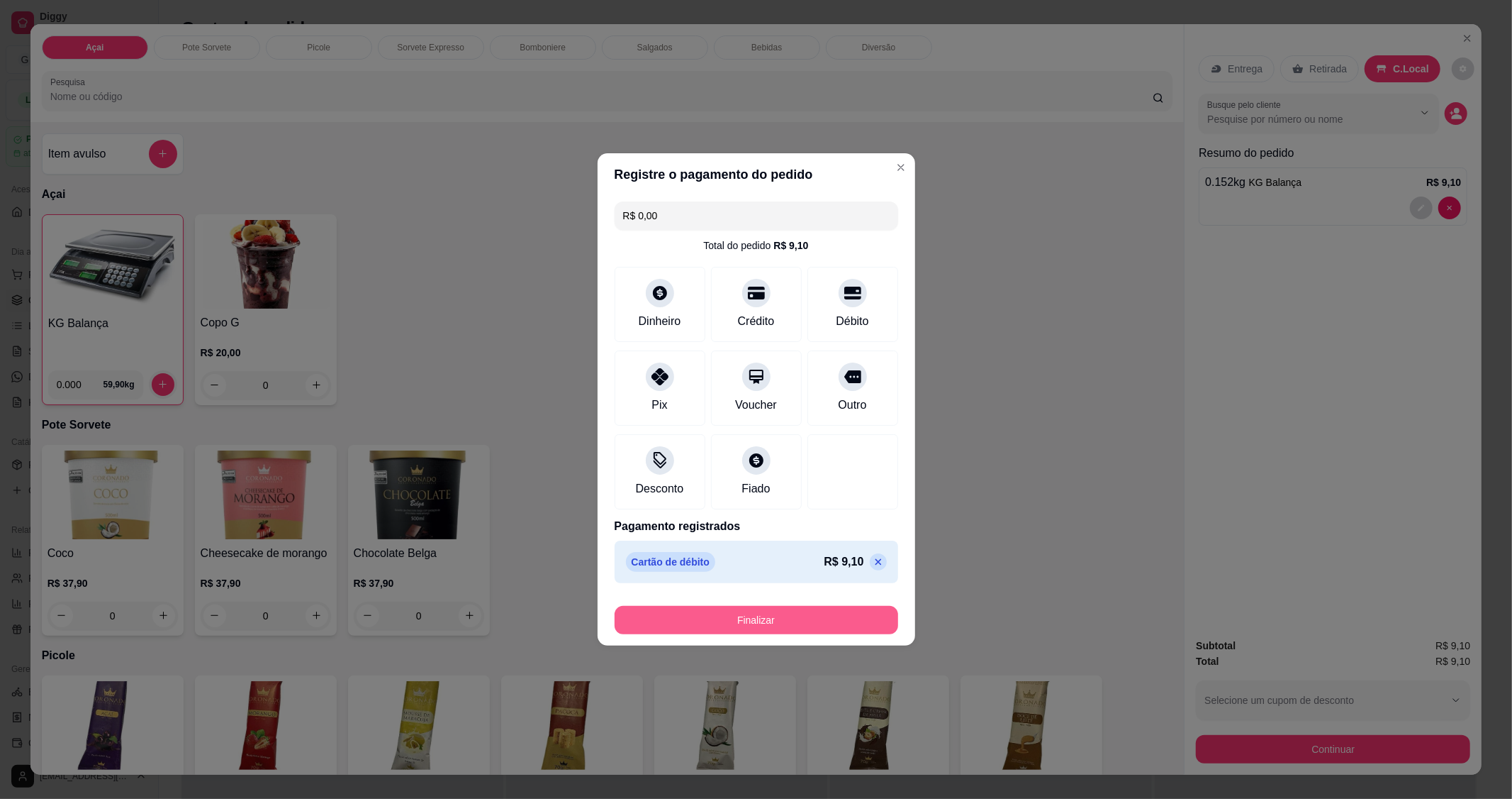
click at [772, 619] on button "Finalizar" at bounding box center [757, 620] width 284 height 28
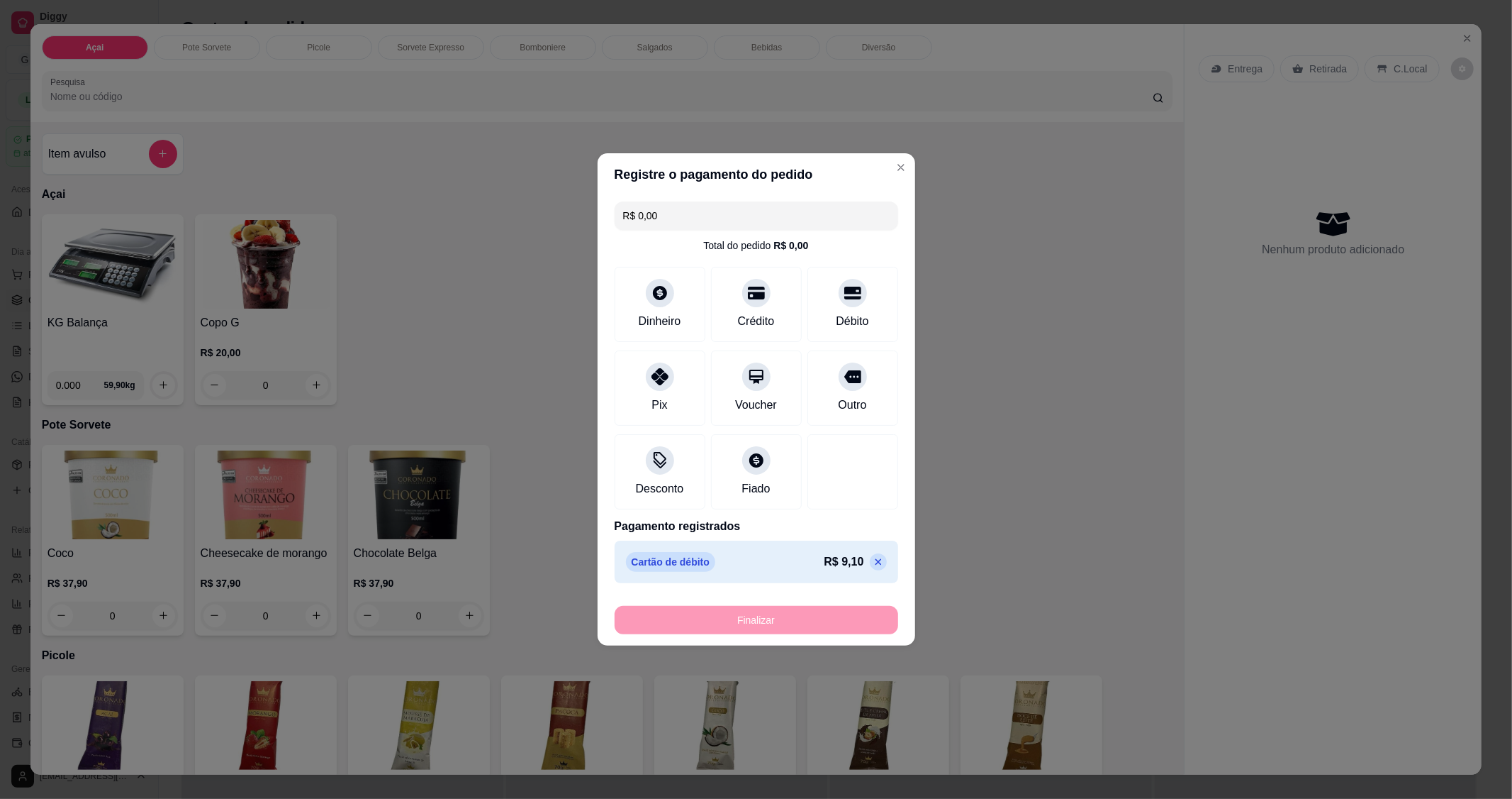
type input "-R$ 9,10"
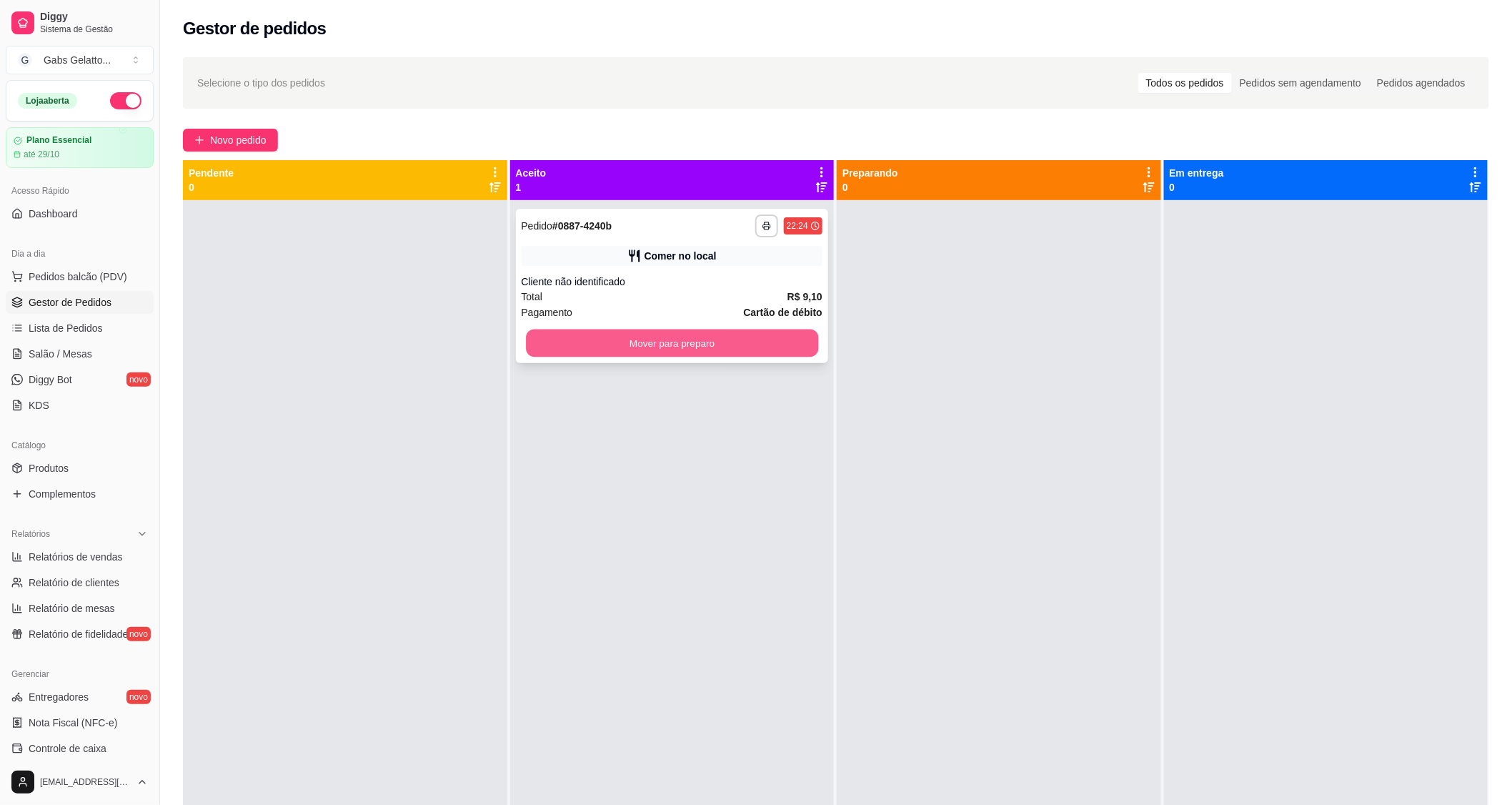
click at [713, 347] on button "Mover para preparo" at bounding box center [672, 343] width 292 height 28
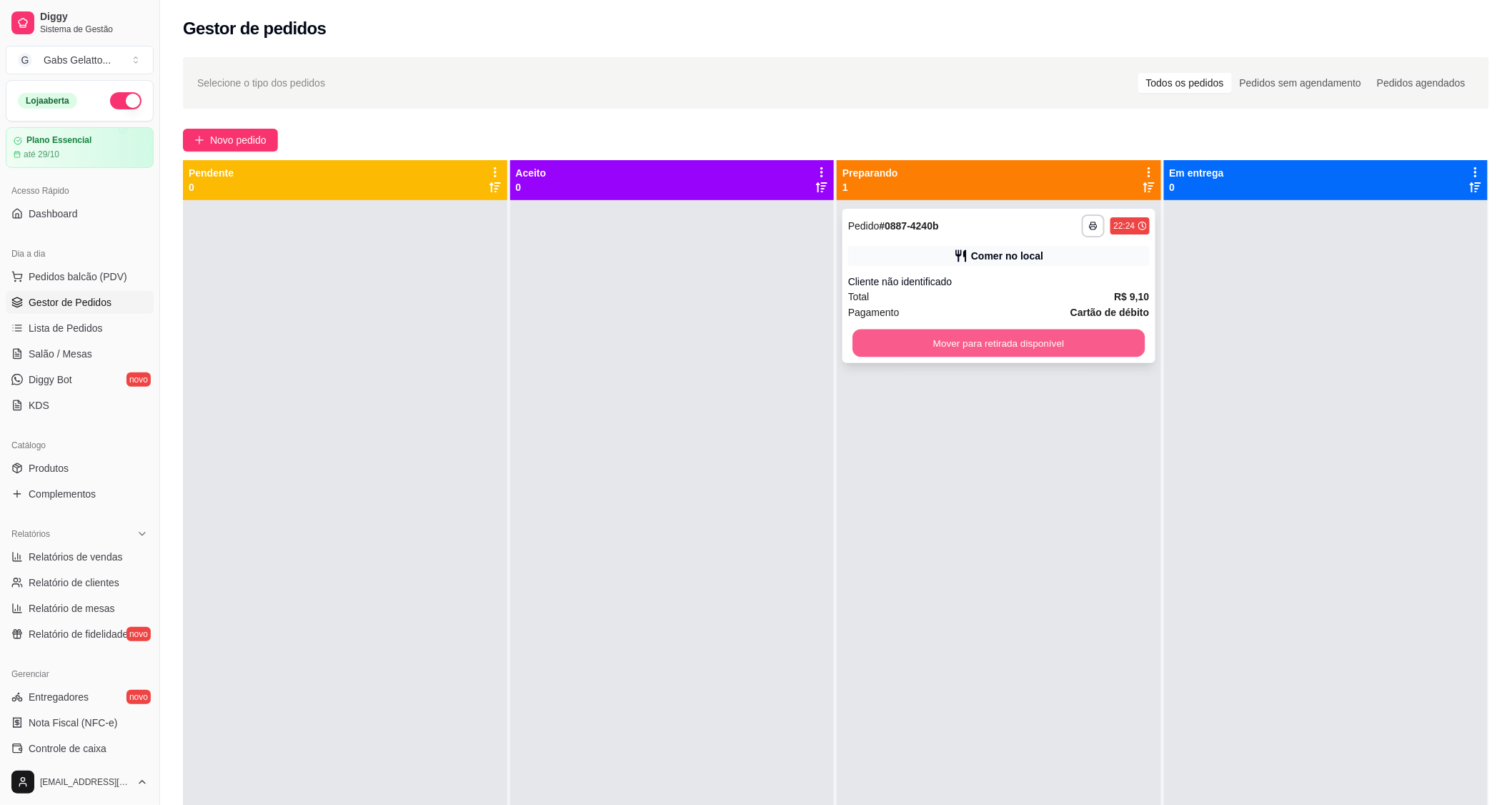
click at [990, 342] on button "Mover para retirada disponível" at bounding box center [999, 343] width 292 height 28
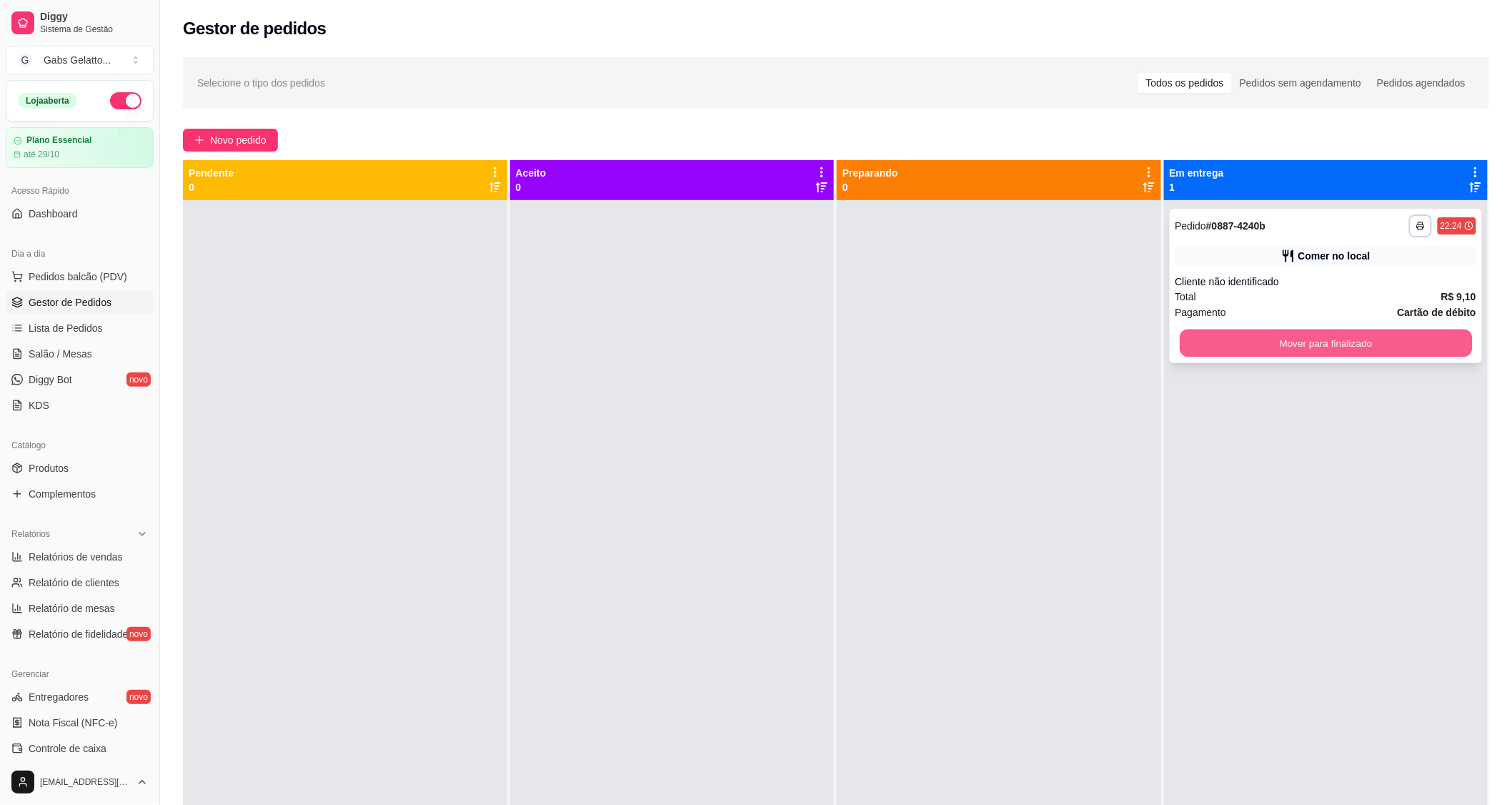
click at [1181, 335] on button "Mover para finalizado" at bounding box center [1326, 343] width 292 height 28
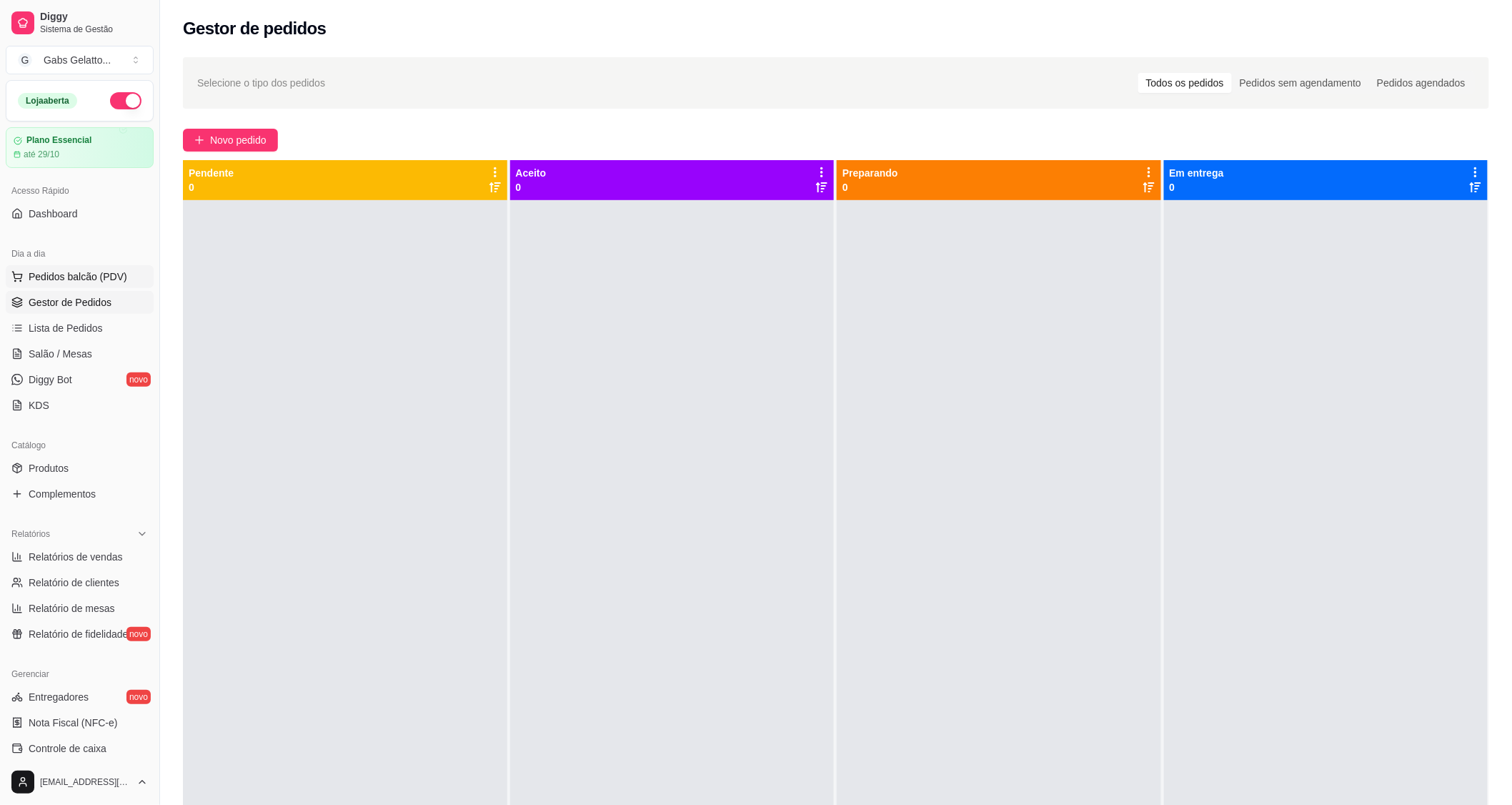
click at [75, 272] on span "Pedidos balcão (PDV)" at bounding box center [78, 277] width 99 height 14
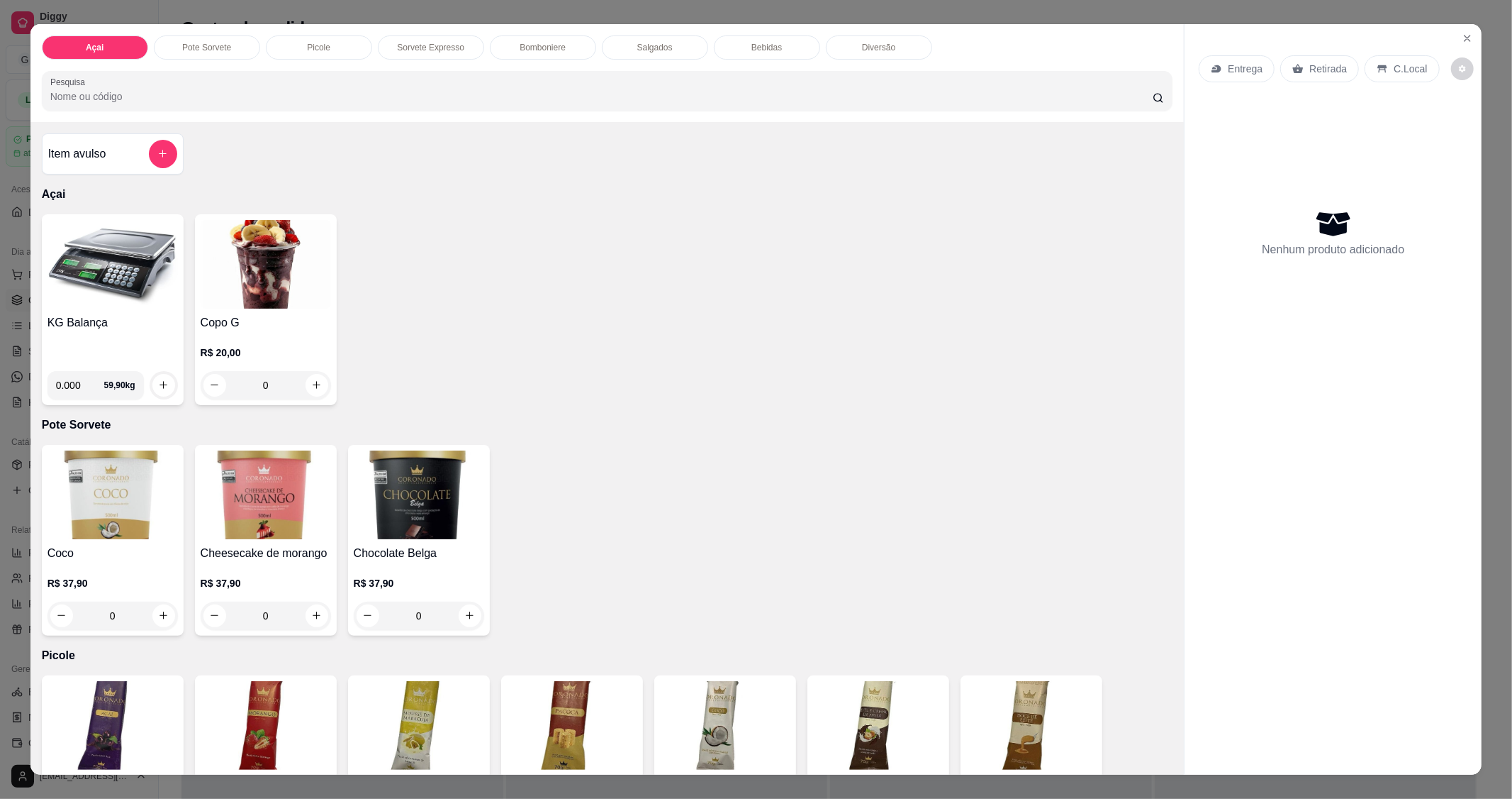
click at [101, 315] on h4 "KG Balança" at bounding box center [112, 323] width 130 height 17
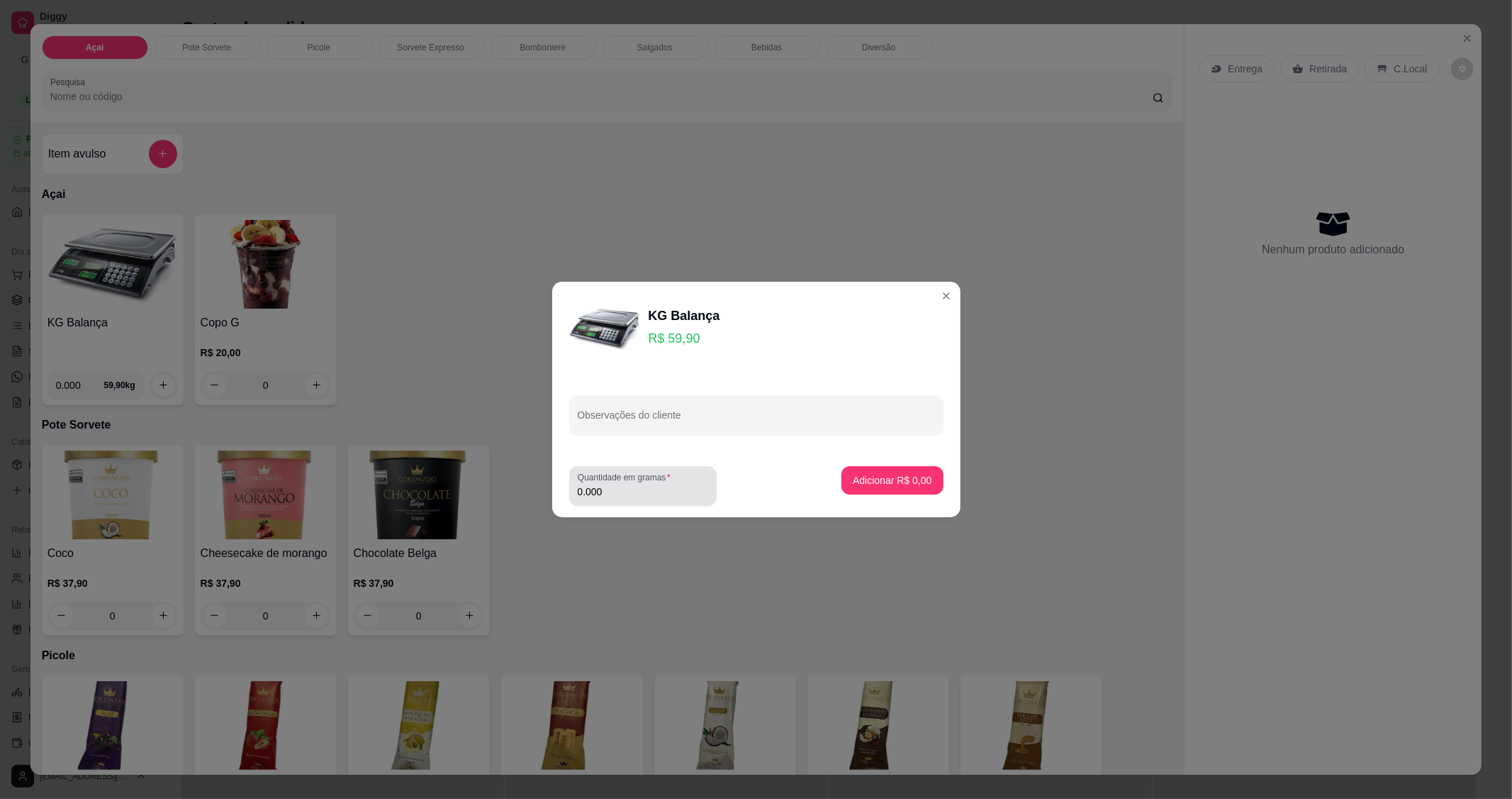
click at [618, 498] on input "0.000" at bounding box center [642, 491] width 130 height 14
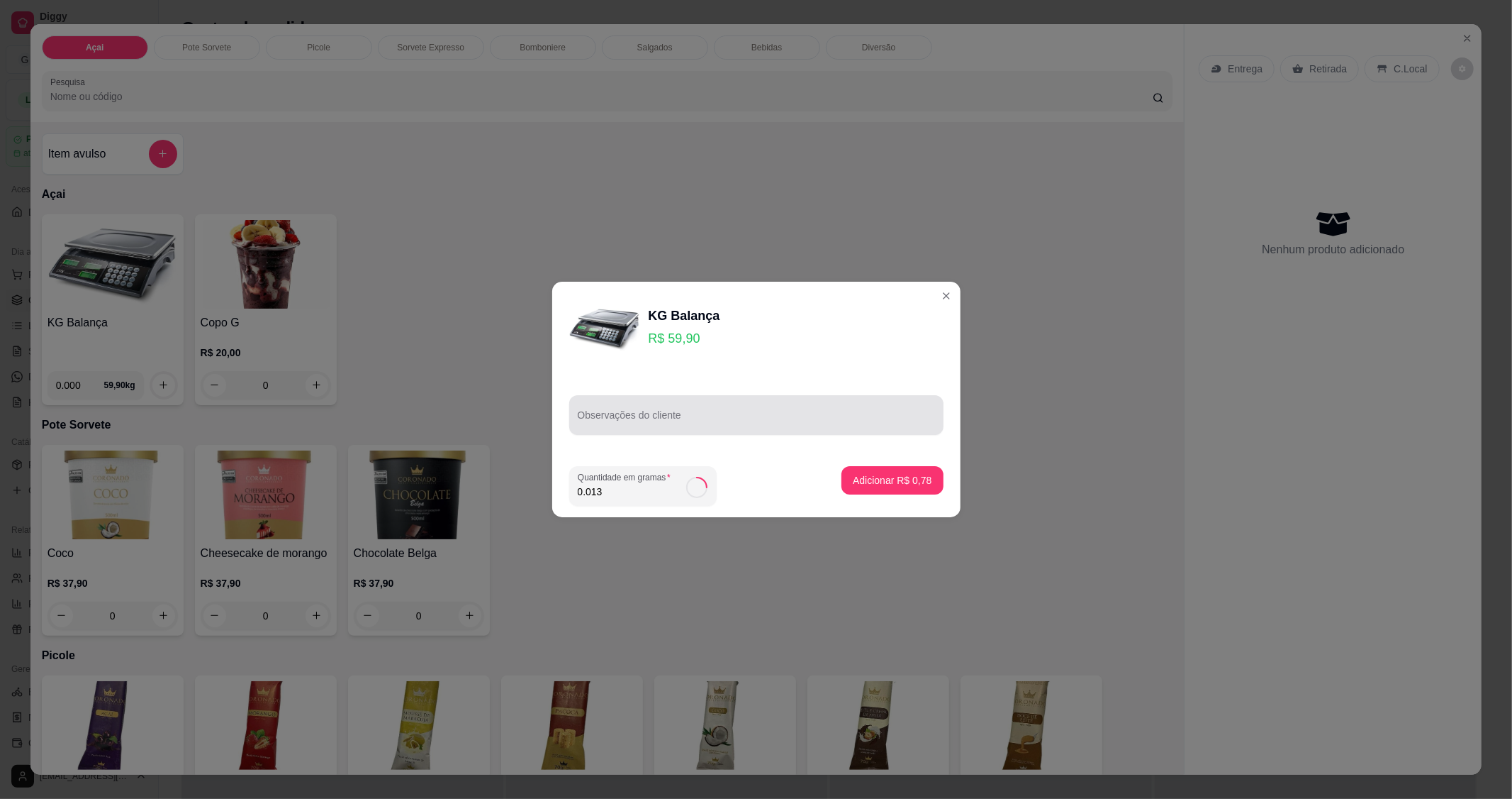
type input "0.130"
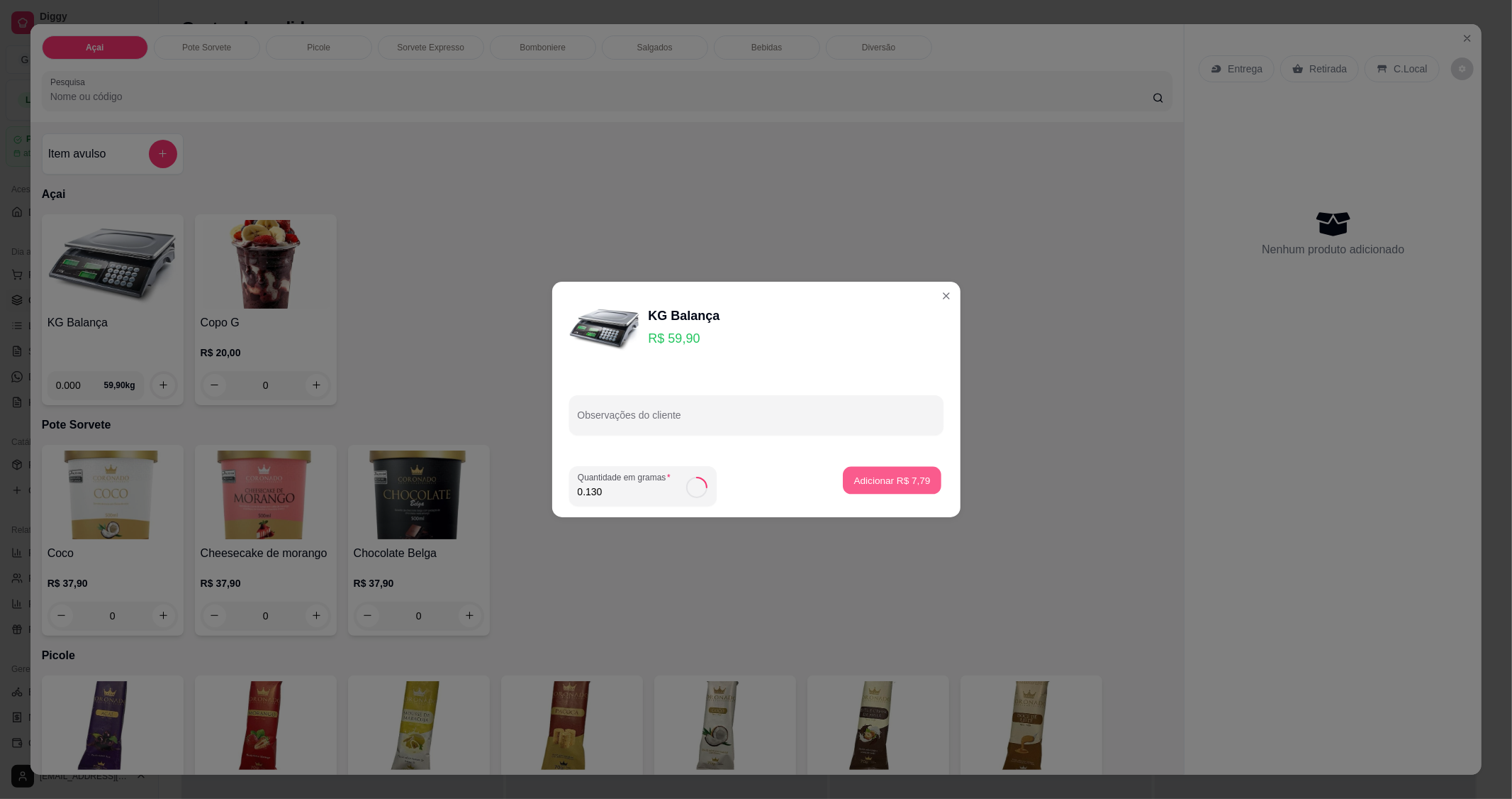
click at [865, 490] on button "Adicionar R$ 7,79" at bounding box center [892, 480] width 99 height 28
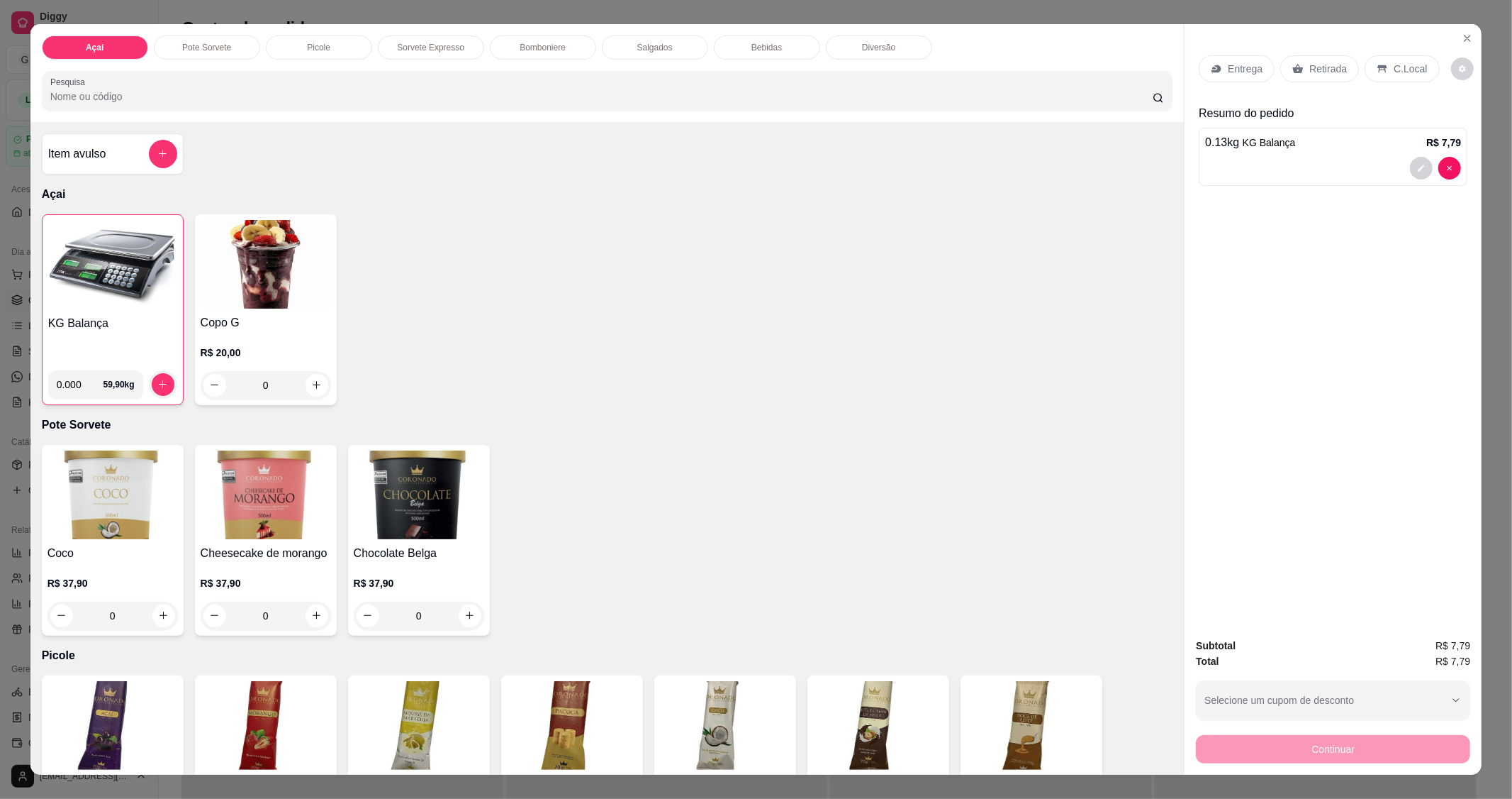
drag, startPoint x: 889, startPoint y: 473, endPoint x: 896, endPoint y: 465, distance: 10.6
click at [896, 466] on div "Coco R$ 37,90 0 Cheesecake de morango R$ 37,90 0 Chocolate Belga R$ 37,90 0" at bounding box center [607, 540] width 1131 height 191
click at [1384, 65] on div "C.Local" at bounding box center [1402, 69] width 74 height 27
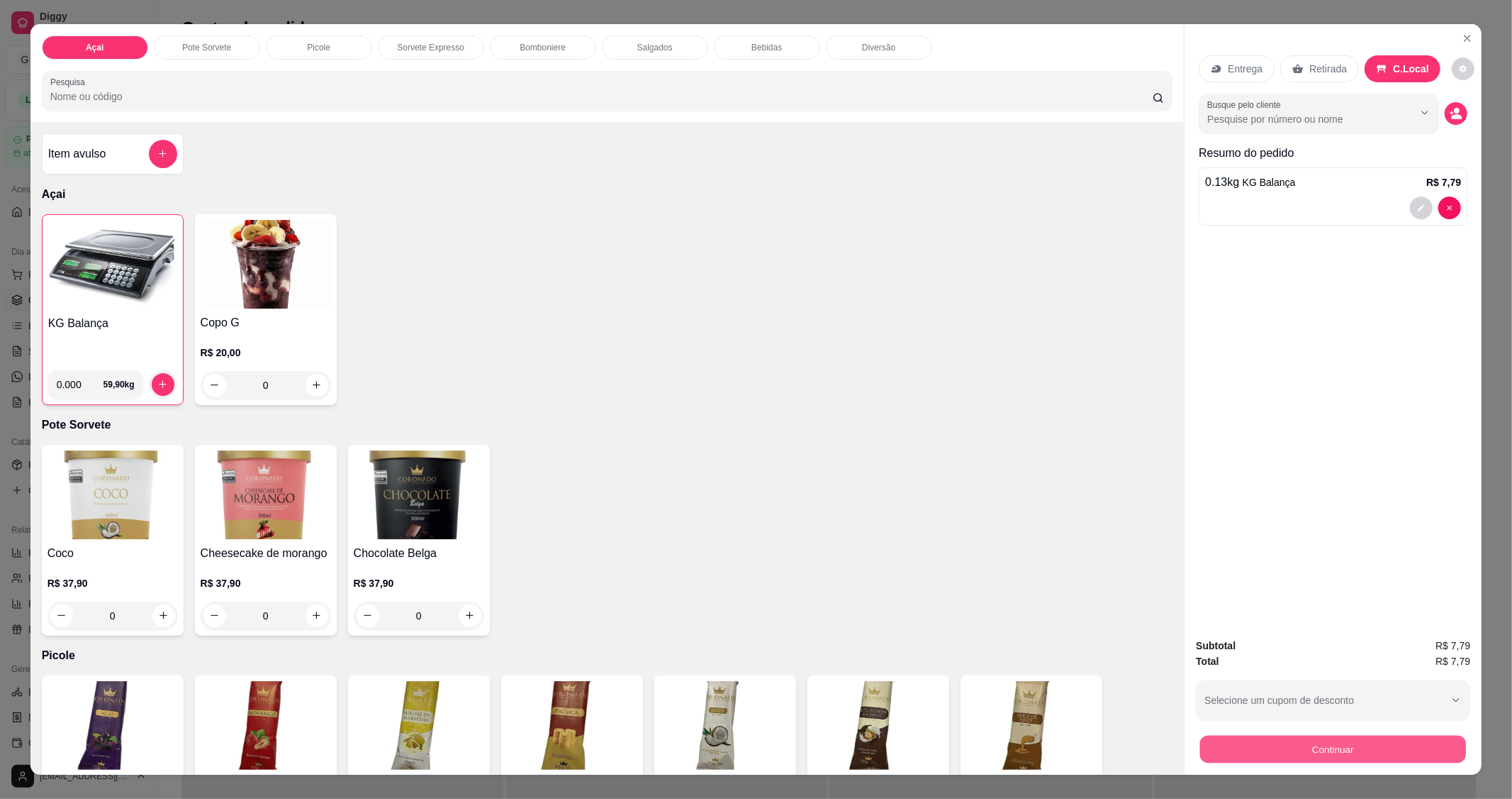
click at [1343, 741] on button "Continuar" at bounding box center [1333, 749] width 266 height 28
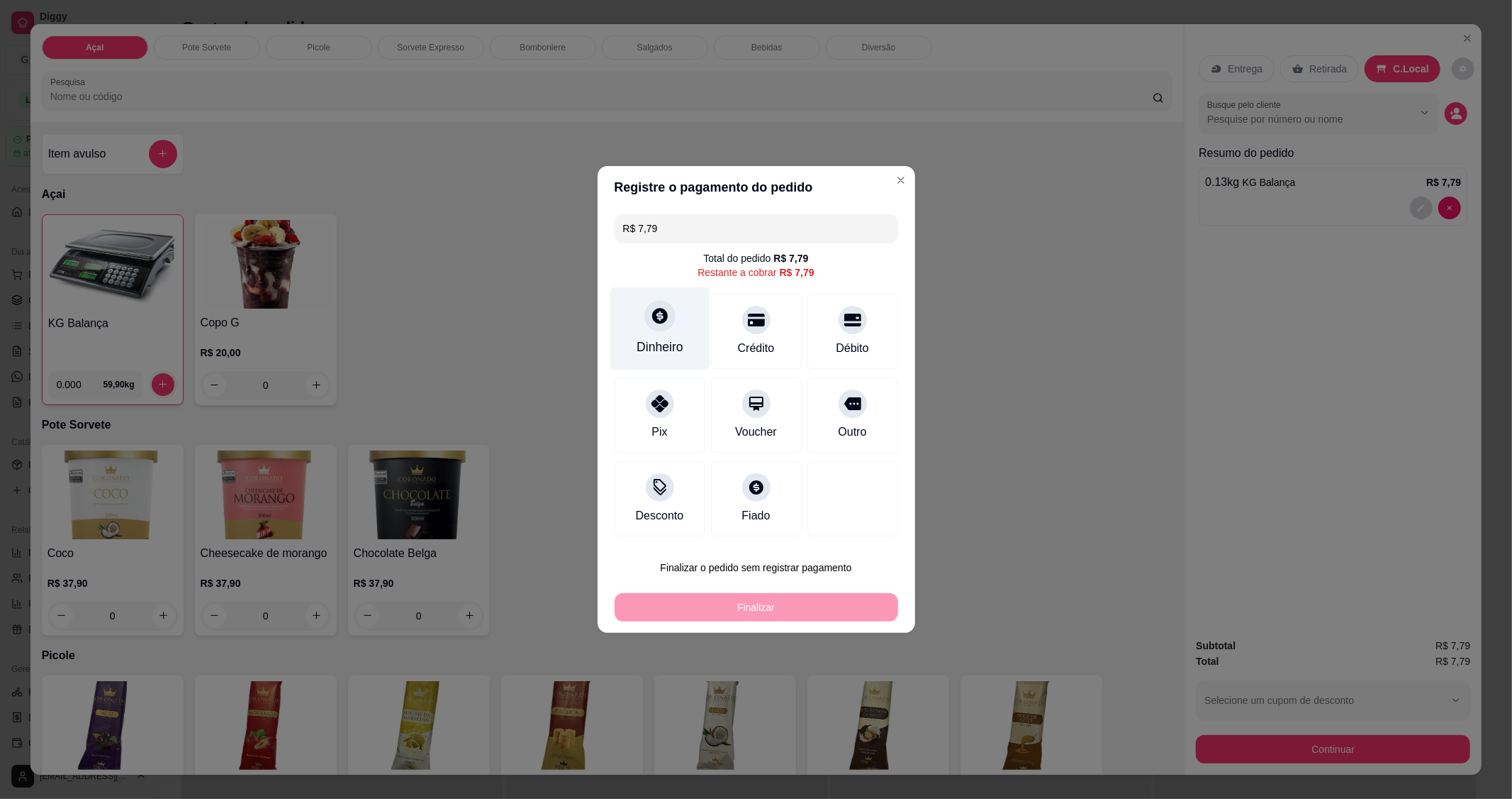
click at [621, 317] on div "Dinheiro" at bounding box center [659, 328] width 100 height 83
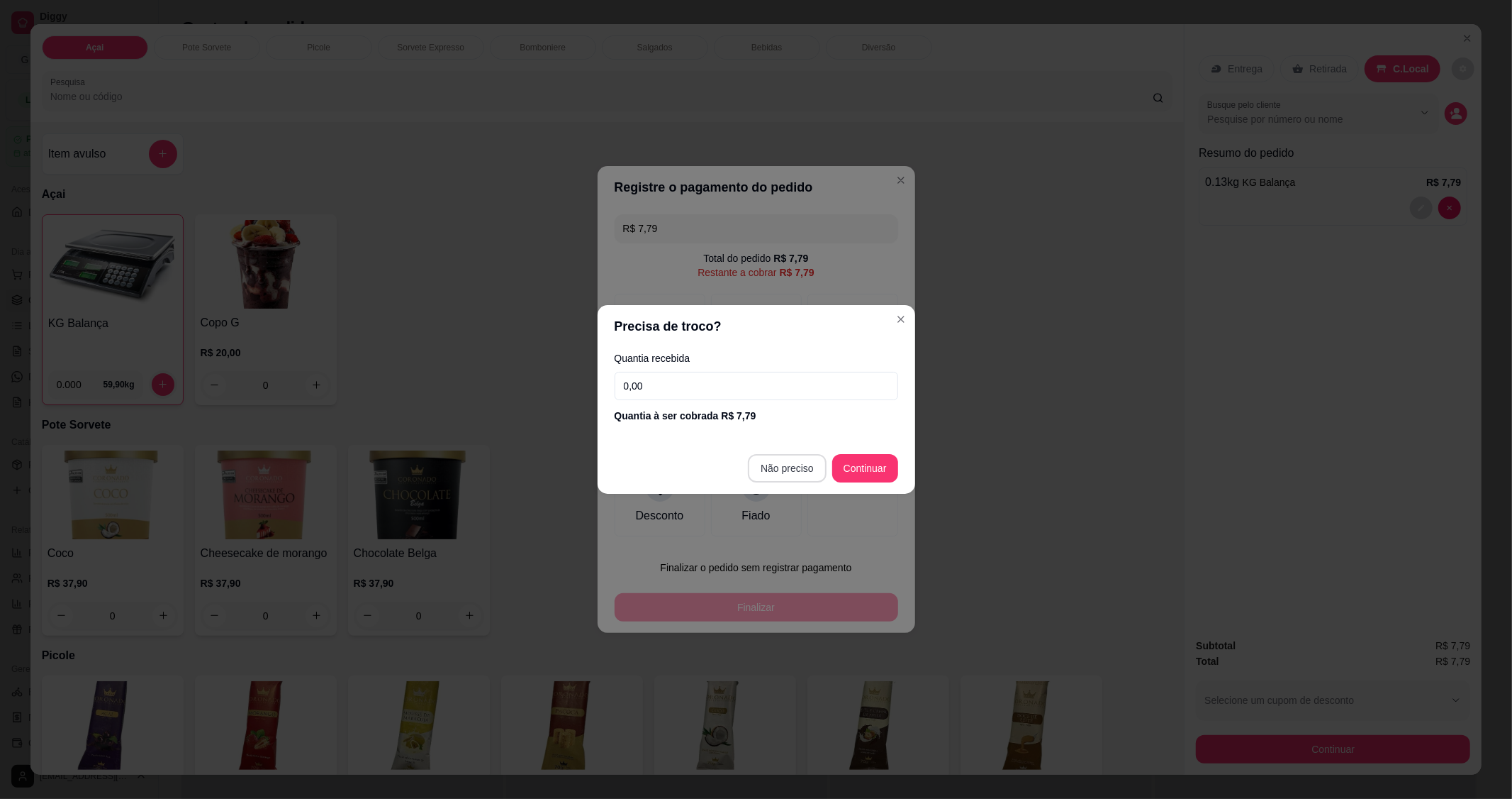
click at [888, 314] on header "Precisa de troco?" at bounding box center [756, 327] width 318 height 43
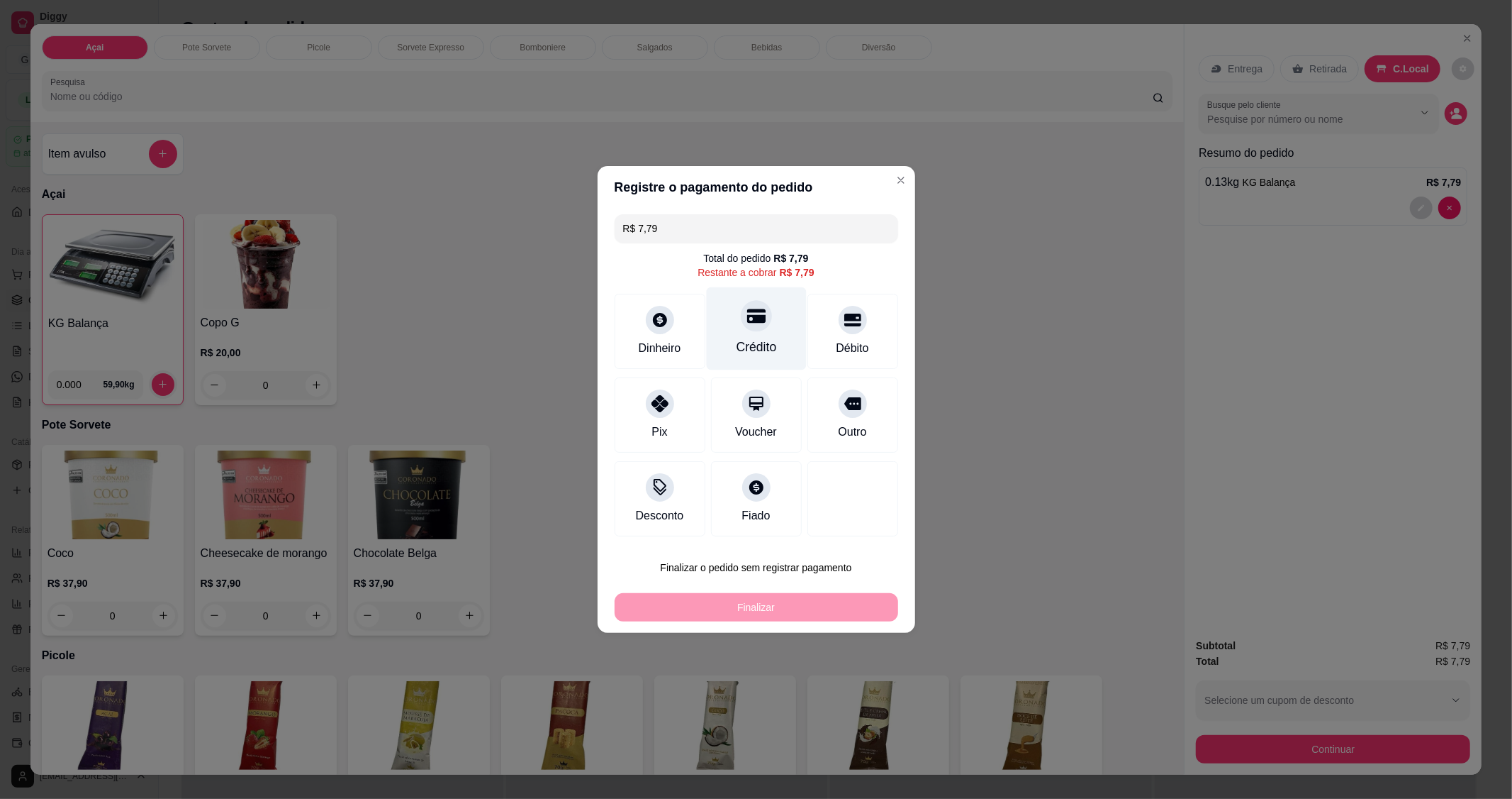
click at [773, 328] on div "Crédito" at bounding box center [756, 328] width 100 height 83
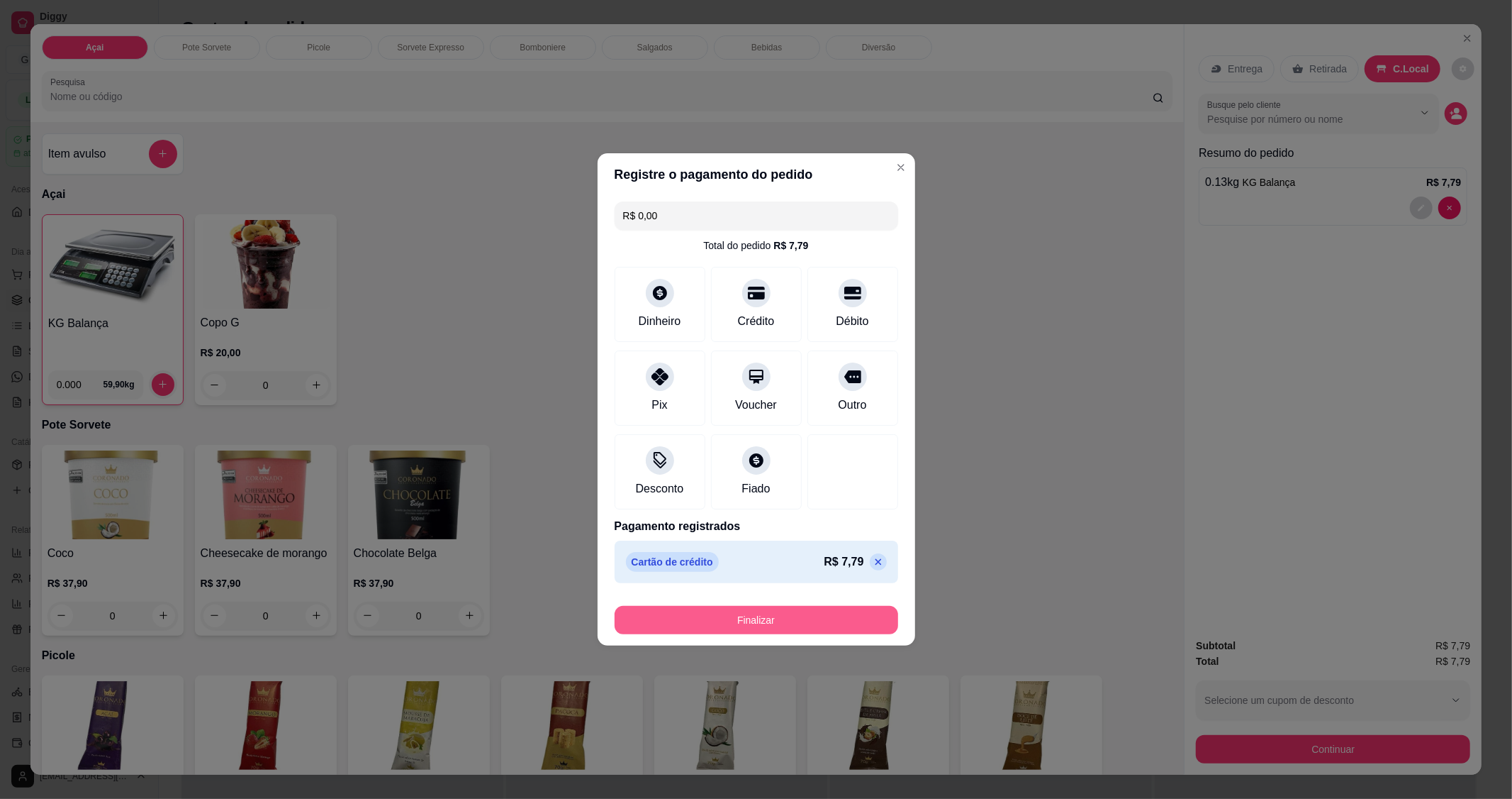
click at [765, 611] on button "Finalizar" at bounding box center [757, 620] width 284 height 28
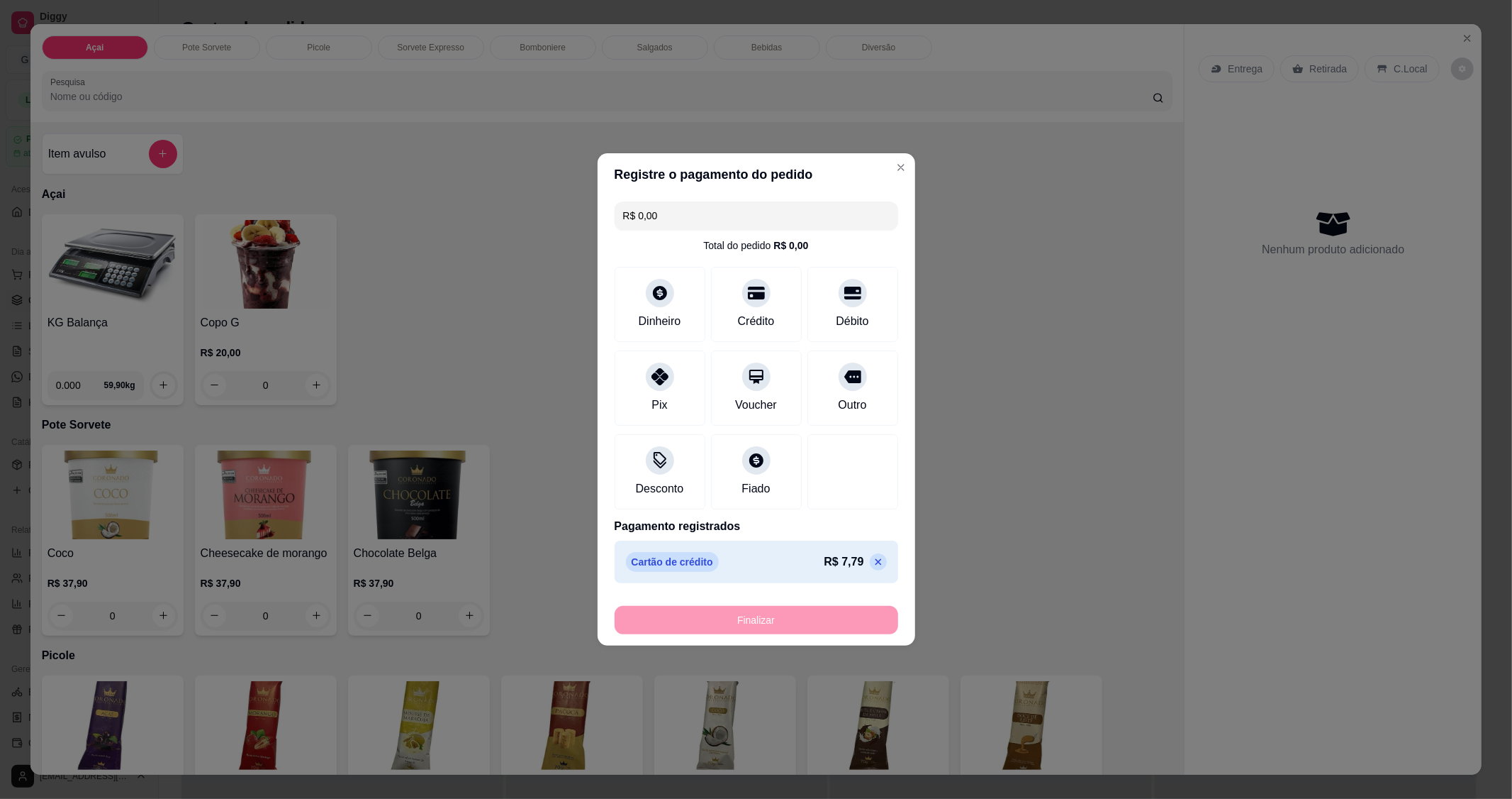
type input "-R$ 7,79"
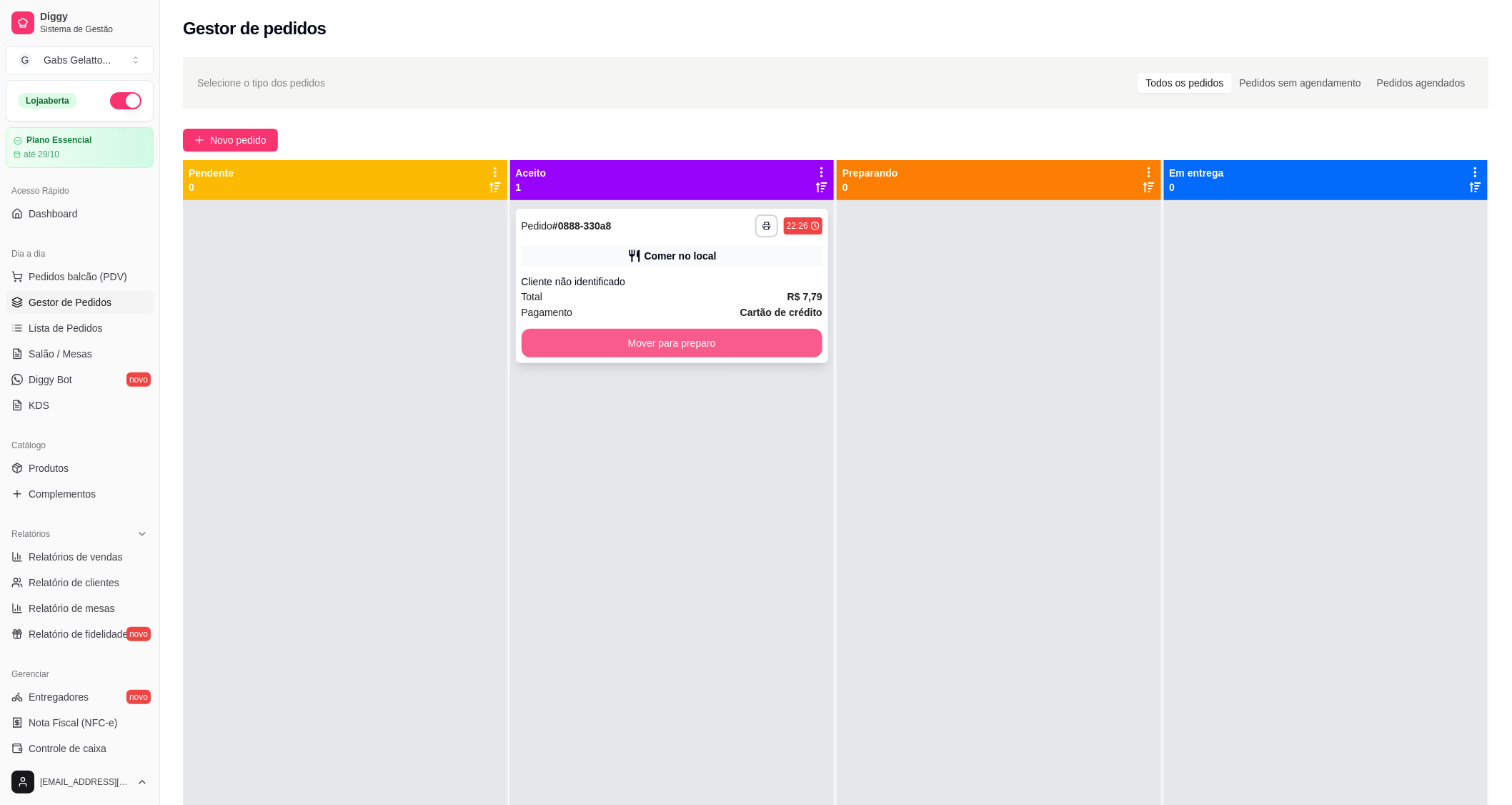
click at [779, 334] on button "Mover para preparo" at bounding box center [673, 343] width 302 height 29
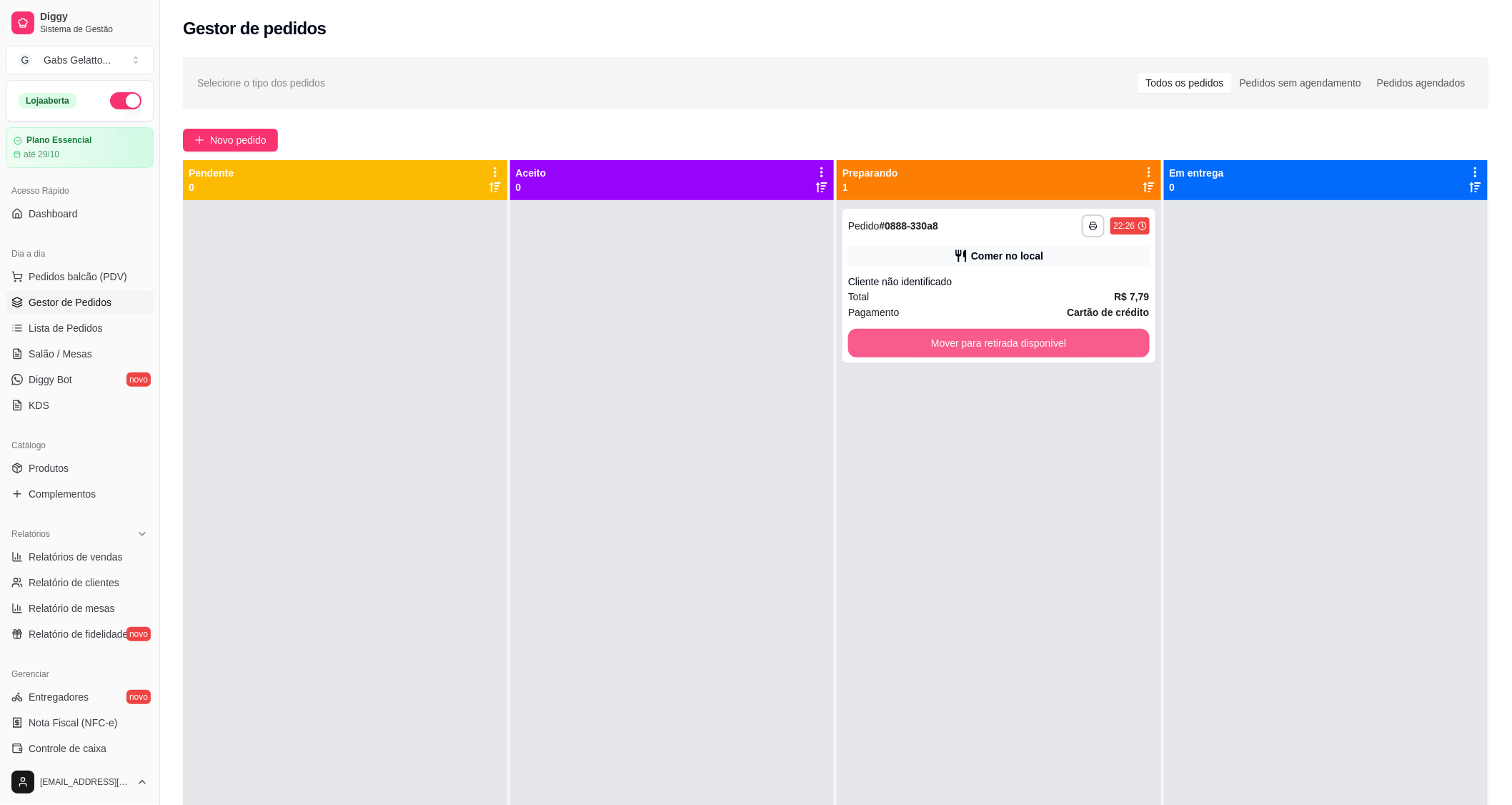
click at [916, 338] on button "Mover para retirada disponível" at bounding box center [1000, 343] width 302 height 29
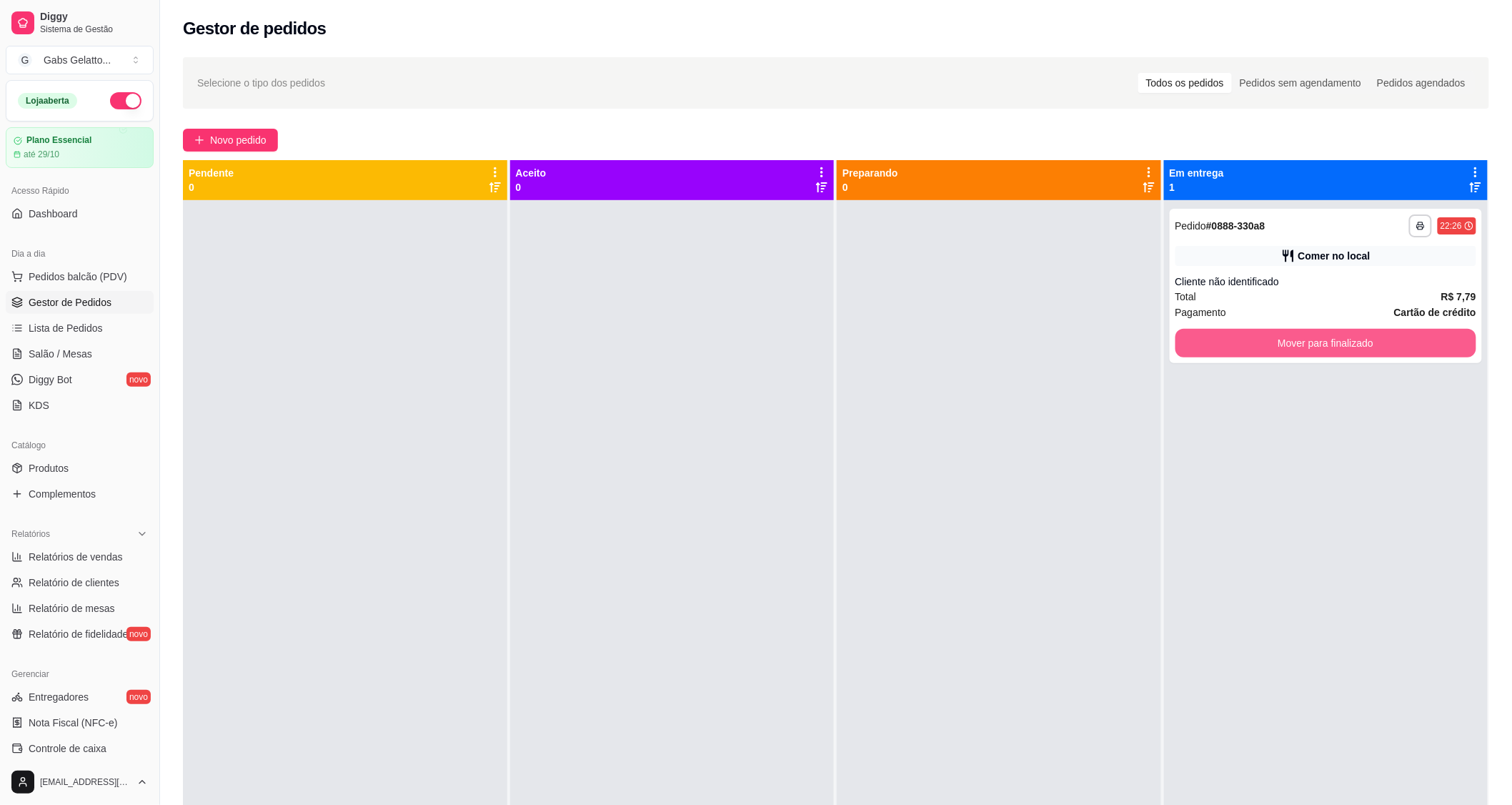
click at [1261, 329] on div "Mover para finalizado" at bounding box center [1326, 343] width 302 height 29
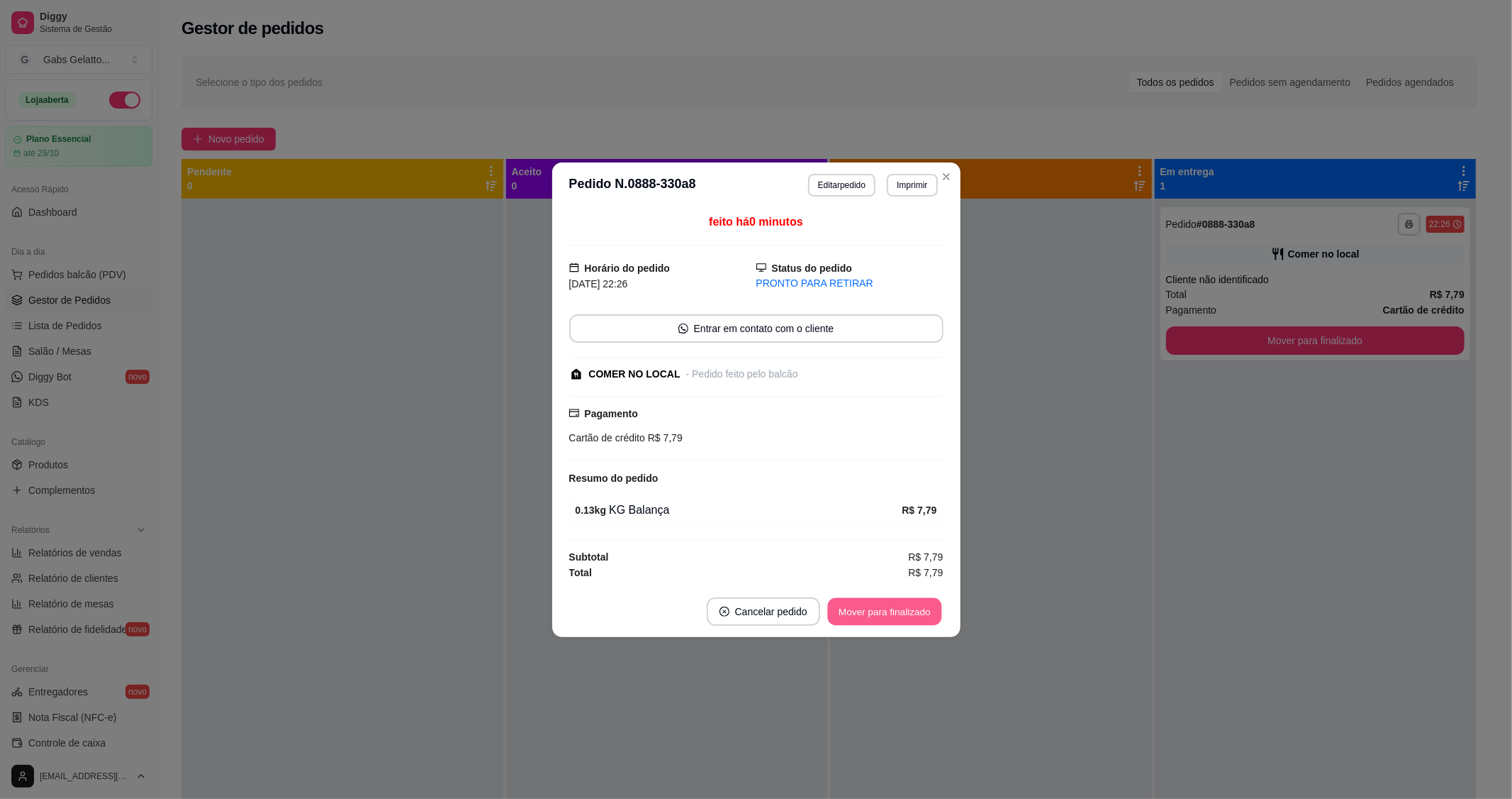
click at [875, 603] on button "Mover para finalizado" at bounding box center [884, 610] width 114 height 28
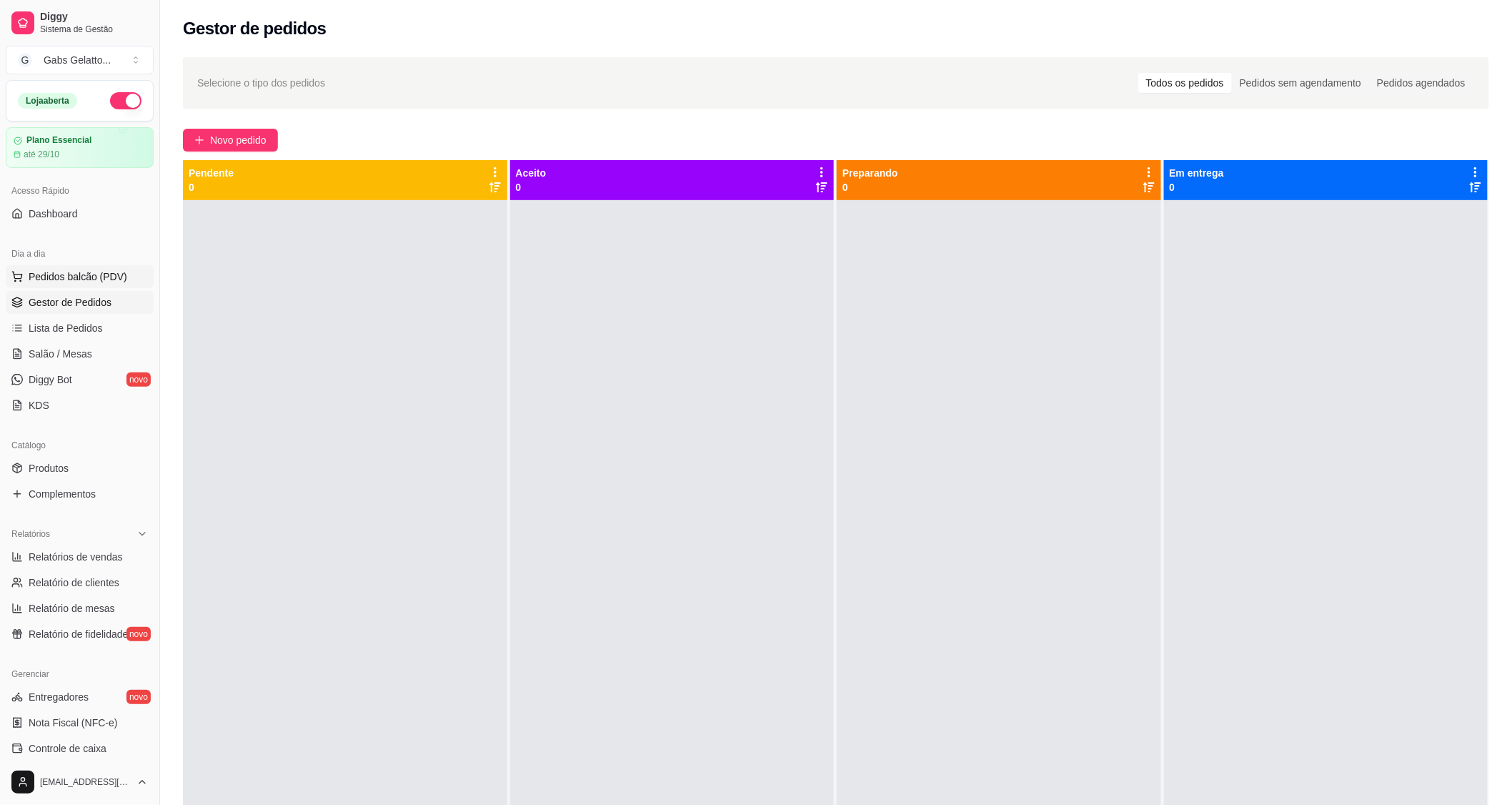
click at [110, 281] on span "Pedidos balcão (PDV)" at bounding box center [78, 277] width 99 height 14
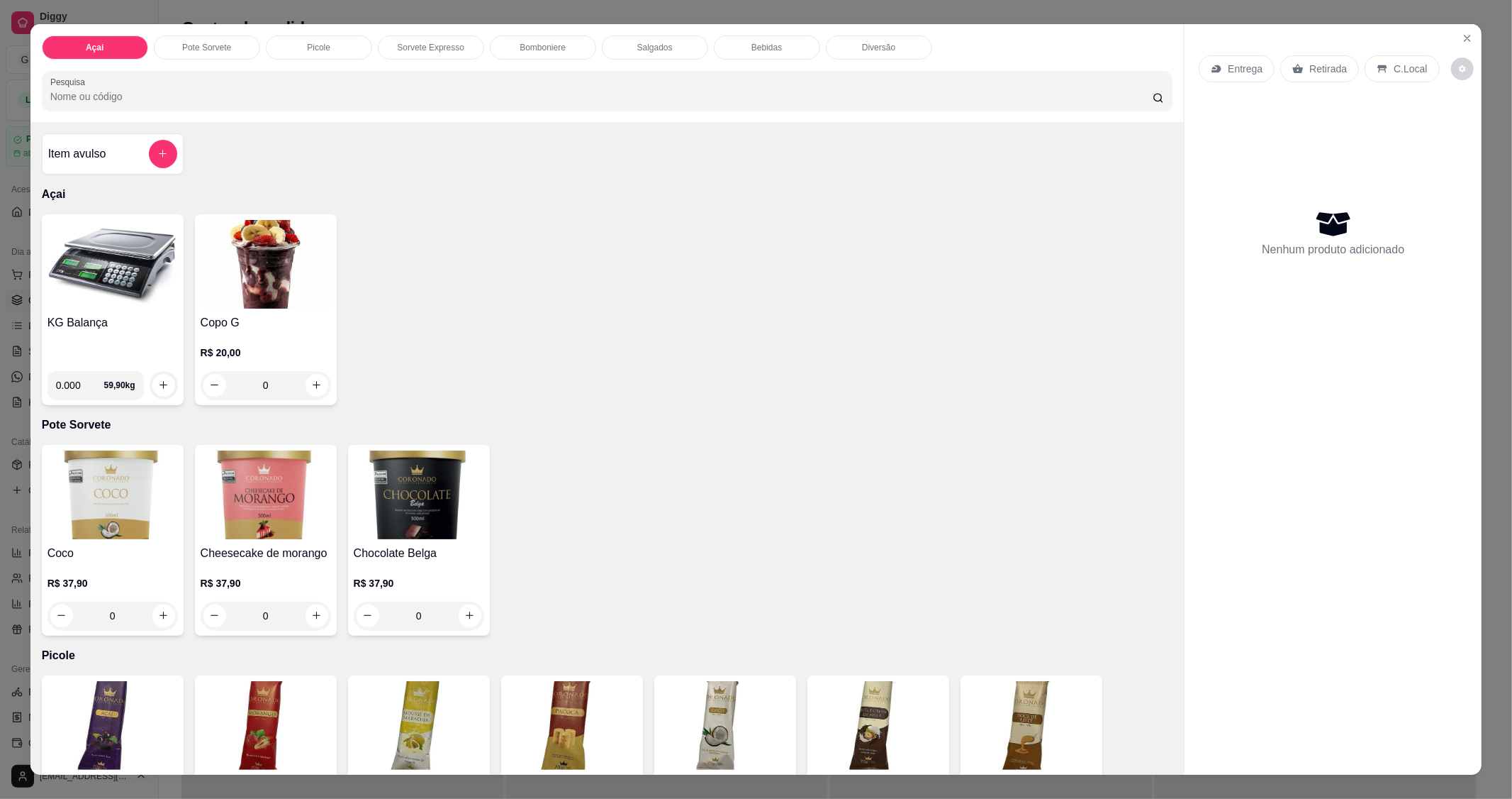
drag, startPoint x: 29, startPoint y: 300, endPoint x: 50, endPoint y: 302, distance: 21.1
click at [43, 301] on div "Item avulso Açai KG Balança 0.000 59,90 kg Copo G R$ 20,00 0 Pote Sorvete Coco …" at bounding box center [608, 448] width 1154 height 652
click at [65, 302] on img at bounding box center [112, 264] width 130 height 88
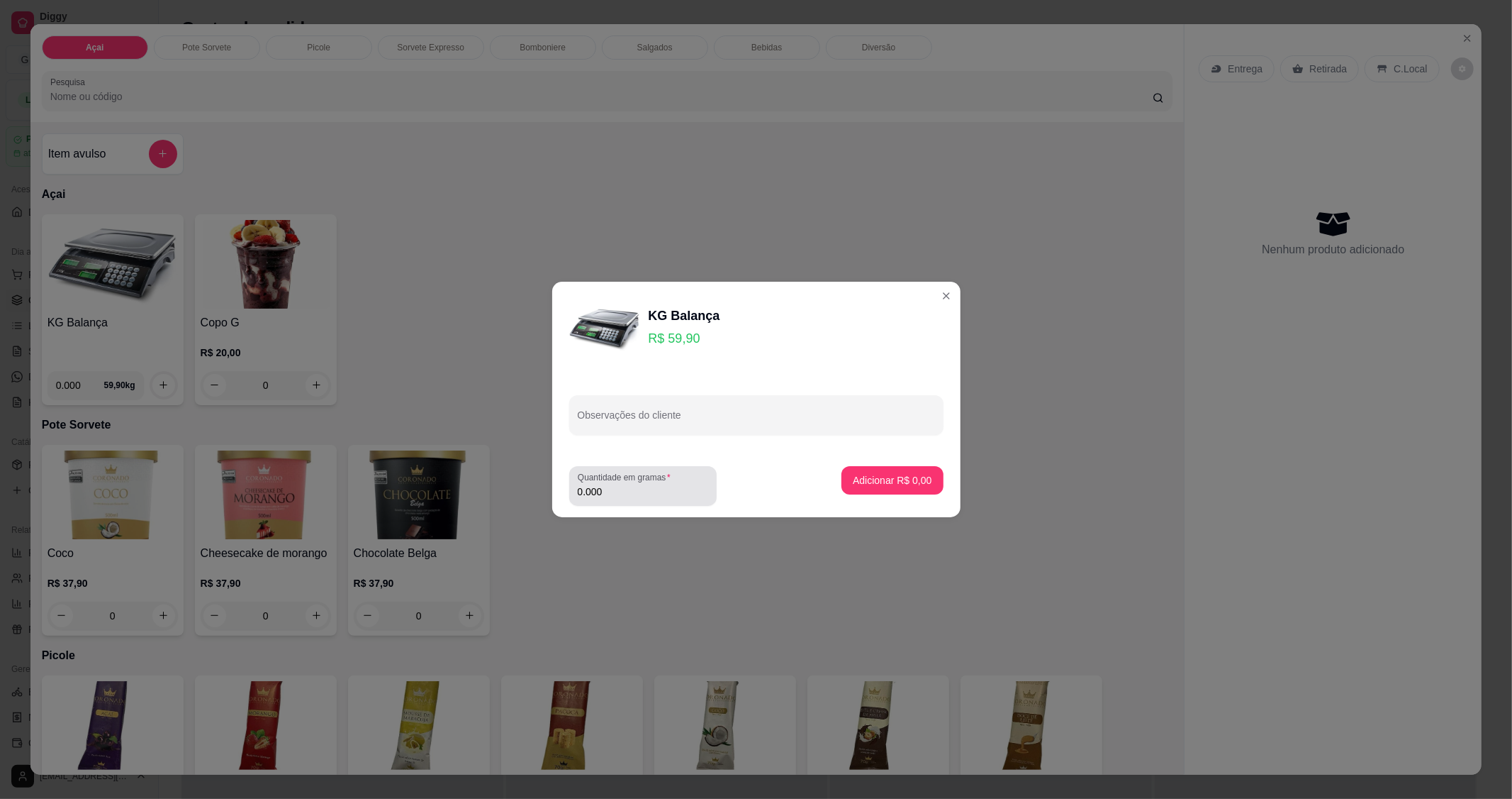
click at [647, 504] on div "Quantidade em gramas 0.000" at bounding box center [642, 486] width 147 height 39
type input "0.284"
click at [913, 485] on p "Adicionar R$ 17,01" at bounding box center [889, 480] width 84 height 14
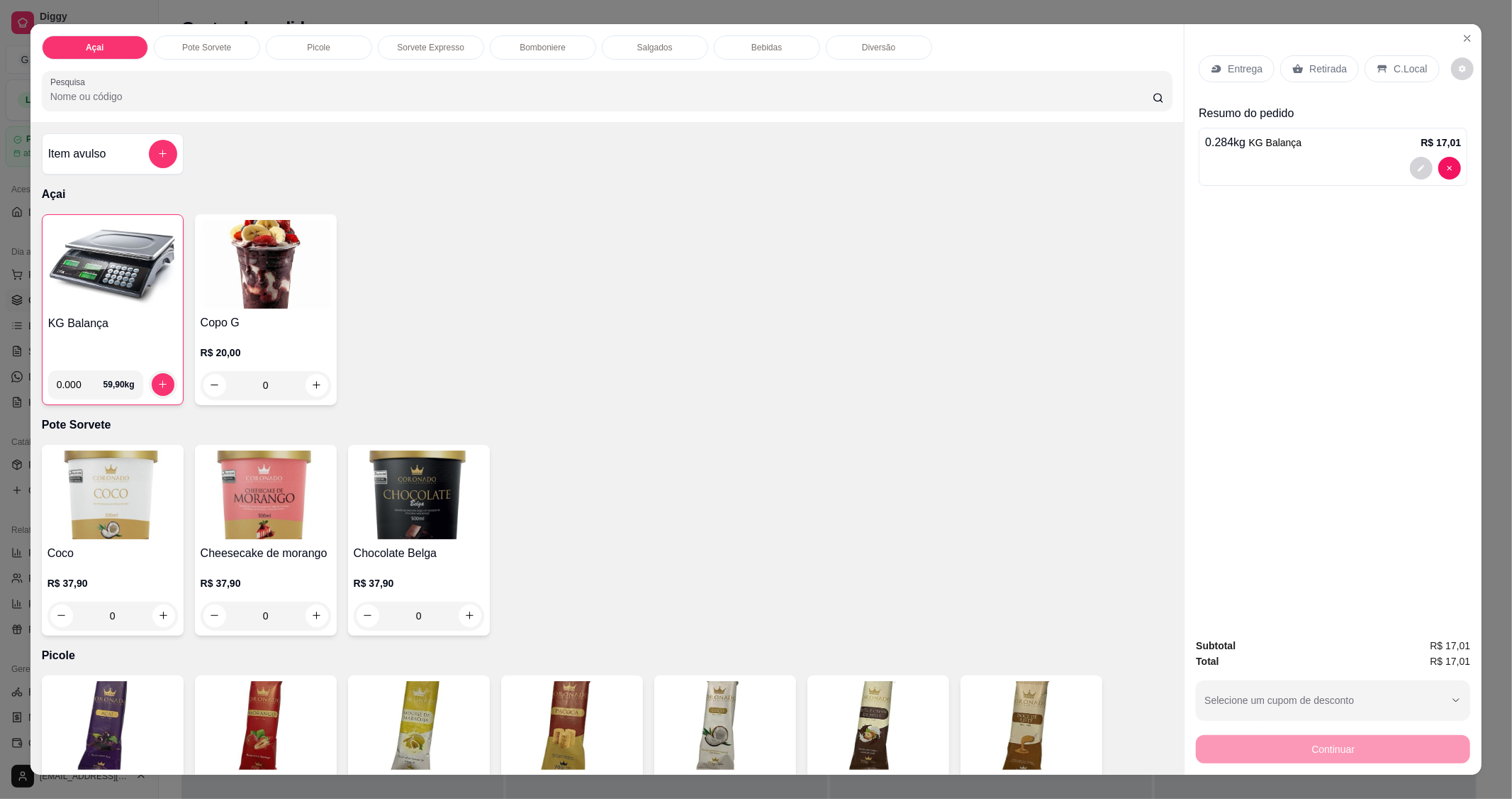
click at [1394, 62] on p "C.Local" at bounding box center [1410, 69] width 33 height 14
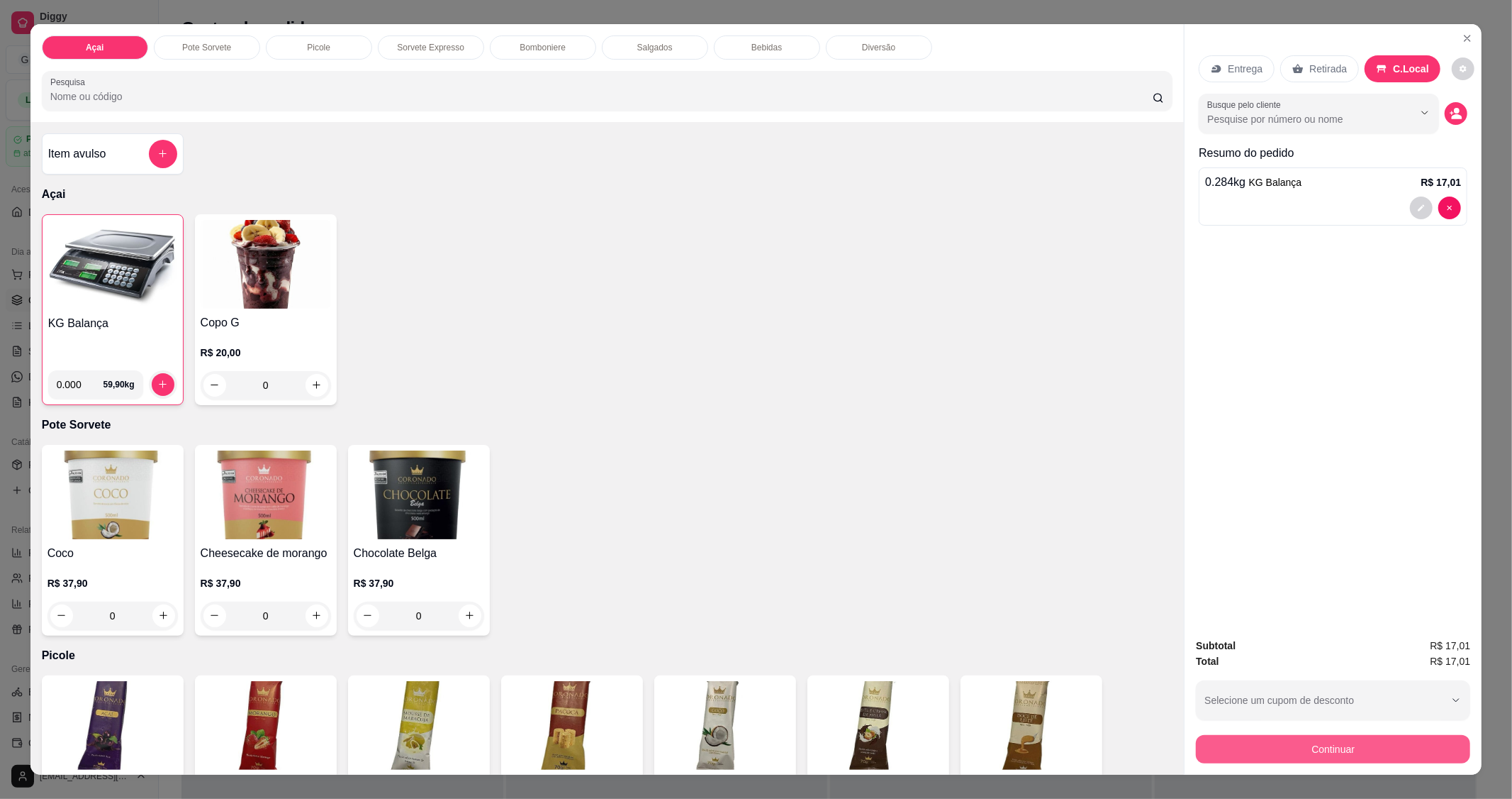
click at [1316, 746] on button "Continuar" at bounding box center [1333, 749] width 274 height 28
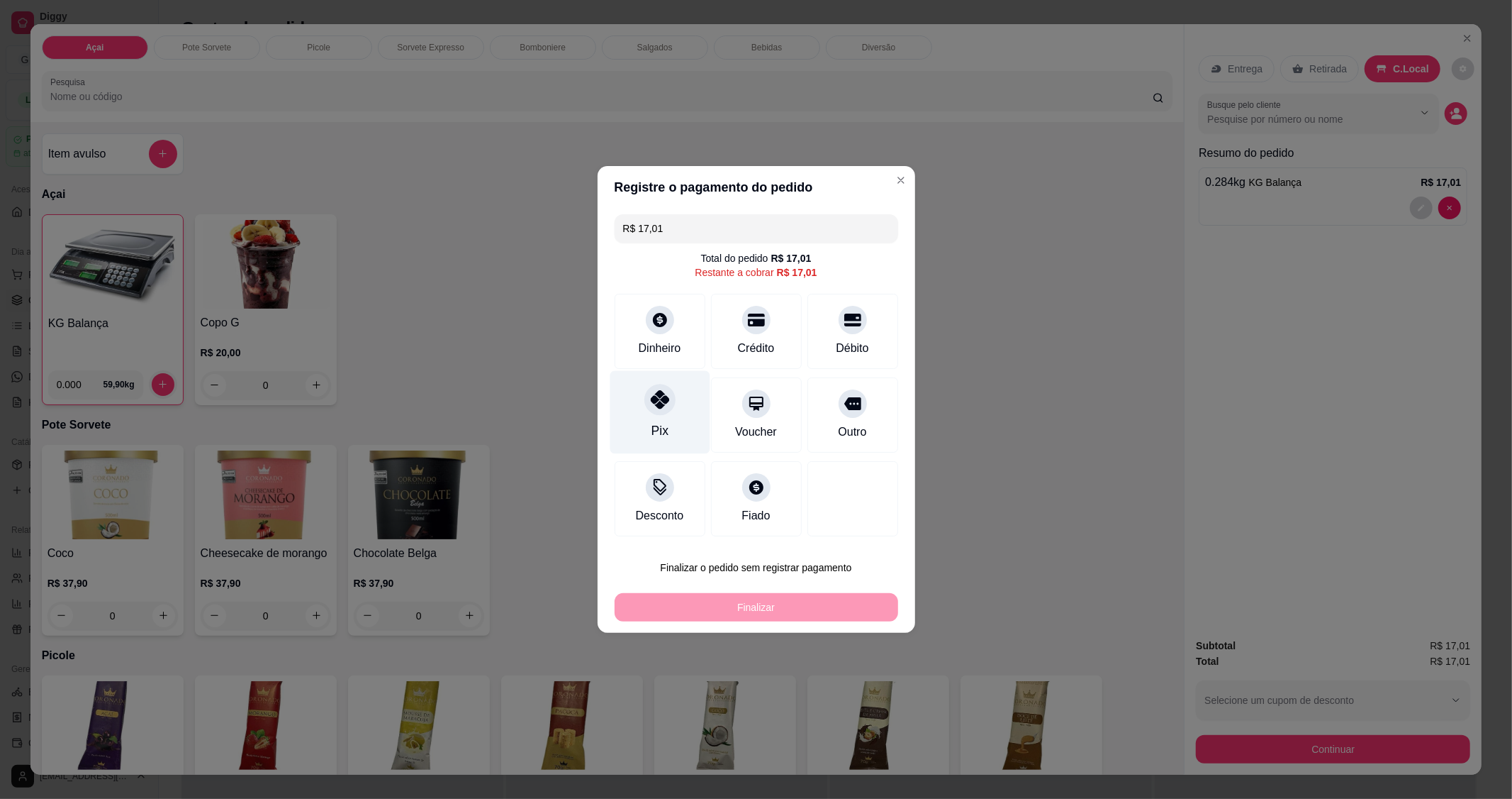
click at [661, 413] on div at bounding box center [661, 400] width 32 height 32
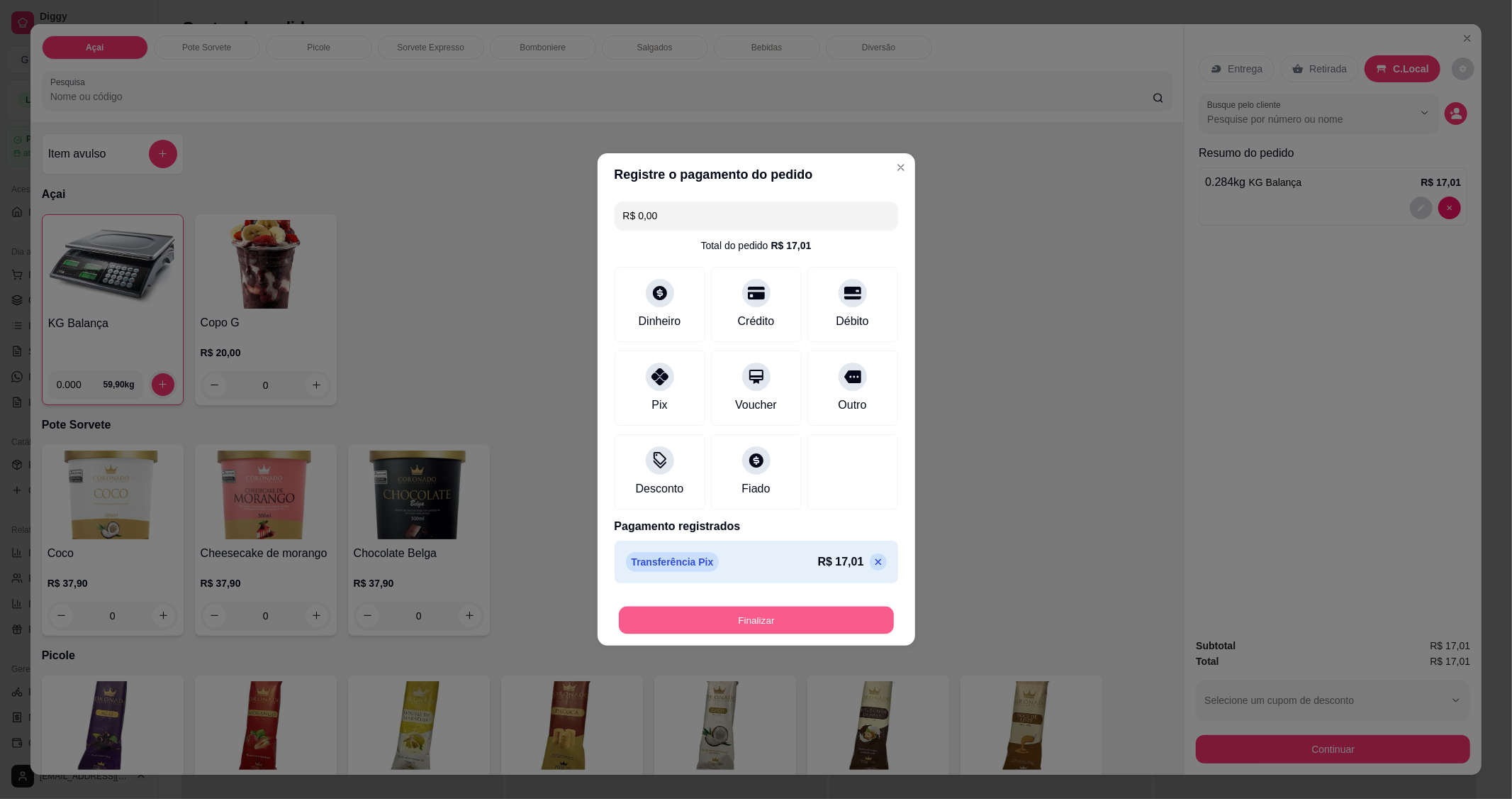
click at [739, 609] on button "Finalizar" at bounding box center [756, 620] width 275 height 28
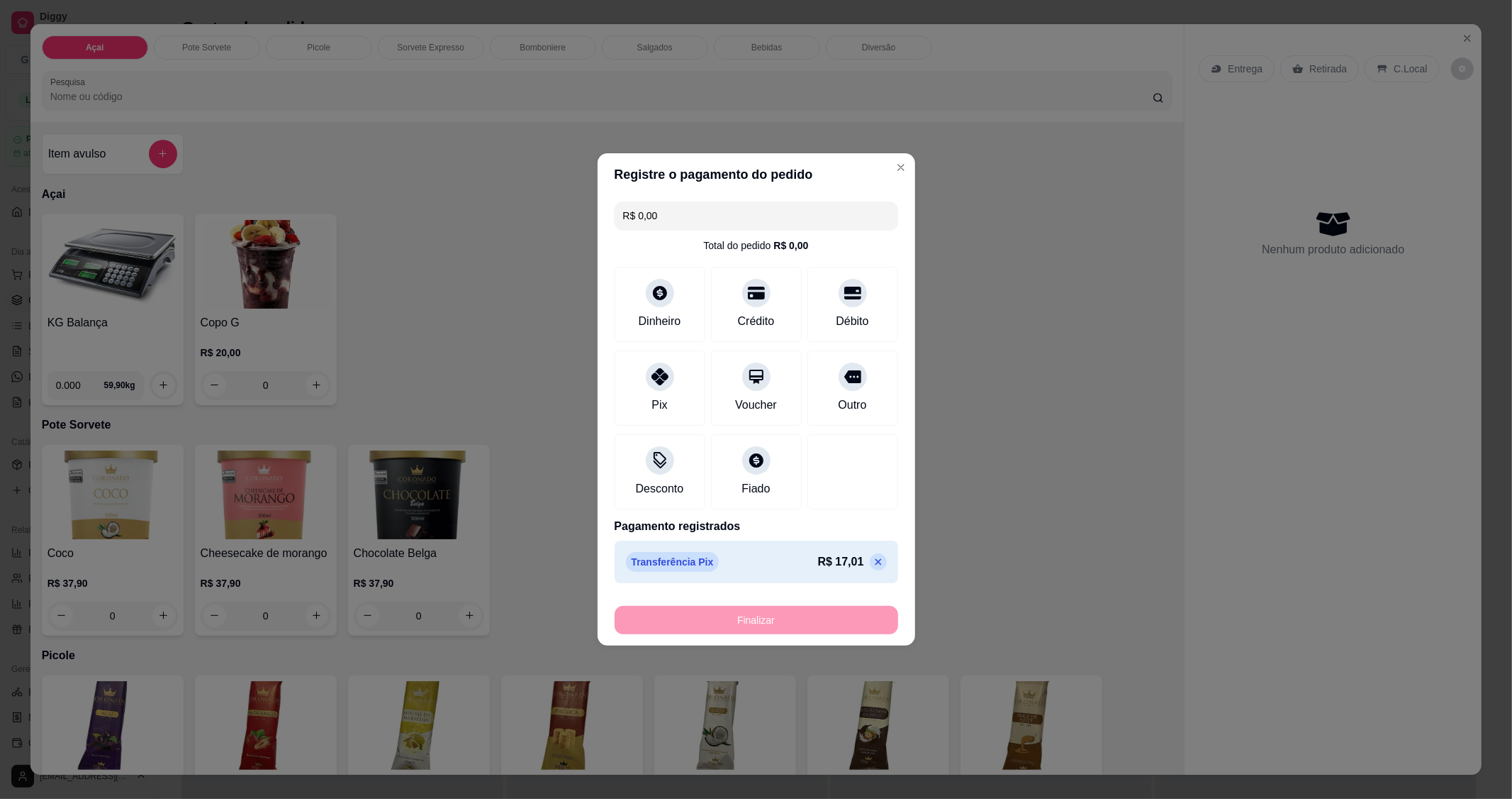
type input "-R$ 17,01"
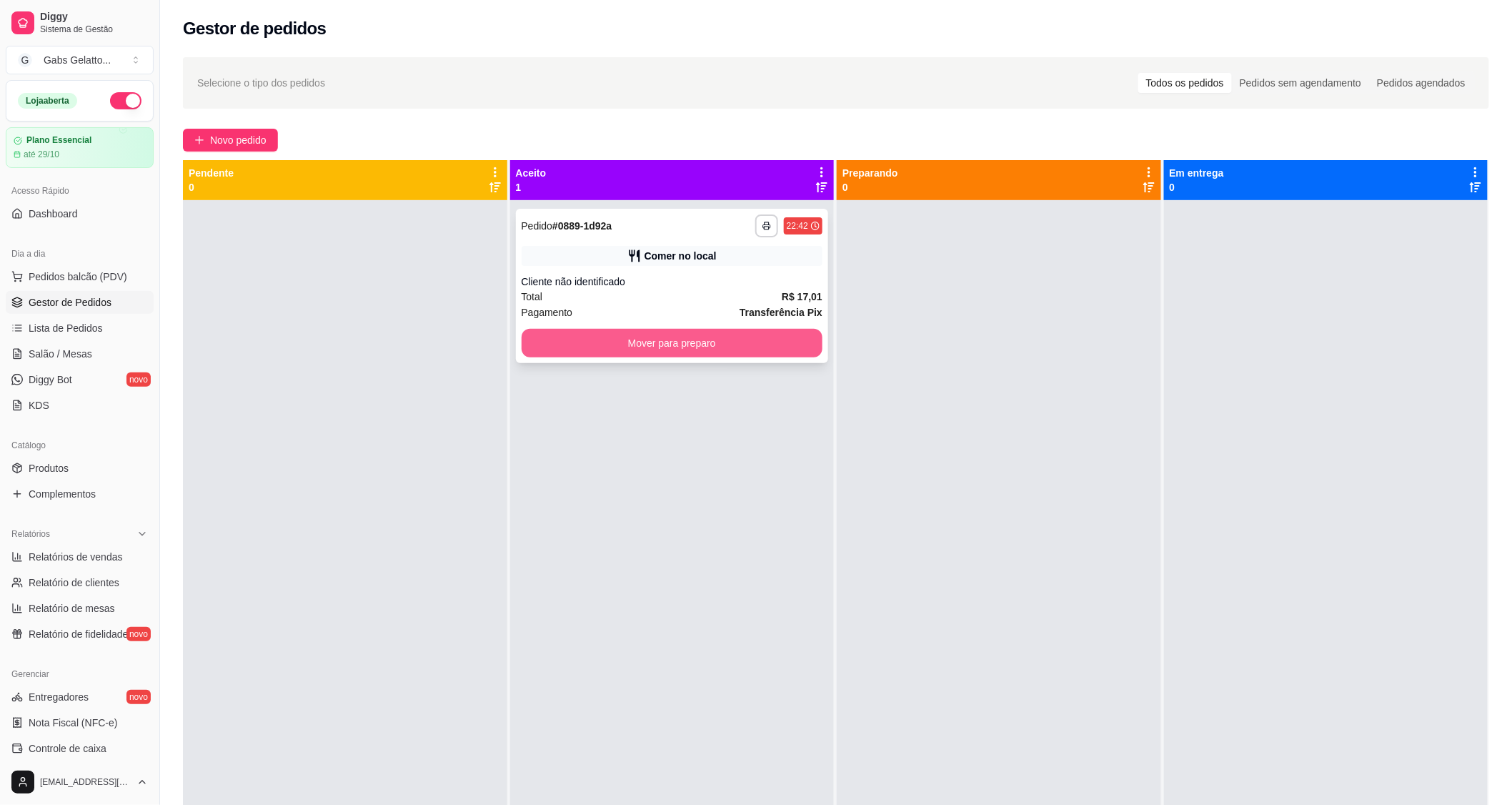
click at [663, 344] on button "Mover para preparo" at bounding box center [673, 343] width 302 height 29
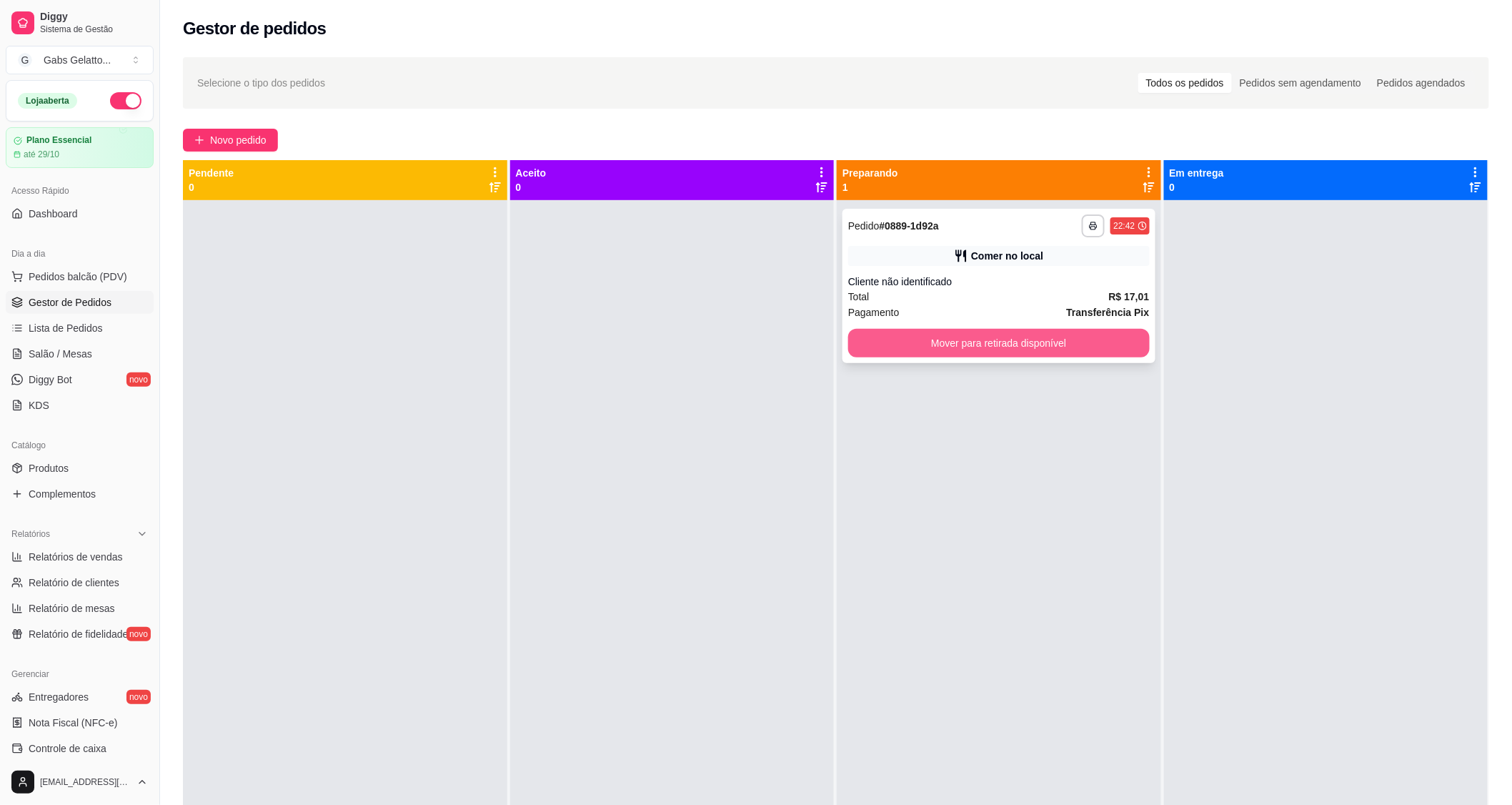
click at [899, 355] on button "Mover para retirada disponível" at bounding box center [1000, 343] width 302 height 29
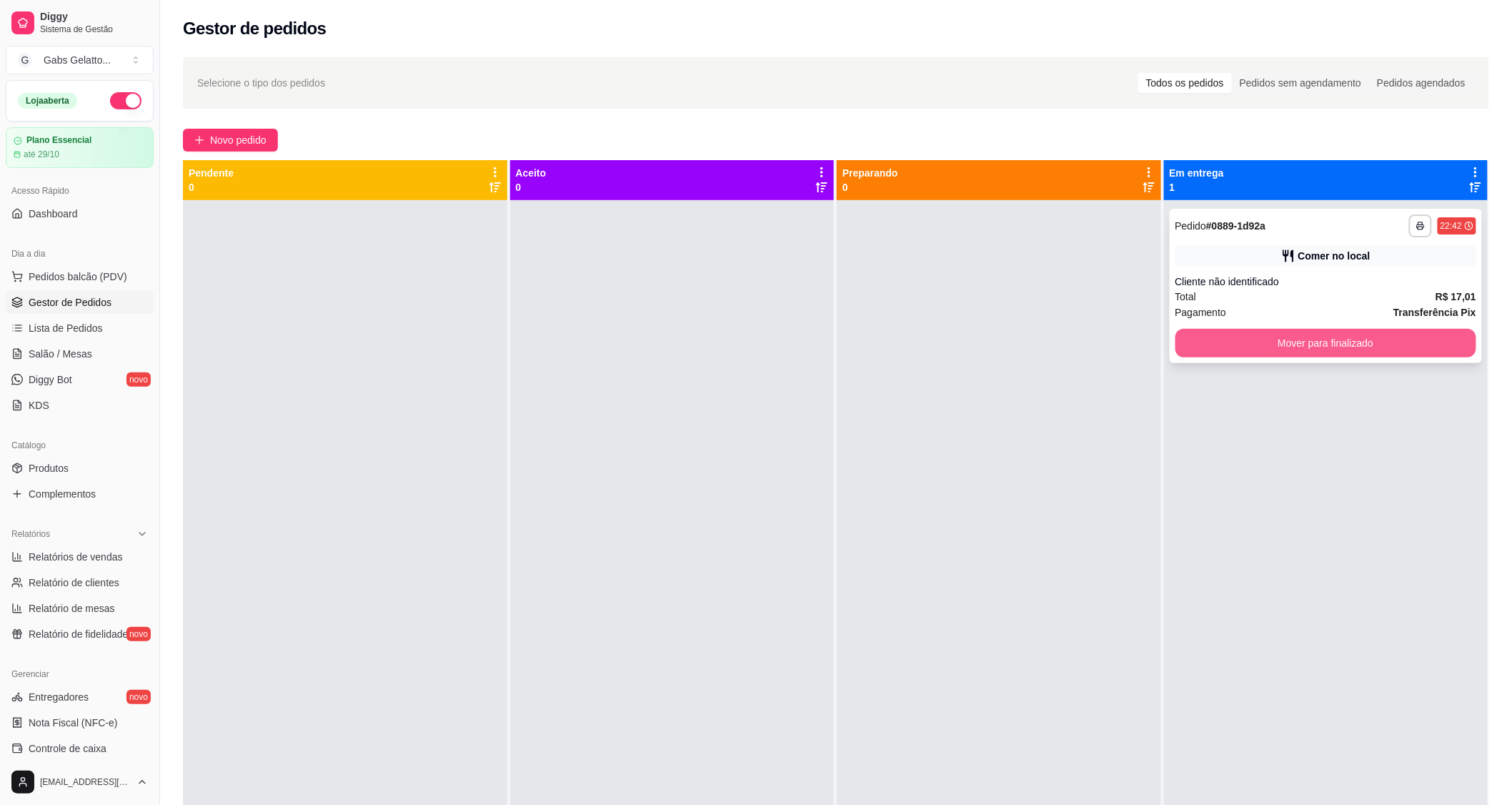
click at [1210, 337] on button "Mover para finalizado" at bounding box center [1326, 343] width 302 height 29
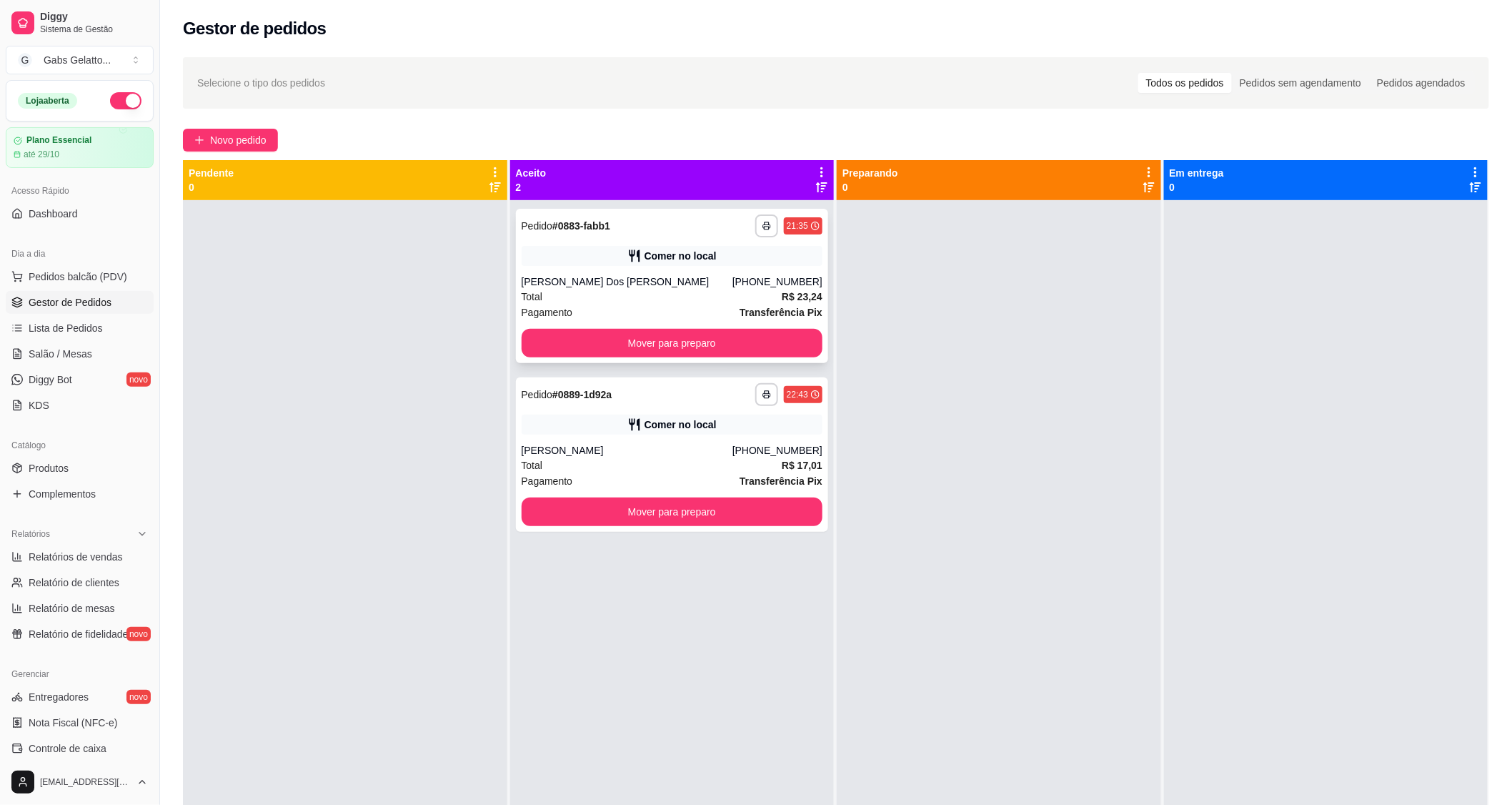
click at [641, 249] on div "Comer no local" at bounding box center [673, 255] width 302 height 20
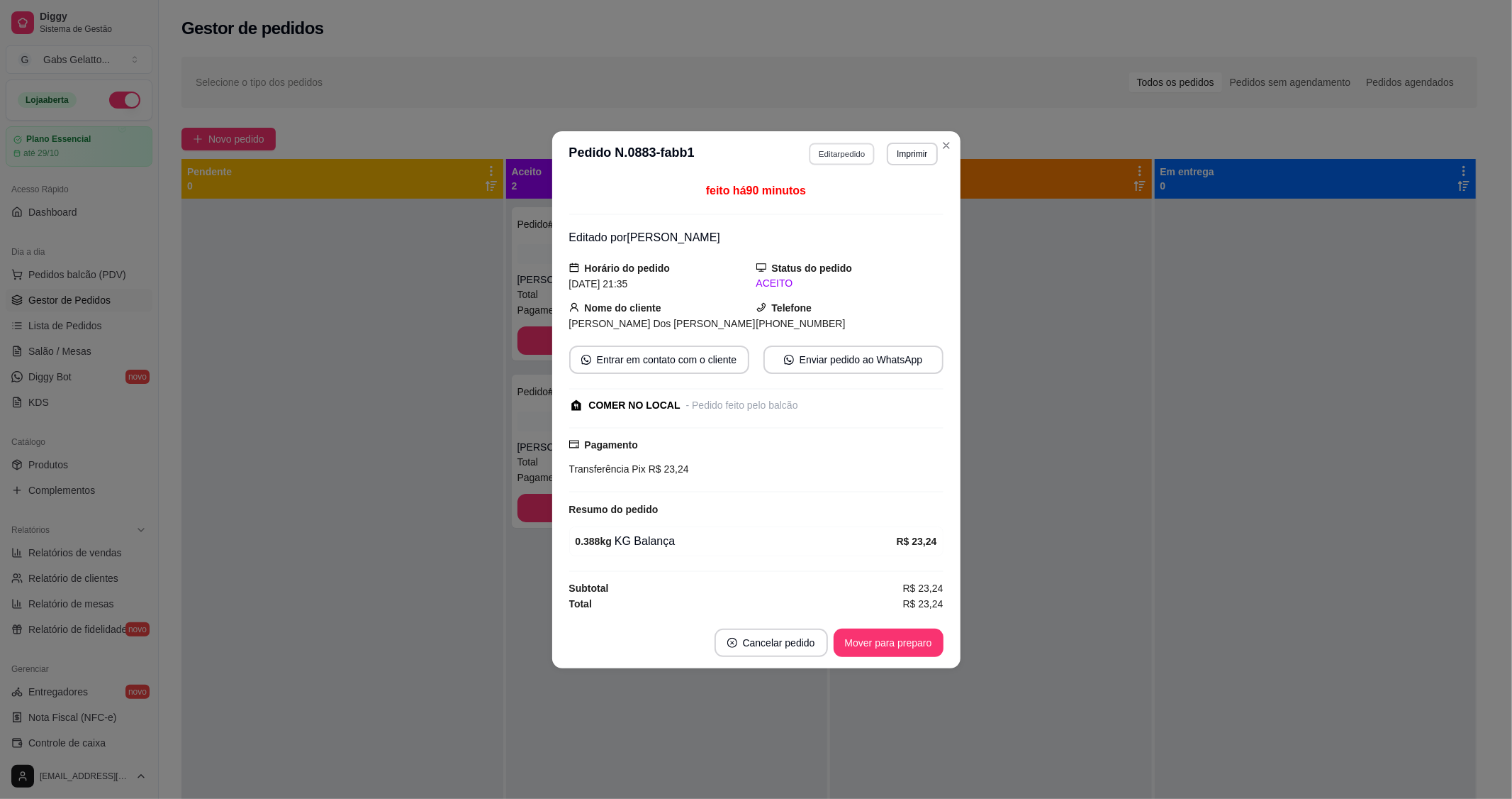
click at [825, 151] on button "Editar pedido" at bounding box center [842, 154] width 66 height 22
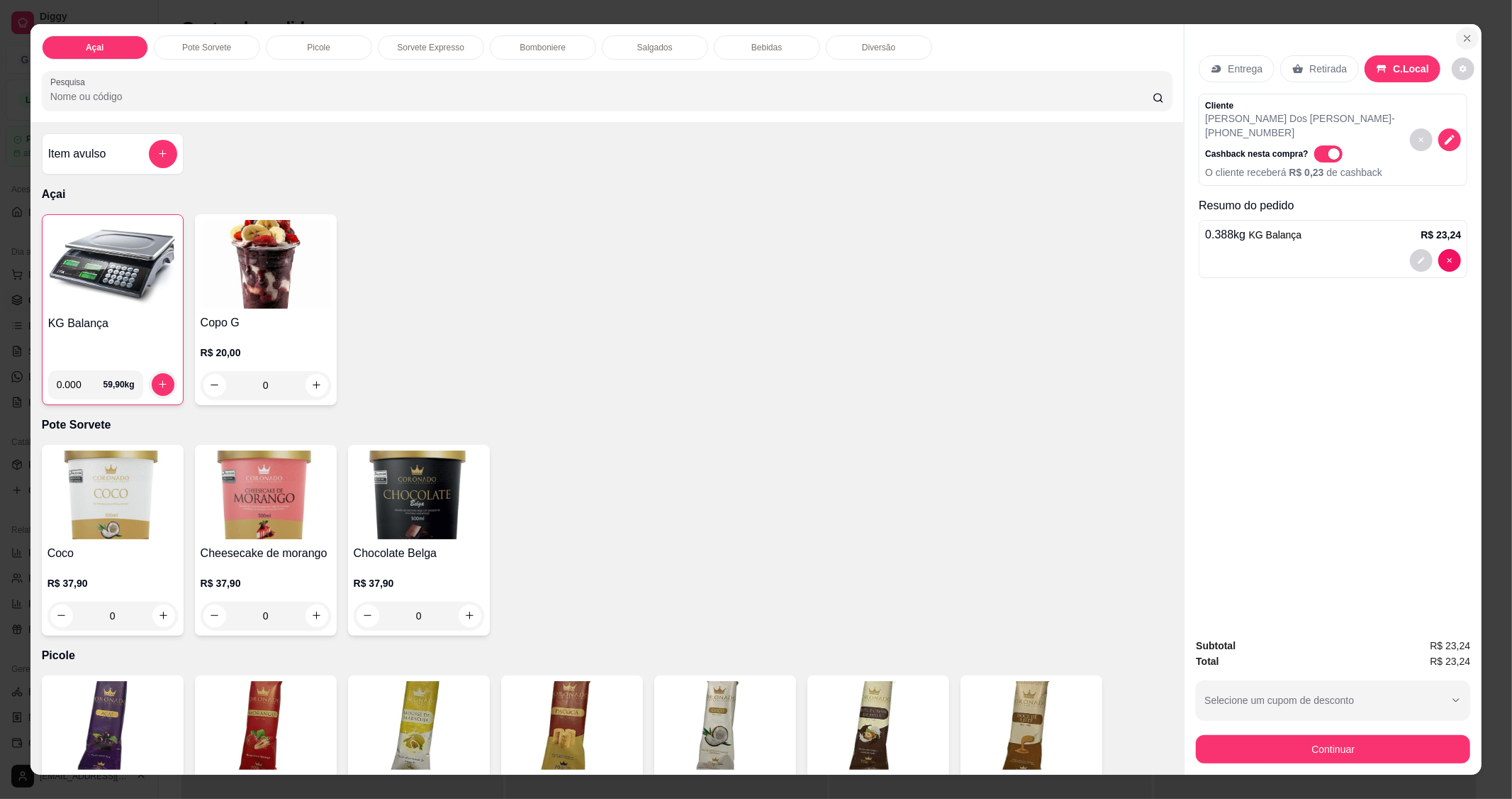
click at [1469, 36] on button "Close" at bounding box center [1467, 38] width 23 height 23
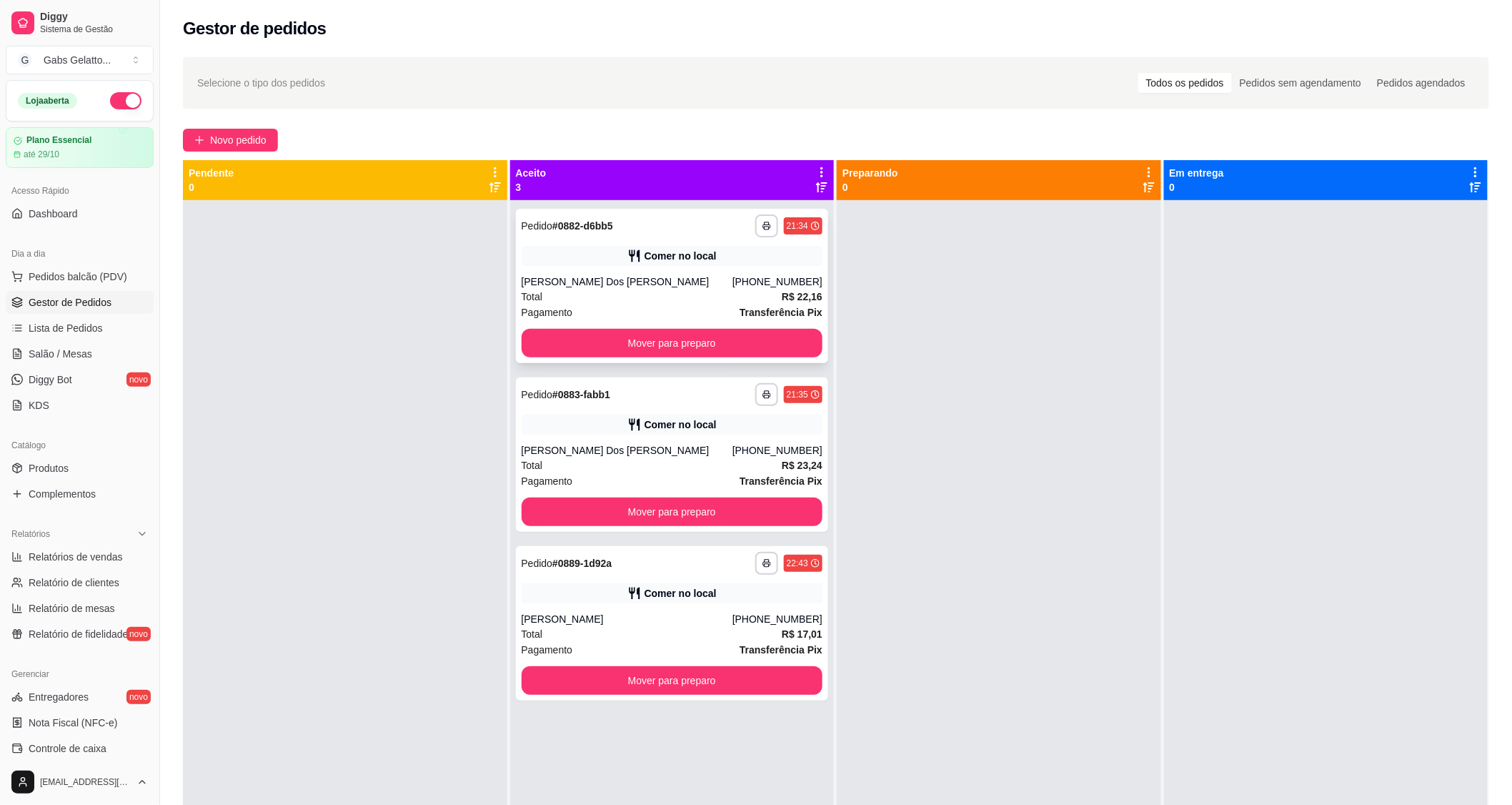
click at [729, 269] on div "**********" at bounding box center [672, 286] width 313 height 154
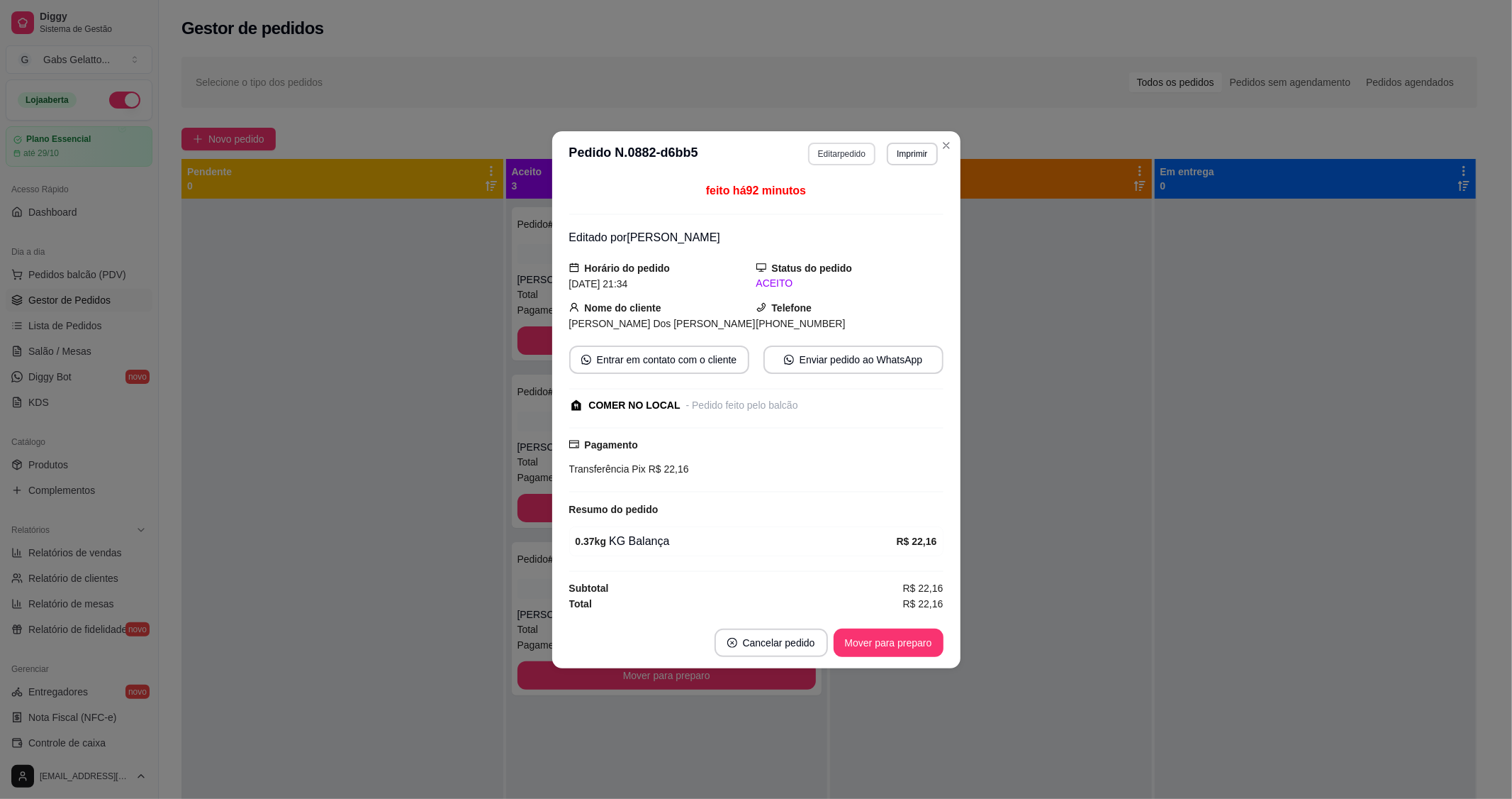
click at [835, 152] on button "Editar pedido" at bounding box center [841, 154] width 67 height 23
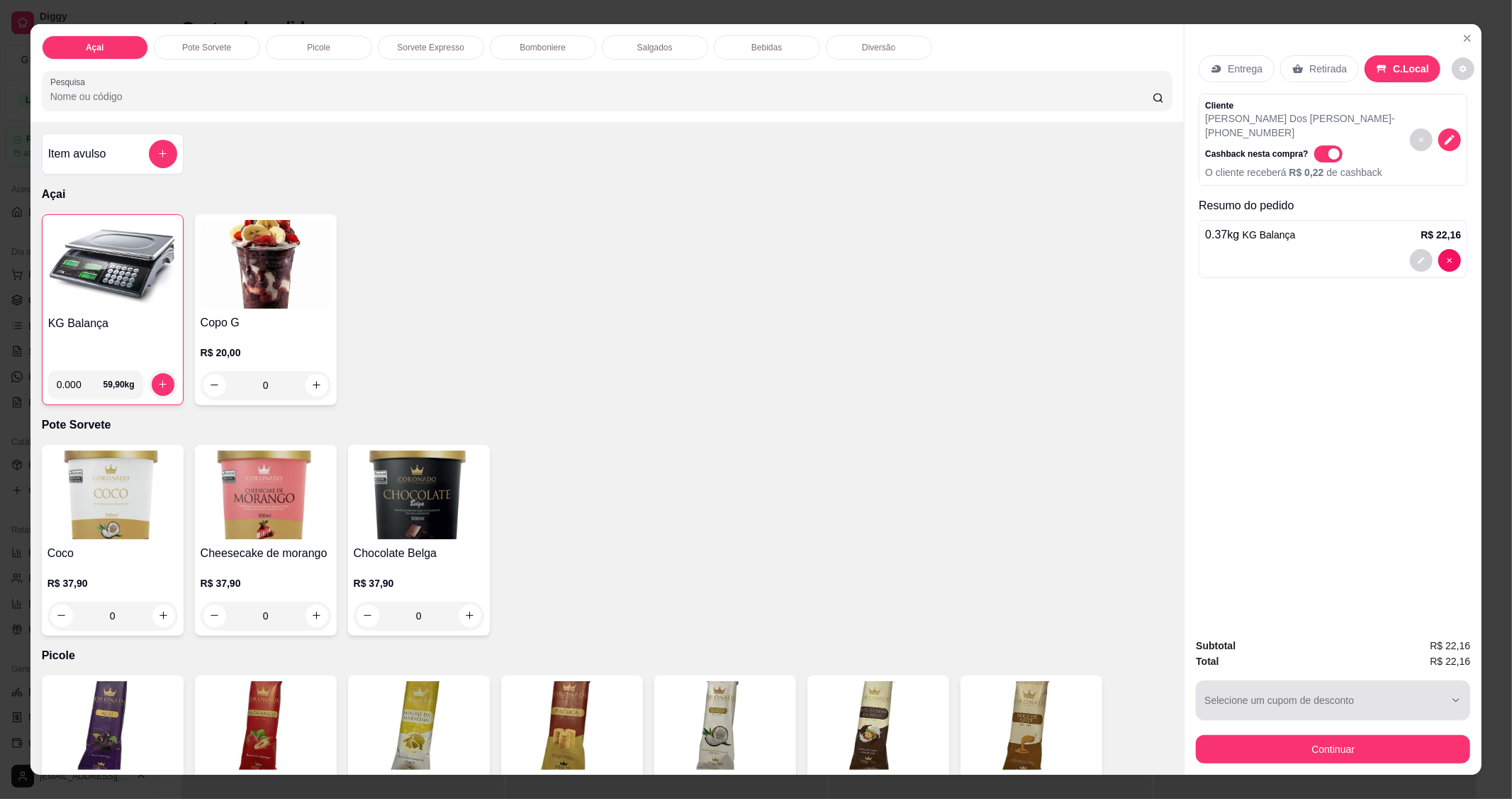
click at [1321, 748] on button "Continuar" at bounding box center [1333, 749] width 274 height 28
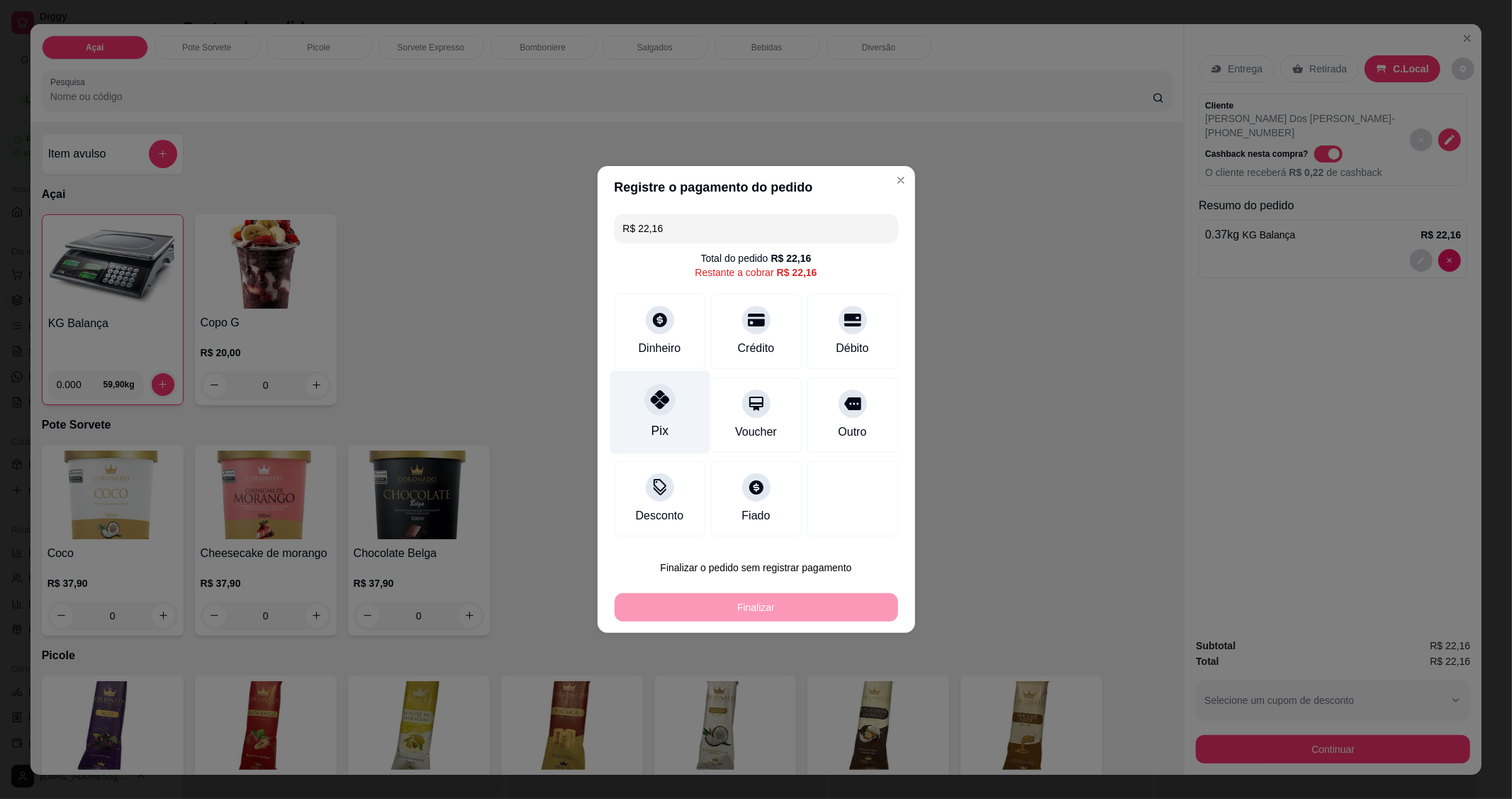
click at [659, 409] on icon at bounding box center [659, 399] width 18 height 18
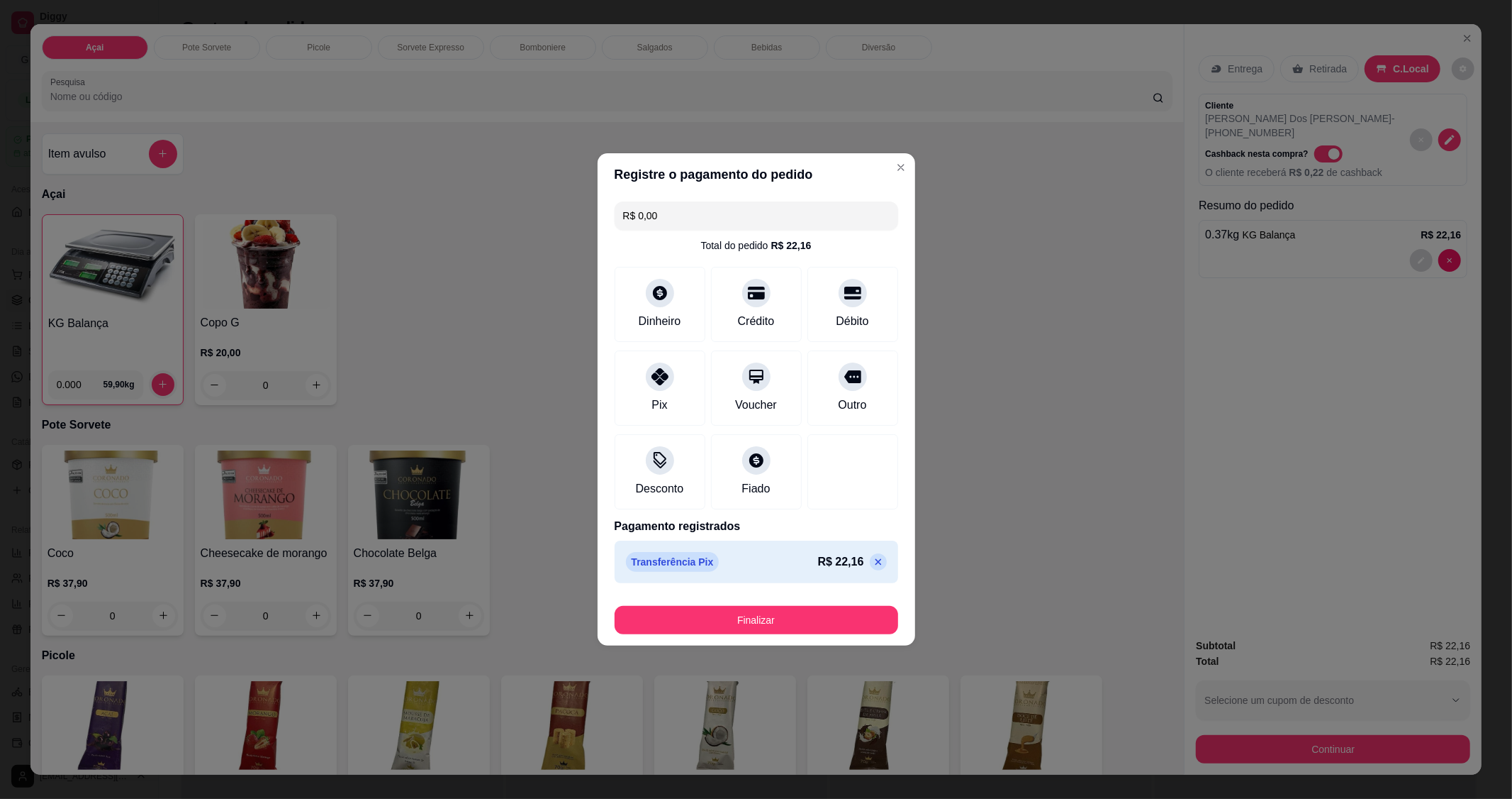
click at [748, 623] on button "Finalizar" at bounding box center [757, 620] width 284 height 28
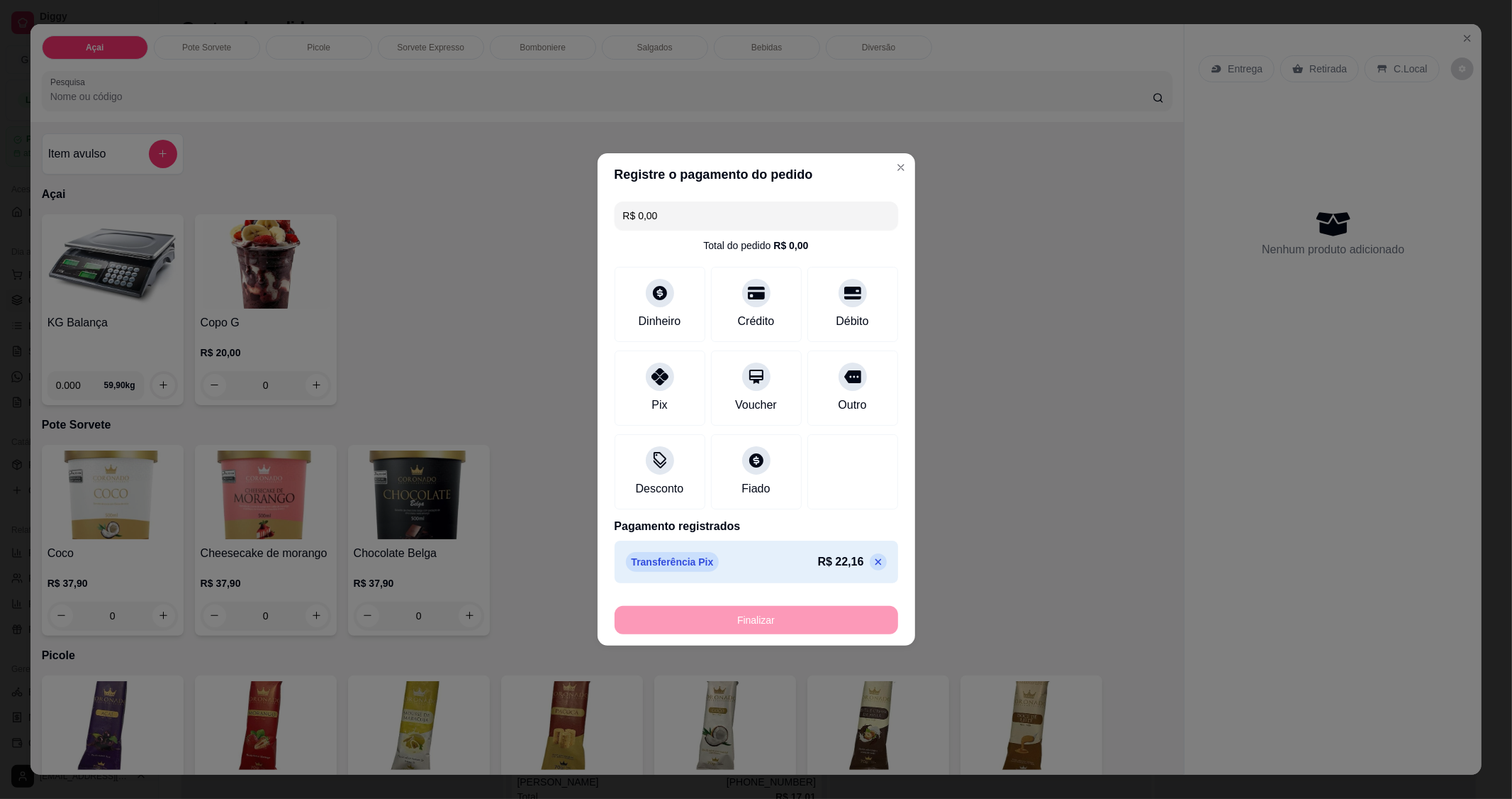
type input "-R$ 22,16"
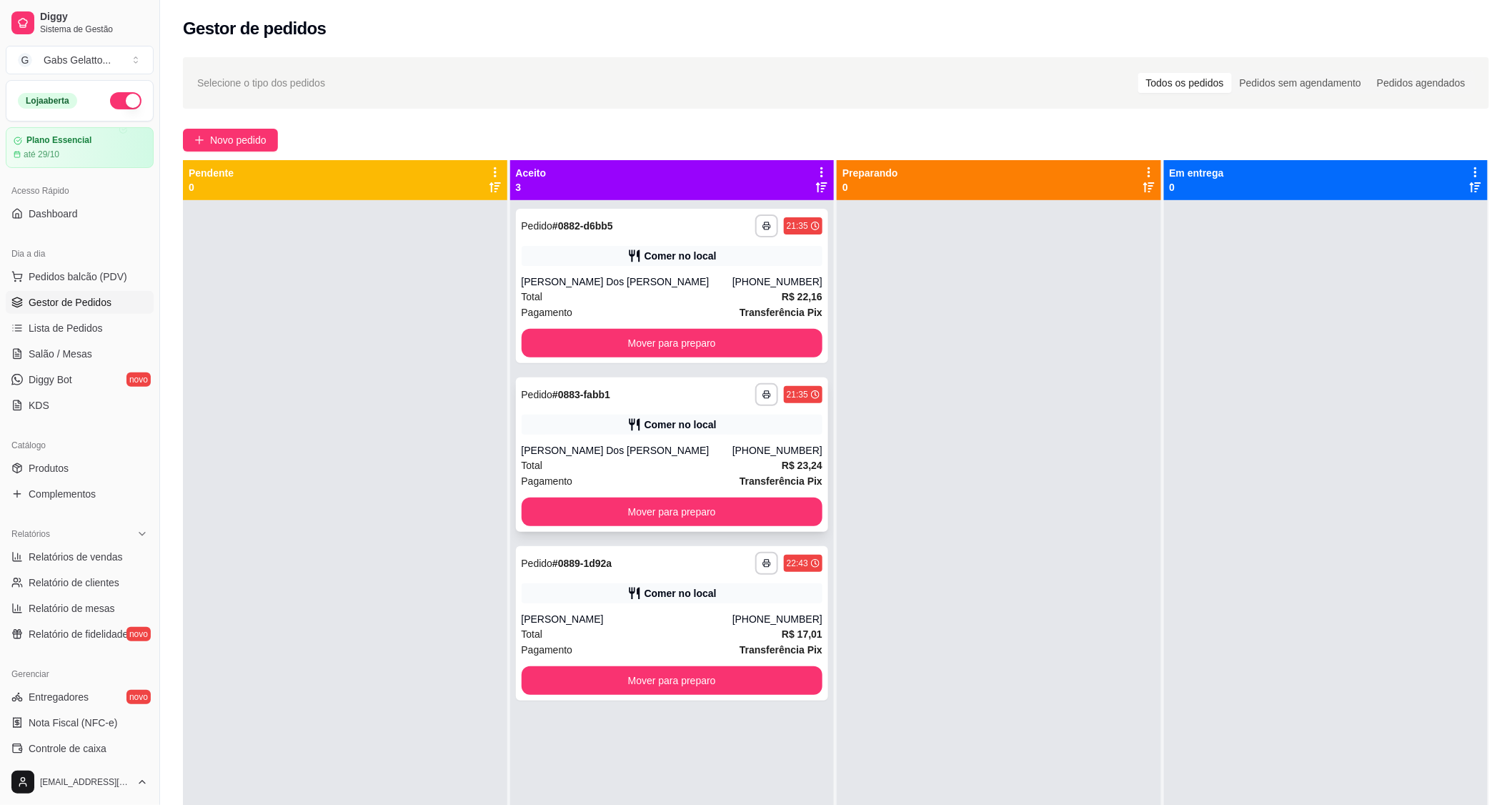
click at [608, 444] on div "Anny Eveling Oliveira Dos Santos" at bounding box center [627, 451] width 211 height 14
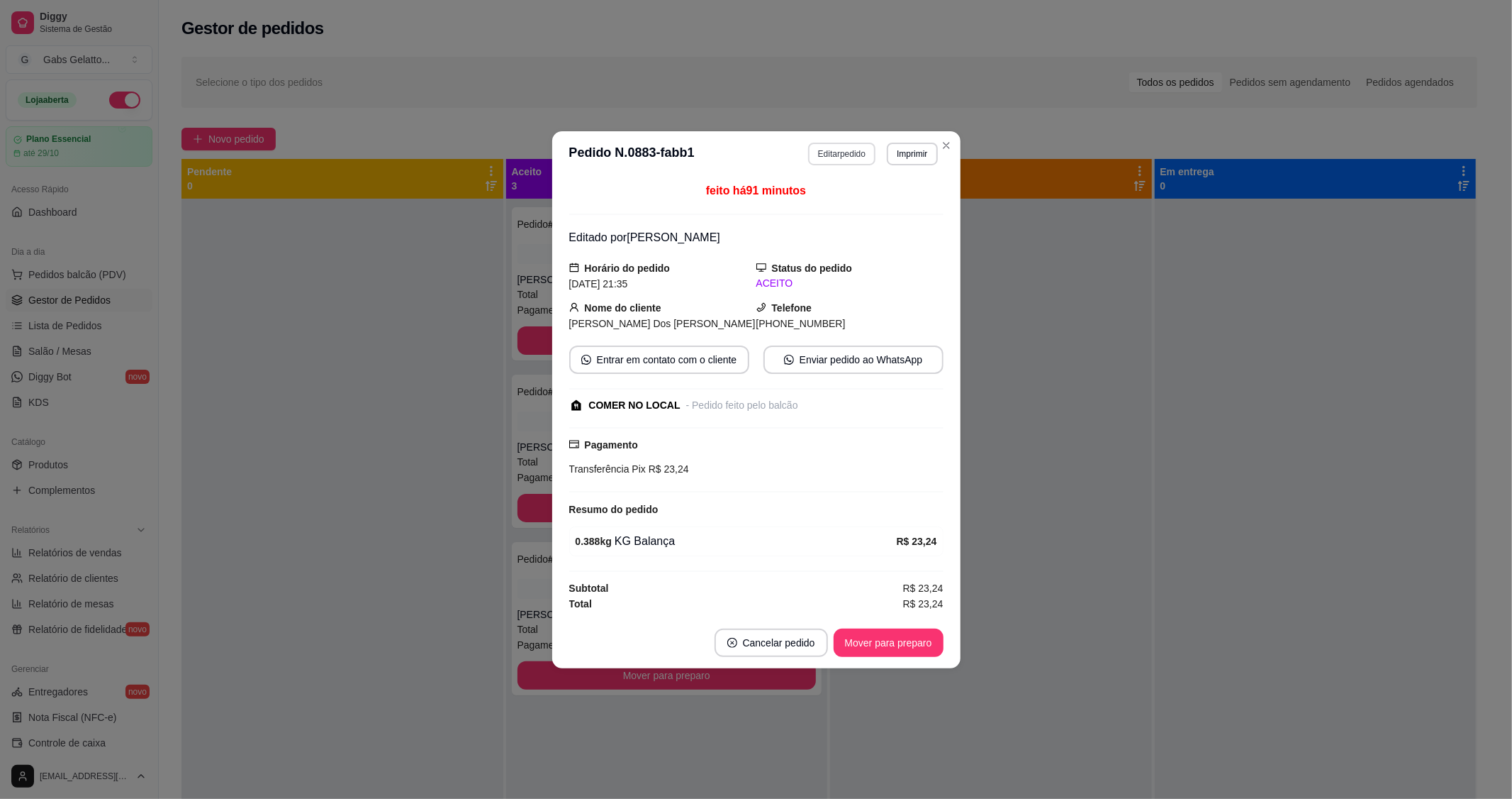
click at [822, 159] on button "Editar pedido" at bounding box center [841, 154] width 67 height 23
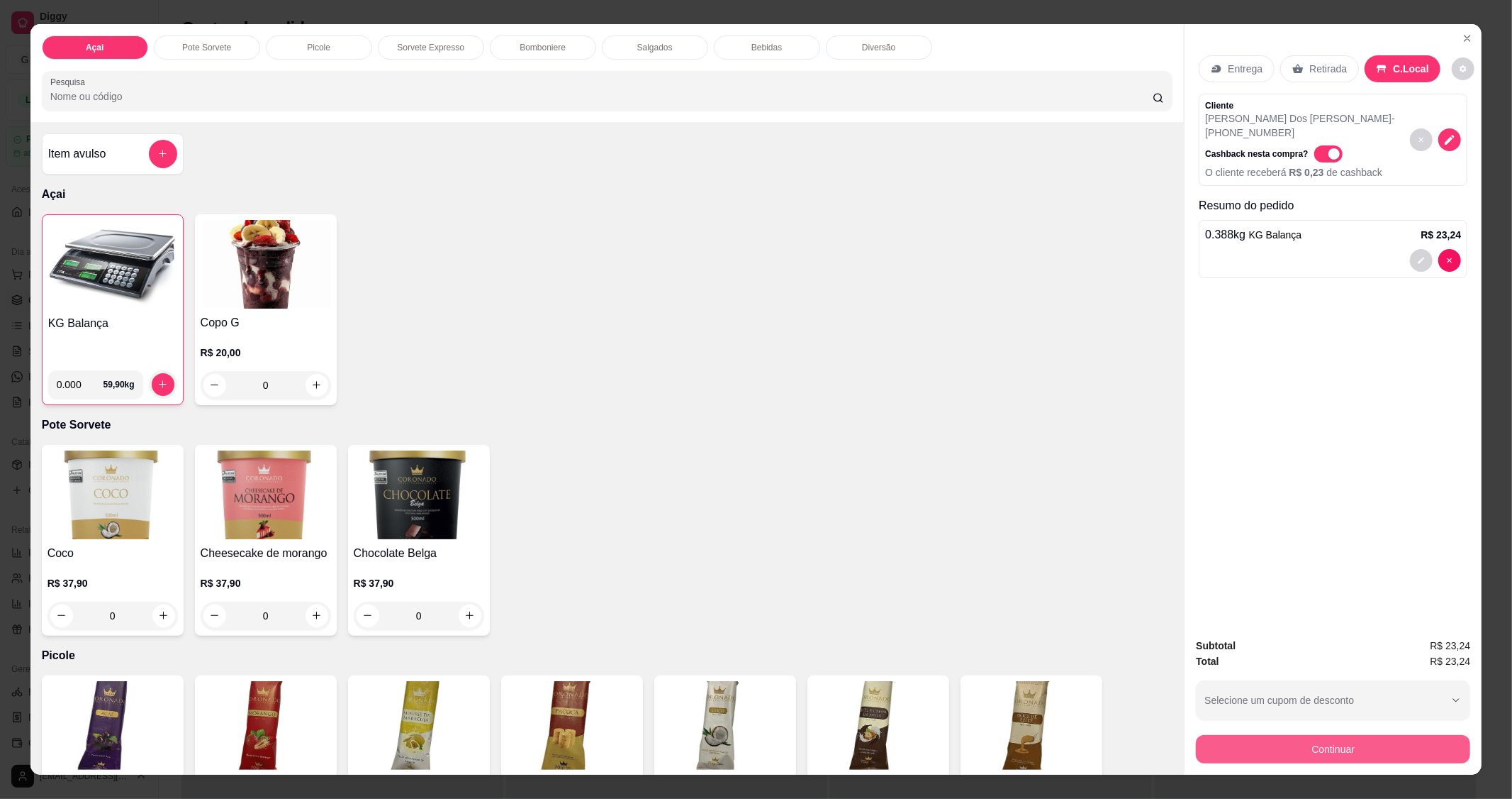
click at [1308, 741] on button "Continuar" at bounding box center [1333, 749] width 274 height 28
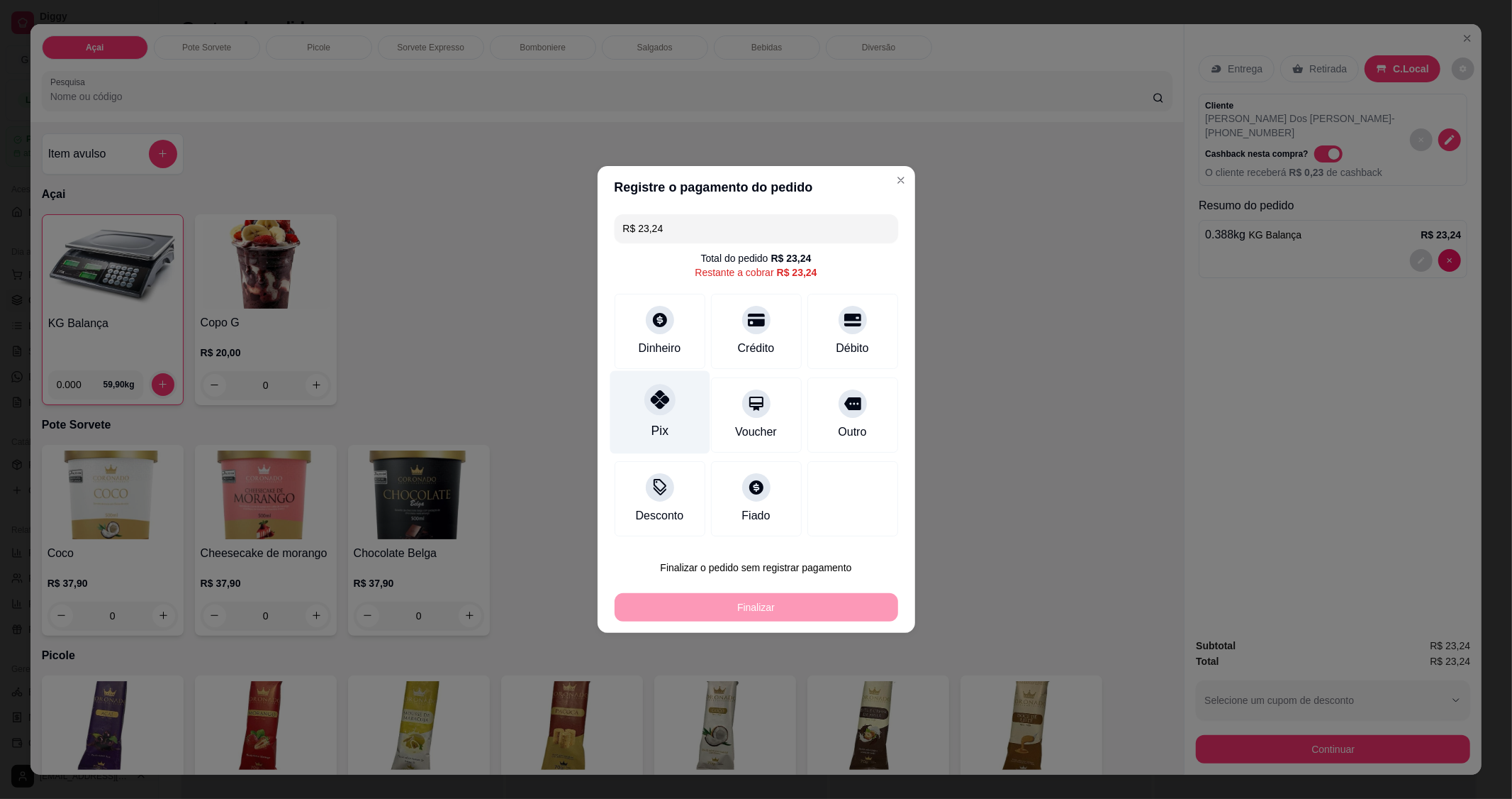
click at [650, 409] on icon at bounding box center [659, 399] width 18 height 18
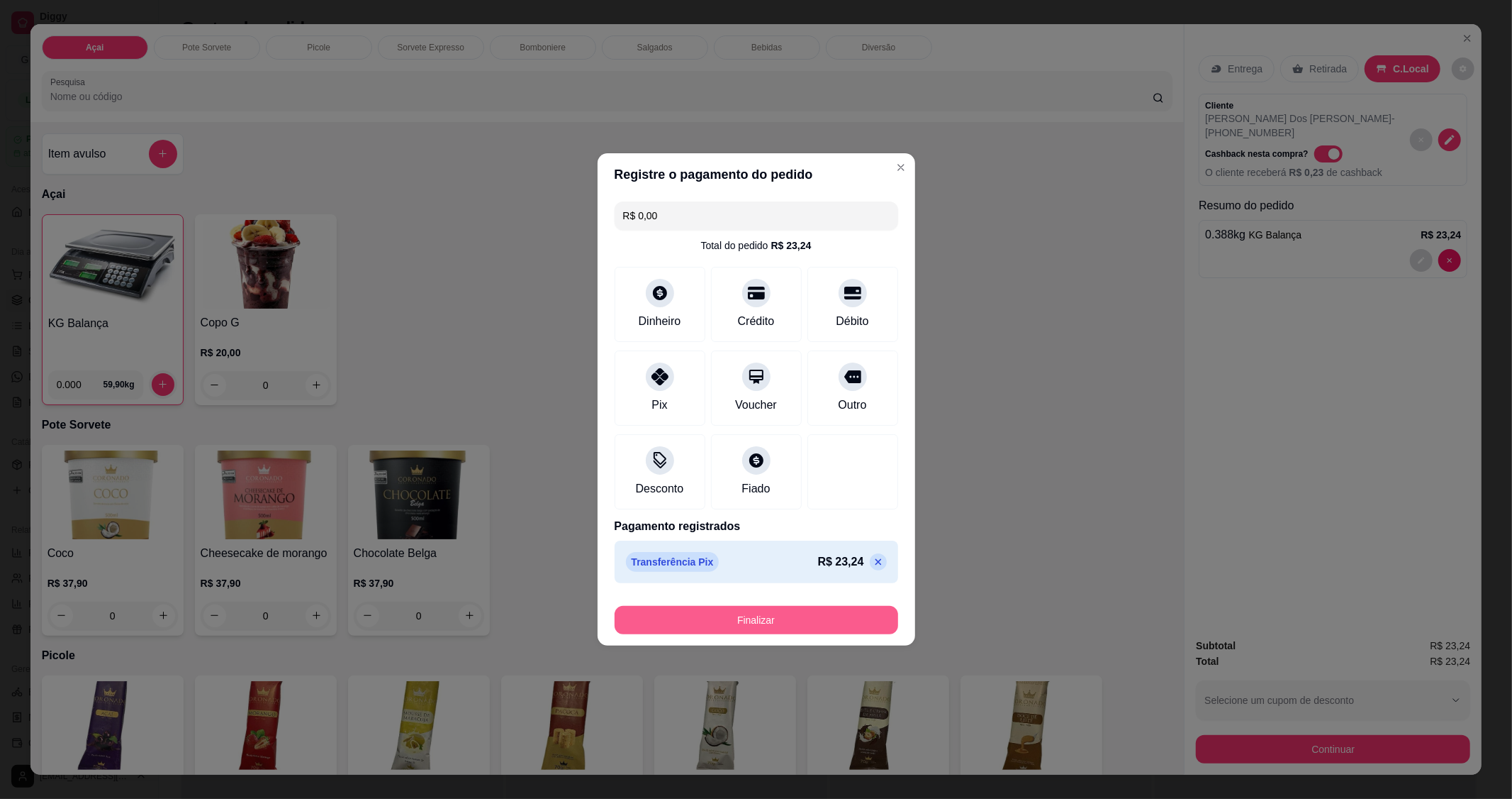
click at [744, 614] on button "Finalizar" at bounding box center [757, 620] width 284 height 28
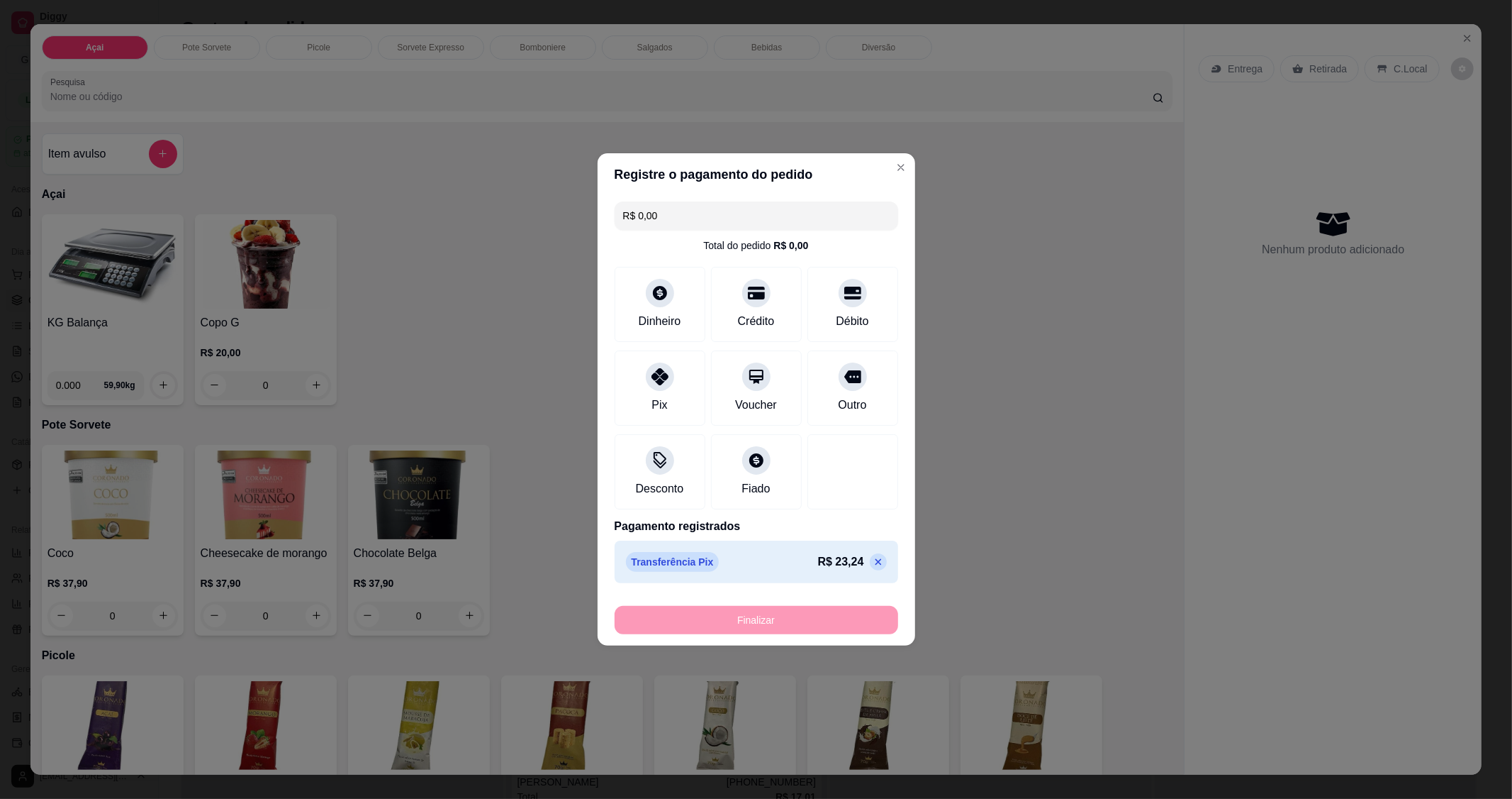
type input "-R$ 23,24"
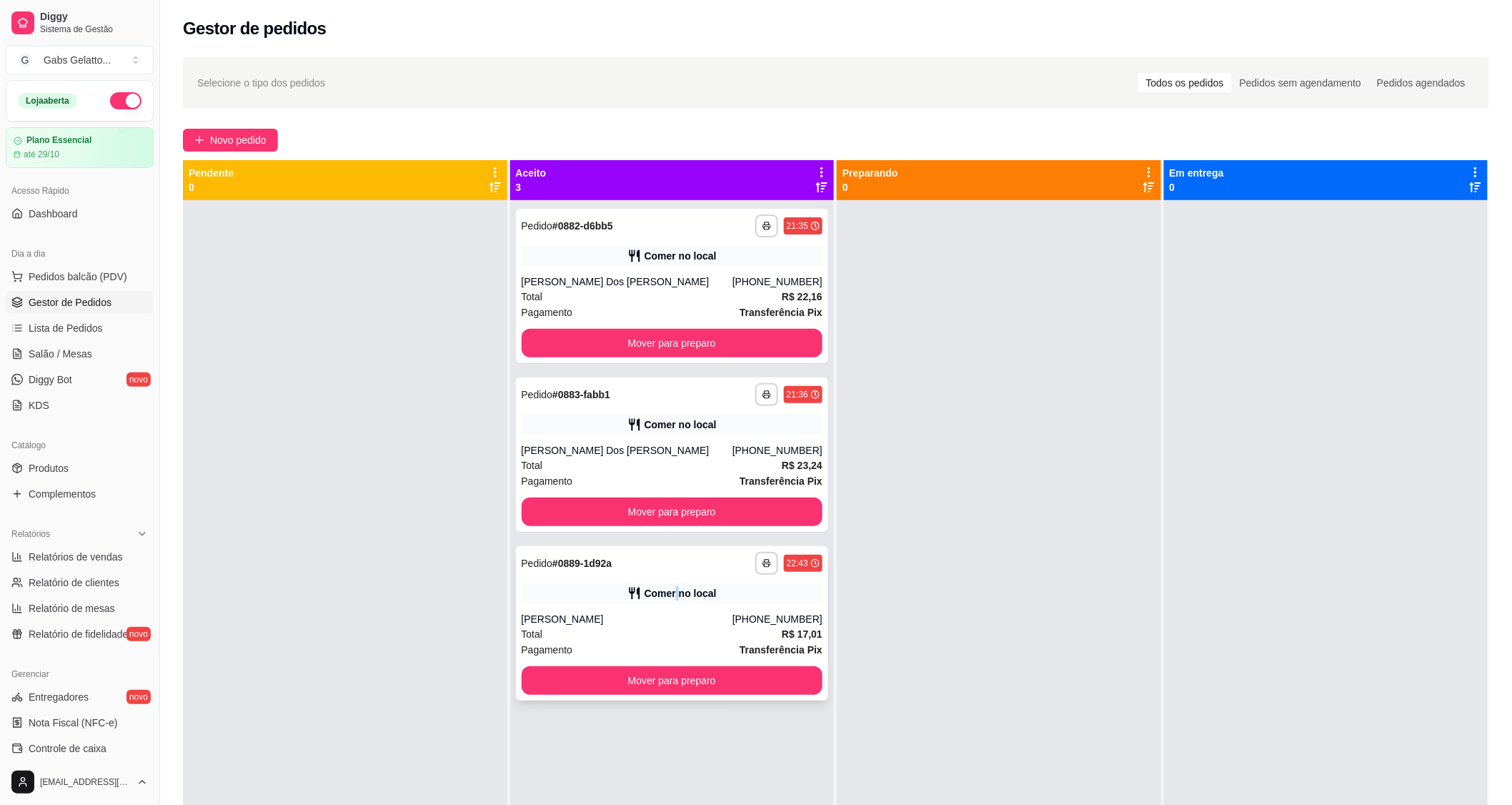
click at [675, 594] on div "Comer no local" at bounding box center [680, 593] width 72 height 14
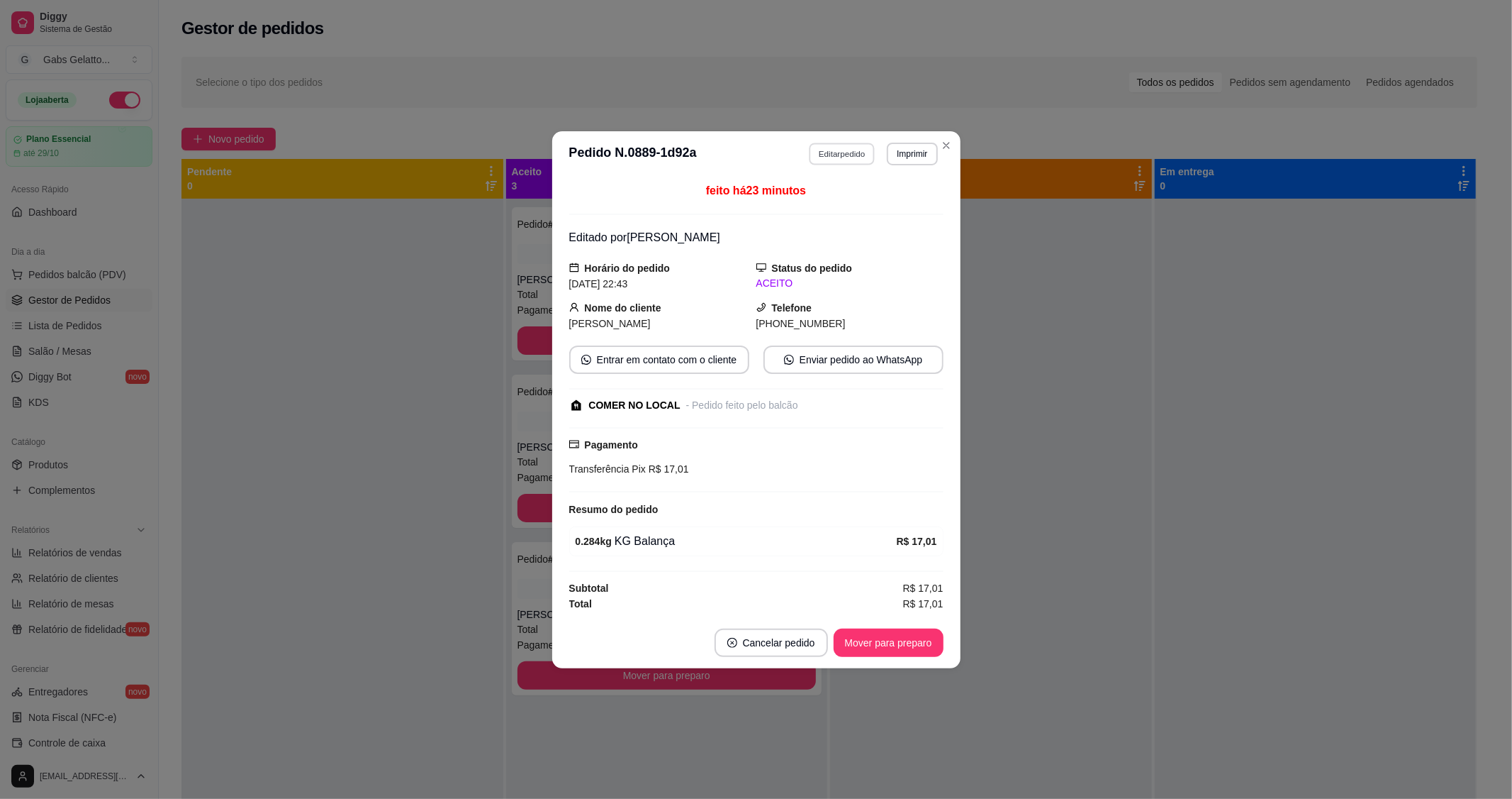
click at [840, 151] on button "Editar pedido" at bounding box center [842, 154] width 66 height 22
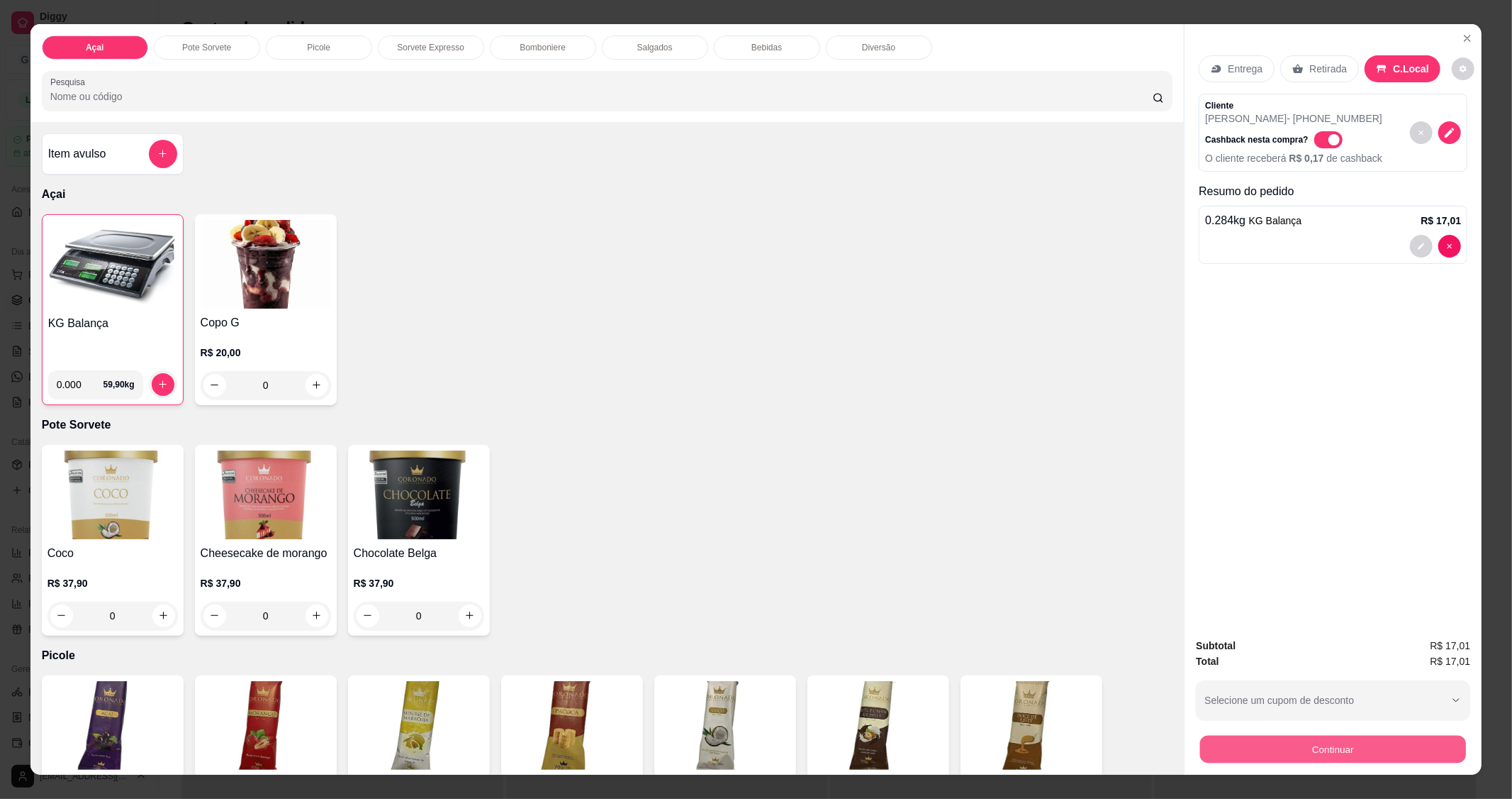
click at [1328, 749] on button "Continuar" at bounding box center [1333, 749] width 266 height 28
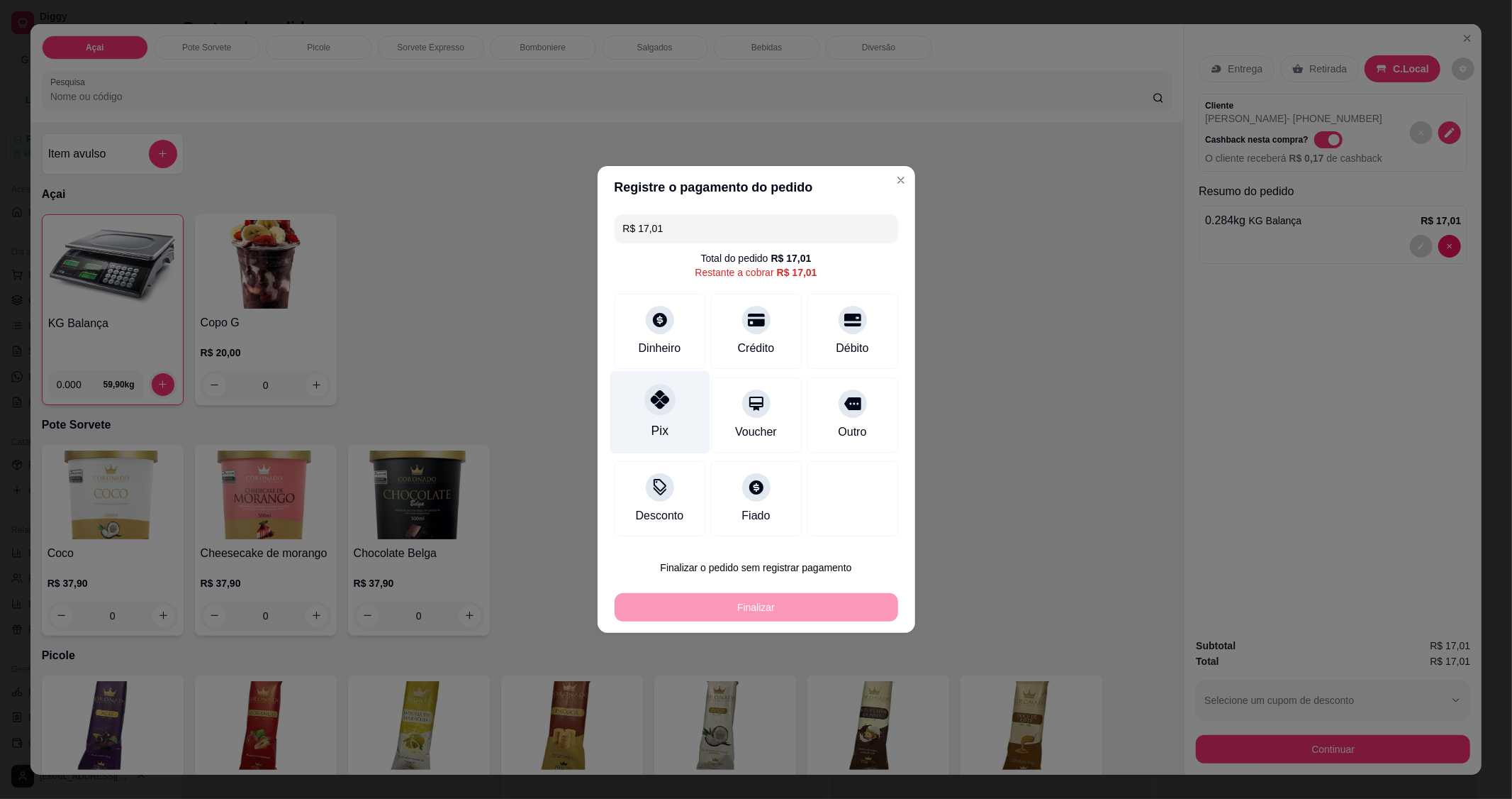
click at [665, 406] on icon at bounding box center [659, 399] width 18 height 18
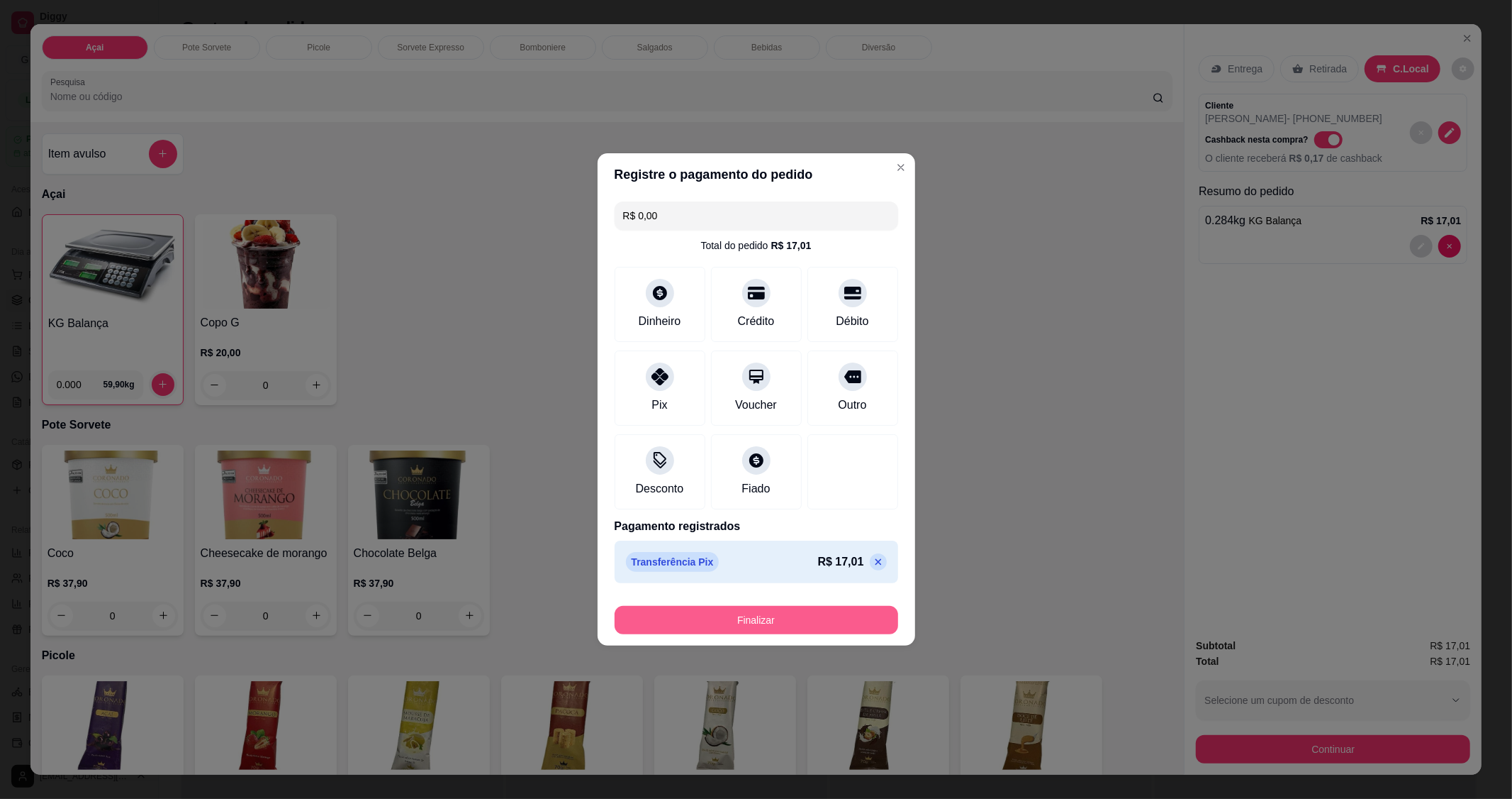
click at [747, 617] on button "Finalizar" at bounding box center [757, 620] width 284 height 28
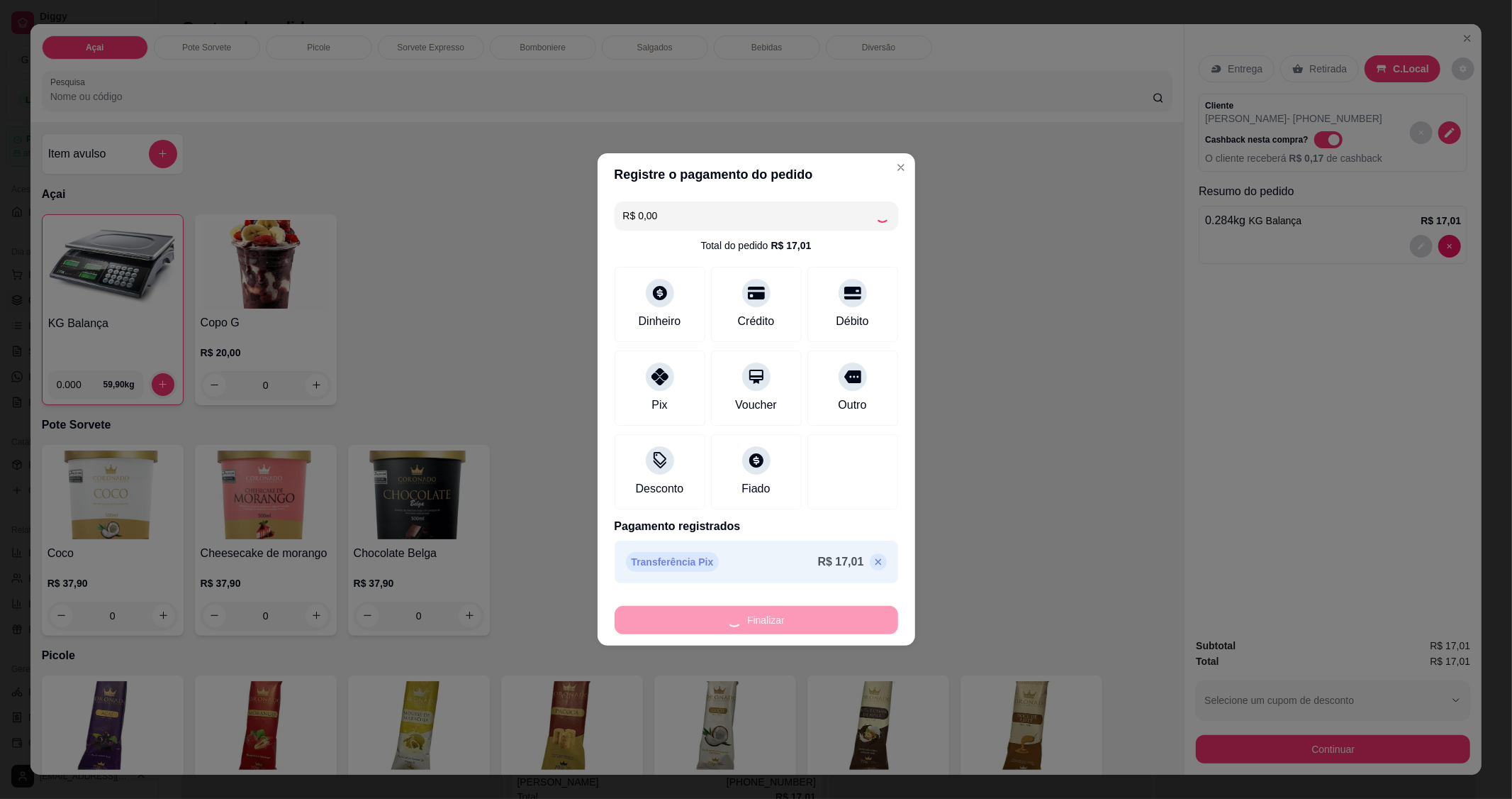
type input "-R$ 17,01"
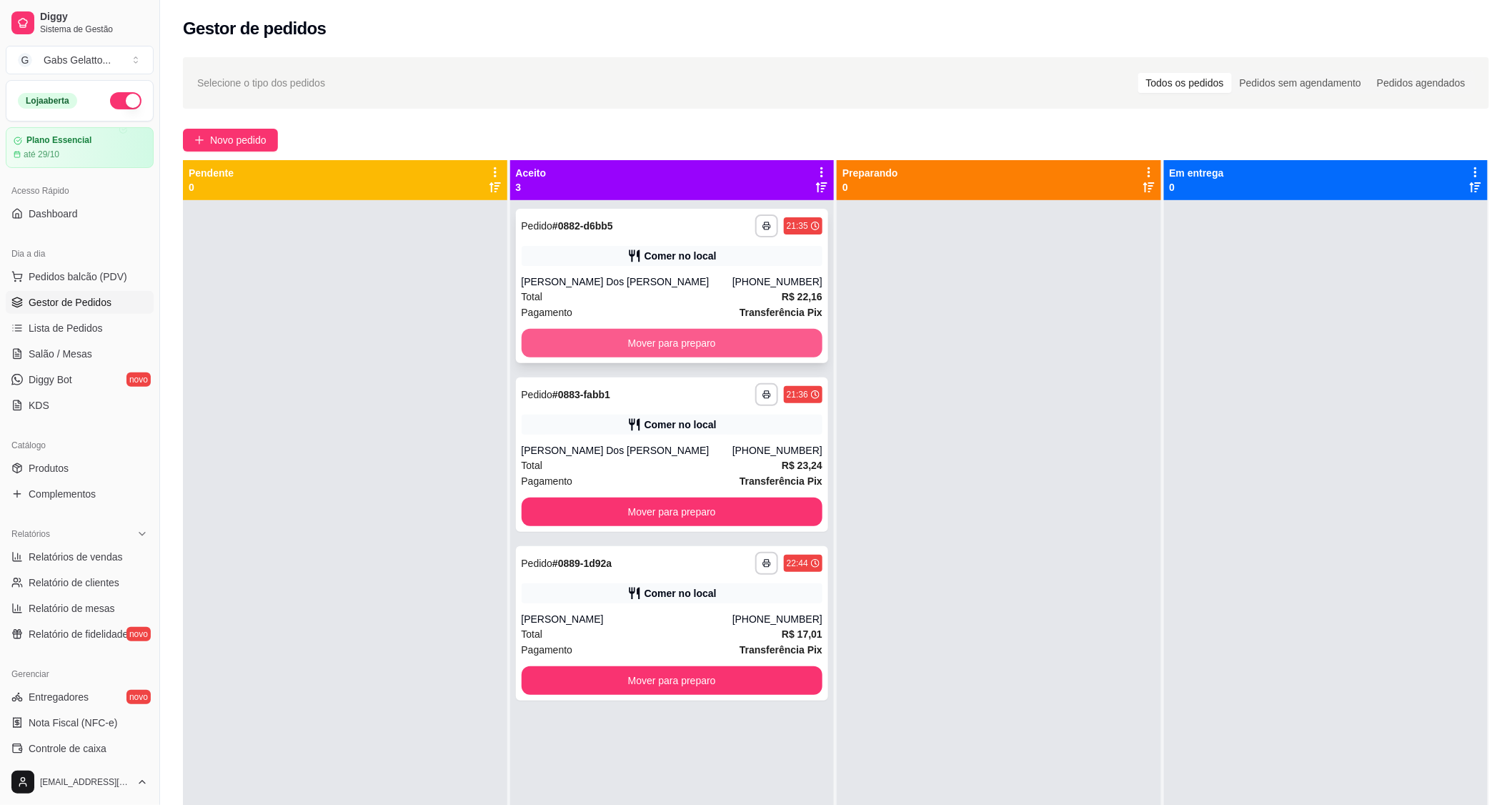
click at [637, 345] on button "Mover para preparo" at bounding box center [673, 343] width 302 height 29
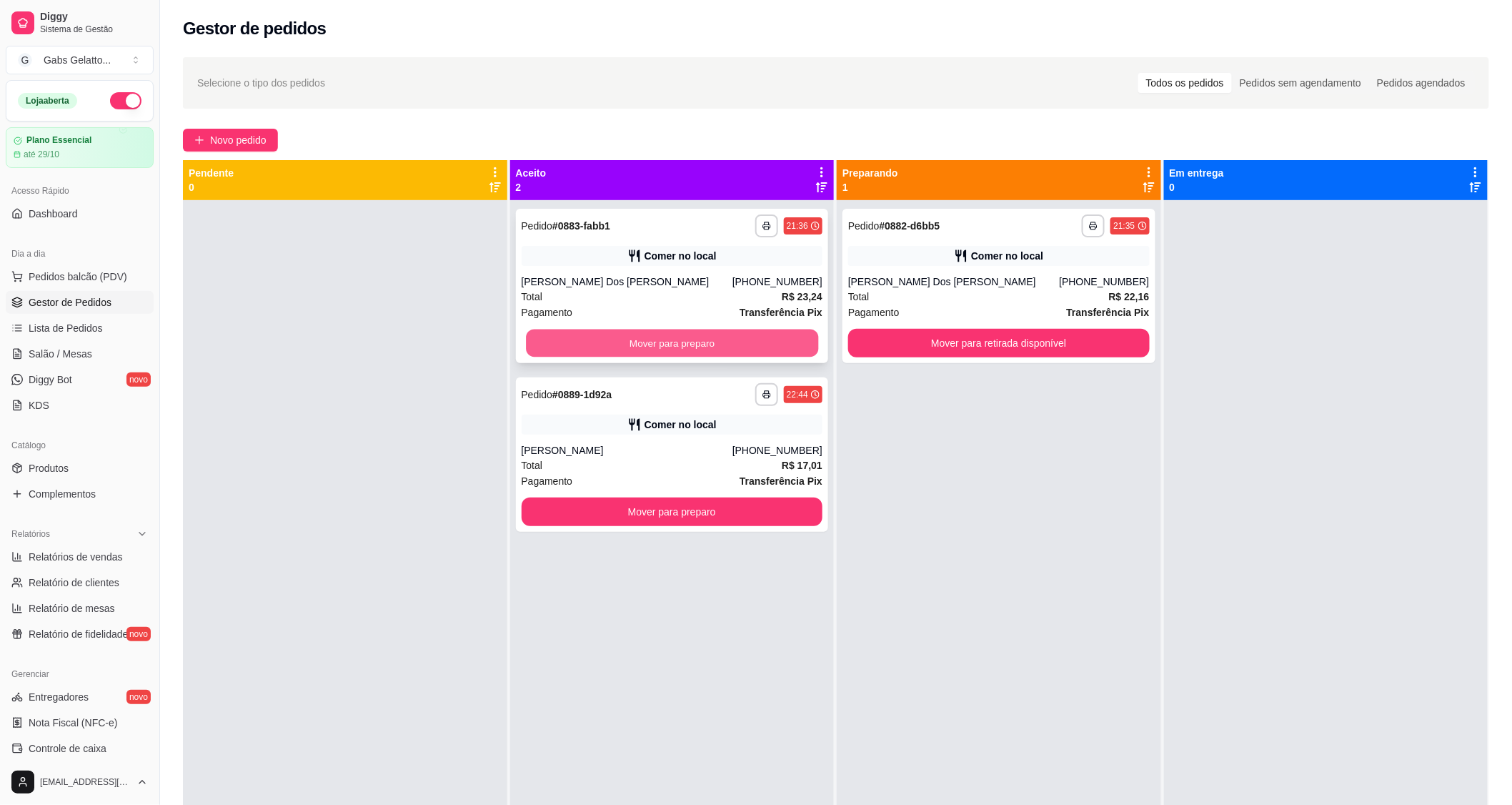
click at [766, 344] on button "Mover para preparo" at bounding box center [672, 343] width 292 height 28
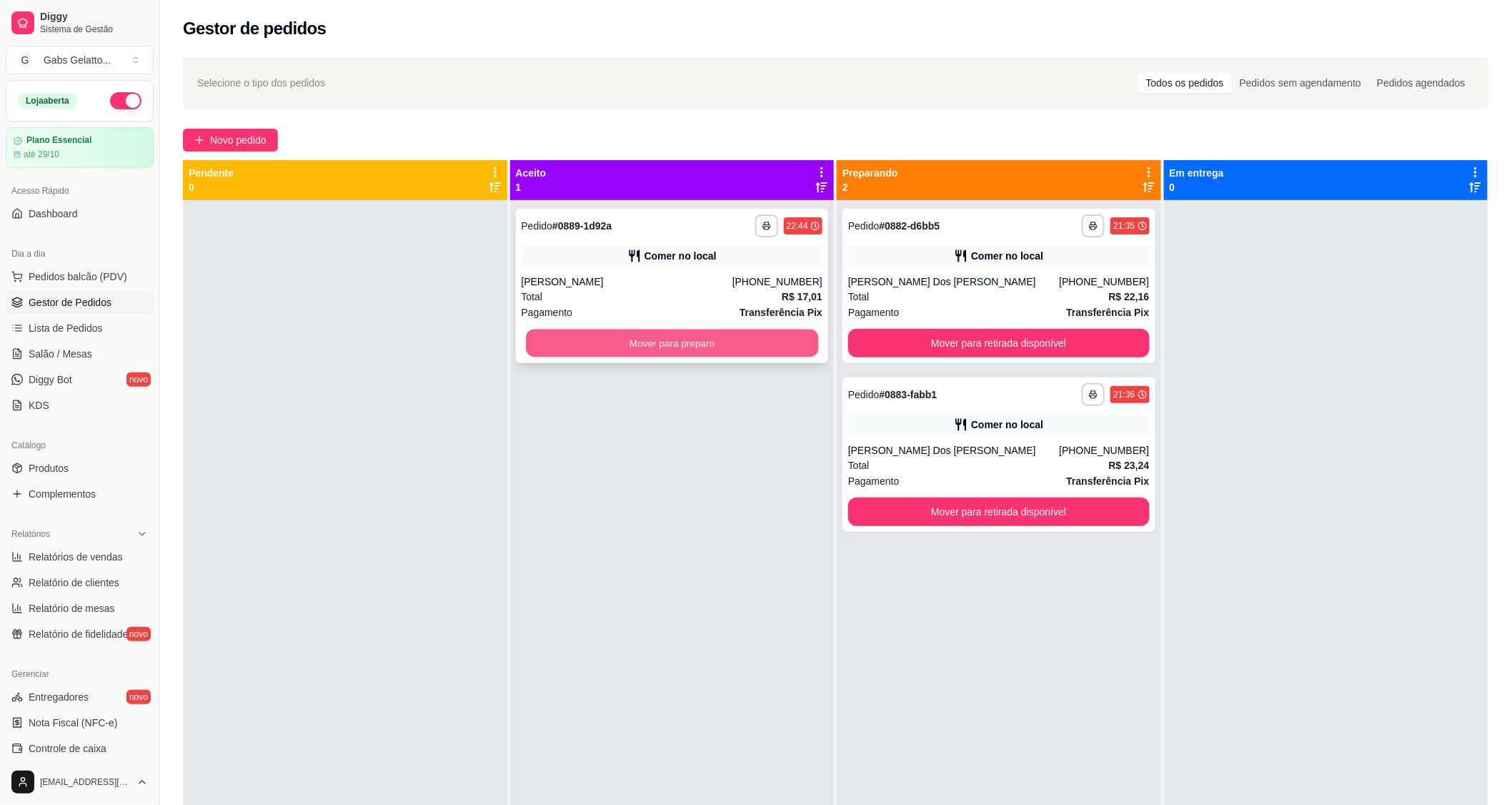
click at [779, 342] on button "Mover para preparo" at bounding box center [672, 343] width 292 height 28
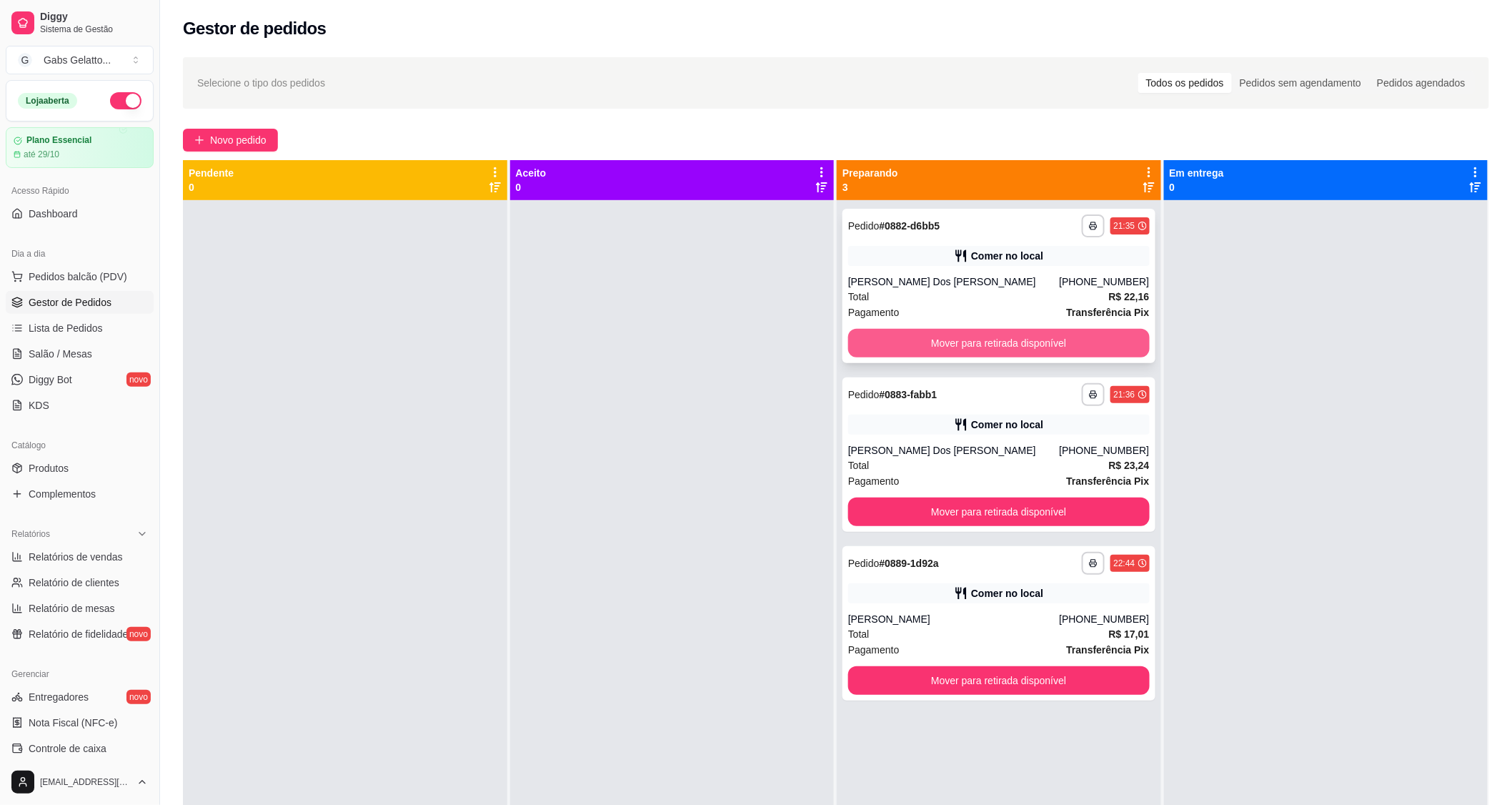
click at [1036, 345] on button "Mover para retirada disponível" at bounding box center [1000, 343] width 302 height 29
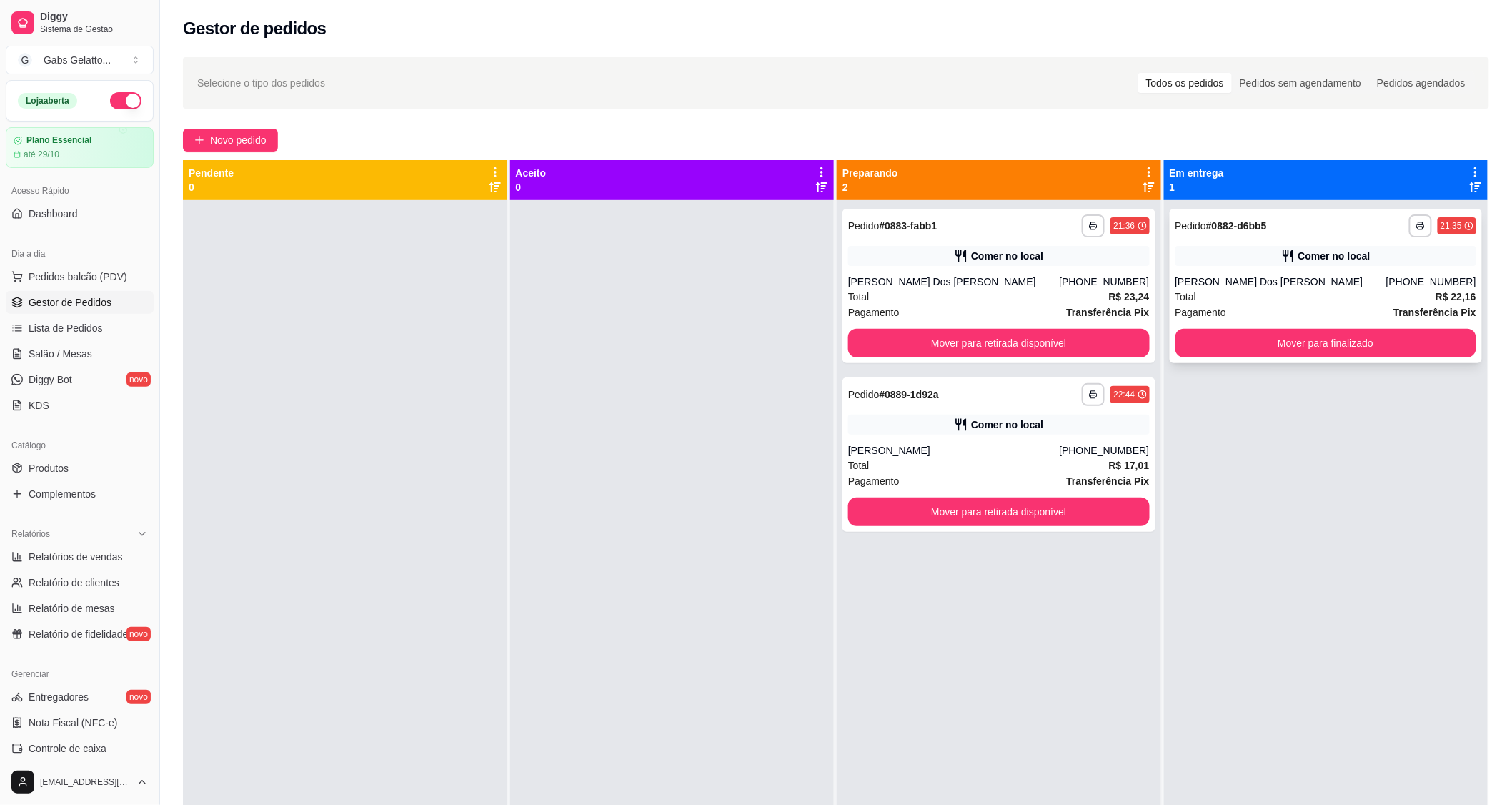
click at [1299, 356] on div "**********" at bounding box center [1326, 286] width 313 height 154
click at [1051, 343] on button "Mover para retirada disponível" at bounding box center [1000, 343] width 302 height 29
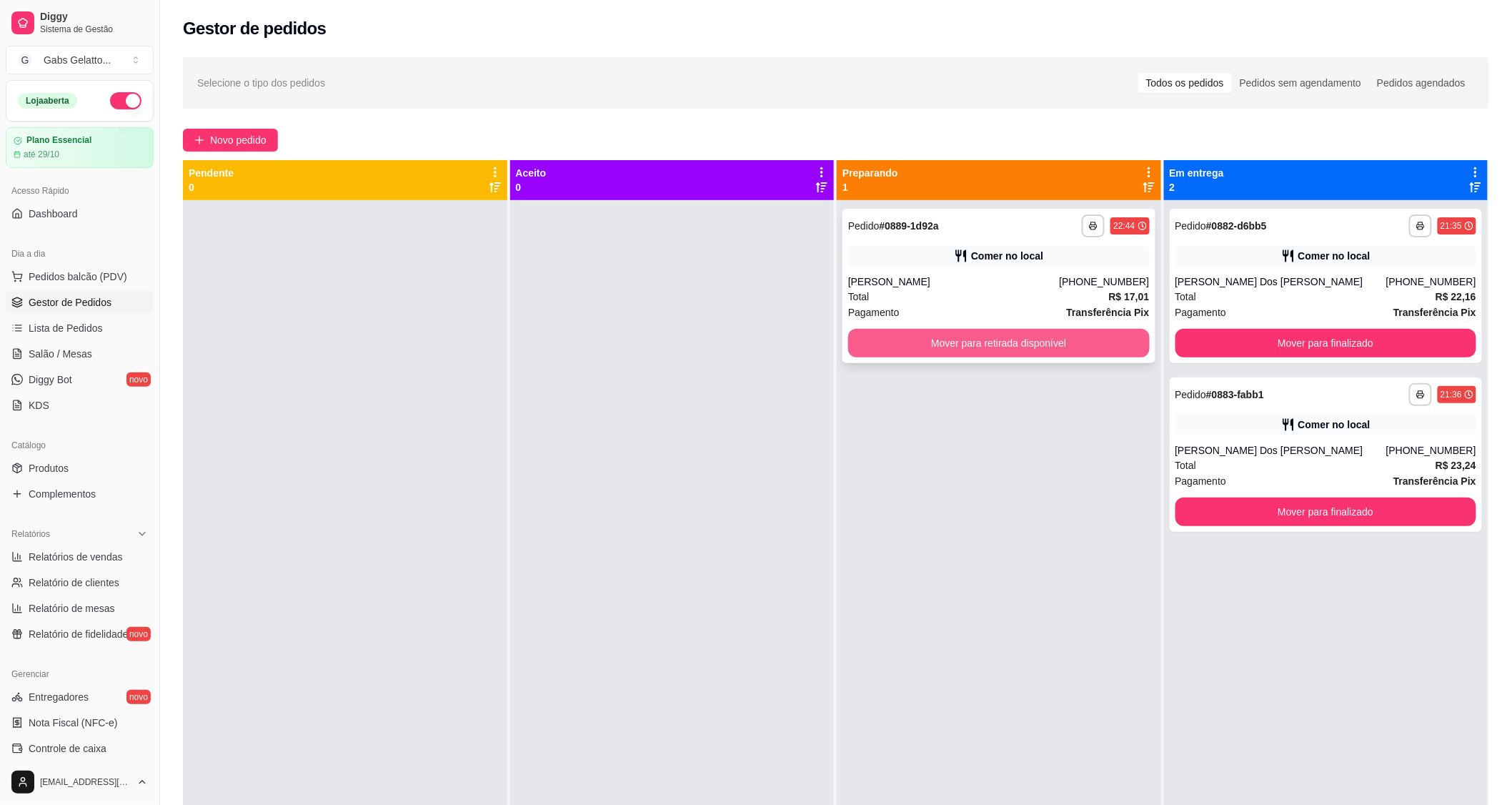
click at [1065, 346] on button "Mover para retirada disponível" at bounding box center [1000, 343] width 302 height 29
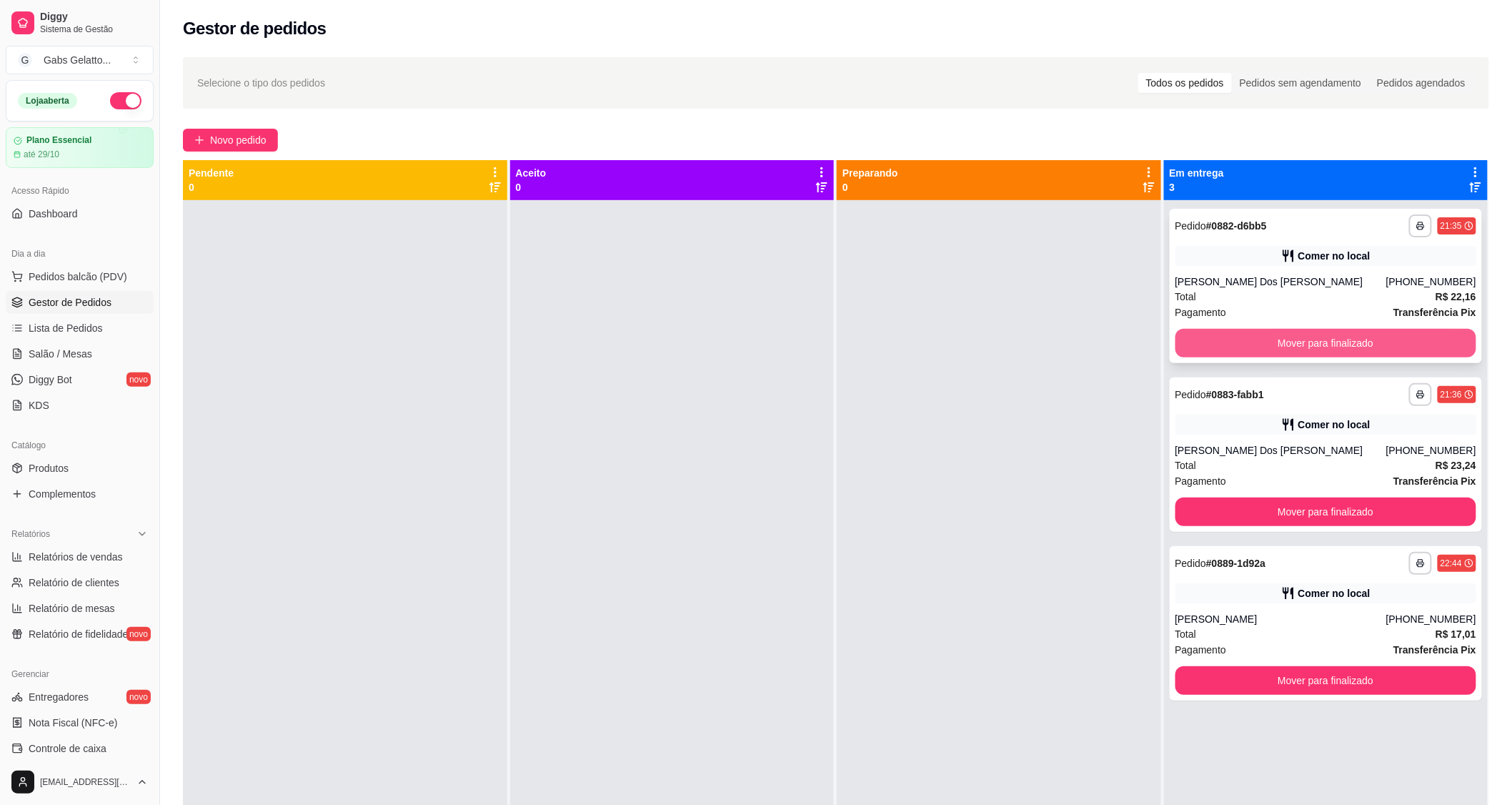
click at [1305, 341] on button "Mover para finalizado" at bounding box center [1326, 343] width 302 height 29
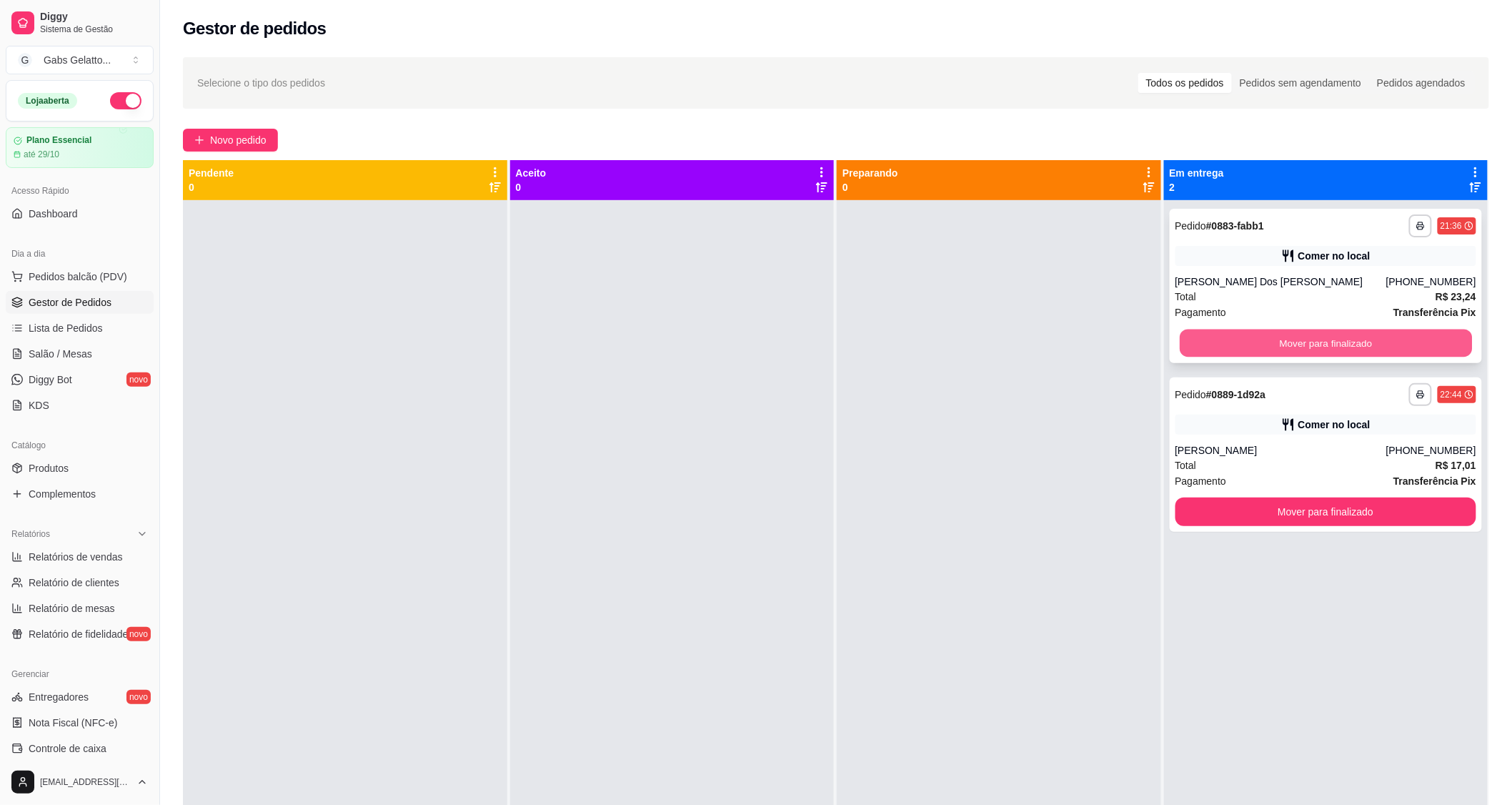
click at [1305, 344] on button "Mover para finalizado" at bounding box center [1326, 343] width 292 height 28
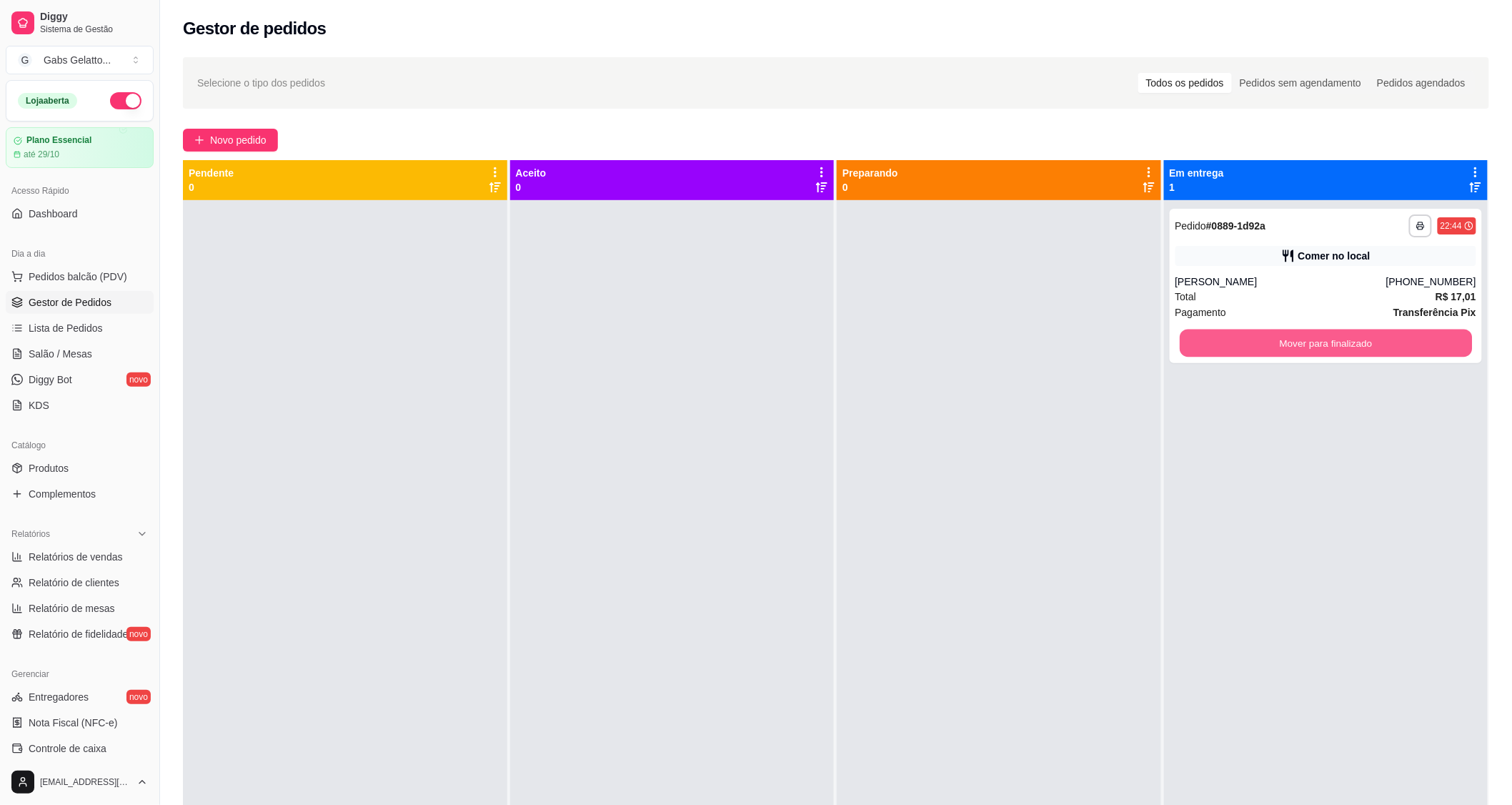
click at [1305, 344] on button "Mover para finalizado" at bounding box center [1326, 343] width 292 height 28
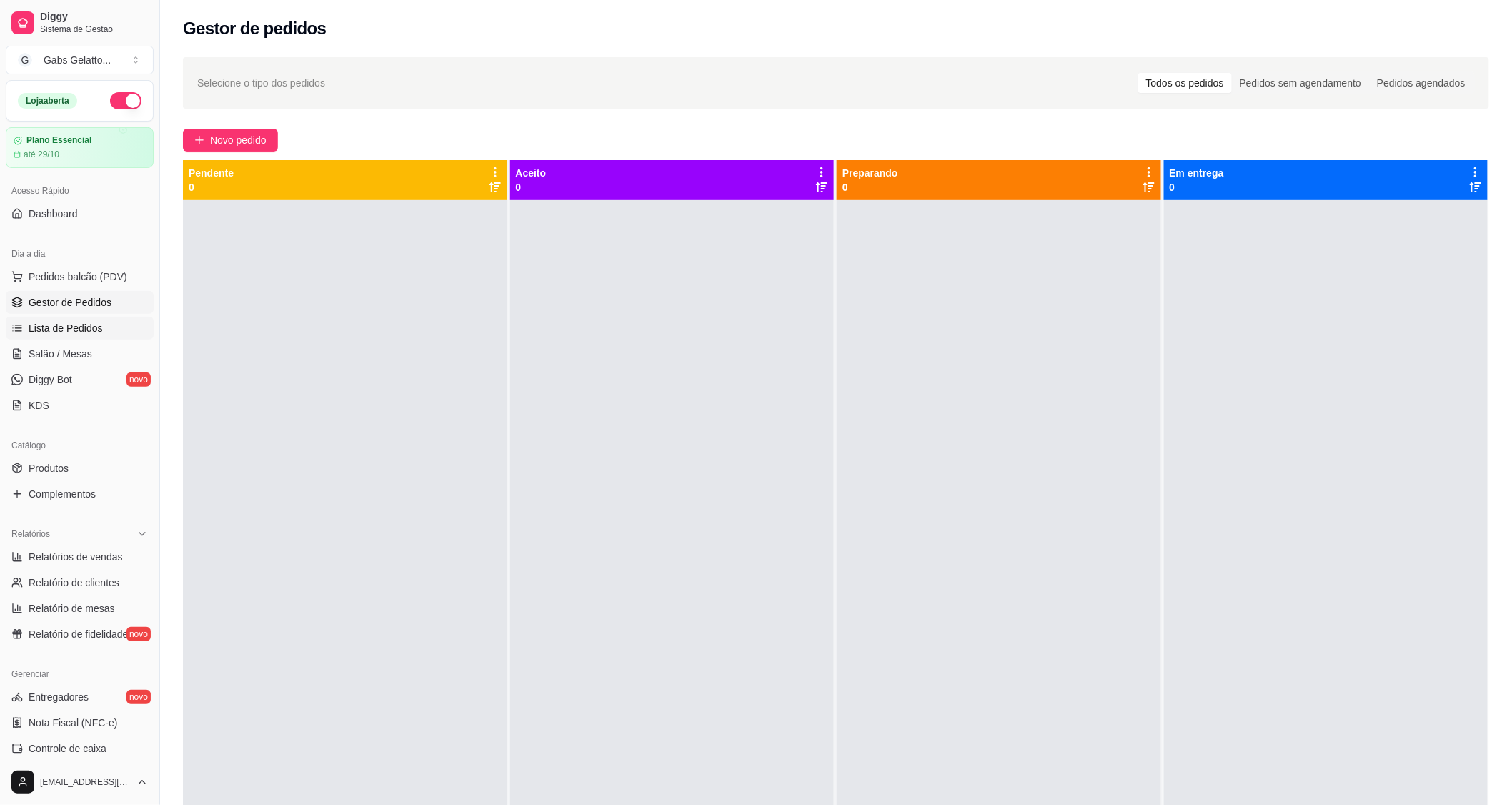
click at [83, 323] on span "Lista de Pedidos" at bounding box center [66, 328] width 75 height 14
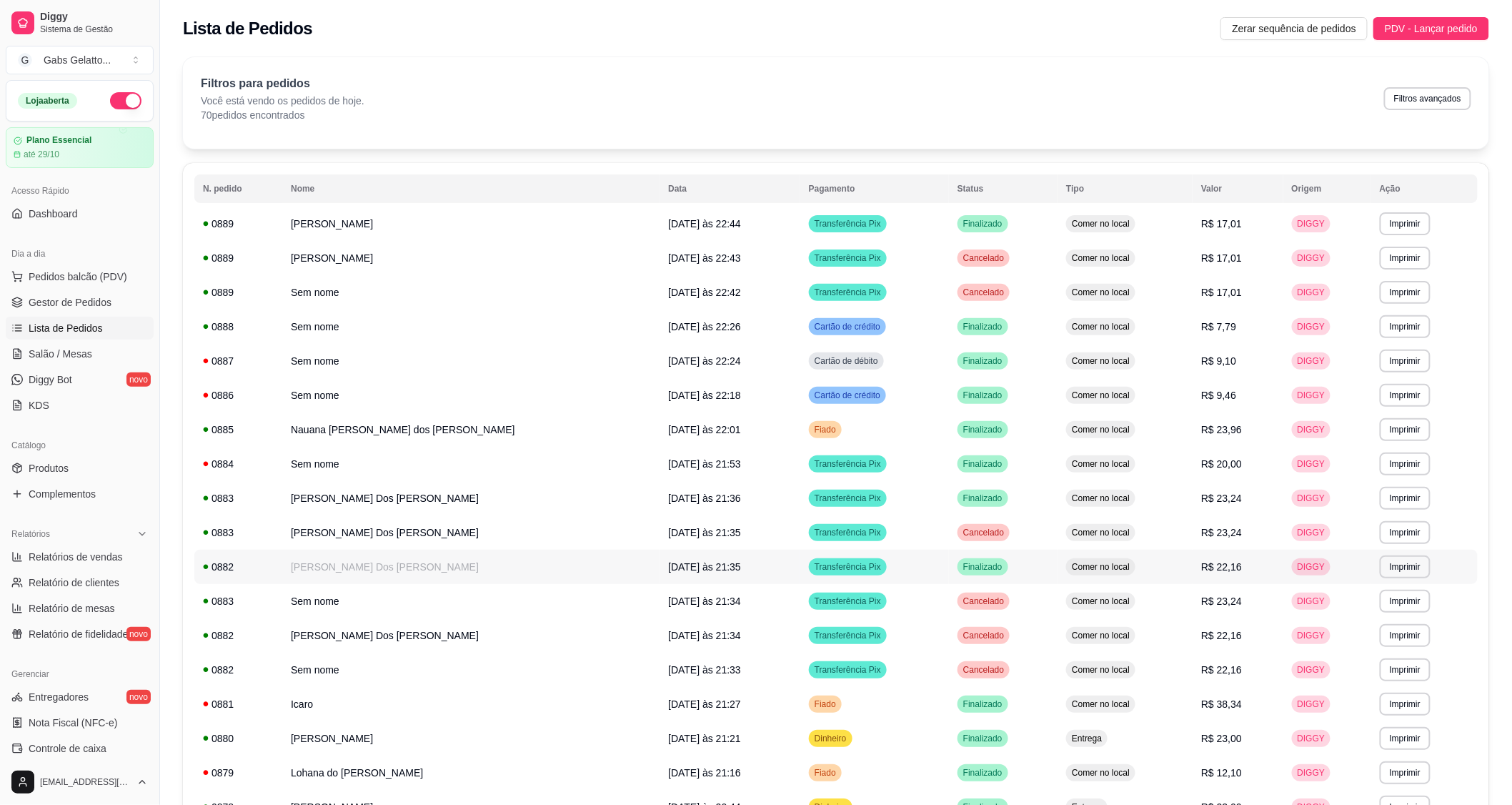
click at [501, 567] on td "Anny Eveling Oliveira Dos Santos" at bounding box center [470, 567] width 377 height 34
click at [423, 572] on td "Anny Eveling Oliveira Dos Santos" at bounding box center [470, 567] width 377 height 34
click at [425, 572] on td "Anny Eveling Oliveira Dos Santos" at bounding box center [470, 567] width 377 height 34
click at [424, 572] on td "Anny Eveling Oliveira Dos Santos" at bounding box center [470, 567] width 377 height 34
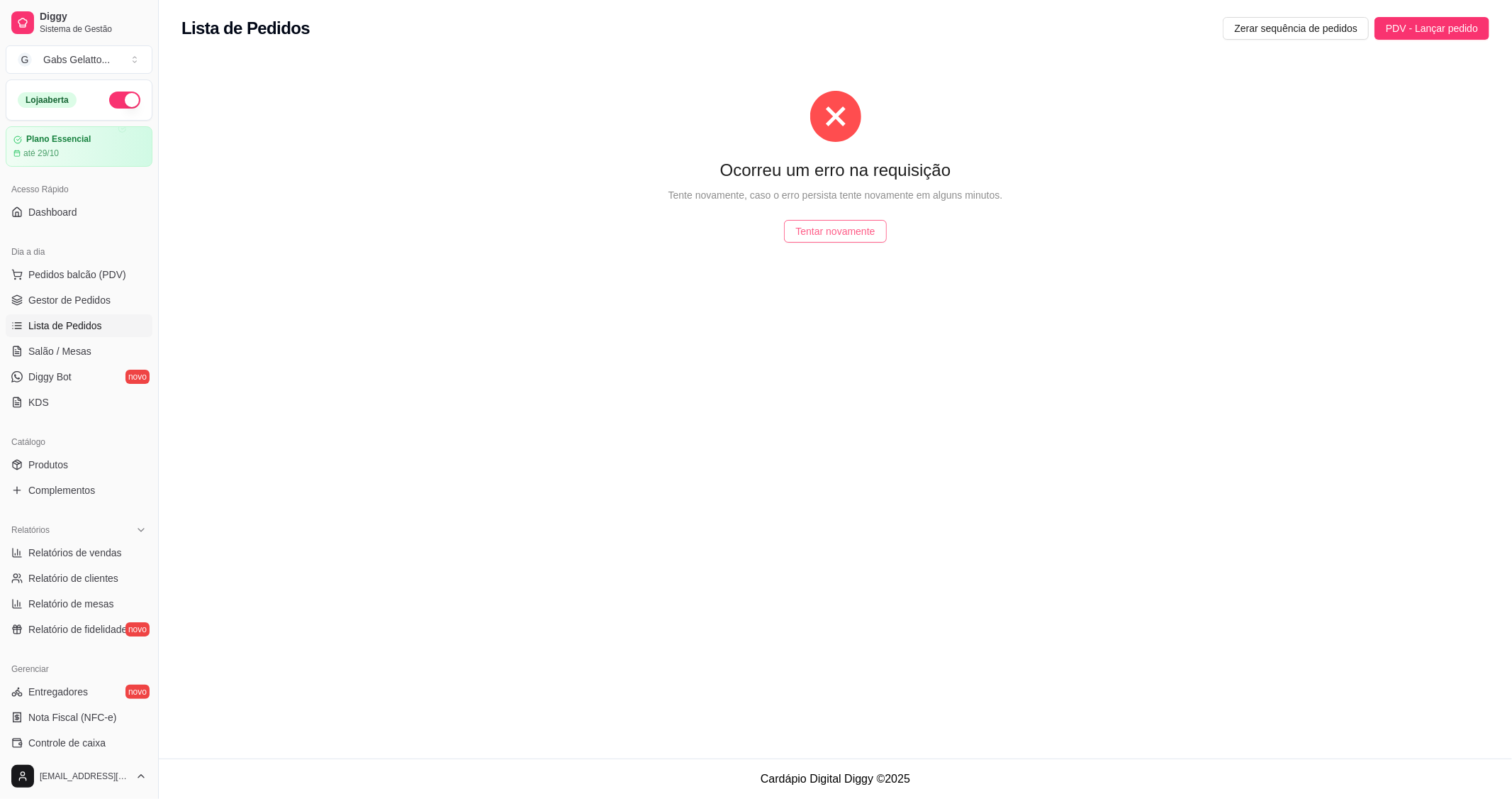
click at [835, 229] on span "Tentar novamente" at bounding box center [835, 231] width 80 height 16
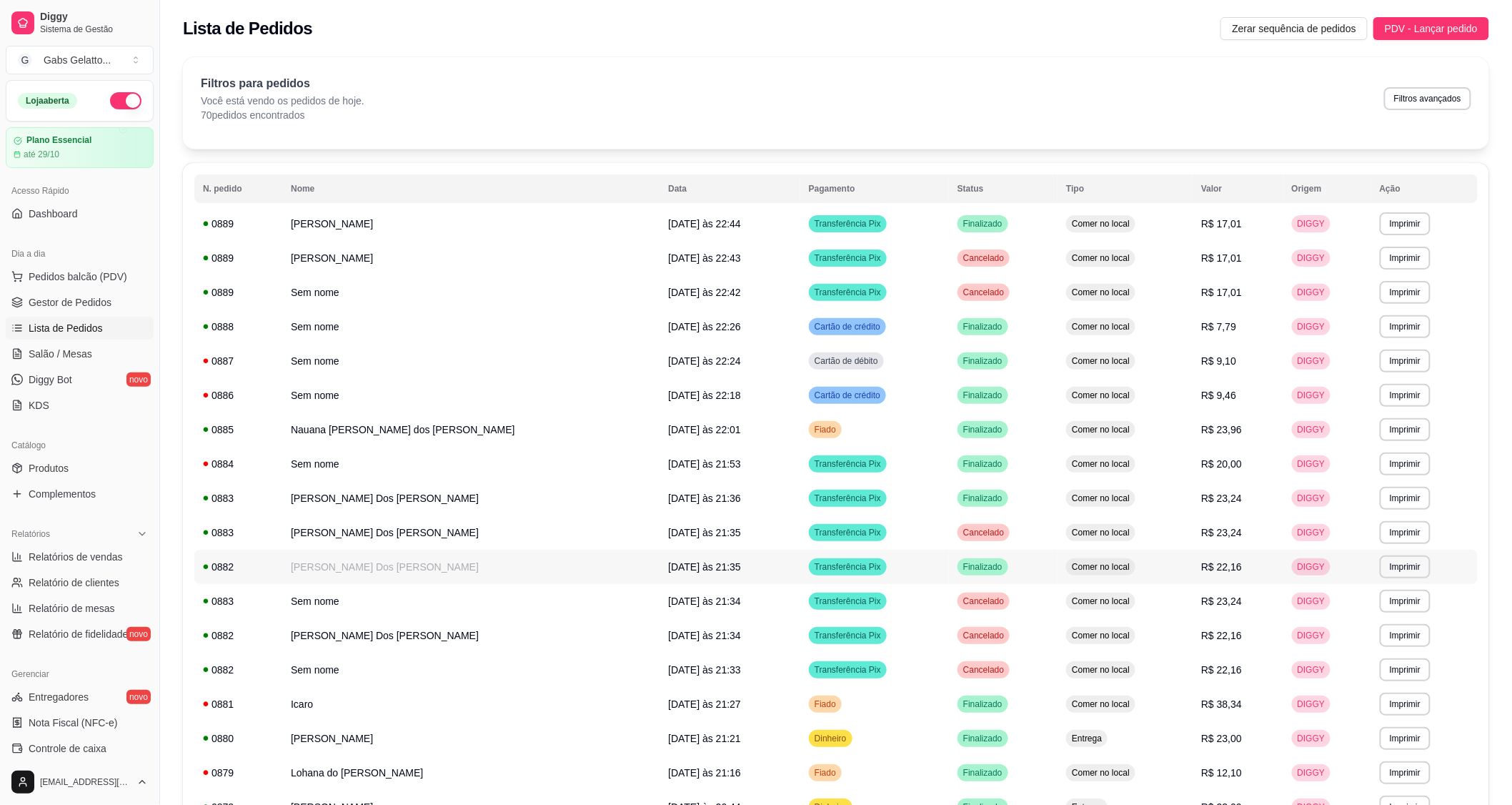
scroll to position [317, 0]
